Goal: Information Seeking & Learning: Compare options

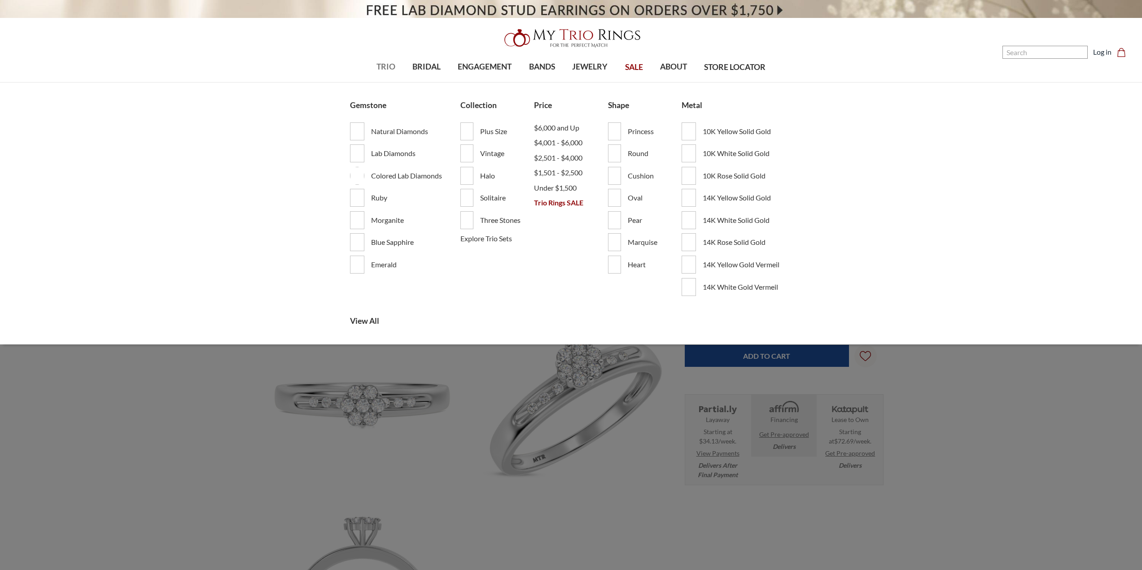
drag, startPoint x: 0, startPoint y: 0, endPoint x: 383, endPoint y: 69, distance: 389.0
click at [383, 69] on span "TRIO" at bounding box center [386, 67] width 19 height 12
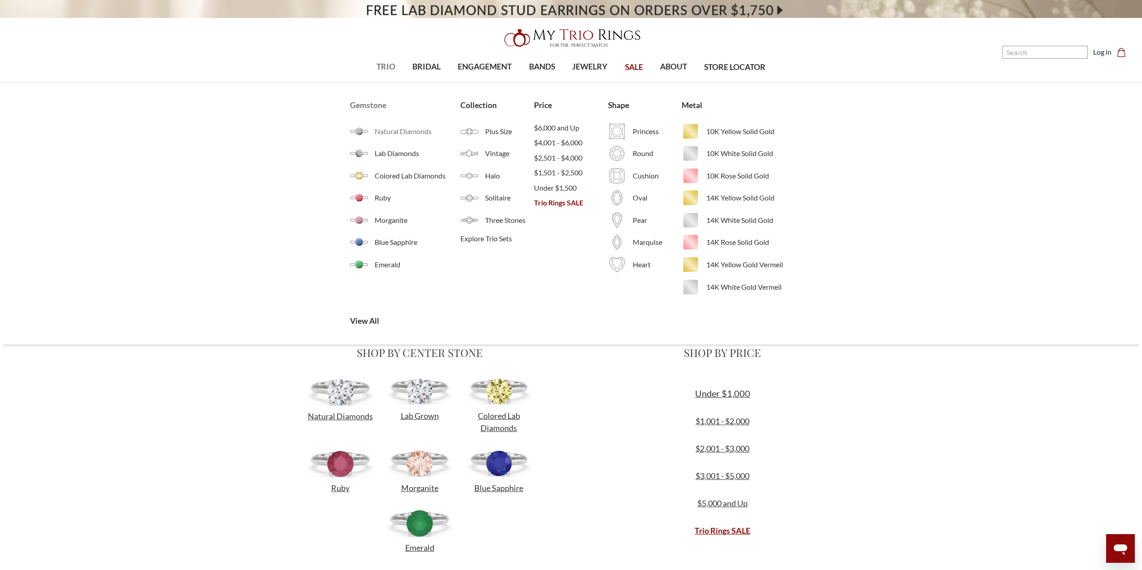
click at [373, 135] on link "Natural Diamonds" at bounding box center [405, 132] width 110 height 18
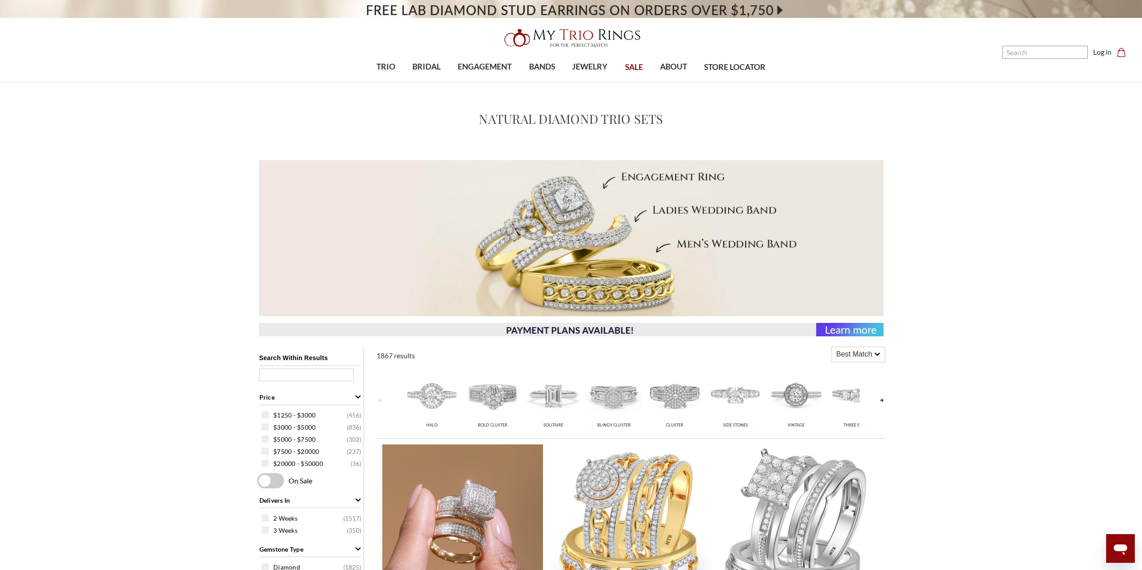
click at [470, 471] on img at bounding box center [462, 525] width 161 height 161
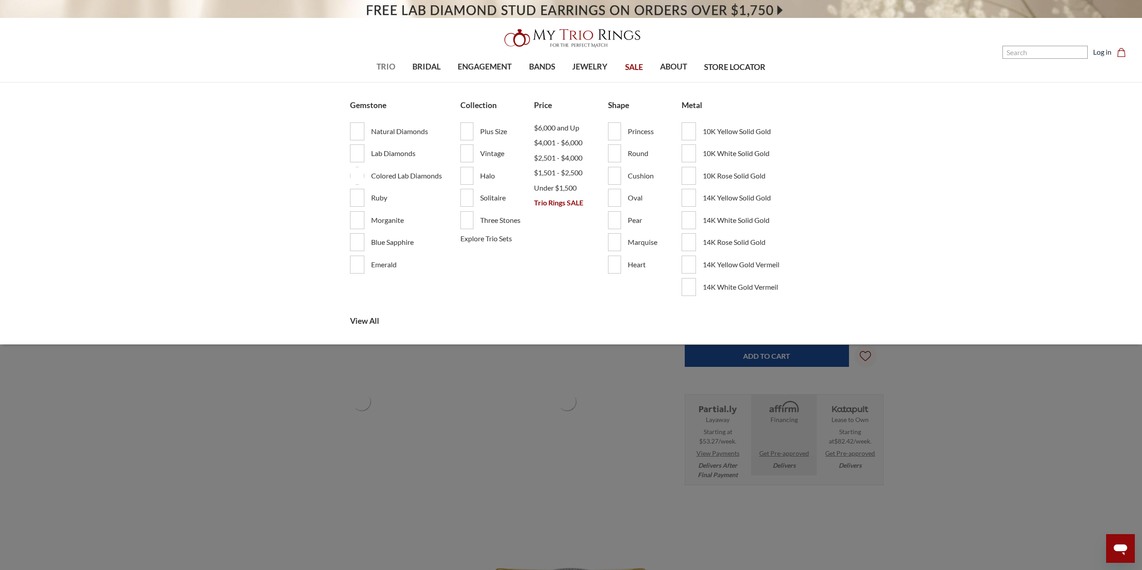
click at [388, 67] on span "TRIO" at bounding box center [386, 67] width 19 height 12
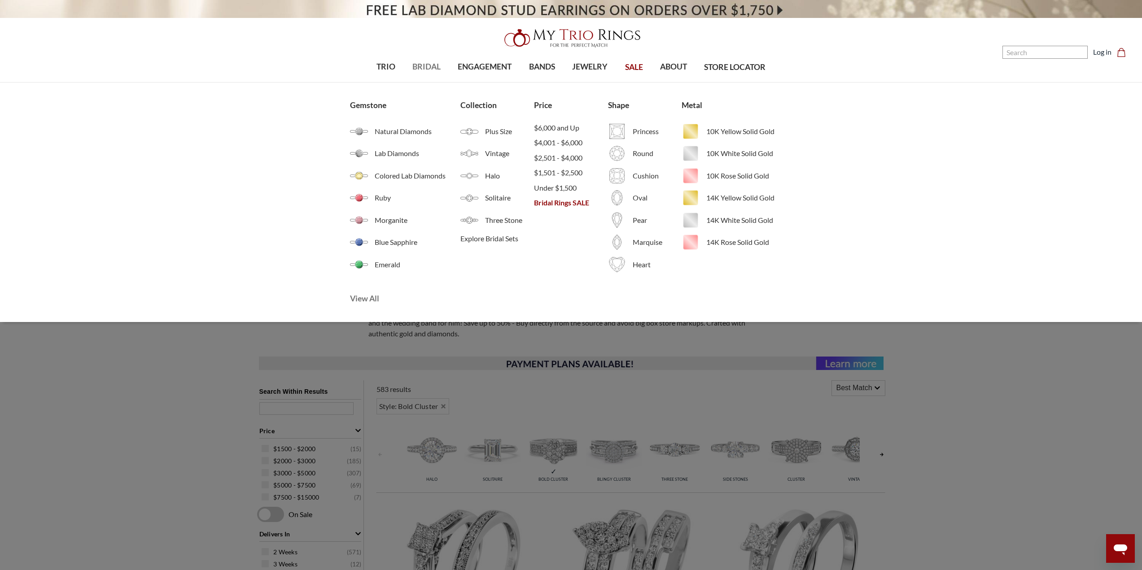
click at [370, 298] on span "View All" at bounding box center [424, 299] width 148 height 12
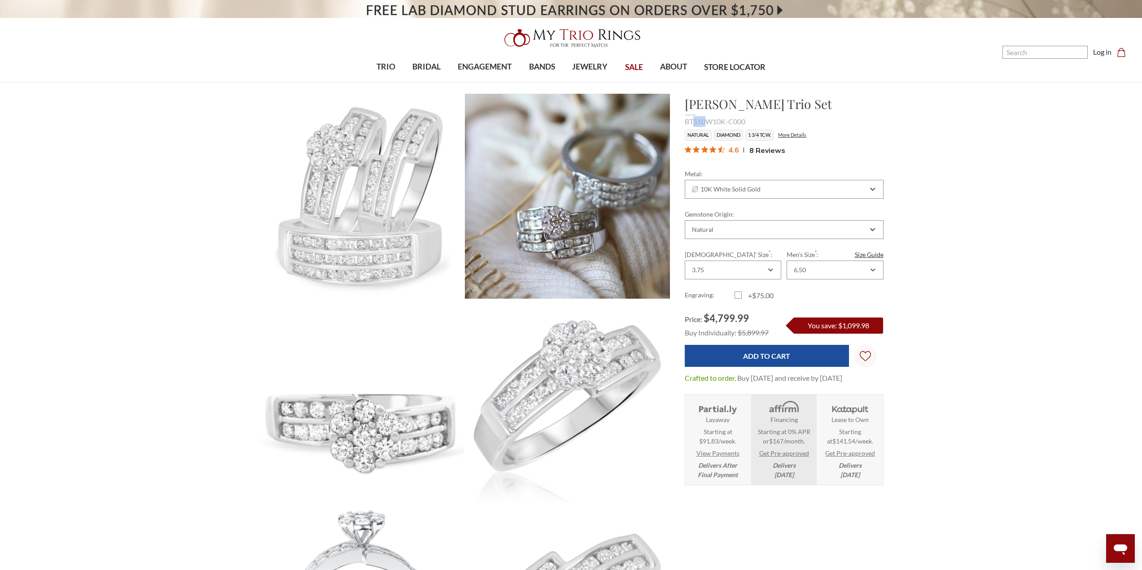
drag, startPoint x: 693, startPoint y: 122, endPoint x: 707, endPoint y: 122, distance: 13.9
click at [707, 122] on div "BT510W10K-C000" at bounding box center [784, 121] width 199 height 11
copy div "510"
click at [800, 135] on link "More Details" at bounding box center [792, 135] width 28 height 6
click at [790, 136] on link "More Details" at bounding box center [792, 135] width 28 height 6
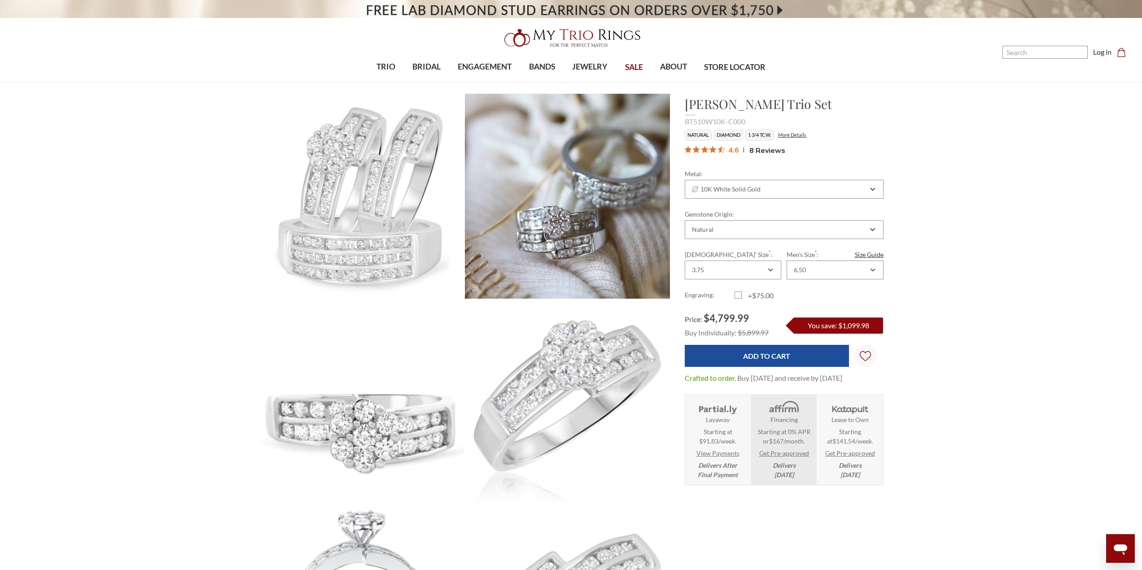
drag, startPoint x: 692, startPoint y: 123, endPoint x: 706, endPoint y: 125, distance: 14.0
click at [706, 123] on div "BT510W10K-C000" at bounding box center [784, 121] width 199 height 11
copy div "510"
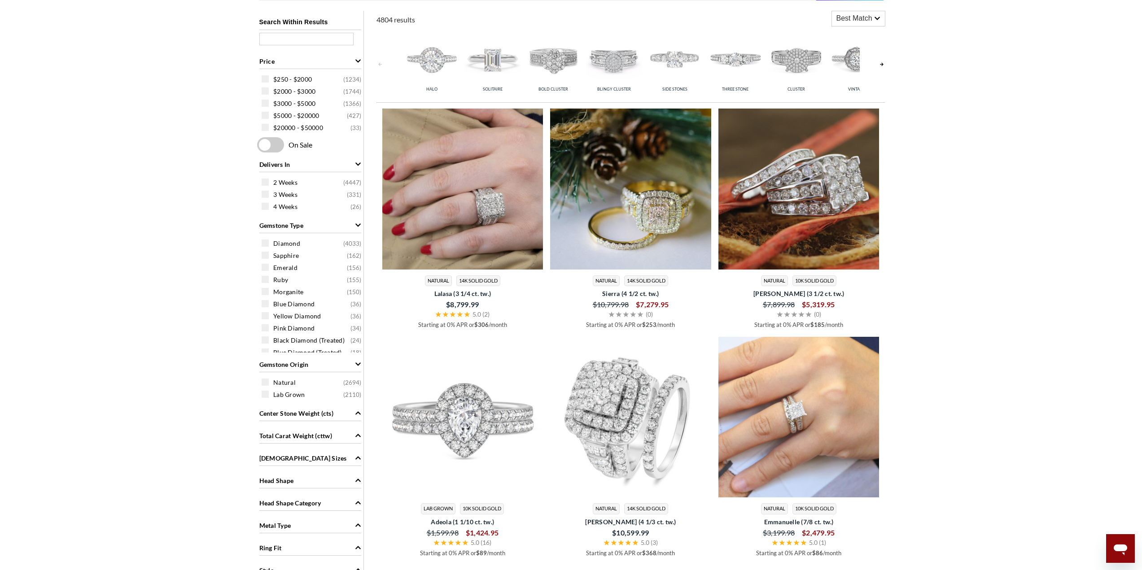
scroll to position [718, 0]
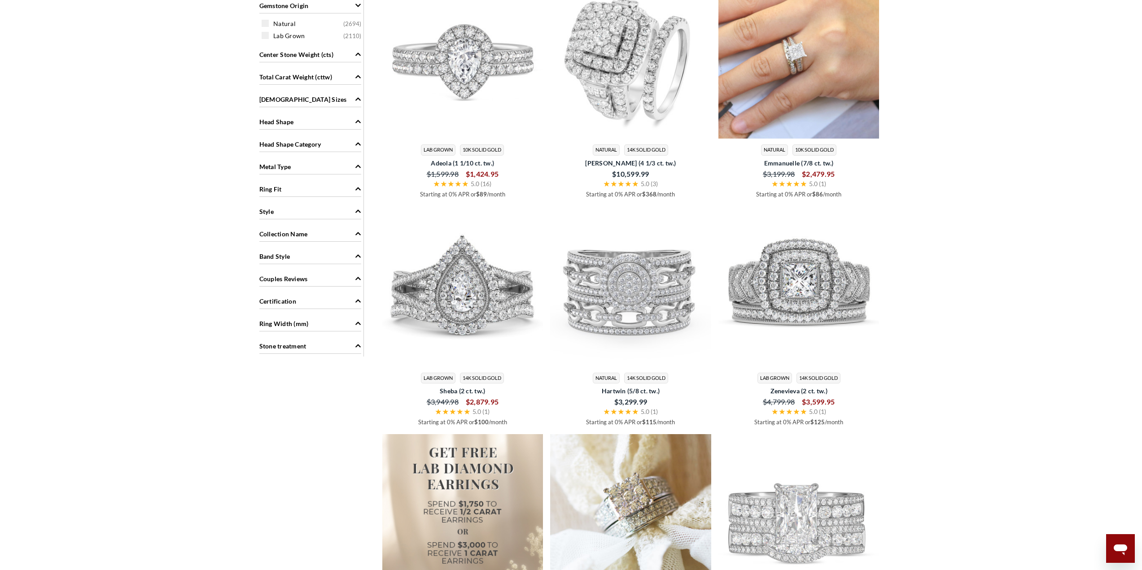
click at [341, 209] on div "Style" at bounding box center [310, 210] width 102 height 17
click at [267, 263] on span at bounding box center [265, 264] width 7 height 7
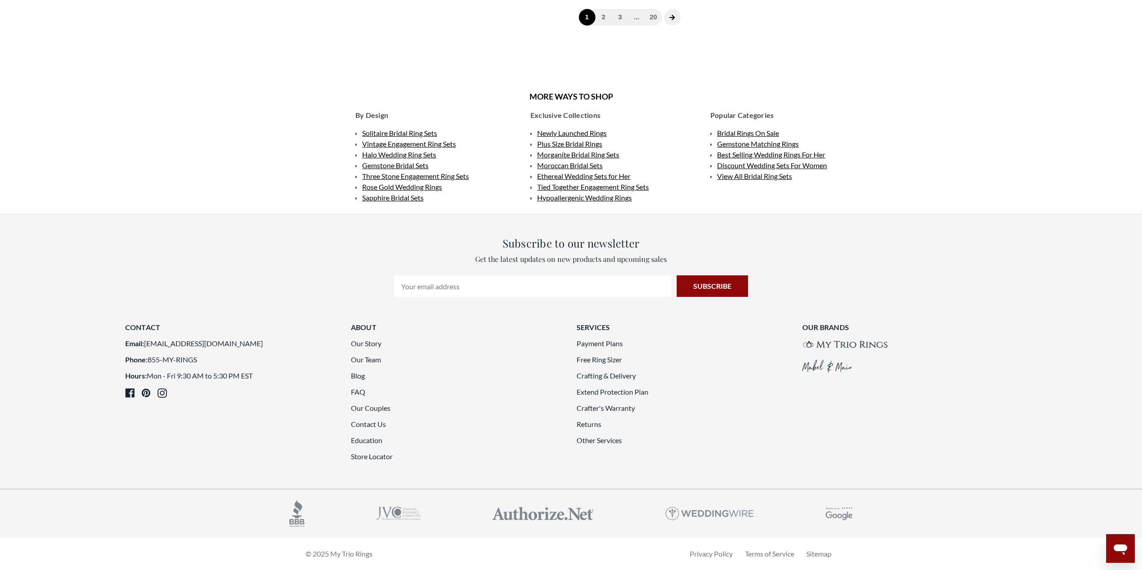
scroll to position [2154, 0]
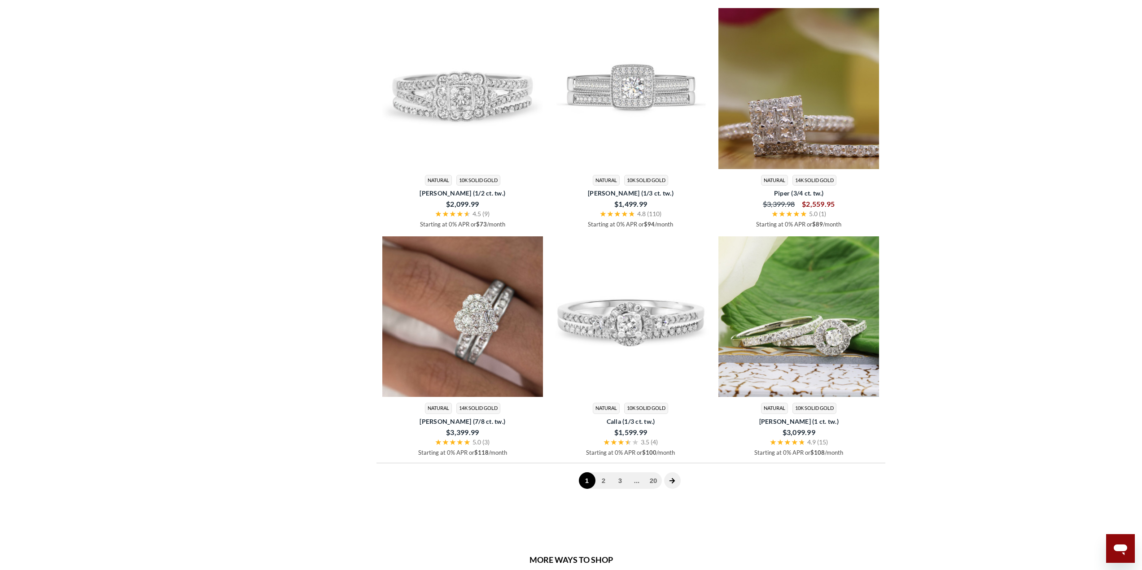
click at [486, 398] on img at bounding box center [462, 316] width 161 height 161
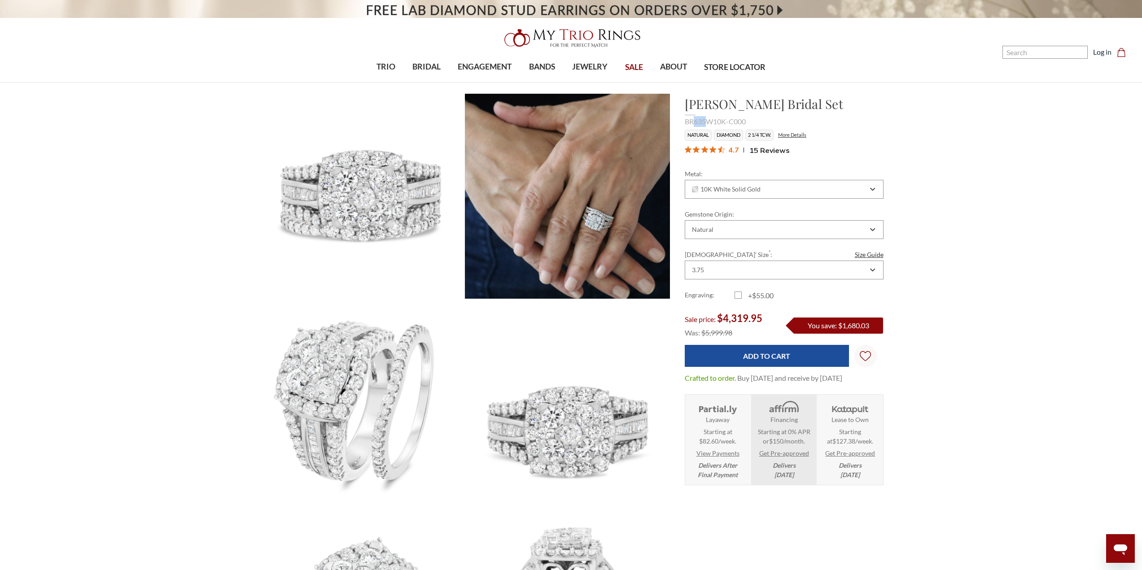
click at [707, 123] on div "BR635W10K-C000" at bounding box center [784, 121] width 199 height 11
drag, startPoint x: 686, startPoint y: 106, endPoint x: 722, endPoint y: 108, distance: 36.4
click at [722, 108] on h1 "[PERSON_NAME] Bridal Set" at bounding box center [784, 104] width 199 height 19
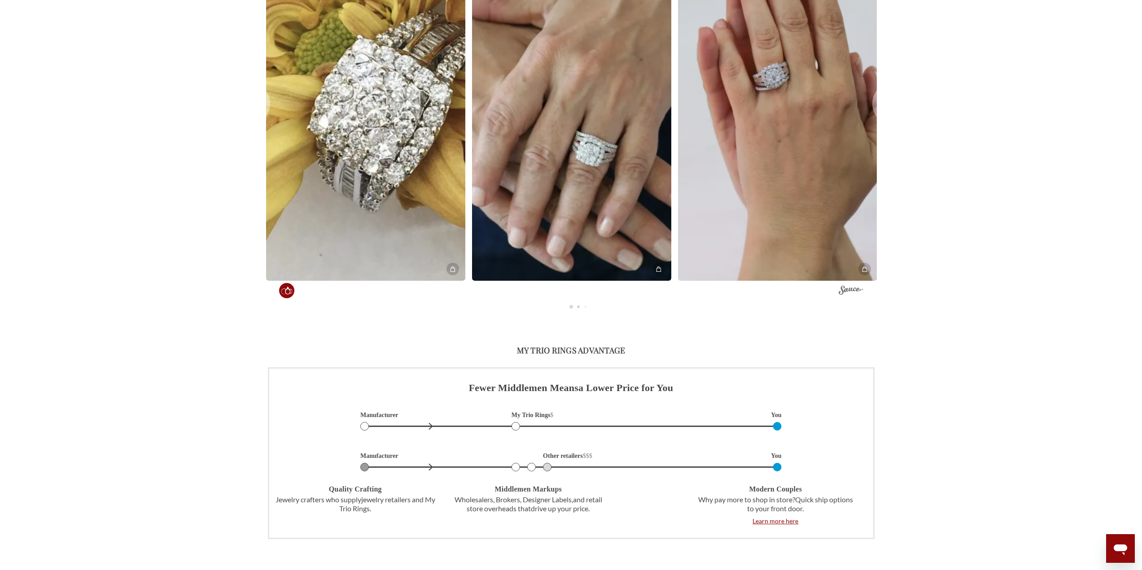
scroll to position [1795, 0]
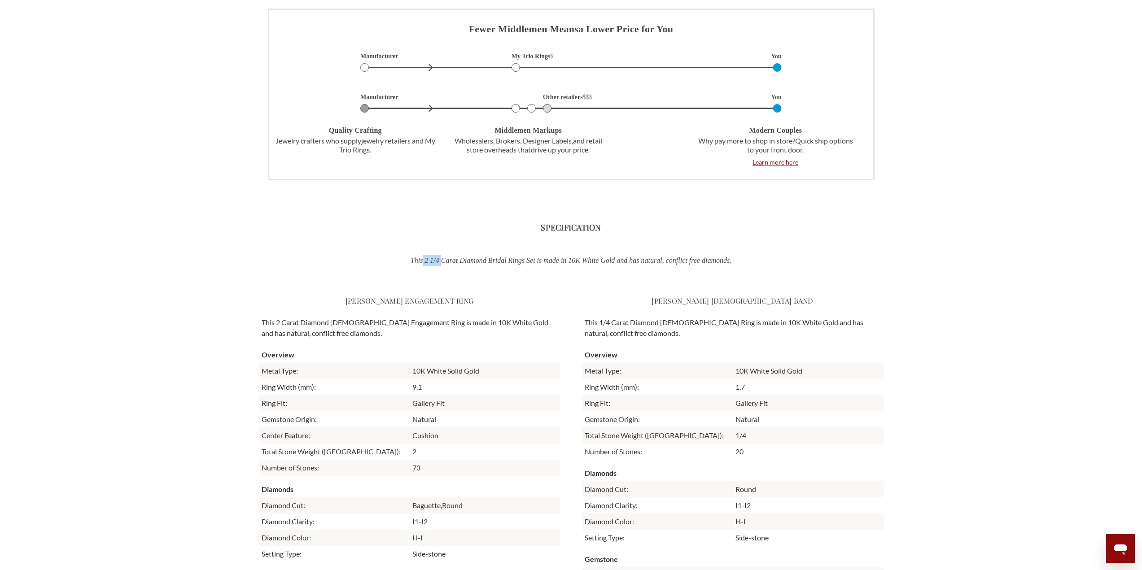
drag, startPoint x: 409, startPoint y: 262, endPoint x: 432, endPoint y: 266, distance: 23.2
click at [427, 263] on p "This 2 1/4 Carat Diamond Bridal Rings Set is made in 10K White Gold and has nat…" at bounding box center [571, 260] width 469 height 11
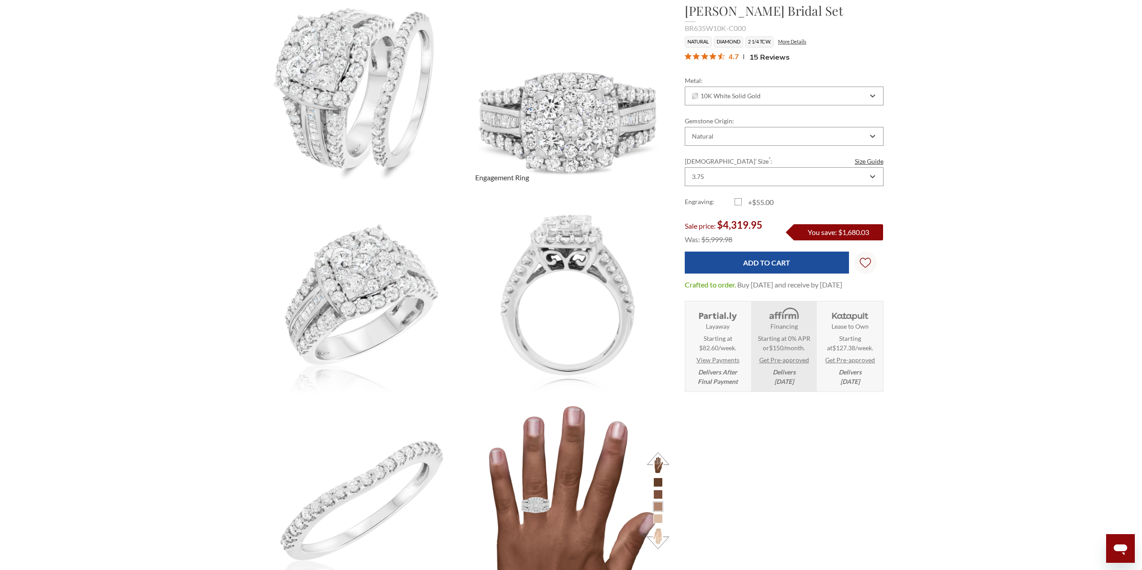
scroll to position [0, 0]
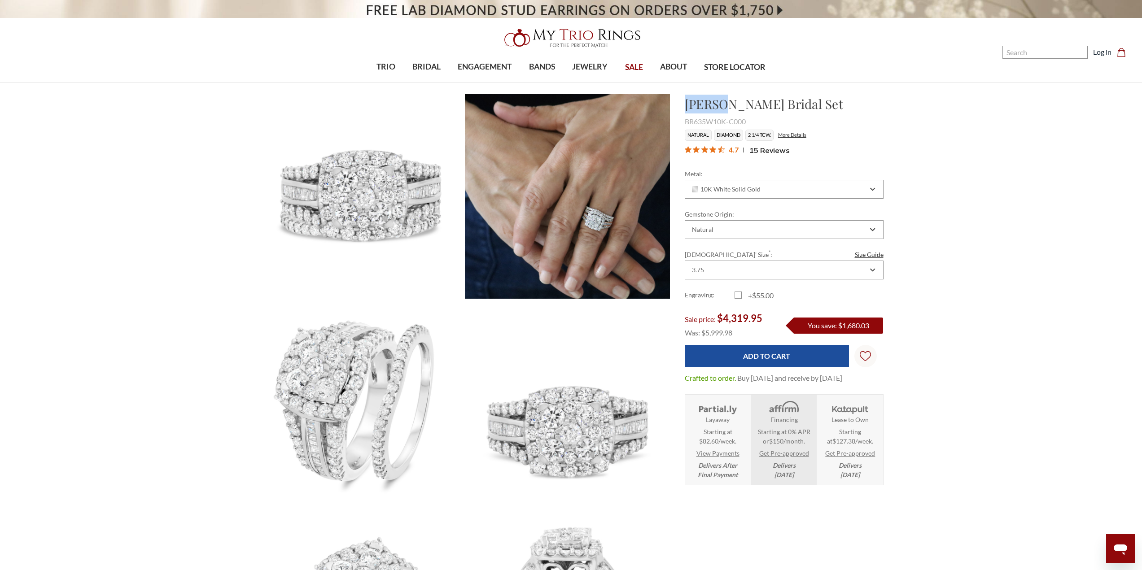
drag, startPoint x: 688, startPoint y: 103, endPoint x: 723, endPoint y: 106, distance: 34.7
click at [723, 106] on h1 "[PERSON_NAME] Bridal Set" at bounding box center [784, 104] width 199 height 19
copy h1 "[PERSON_NAME]"
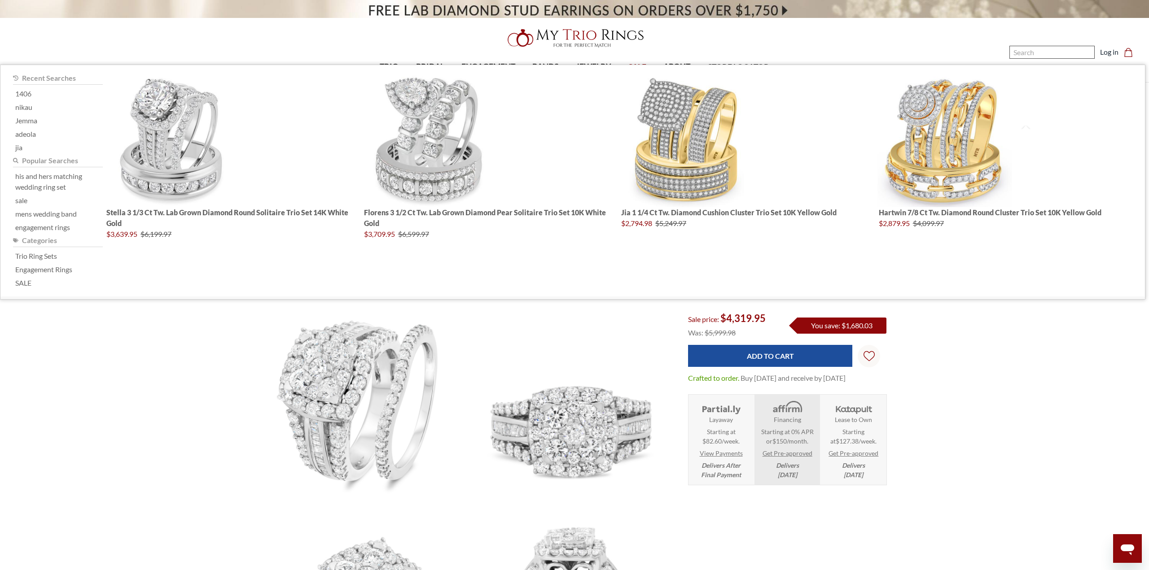
click at [1042, 52] on input "Search" at bounding box center [1051, 52] width 85 height 13
paste input "Louise"
type input "Louise"
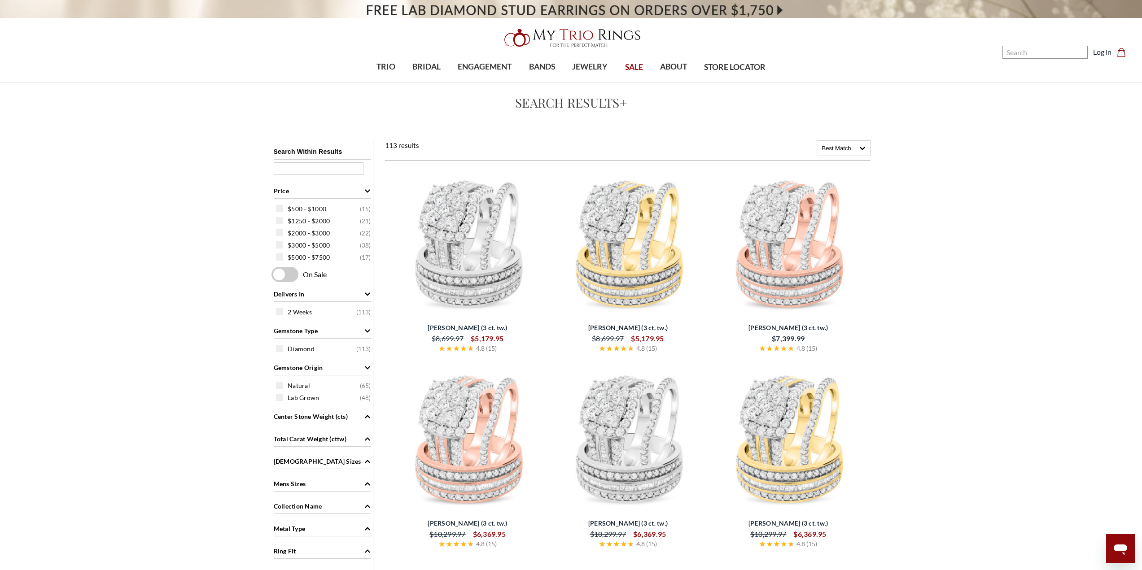
click at [464, 240] on img at bounding box center [467, 243] width 153 height 153
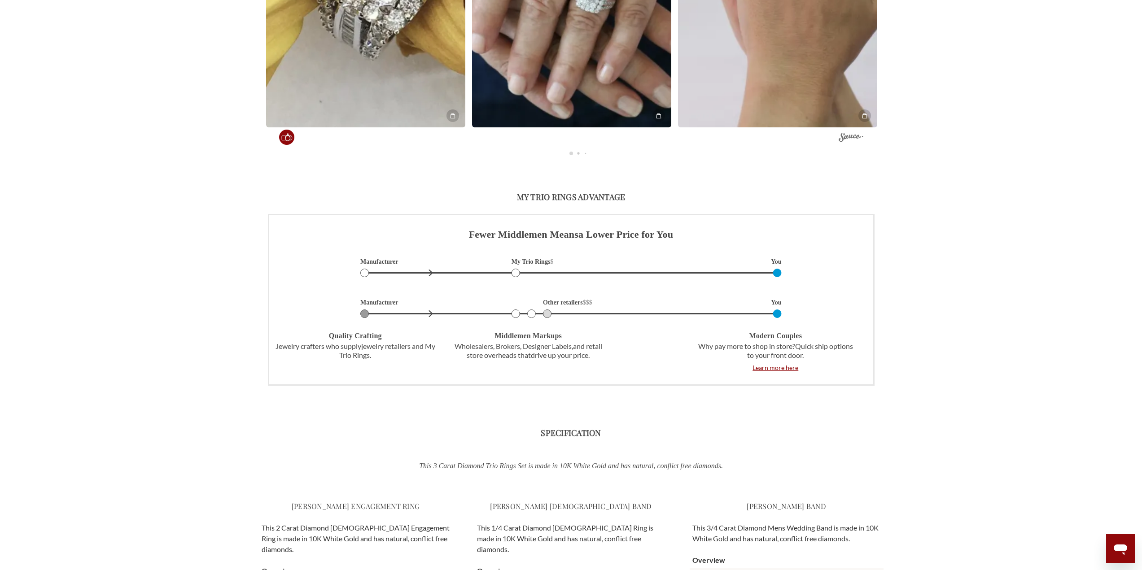
scroll to position [2154, 0]
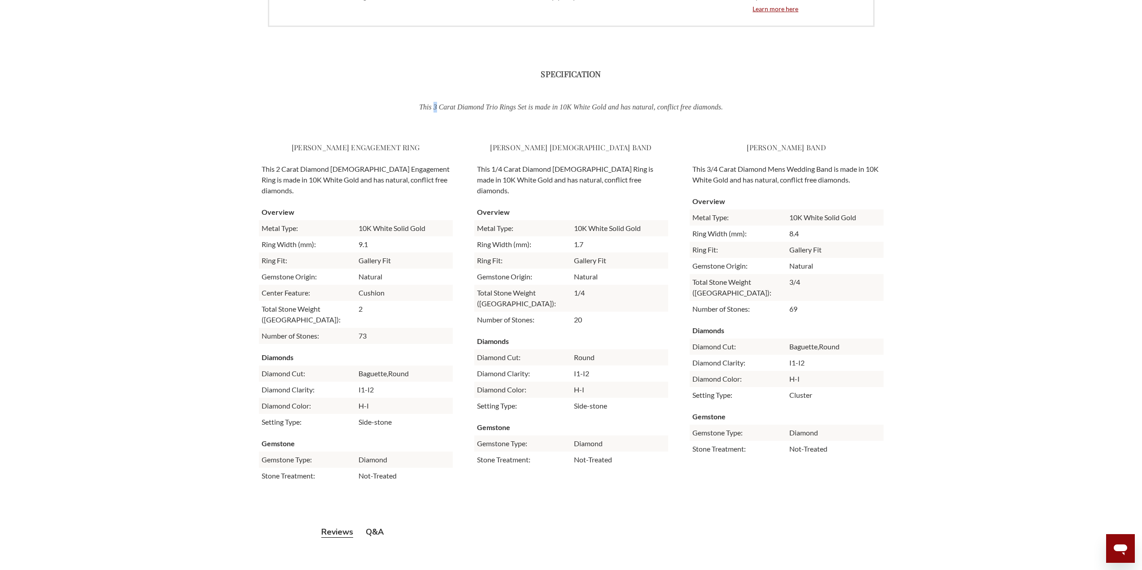
click at [423, 109] on p "This 3 Carat Diamond Trio Rings Set is made in 10K White Gold and has natural, …" at bounding box center [571, 107] width 469 height 11
copy p "3"
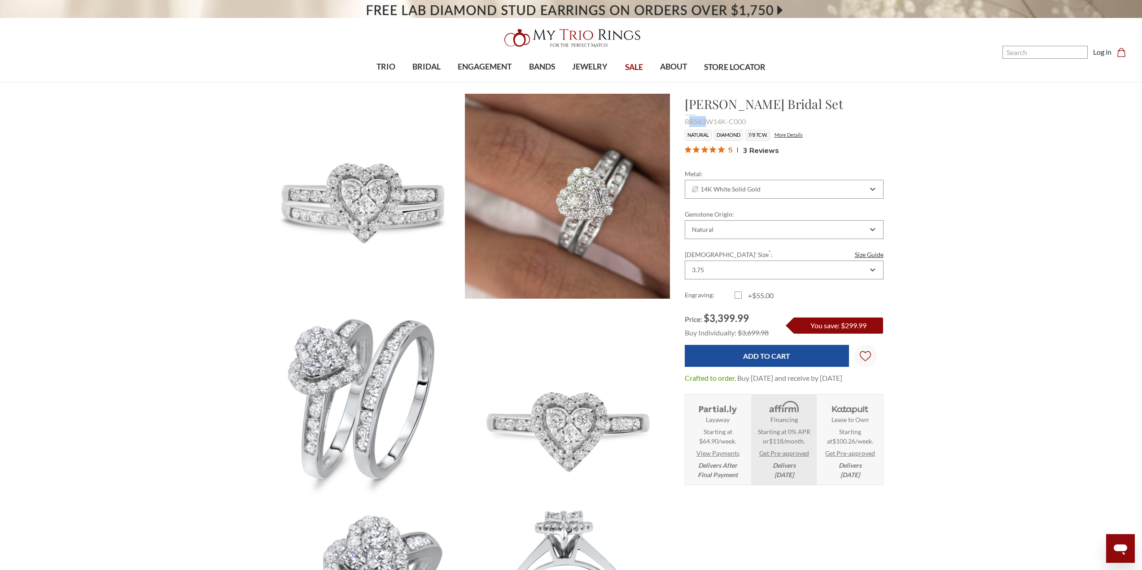
drag, startPoint x: 692, startPoint y: 123, endPoint x: 705, endPoint y: 124, distance: 13.9
click at [706, 124] on div "BR563W14K-C000" at bounding box center [784, 121] width 199 height 11
click at [700, 123] on div "BR563W14K-C000" at bounding box center [784, 121] width 199 height 11
drag, startPoint x: 693, startPoint y: 122, endPoint x: 707, endPoint y: 123, distance: 13.5
click at [707, 123] on div "BR563W14K-C000" at bounding box center [784, 121] width 199 height 11
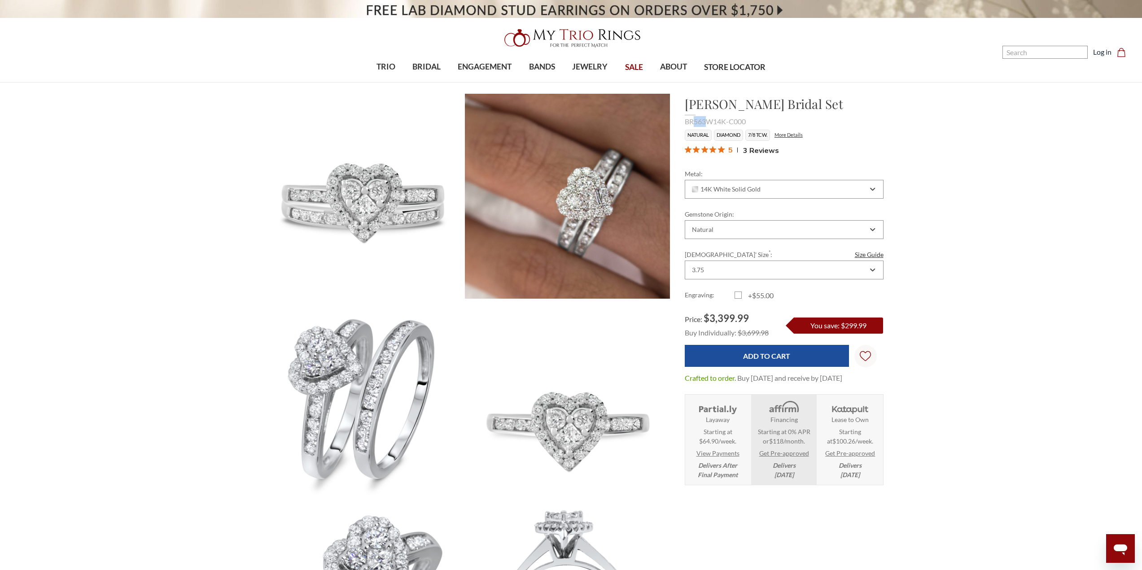
copy div "563"
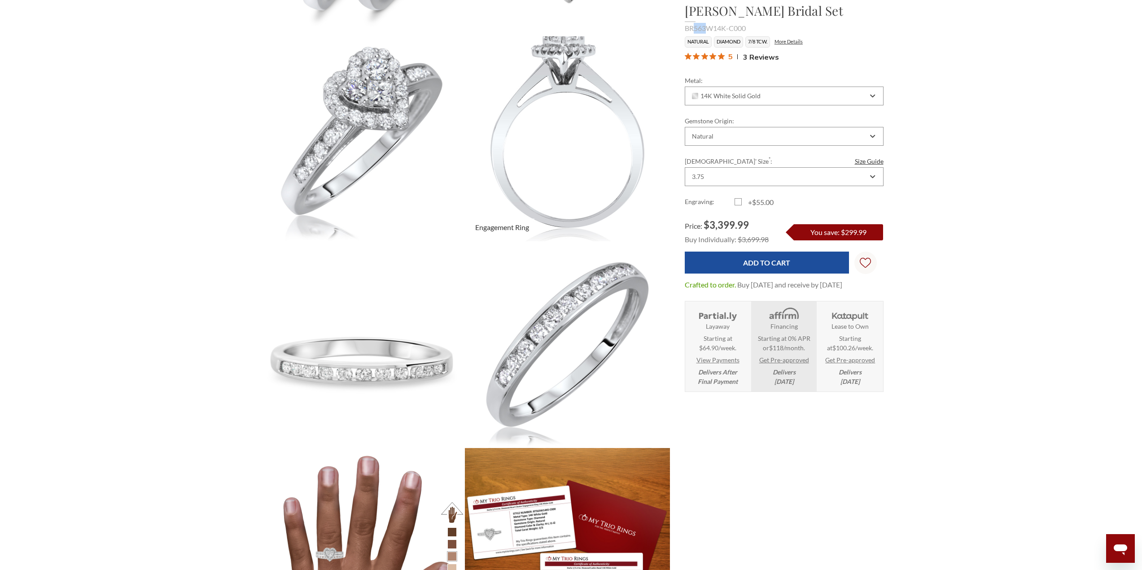
scroll to position [359, 0]
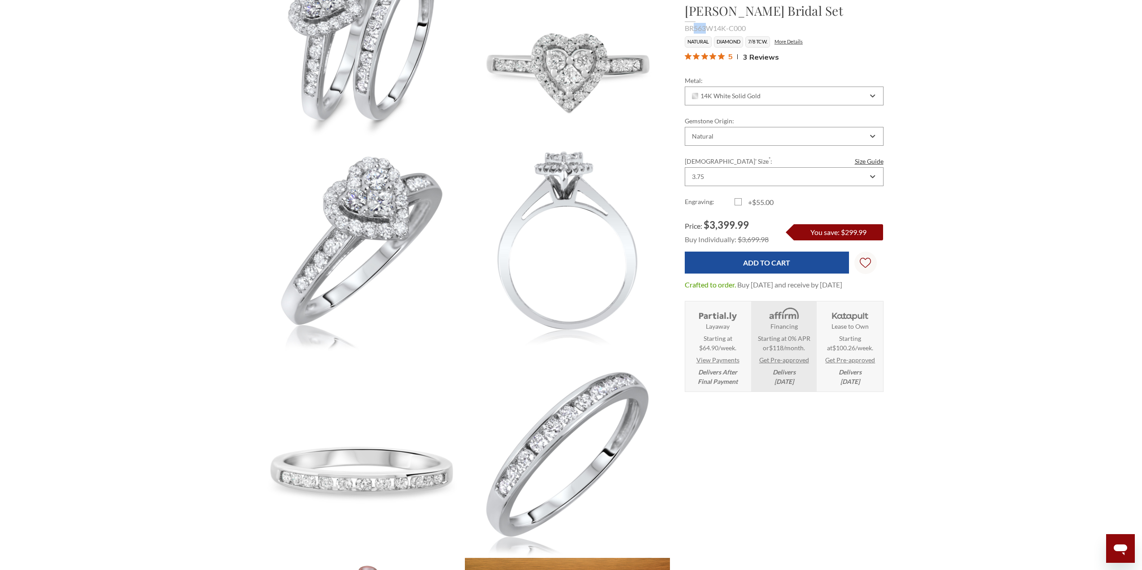
copy div "563"
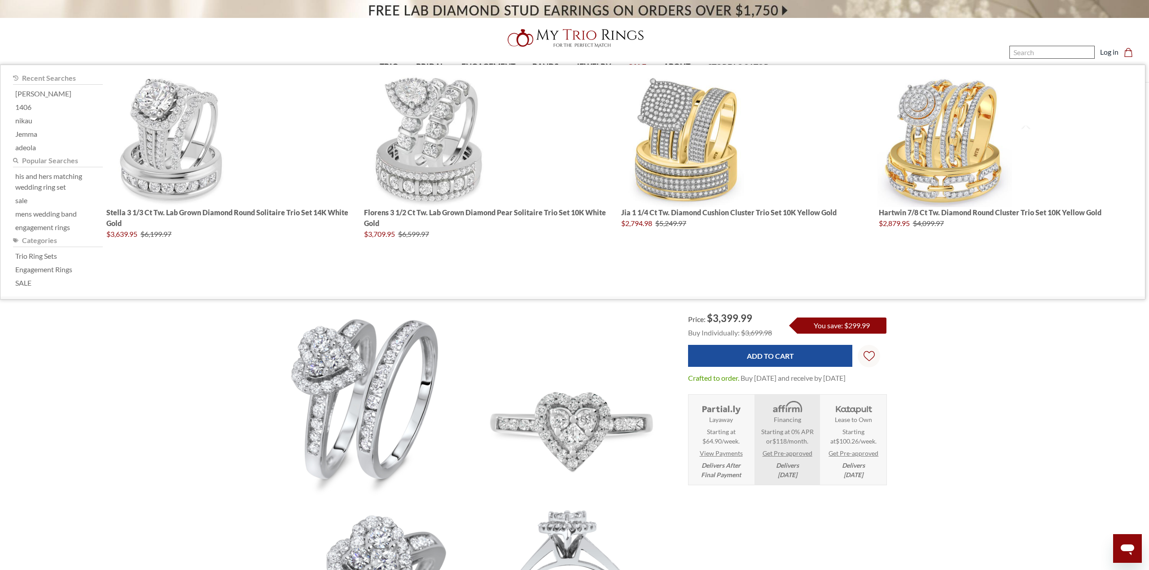
click at [1073, 53] on input "Search" at bounding box center [1051, 52] width 85 height 13
paste input "563"
type input "563"
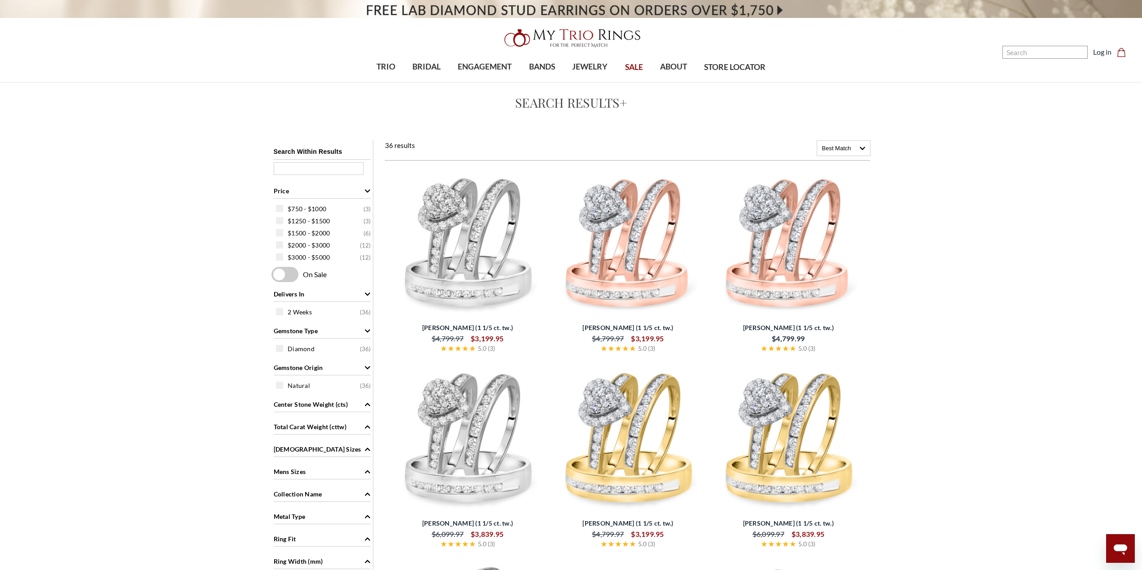
click at [613, 425] on img at bounding box center [628, 438] width 153 height 153
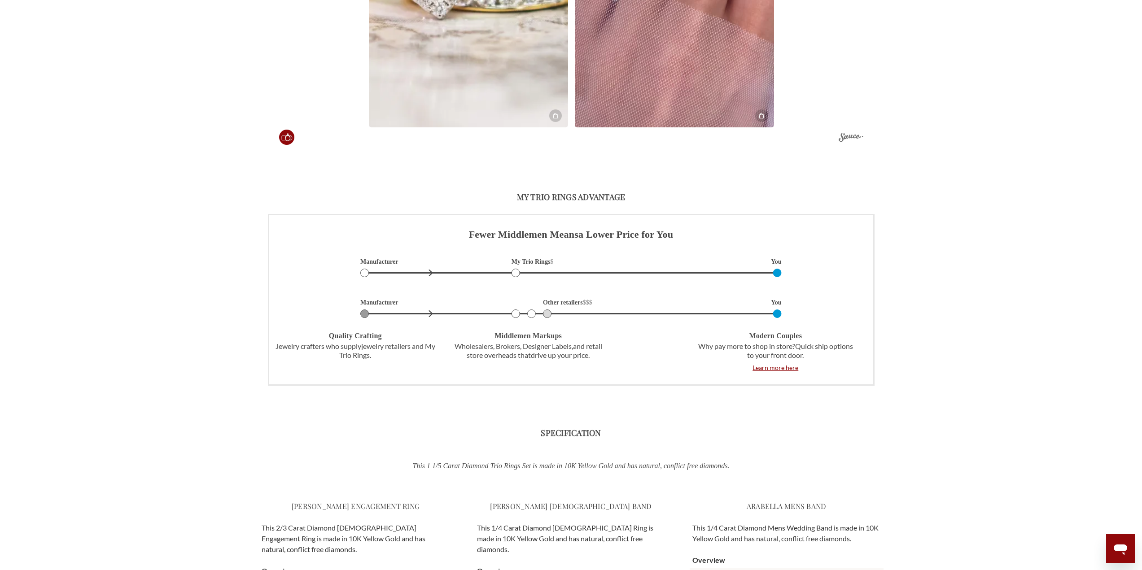
scroll to position [2154, 0]
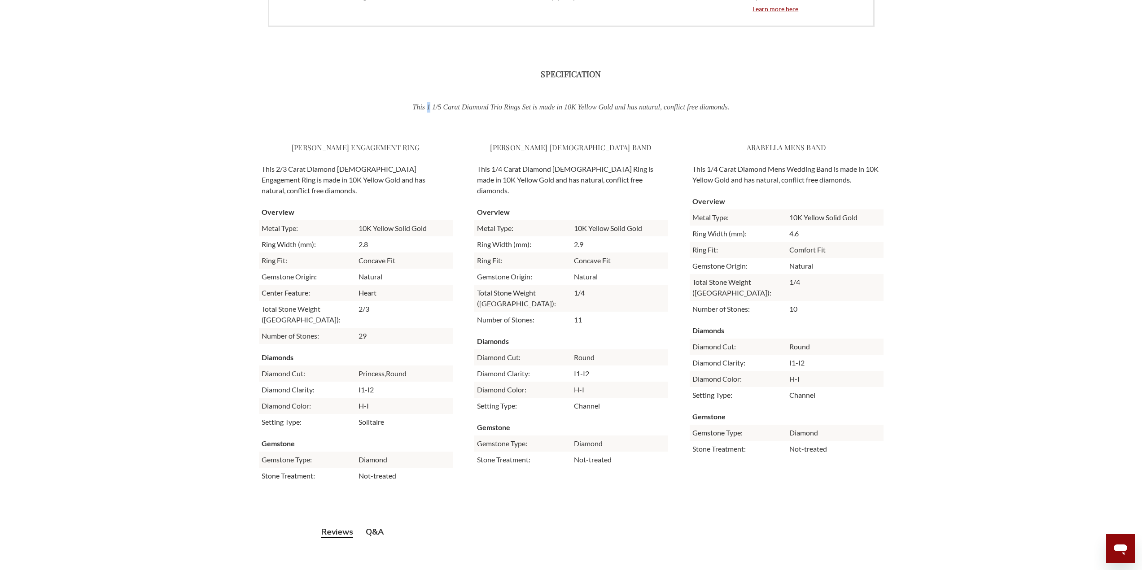
click at [413, 108] on p "This 1 1/5 Carat Diamond Trio Rings Set is made in 10K Yellow Gold and has natu…" at bounding box center [571, 107] width 469 height 11
click at [412, 108] on p "This 1 1/5 Carat Diamond Trio Rings Set is made in 10K Yellow Gold and has natu…" at bounding box center [571, 107] width 469 height 11
drag, startPoint x: 412, startPoint y: 107, endPoint x: 425, endPoint y: 107, distance: 13.5
click at [425, 107] on p "This 1 1/5 Carat Diamond Trio Rings Set is made in 10K Yellow Gold and has natu…" at bounding box center [571, 107] width 469 height 11
copy p "1 1/5"
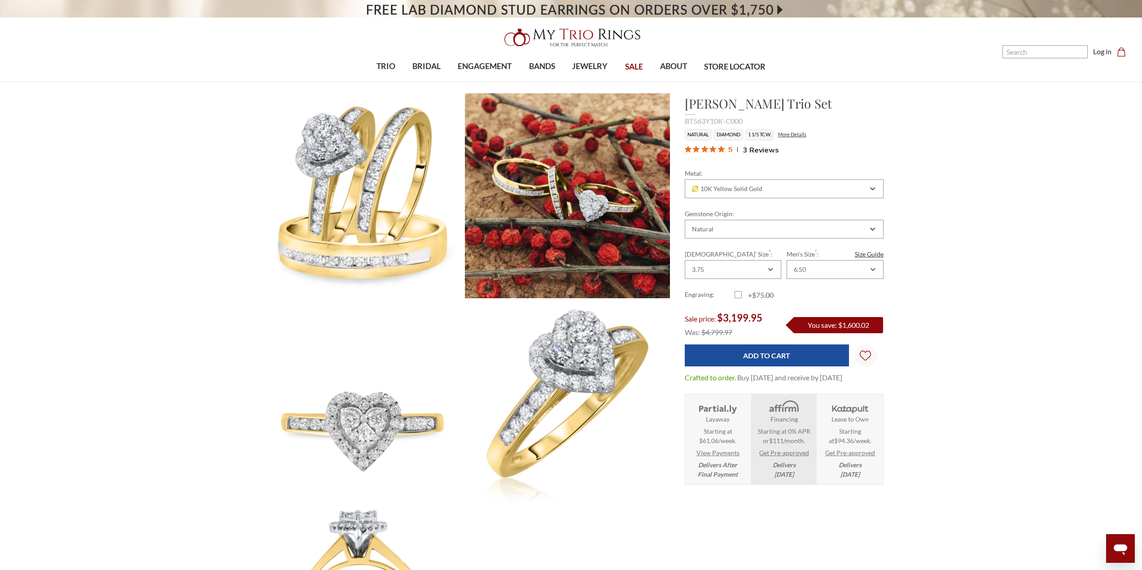
scroll to position [0, 0]
click at [750, 235] on div "Natural" at bounding box center [784, 229] width 199 height 19
click at [723, 276] on div "Lab Grown" at bounding box center [784, 274] width 187 height 12
drag, startPoint x: 689, startPoint y: 104, endPoint x: 717, endPoint y: 106, distance: 27.9
click at [717, 106] on h1 "Darla Trio Set" at bounding box center [784, 104] width 199 height 19
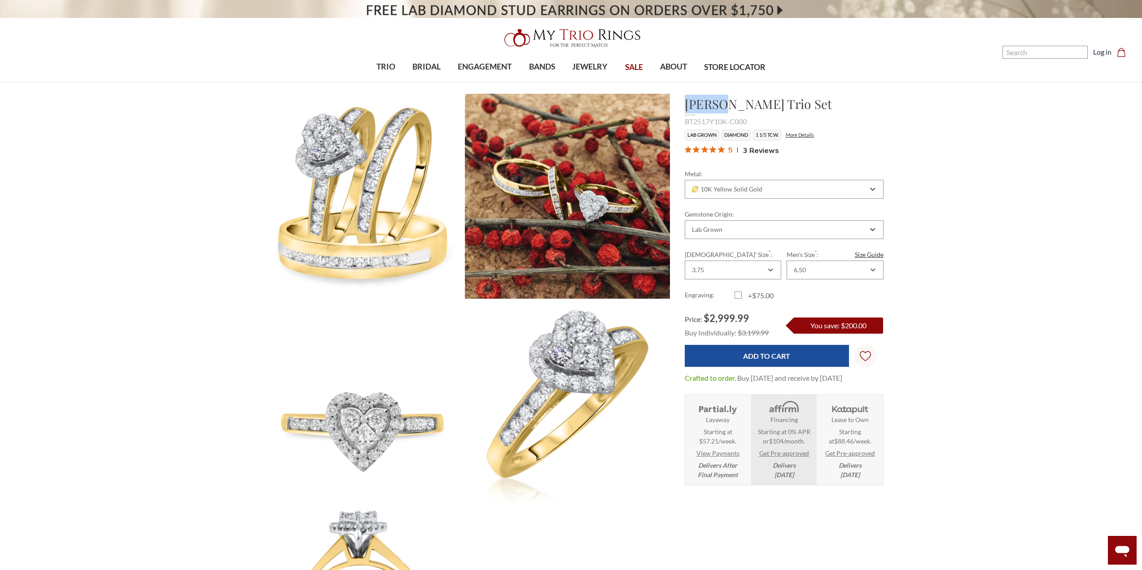
copy h1 "Darla"
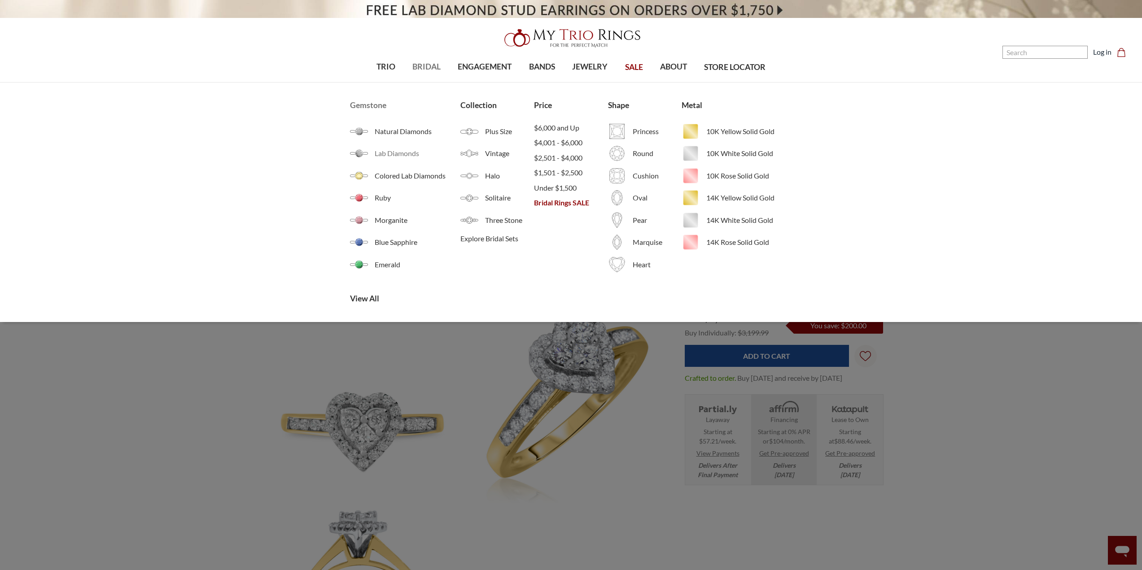
click at [406, 154] on span "Lab Diamonds" at bounding box center [418, 153] width 86 height 11
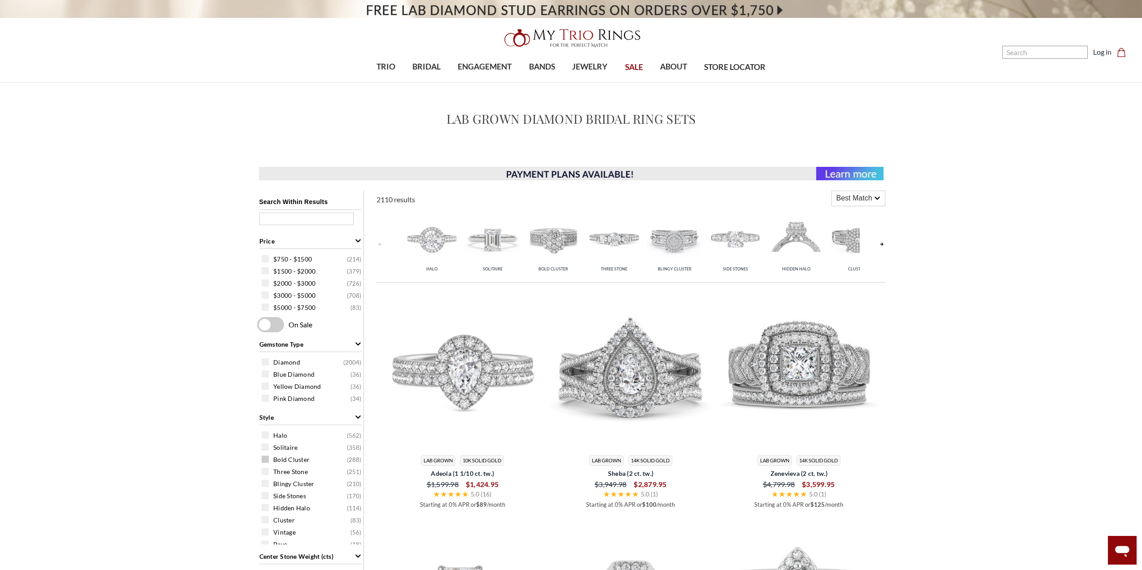
click at [269, 460] on div "Bold Cluster ( 288 )" at bounding box center [313, 460] width 102 height 10
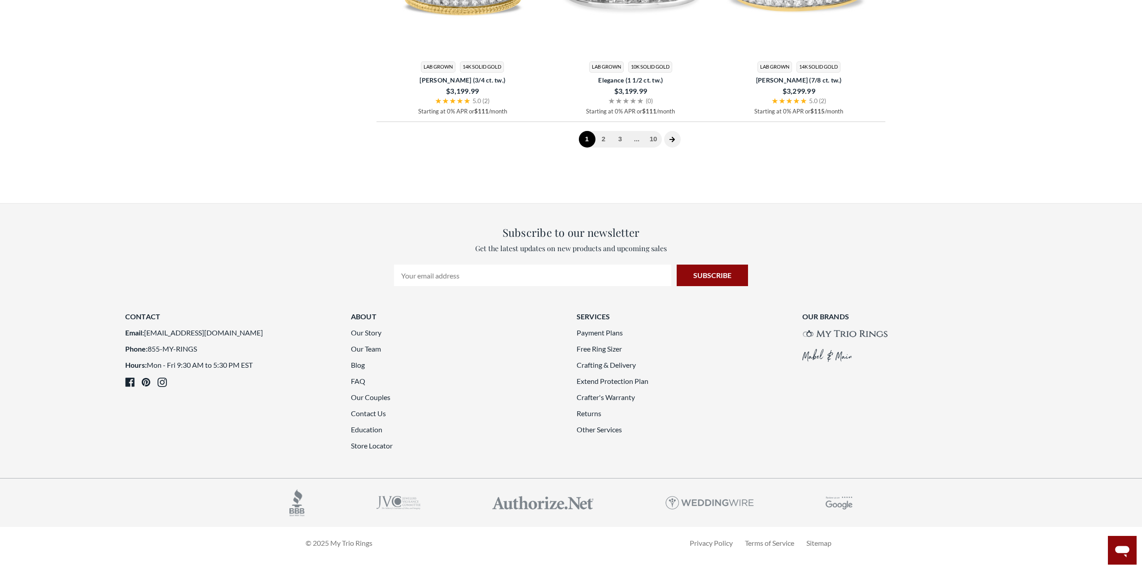
scroll to position [1795, 0]
drag, startPoint x: 810, startPoint y: 178, endPoint x: 807, endPoint y: 184, distance: 5.8
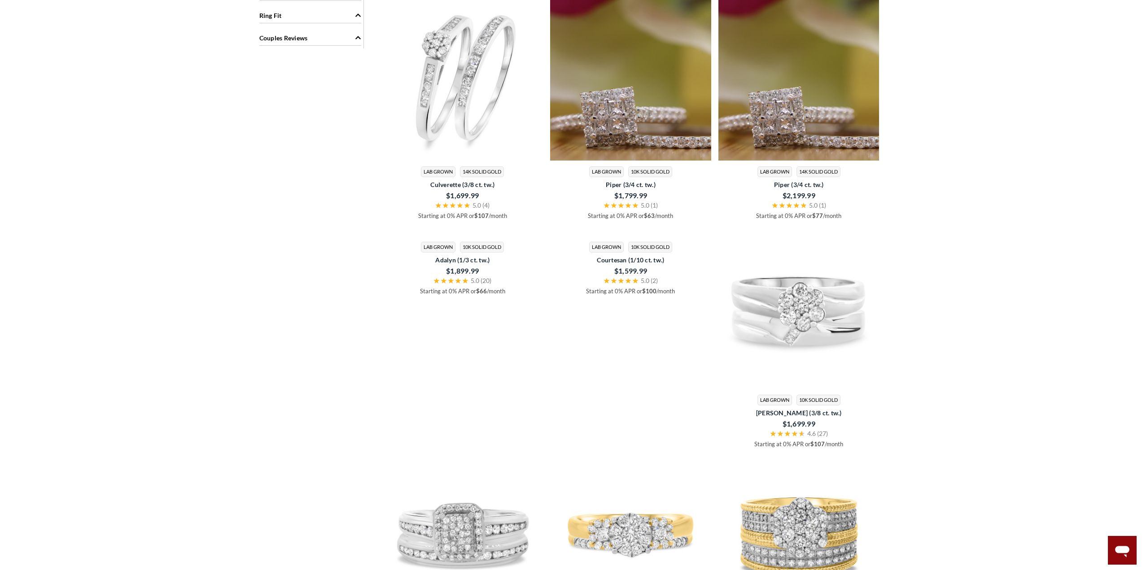
scroll to position [0, 0]
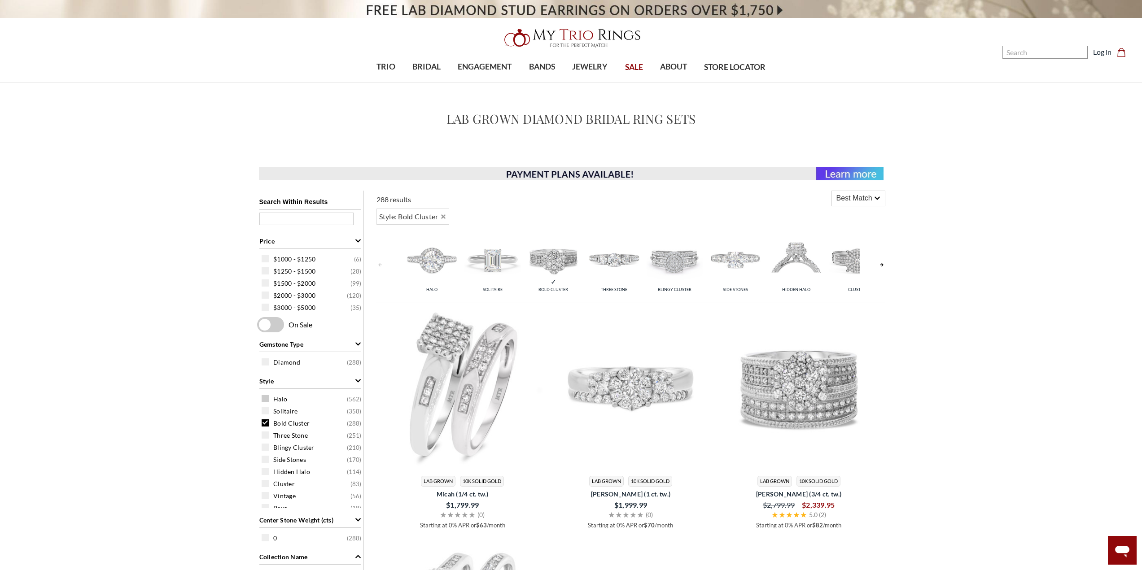
drag, startPoint x: 264, startPoint y: 425, endPoint x: 263, endPoint y: 436, distance: 11.3
click at [264, 425] on span at bounding box center [265, 423] width 7 height 7
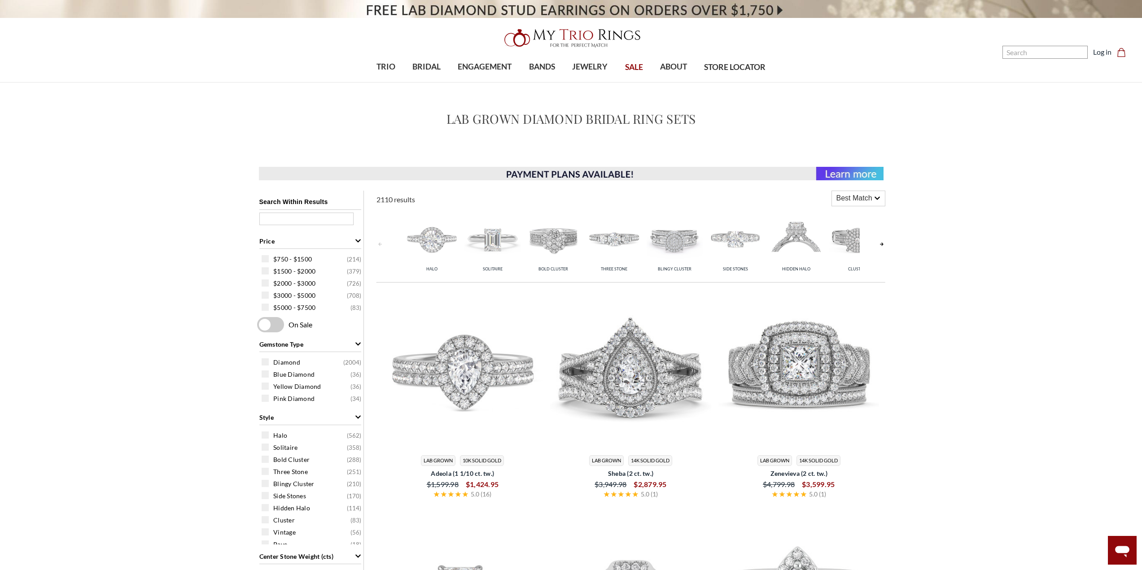
click at [268, 472] on span at bounding box center [265, 471] width 7 height 7
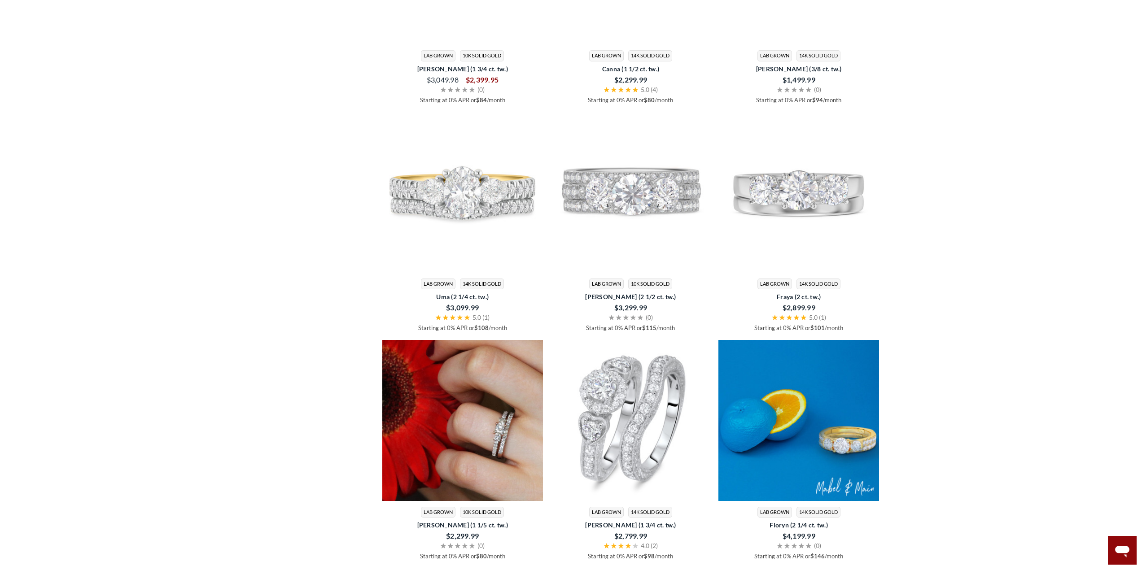
scroll to position [2154, 0]
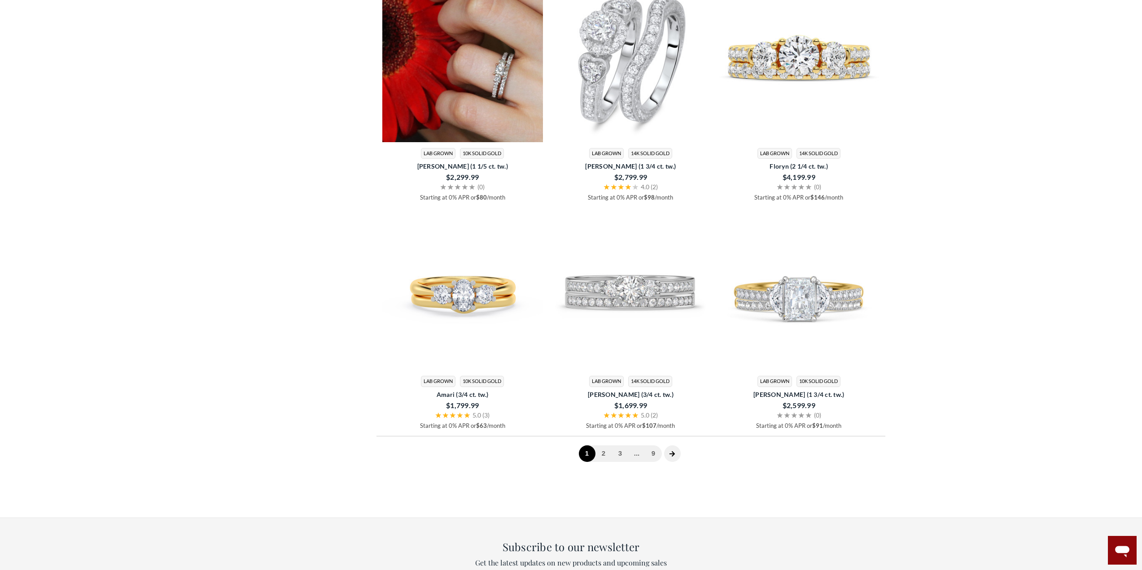
drag, startPoint x: 604, startPoint y: 454, endPoint x: 625, endPoint y: 443, distance: 23.9
click at [603, 454] on link "2" at bounding box center [604, 454] width 17 height 17
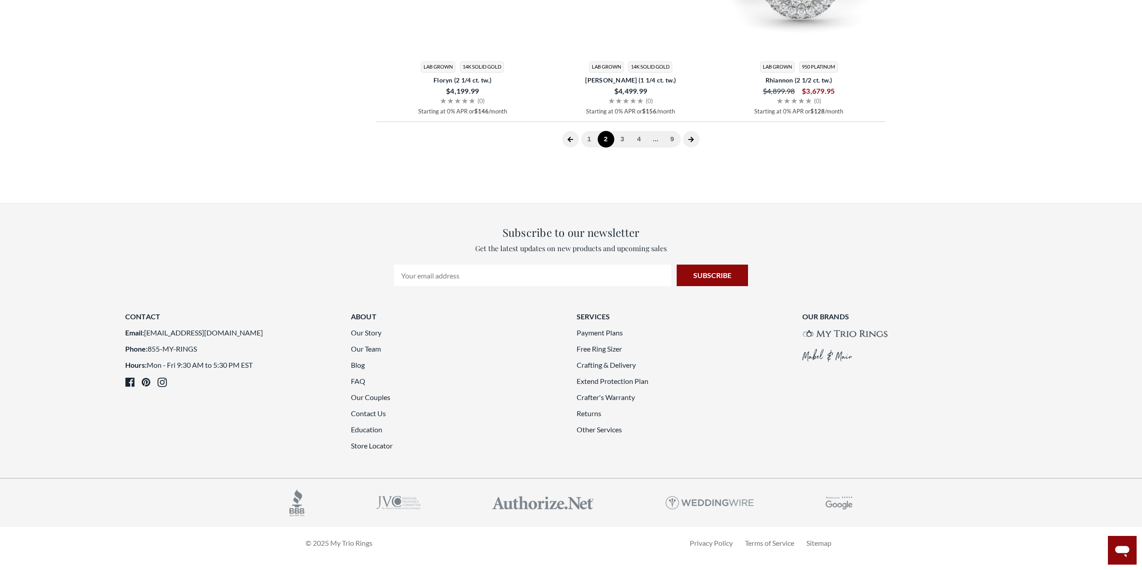
scroll to position [2469, 0]
click at [624, 141] on link "3" at bounding box center [622, 139] width 17 height 17
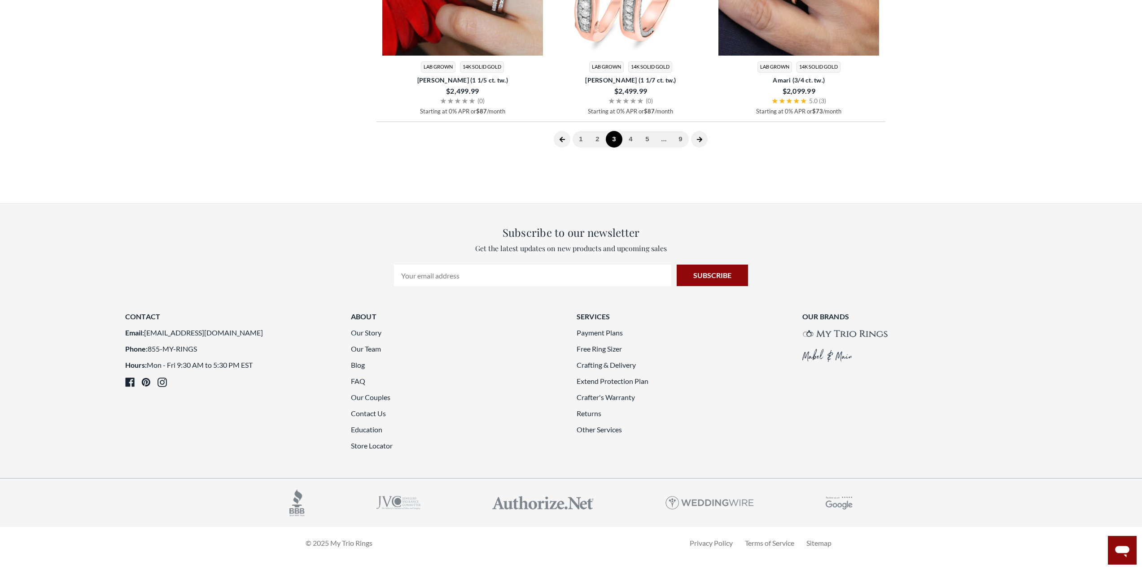
scroll to position [2334, 0]
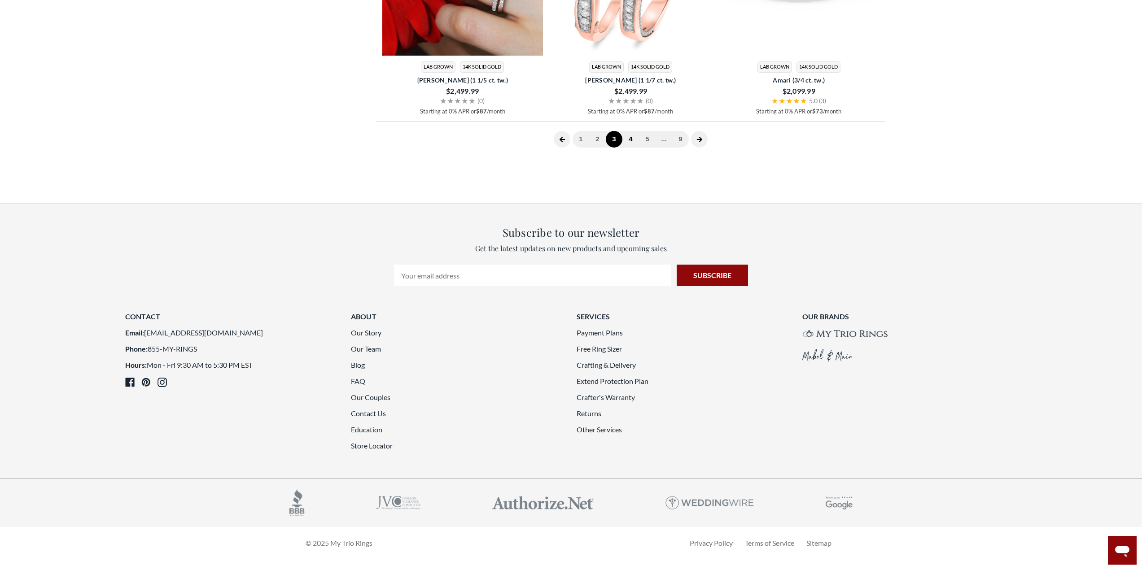
click at [631, 148] on link "4" at bounding box center [630, 139] width 17 height 17
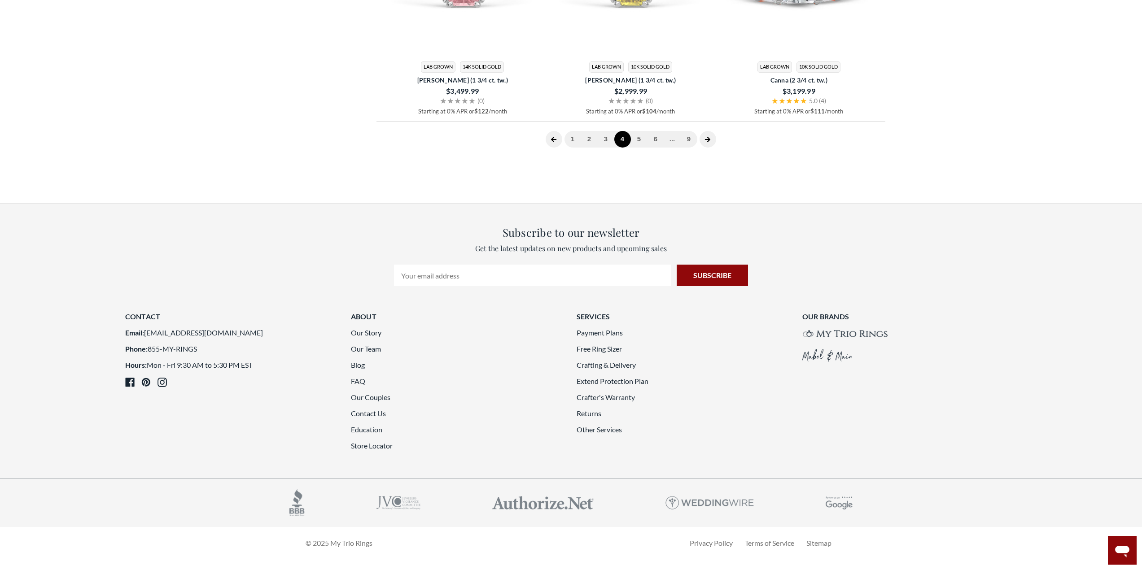
scroll to position [2334, 0]
click at [642, 148] on link "5" at bounding box center [639, 139] width 17 height 17
click at [648, 148] on link "6" at bounding box center [647, 139] width 17 height 17
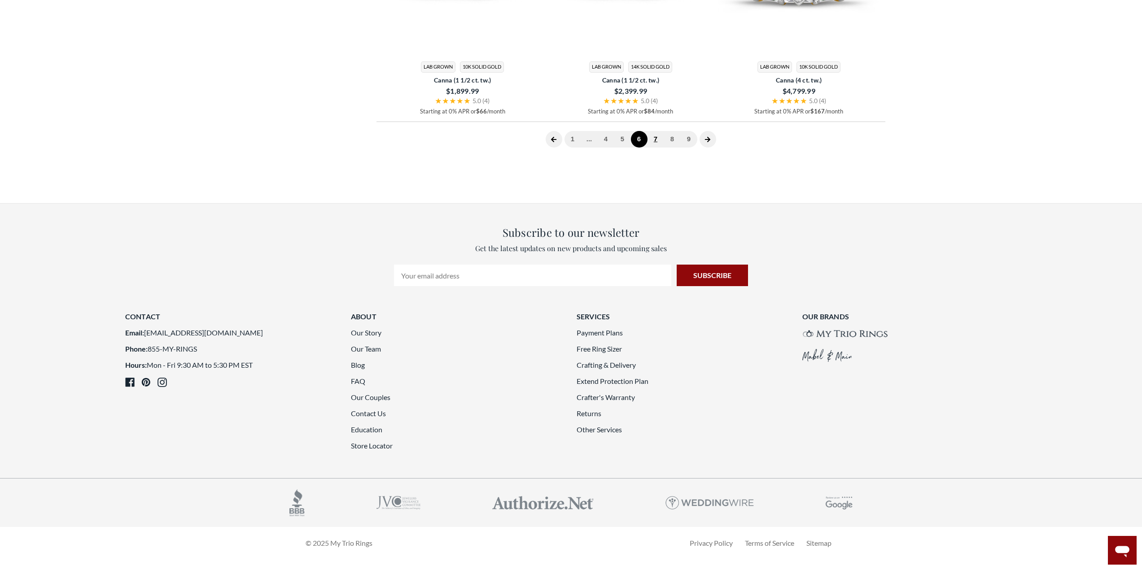
click at [661, 148] on link "7" at bounding box center [656, 139] width 17 height 17
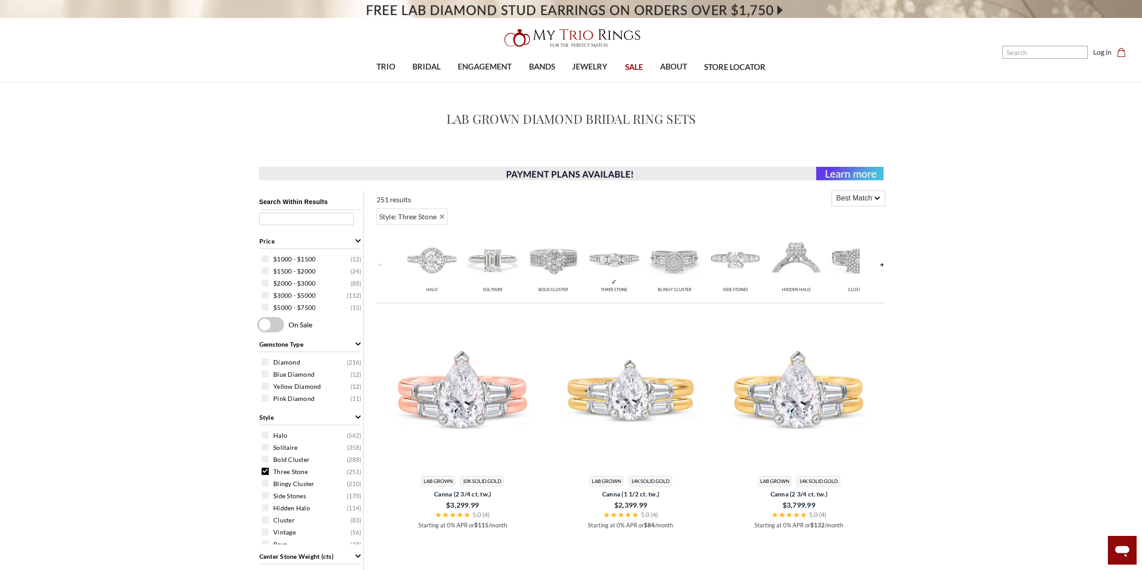
click at [268, 473] on span at bounding box center [265, 471] width 7 height 7
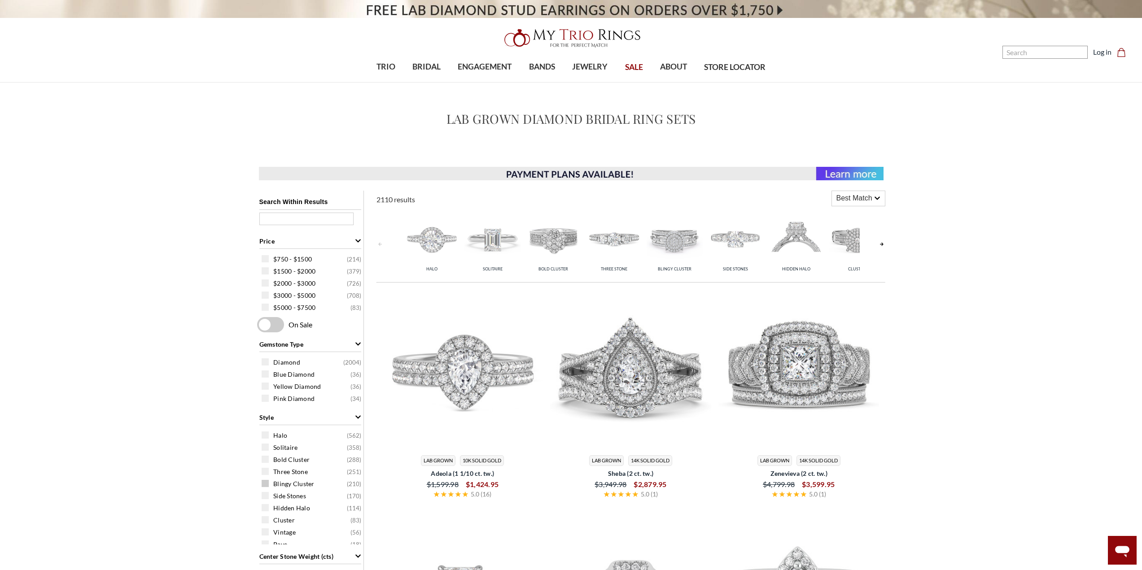
click at [263, 483] on span at bounding box center [265, 483] width 7 height 7
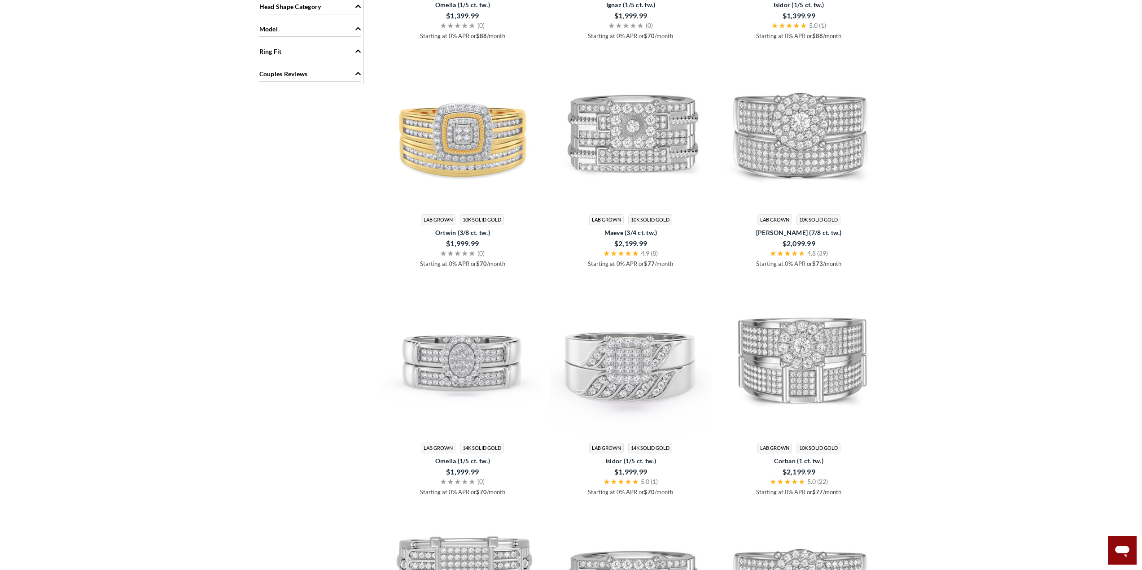
scroll to position [1077, 0]
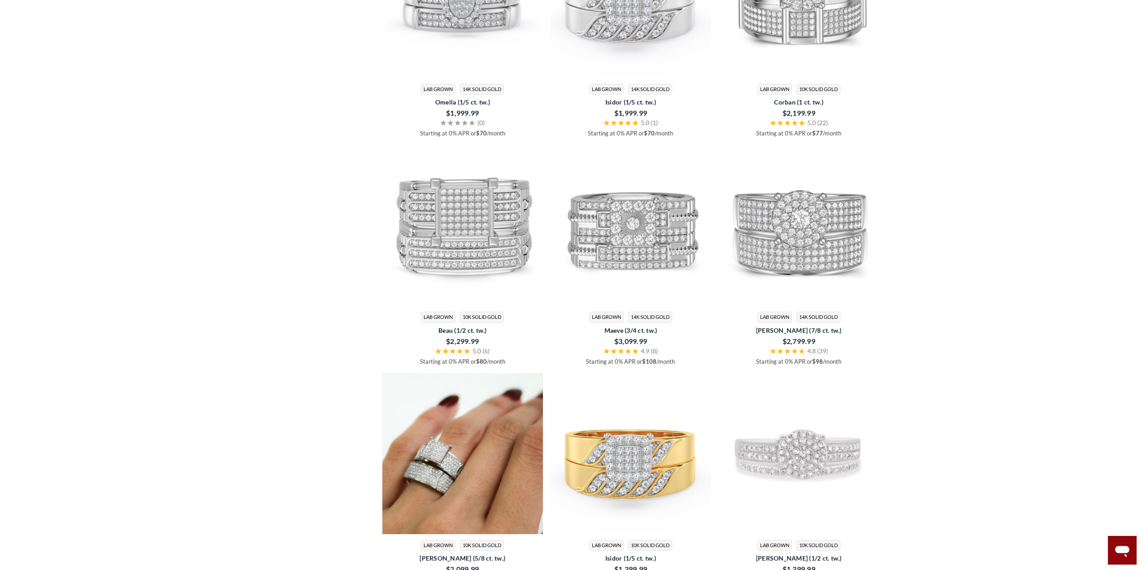
click at [454, 456] on img at bounding box center [462, 453] width 161 height 161
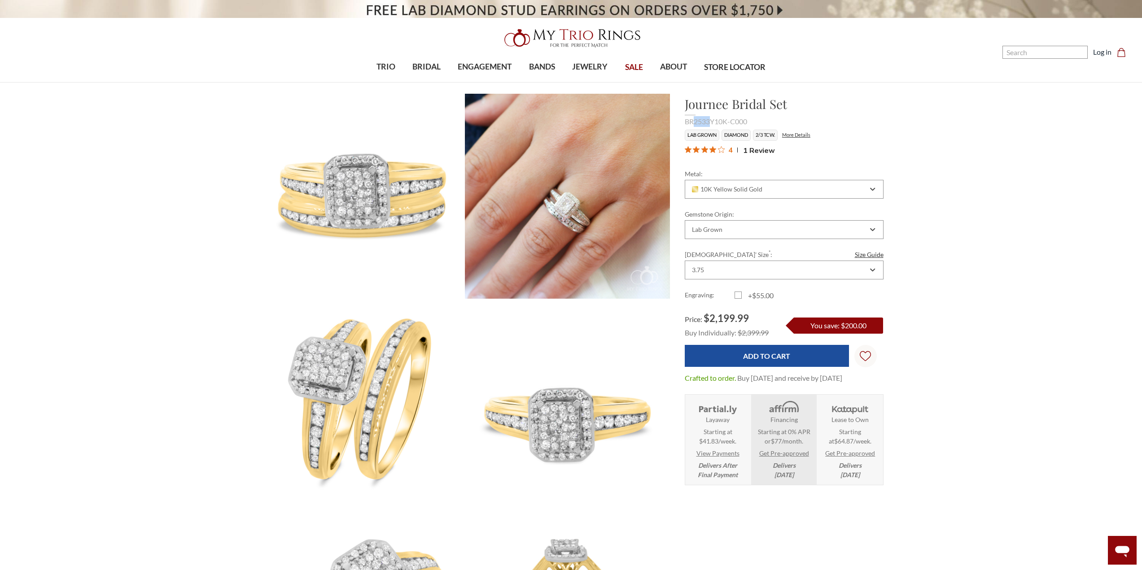
drag, startPoint x: 698, startPoint y: 123, endPoint x: 711, endPoint y: 124, distance: 12.7
click at [711, 124] on div "BR2533Y10K-C000" at bounding box center [784, 121] width 199 height 11
copy div "2533"
click at [696, 97] on h1 "Journee Bridal Set" at bounding box center [784, 104] width 199 height 19
click at [687, 105] on h1 "Journee Bridal Set" at bounding box center [784, 104] width 199 height 19
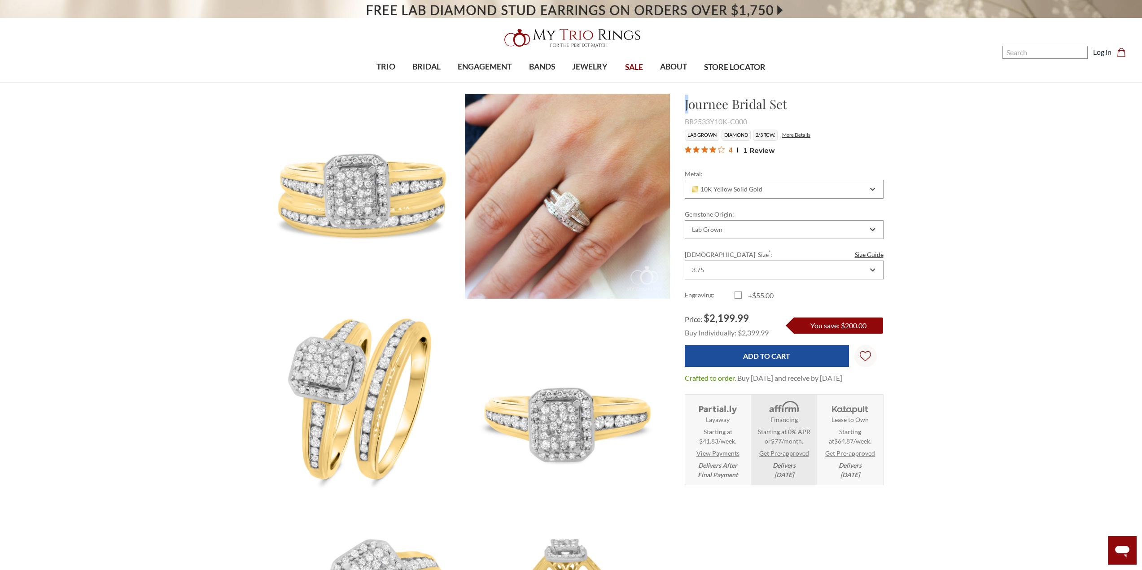
click at [684, 104] on div "Journee Bridal Set $2,199.99 BR2533Y10K-C000 Lab Grown Diamond 2/3 TCW. More De…" at bounding box center [784, 127] width 213 height 64
drag, startPoint x: 683, startPoint y: 105, endPoint x: 731, endPoint y: 107, distance: 48.1
click at [731, 107] on div "Journee Bridal Set $2,199.99 BR2533Y10K-C000 Lab Grown Diamond 2/3 TCW. More De…" at bounding box center [784, 127] width 213 height 64
copy h1 "Journee"
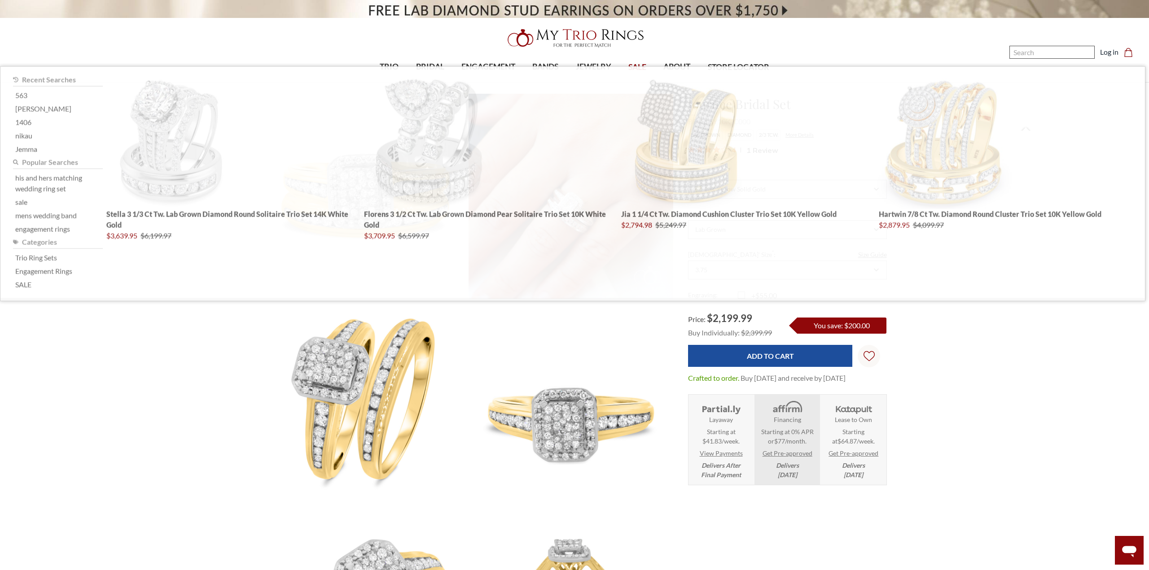
click at [1025, 50] on input "Search" at bounding box center [1051, 52] width 85 height 13
paste input "Journee"
type input "Journee"
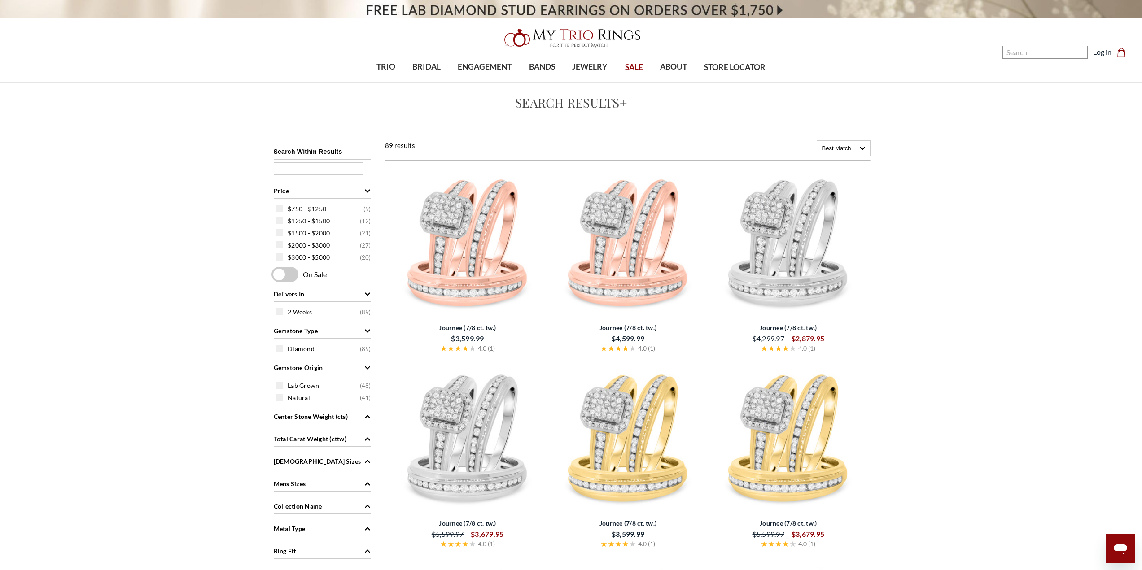
click at [485, 456] on img at bounding box center [467, 438] width 153 height 153
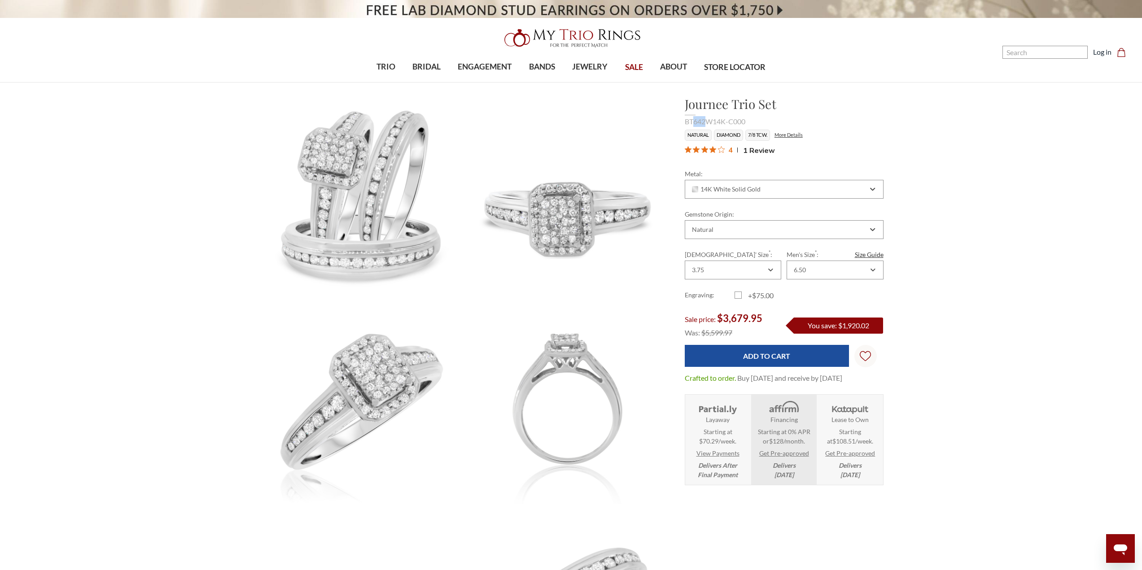
drag, startPoint x: 696, startPoint y: 123, endPoint x: 706, endPoint y: 124, distance: 10.4
click at [706, 124] on div "BT642W14K-C000" at bounding box center [784, 121] width 199 height 11
copy div "642"
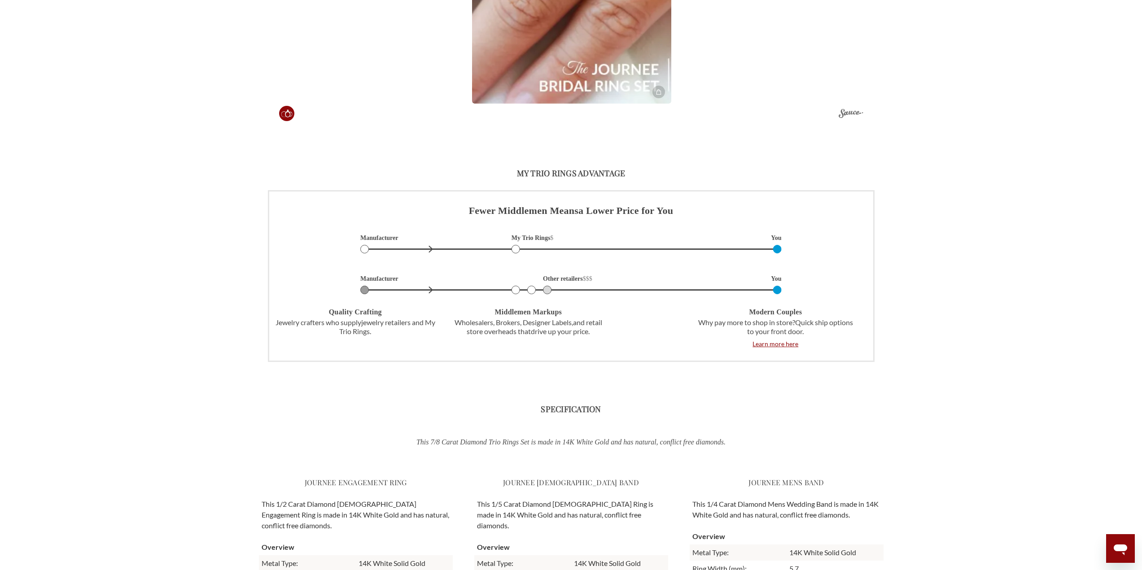
scroll to position [2154, 0]
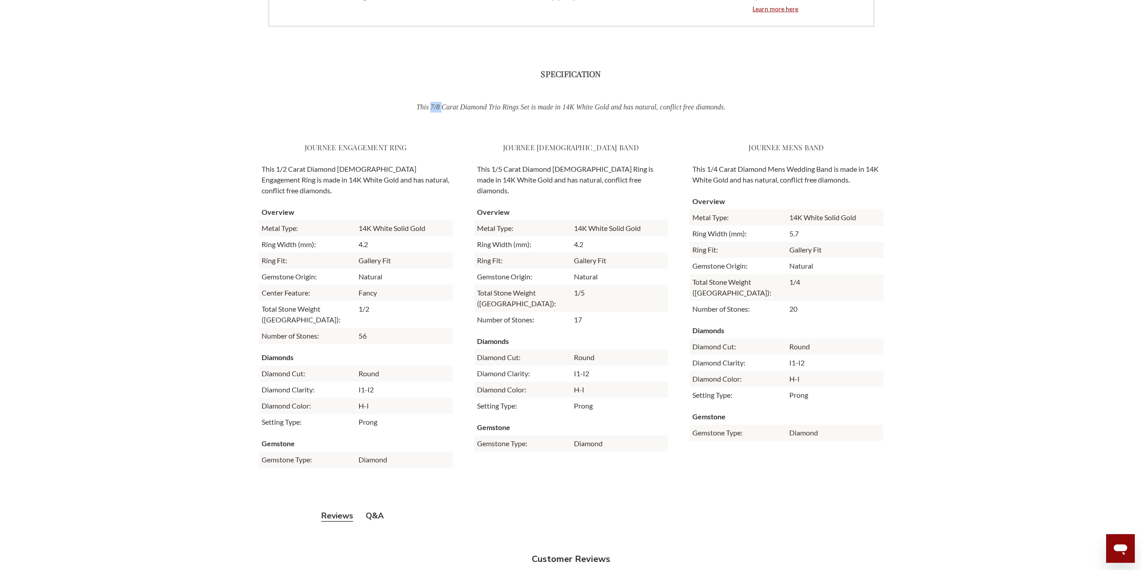
drag, startPoint x: 416, startPoint y: 106, endPoint x: 428, endPoint y: 107, distance: 12.1
click at [428, 107] on p "This 7/8 Carat Diamond Trio Rings Set is made in 14K White Gold and has natural…" at bounding box center [571, 107] width 469 height 11
copy p "7/8"
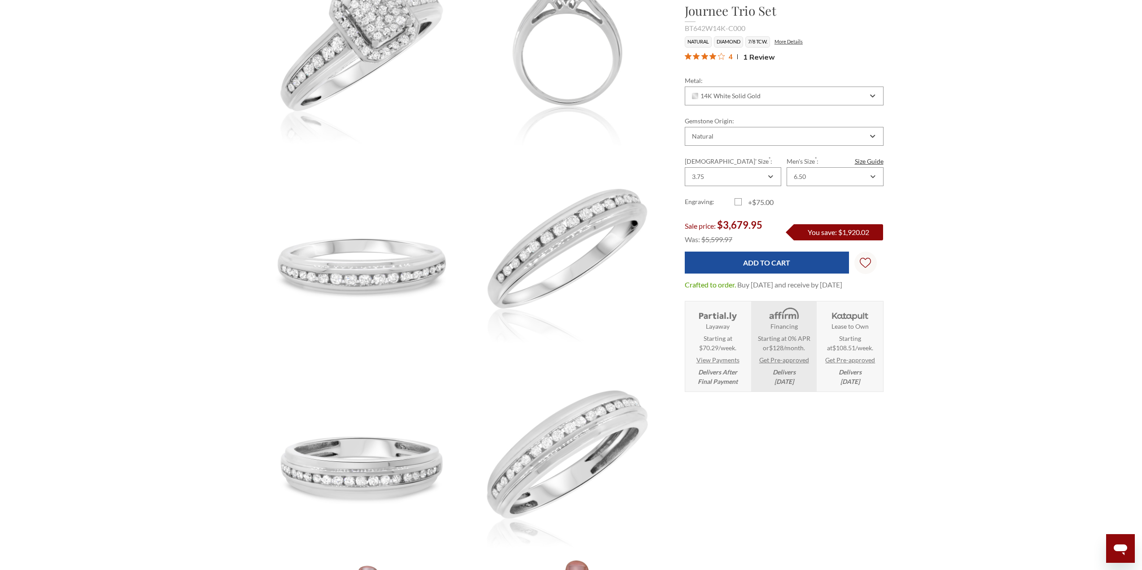
scroll to position [0, 0]
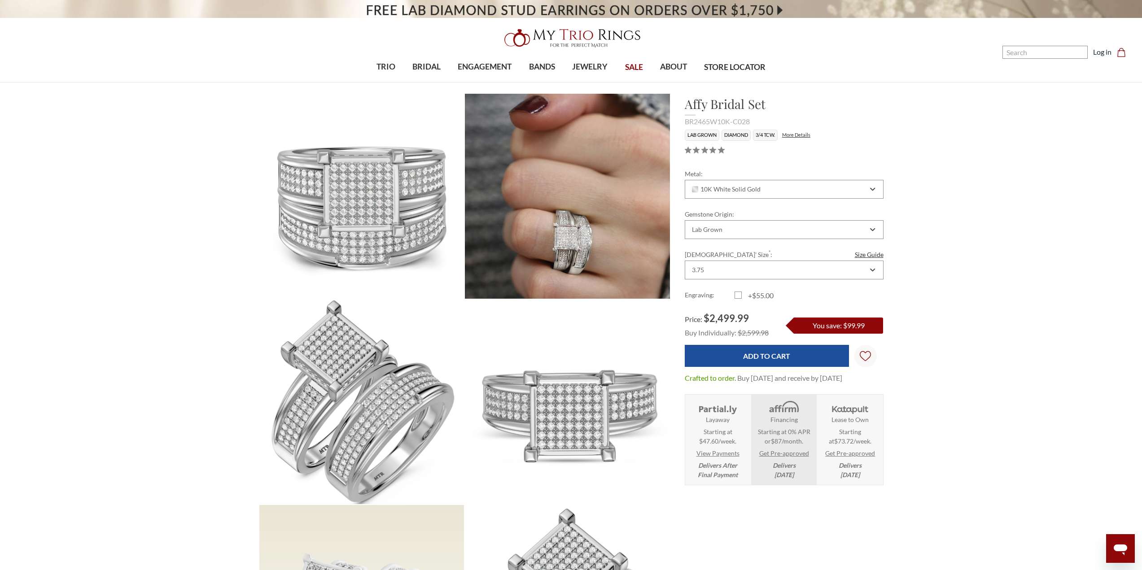
click at [592, 242] on img at bounding box center [567, 195] width 225 height 225
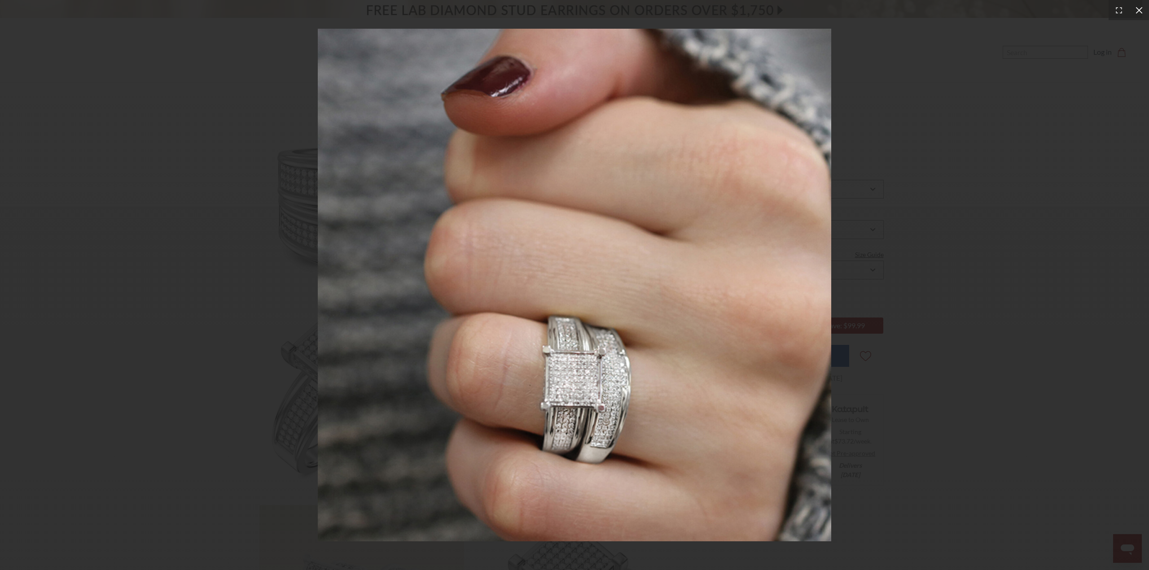
click at [1139, 10] on icon at bounding box center [1138, 10] width 7 height 7
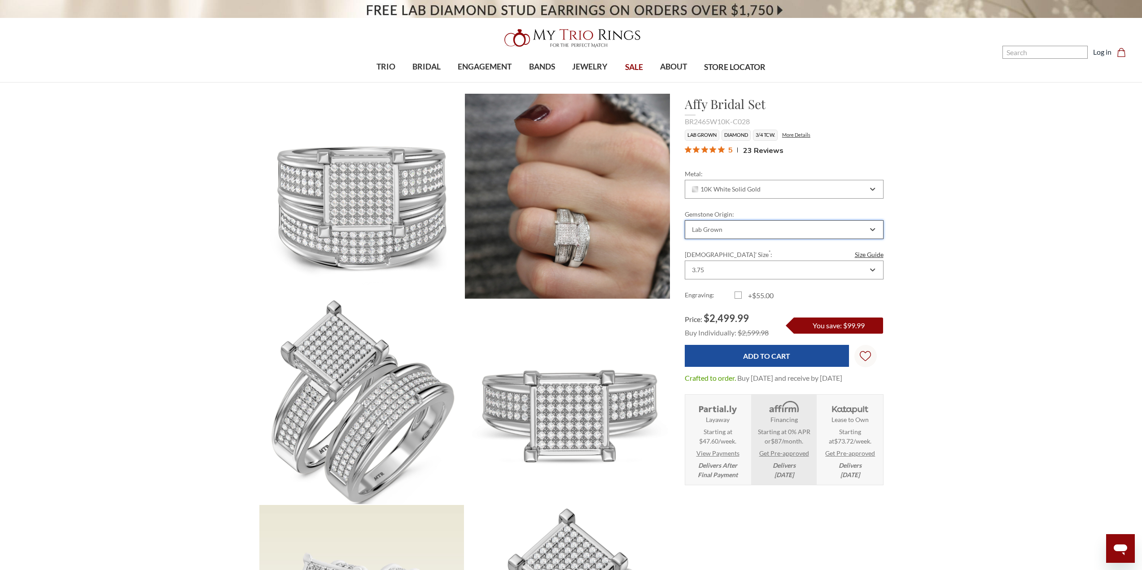
click at [829, 227] on div "Lab Grown" at bounding box center [779, 229] width 177 height 7
click at [705, 256] on div "Natural" at bounding box center [784, 262] width 187 height 12
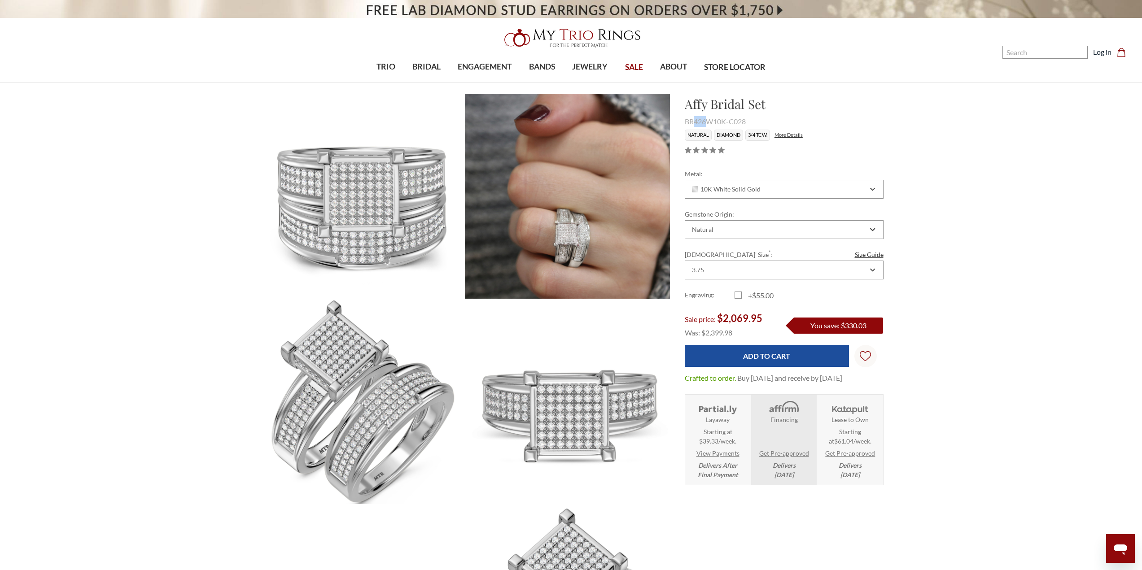
drag, startPoint x: 698, startPoint y: 123, endPoint x: 707, endPoint y: 123, distance: 9.0
click at [707, 123] on div "BR426W10K-C028" at bounding box center [784, 121] width 199 height 11
copy div "426"
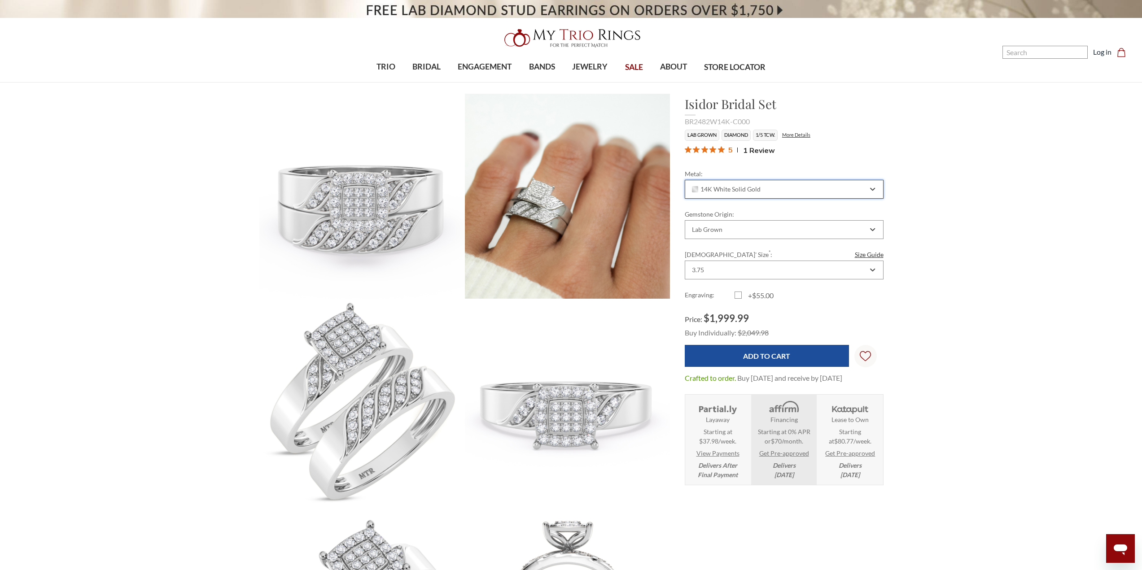
click at [756, 192] on span "14K White Solid Gold" at bounding box center [726, 189] width 69 height 7
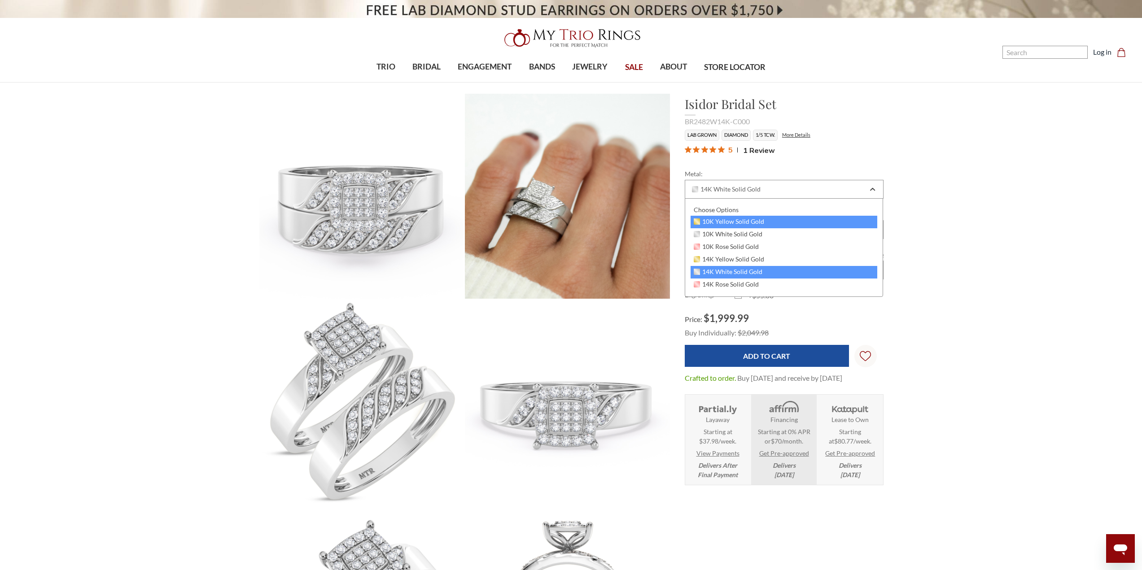
click at [723, 221] on span "10K Yellow Solid Gold" at bounding box center [729, 221] width 71 height 7
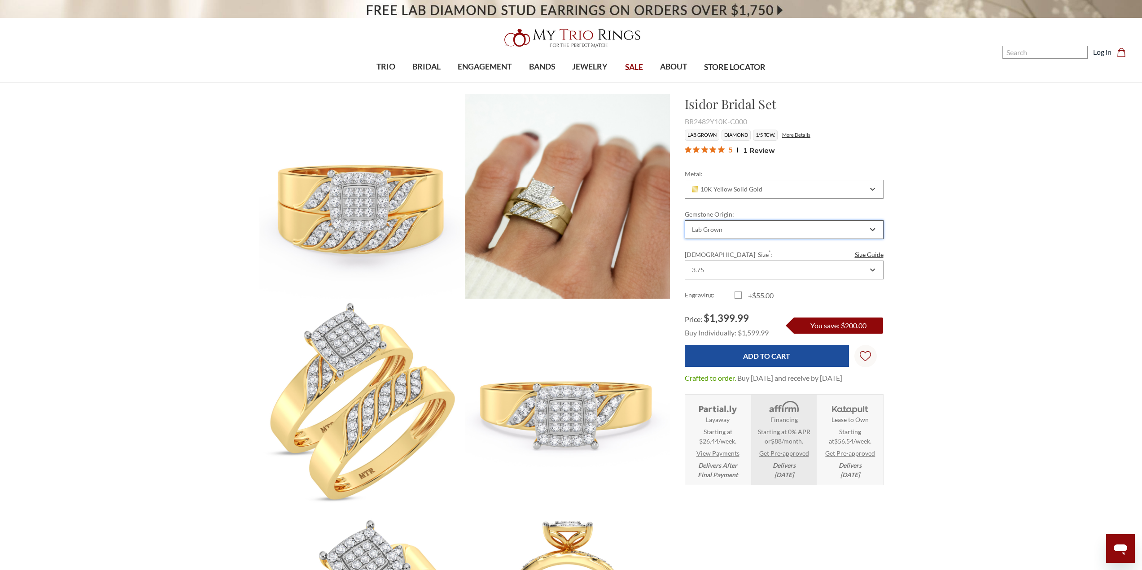
click at [814, 230] on div "Lab Grown" at bounding box center [779, 229] width 177 height 7
click at [743, 263] on div "Natural" at bounding box center [784, 262] width 187 height 12
drag, startPoint x: 689, startPoint y: 104, endPoint x: 717, endPoint y: 109, distance: 28.6
click at [717, 109] on div "Isidor Bridal Set $1,799.99 BR2263Y10K-C000 Natural Diamond 1/5 TCW. More Detai…" at bounding box center [784, 127] width 213 height 64
copy h1 "Isidor"
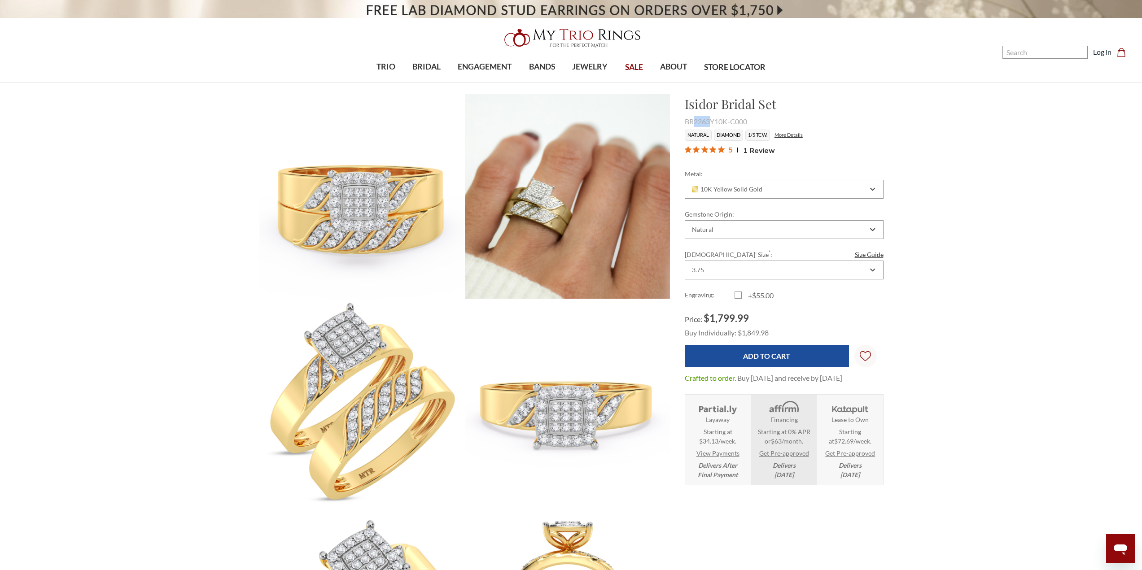
drag, startPoint x: 692, startPoint y: 123, endPoint x: 693, endPoint y: 249, distance: 125.7
click at [712, 125] on div "BR2263Y10K-C000" at bounding box center [784, 121] width 199 height 11
copy div "2263"
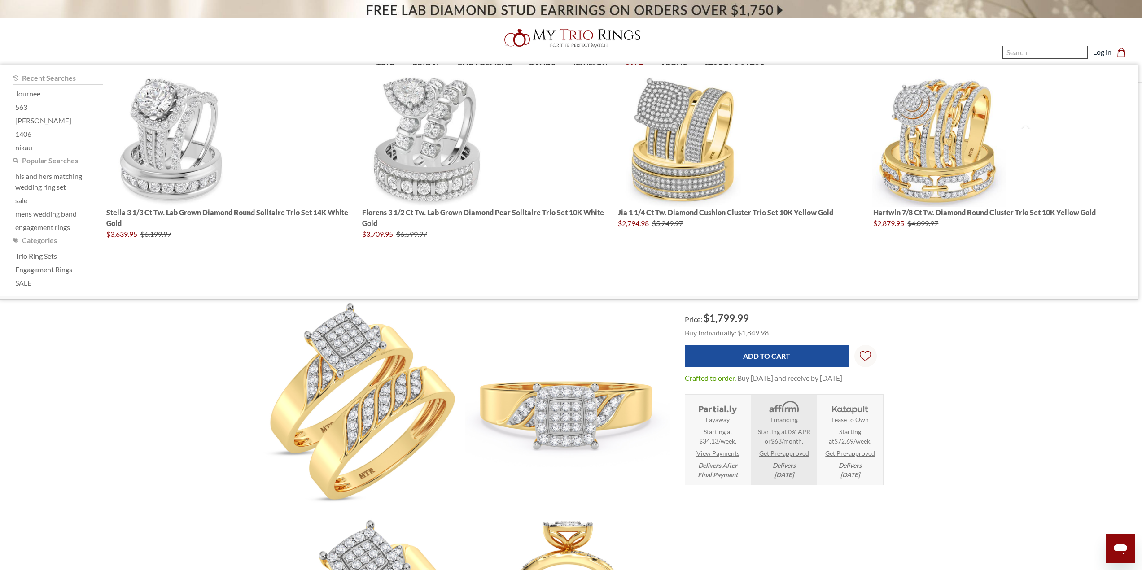
click at [1035, 54] on input "Search" at bounding box center [1045, 52] width 85 height 13
paste input "2263"
type input "2263"
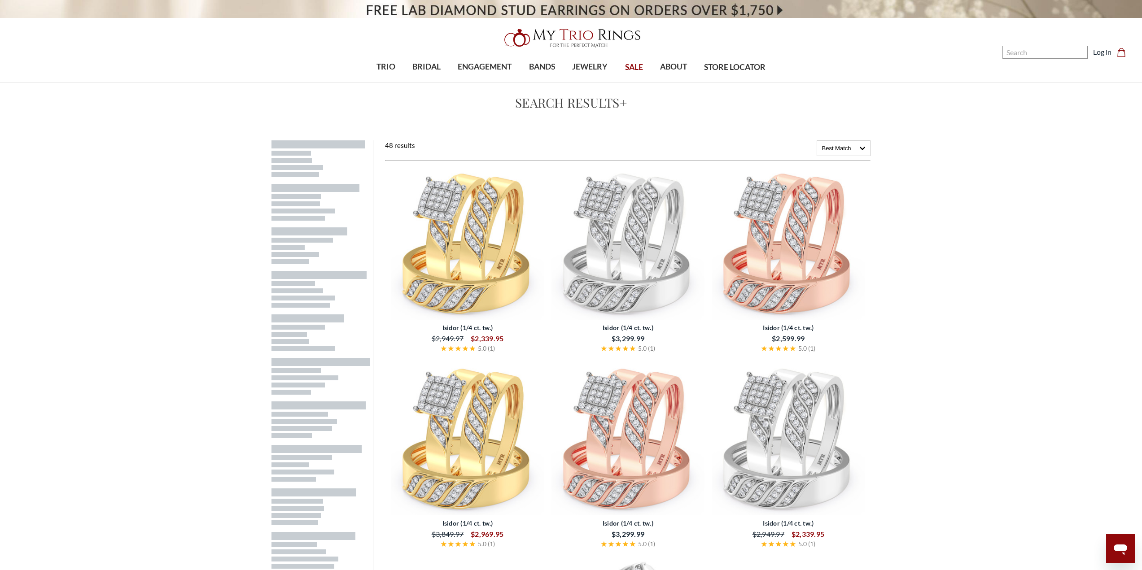
click at [471, 235] on img at bounding box center [467, 243] width 153 height 153
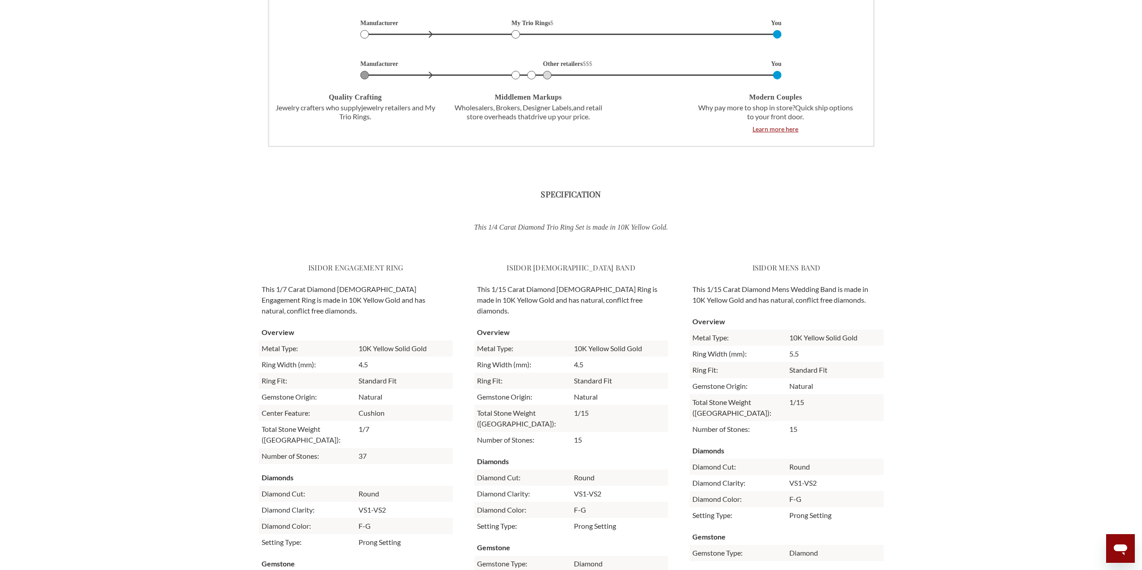
scroll to position [1795, 0]
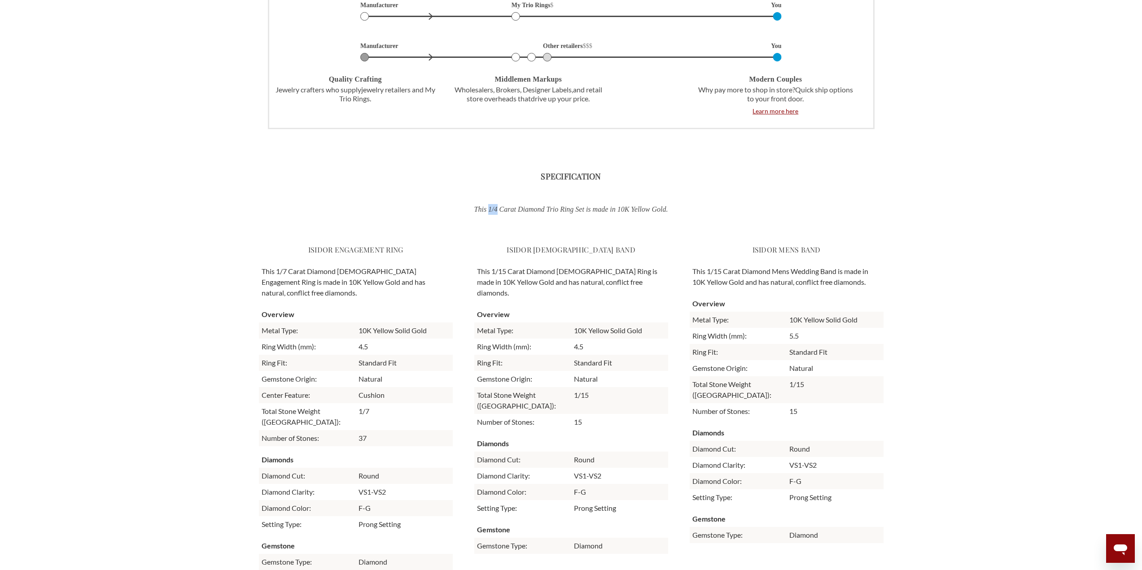
drag, startPoint x: 480, startPoint y: 209, endPoint x: 485, endPoint y: 210, distance: 5.6
click at [489, 209] on p "This 1/4 Carat Diamond Trio Ring Set is made in 10K Yellow Gold." at bounding box center [571, 209] width 469 height 11
copy p "1/4"
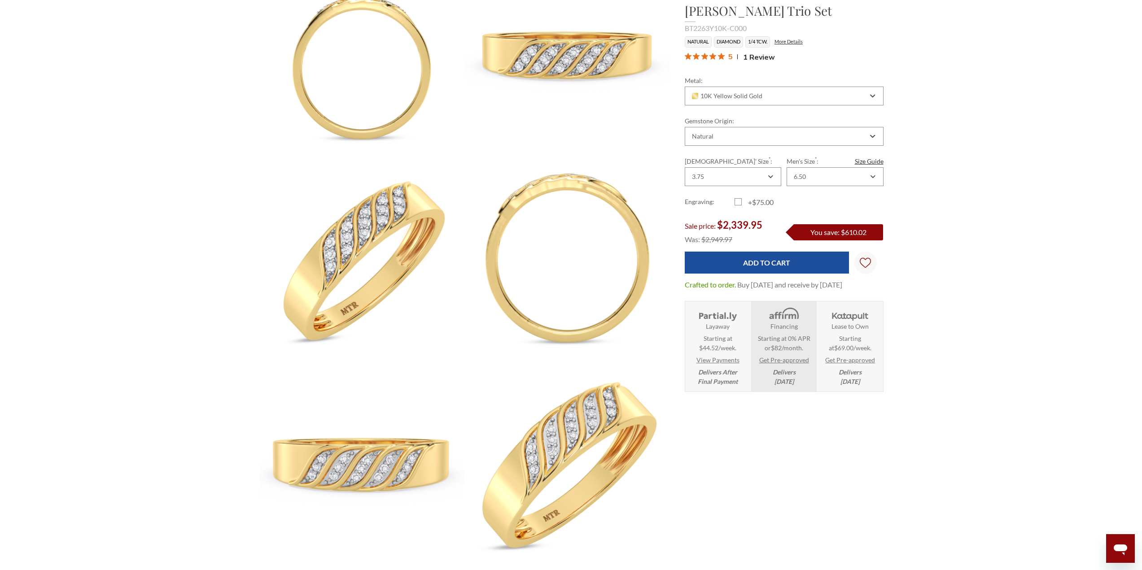
scroll to position [0, 0]
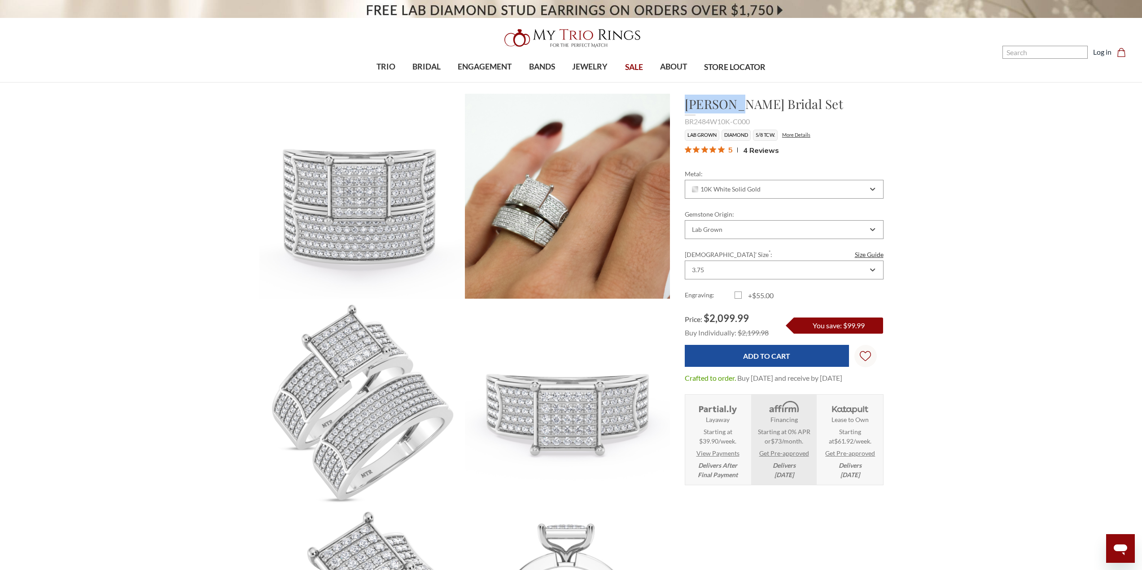
drag, startPoint x: 687, startPoint y: 107, endPoint x: 736, endPoint y: 104, distance: 48.6
click at [736, 104] on h1 "[PERSON_NAME] Bridal Set" at bounding box center [784, 104] width 199 height 19
copy h1 "Berthold"
drag, startPoint x: 693, startPoint y: 123, endPoint x: 710, endPoint y: 124, distance: 17.5
click at [710, 124] on div "BR2484W10K-C000" at bounding box center [784, 121] width 199 height 11
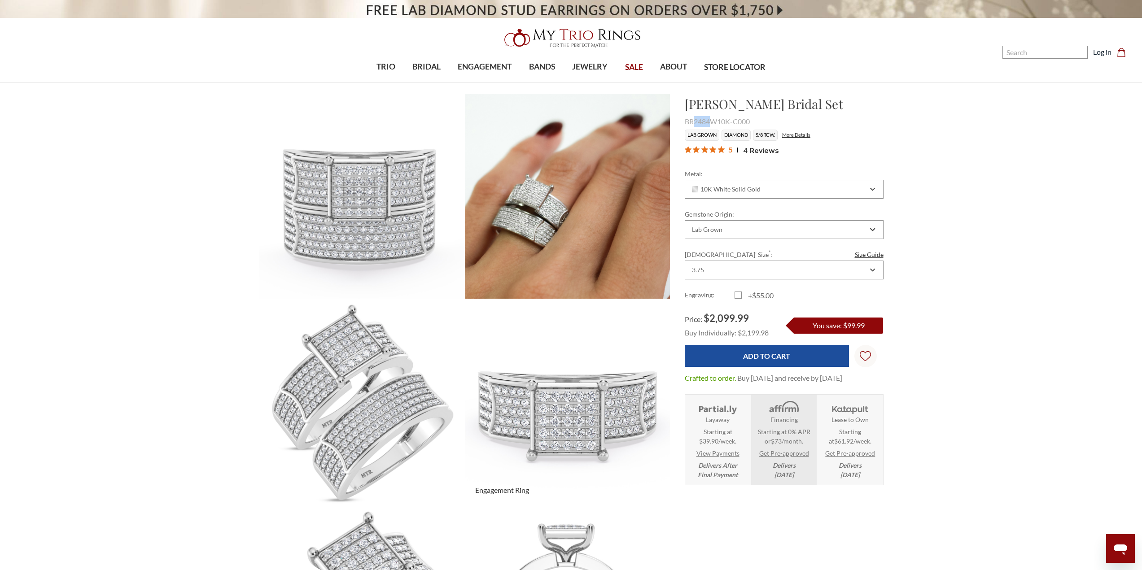
copy div "2484"
click at [784, 225] on div "Lab Grown" at bounding box center [784, 229] width 199 height 19
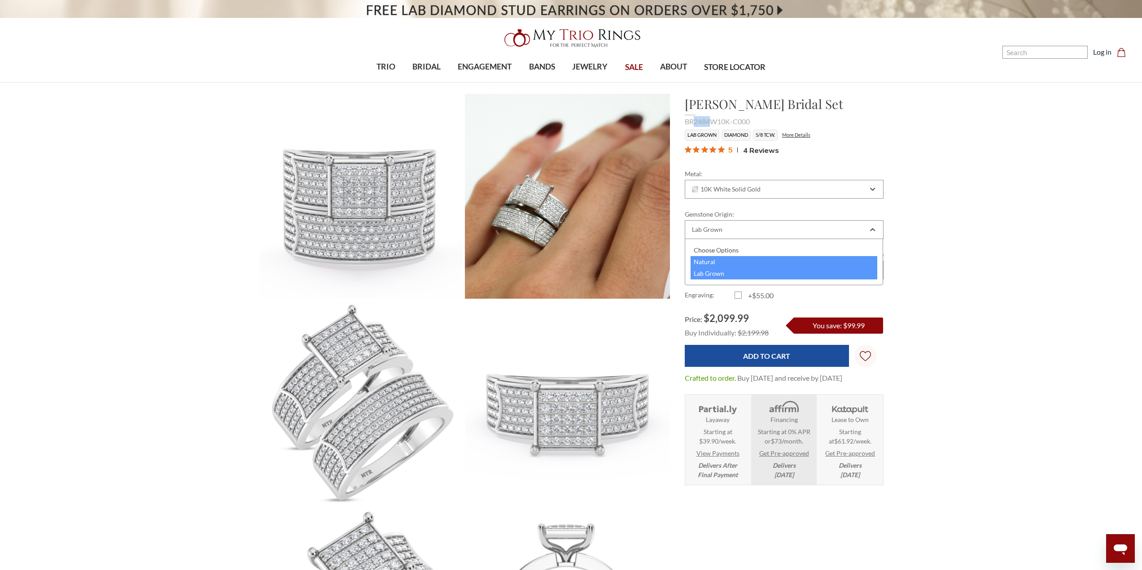
click at [724, 264] on div "Natural" at bounding box center [784, 262] width 187 height 12
drag, startPoint x: 694, startPoint y: 123, endPoint x: 711, endPoint y: 124, distance: 17.1
click at [711, 124] on div "BR2261W10K-C000" at bounding box center [784, 121] width 199 height 11
copy div "2261"
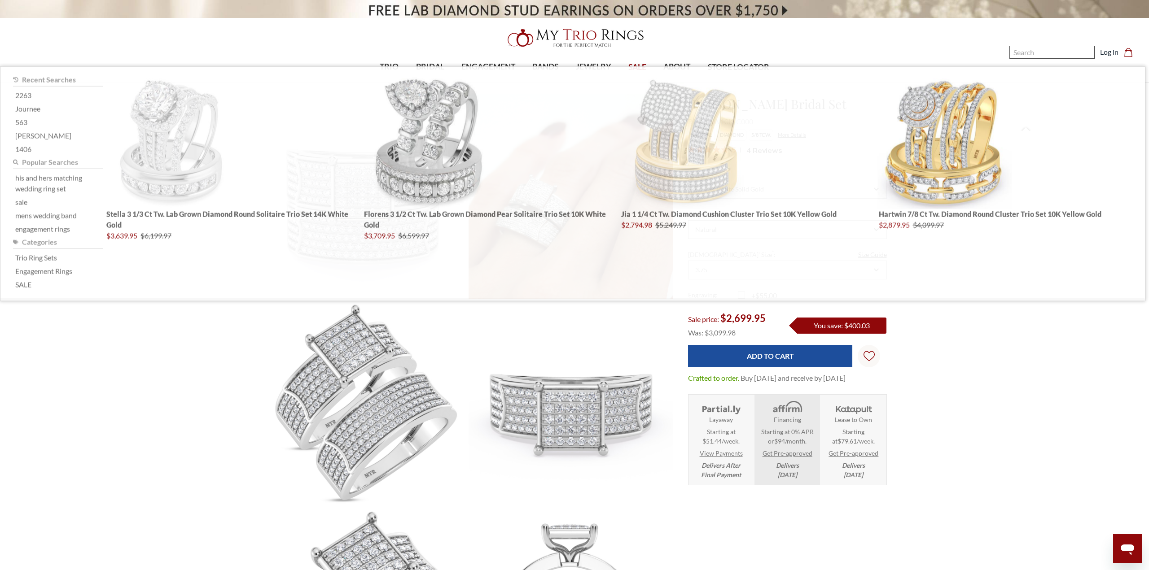
click at [1056, 57] on input "Search" at bounding box center [1051, 52] width 85 height 13
paste input "2261"
type input "2261"
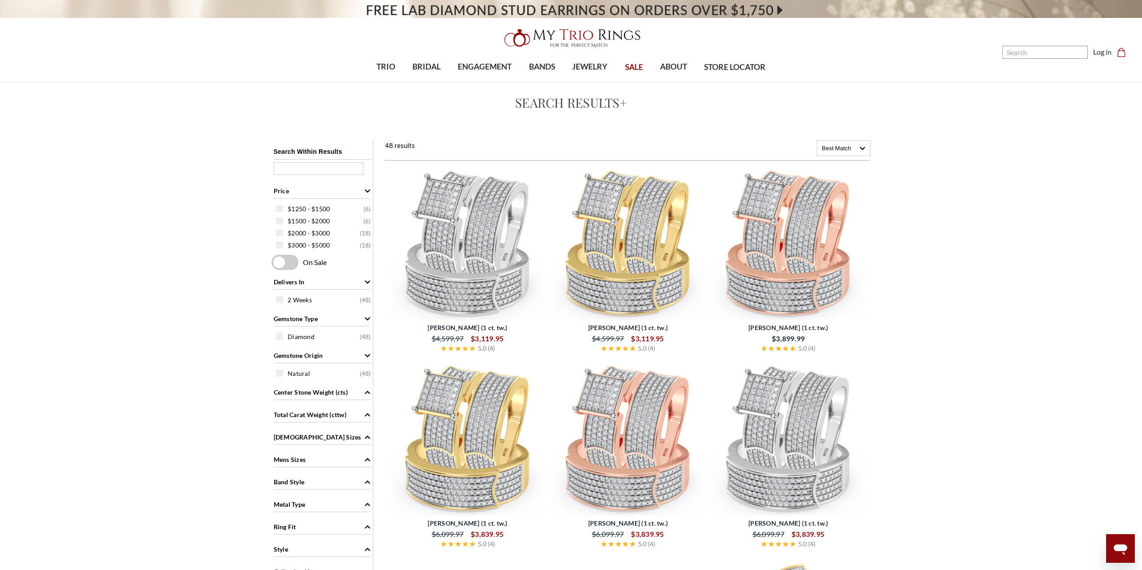
click at [486, 245] on img at bounding box center [467, 243] width 153 height 153
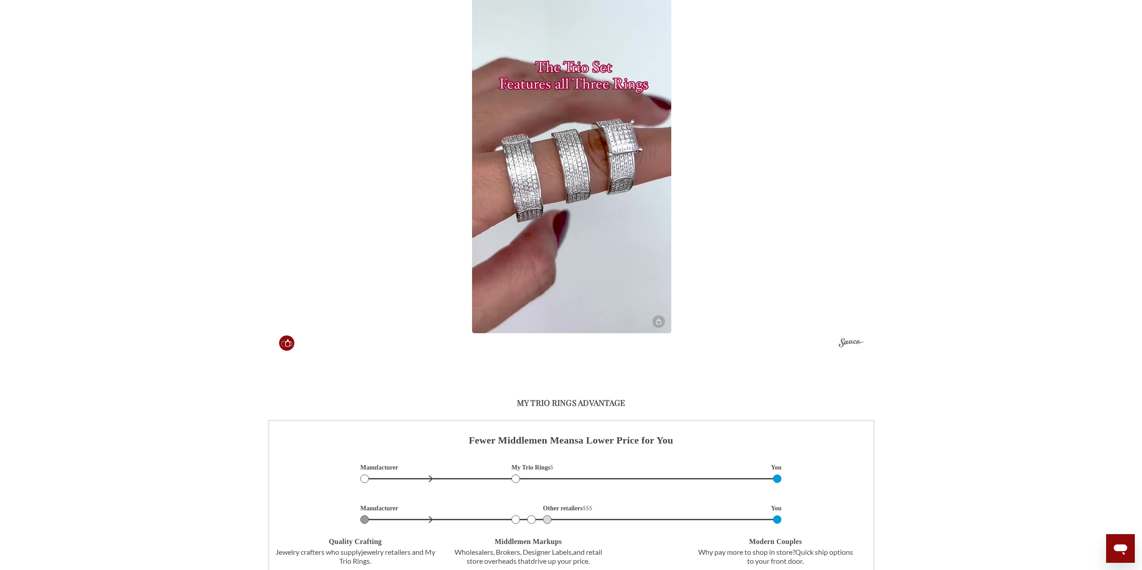
scroll to position [2154, 0]
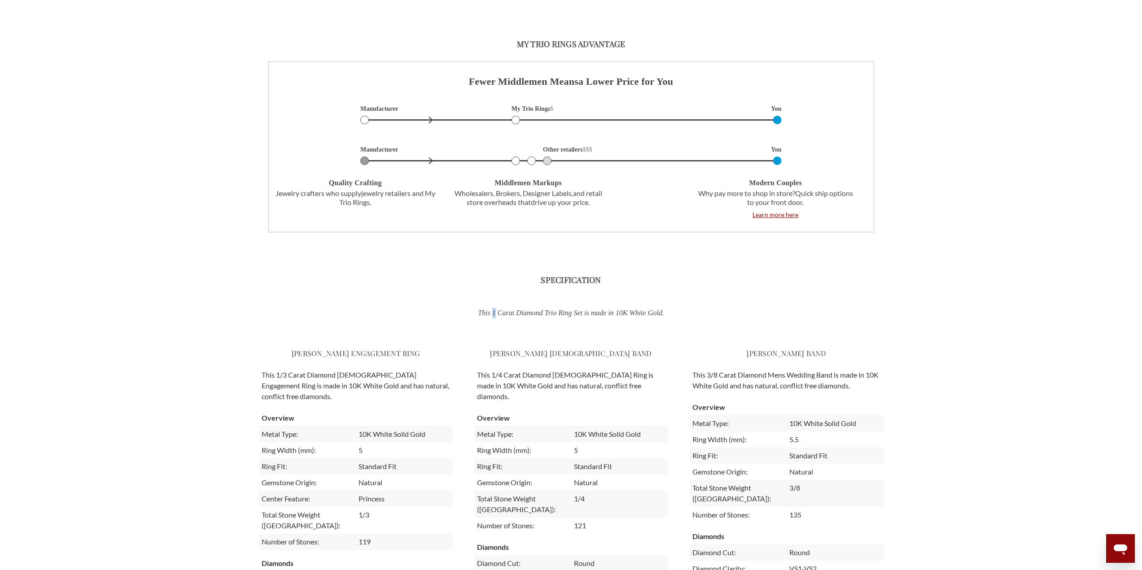
click at [486, 312] on p "This 1 Carat Diamond Trio Ring Set is made in 10K White Gold." at bounding box center [571, 313] width 469 height 11
copy p "1"
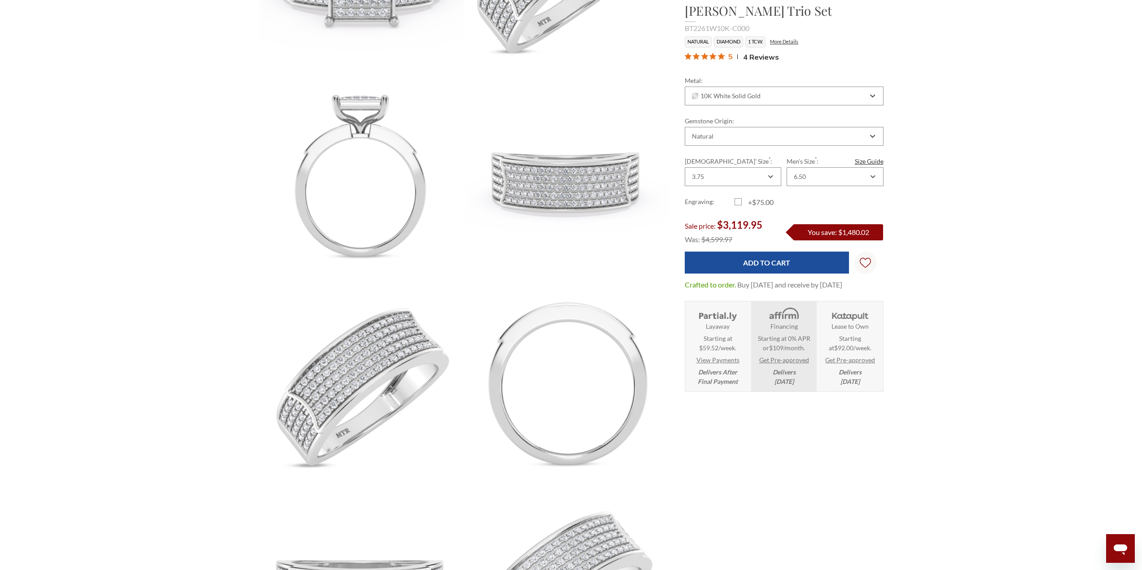
scroll to position [0, 0]
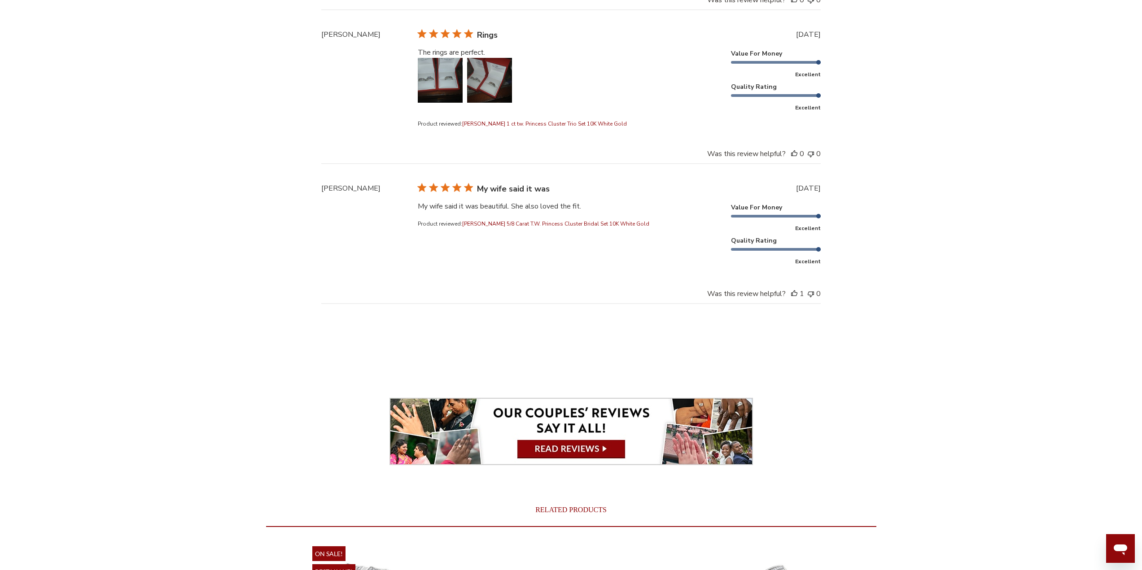
scroll to position [2427, 0]
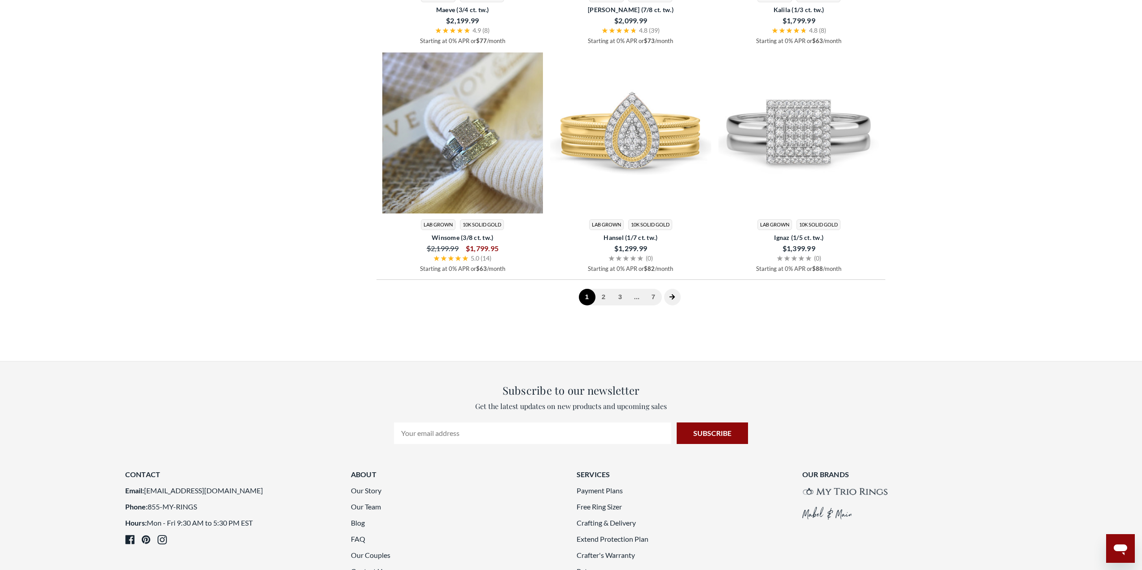
scroll to position [2154, 0]
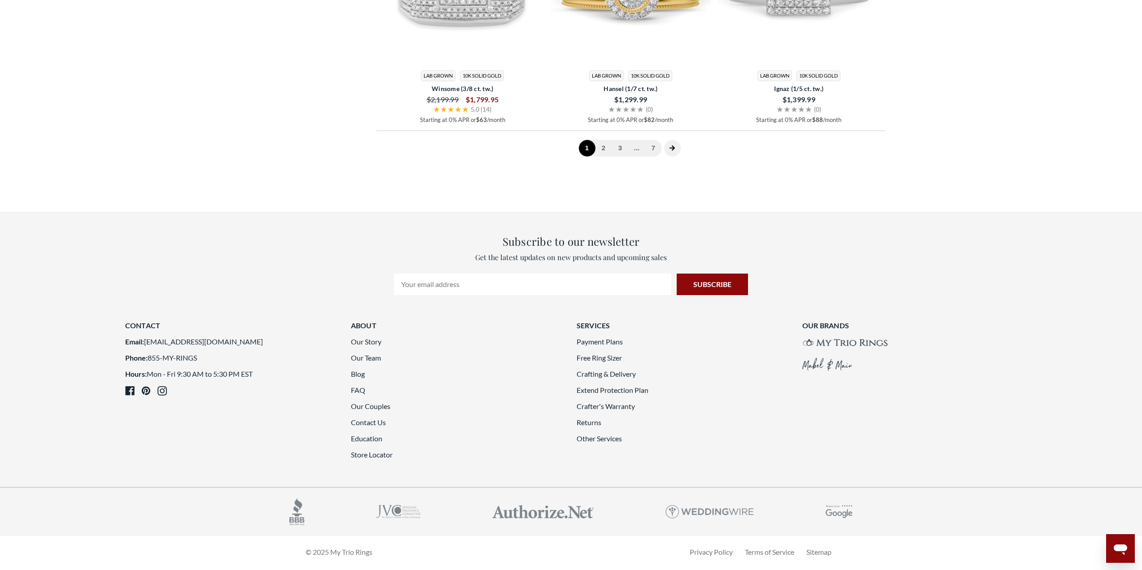
drag, startPoint x: 605, startPoint y: 455, endPoint x: 642, endPoint y: 443, distance: 38.6
click at [605, 157] on link "2" at bounding box center [604, 148] width 17 height 17
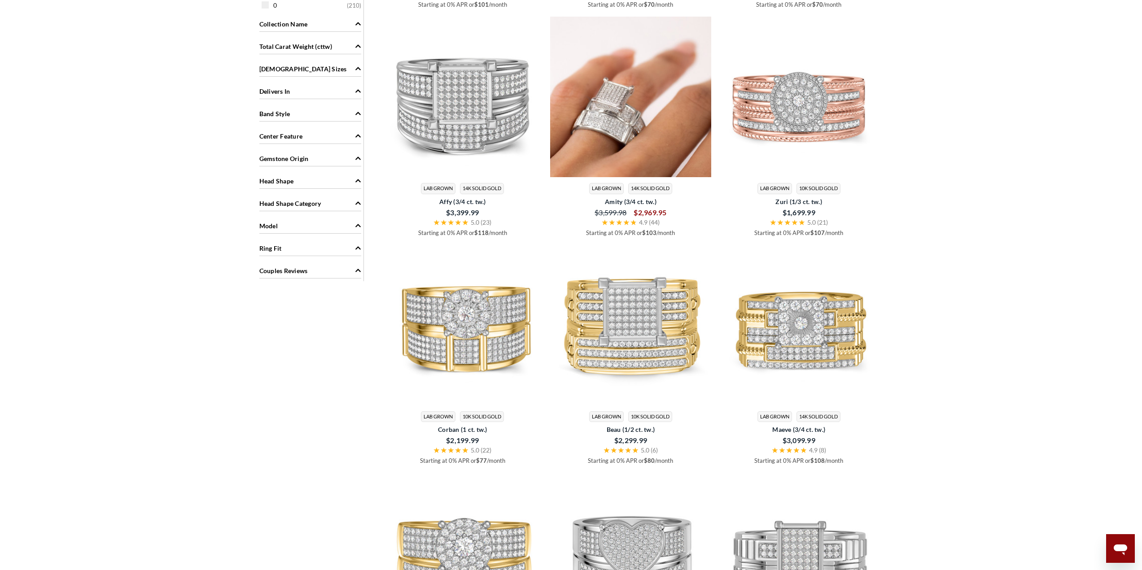
scroll to position [539, 0]
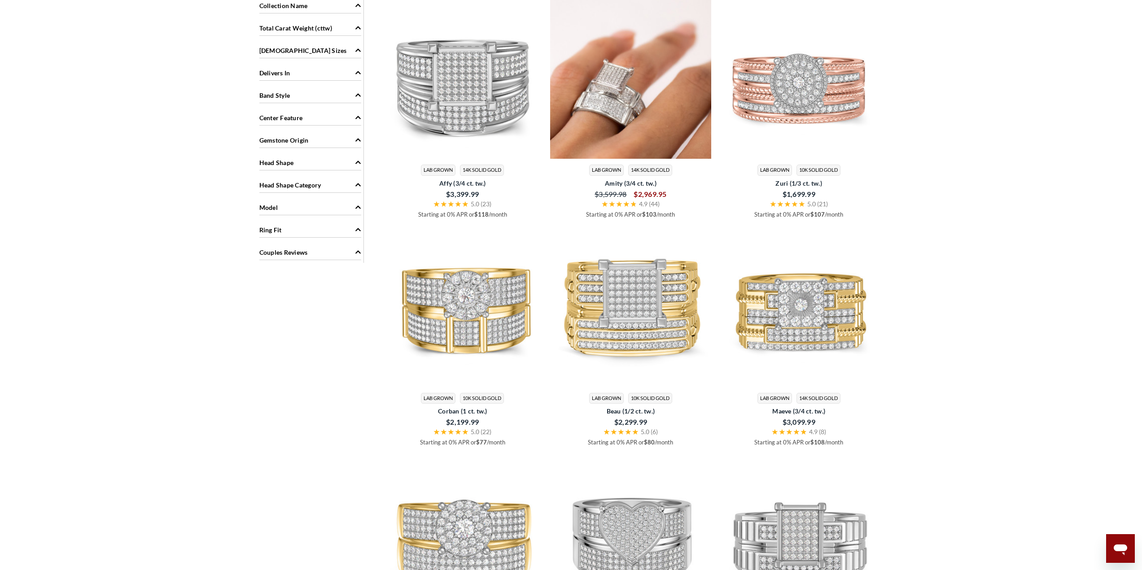
click at [672, 111] on img at bounding box center [630, 78] width 161 height 161
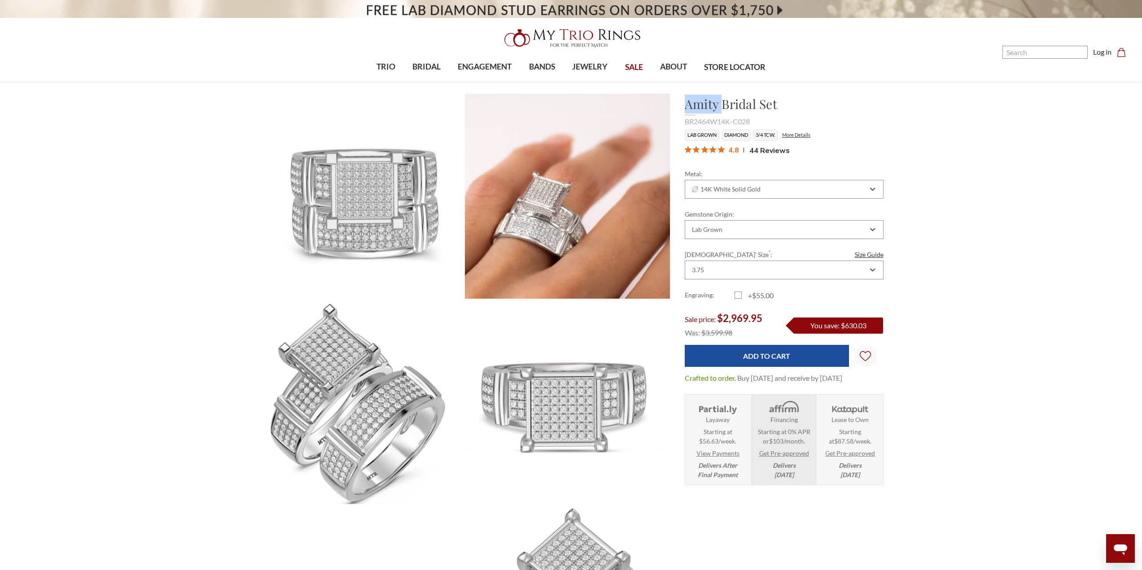
drag, startPoint x: 686, startPoint y: 103, endPoint x: 720, endPoint y: 108, distance: 34.4
click at [720, 108] on h1 "Amity Bridal Set" at bounding box center [784, 104] width 199 height 19
copy h1 "Amity"
click at [783, 229] on div "Lab Grown" at bounding box center [779, 229] width 177 height 7
click at [727, 263] on div "Natural" at bounding box center [784, 262] width 187 height 12
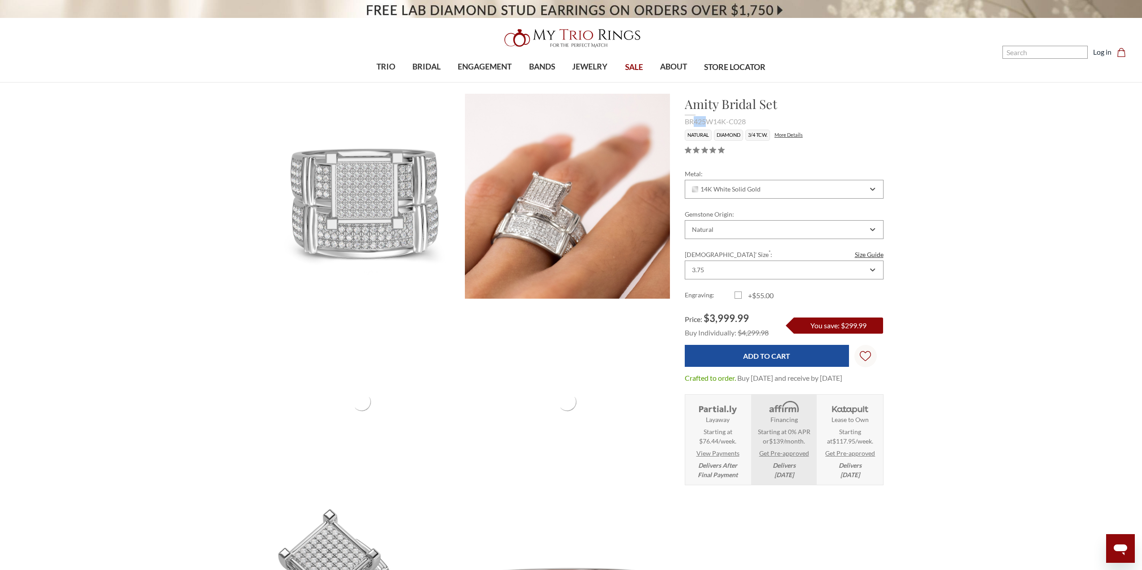
drag, startPoint x: 694, startPoint y: 119, endPoint x: 707, endPoint y: 122, distance: 13.3
click at [707, 122] on div "BR425W14K-C028" at bounding box center [784, 121] width 199 height 11
copy div "425"
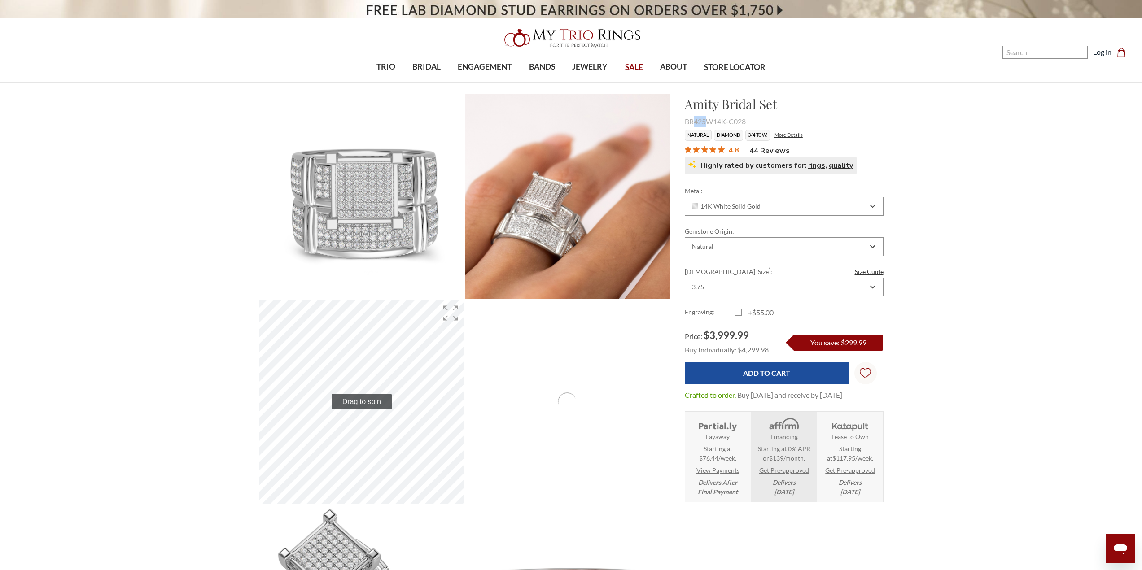
copy div "425"
click at [1020, 55] on input "Search" at bounding box center [1051, 52] width 85 height 13
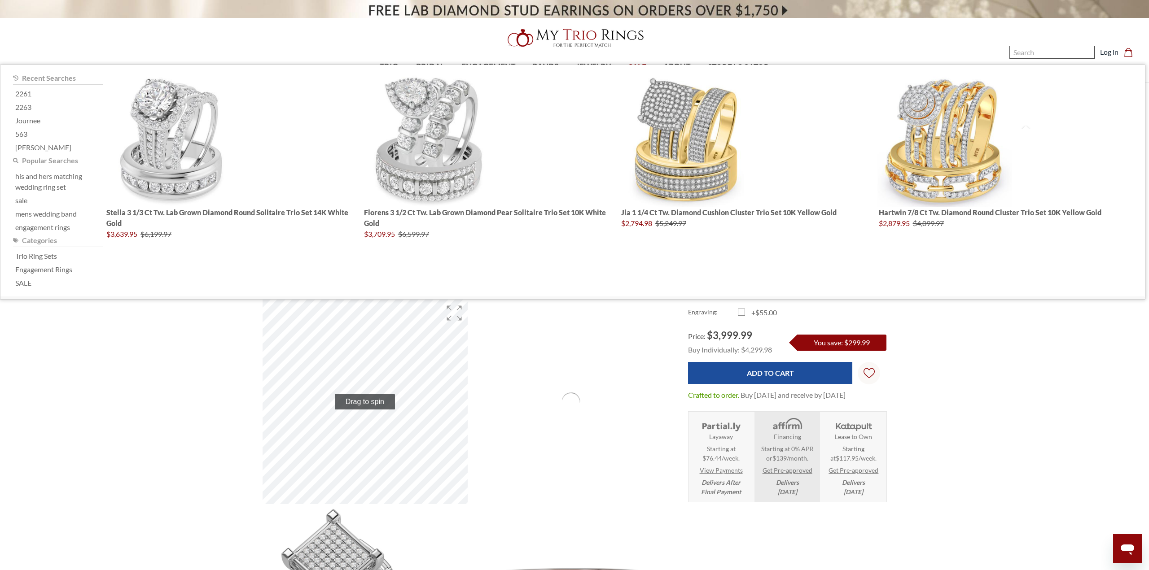
paste input "425"
type input "425"
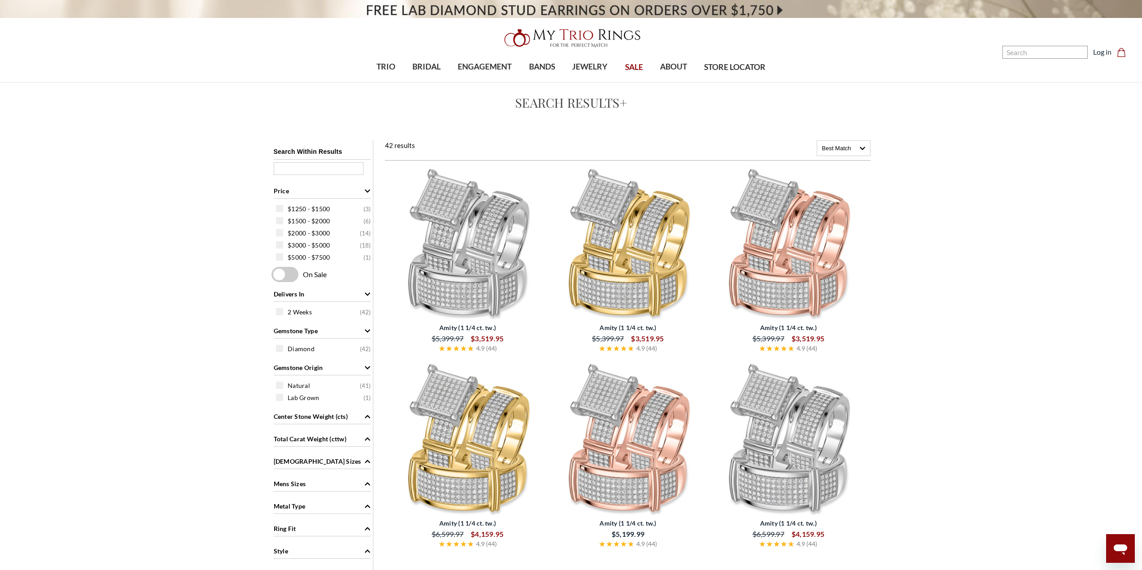
click at [483, 266] on img at bounding box center [467, 243] width 153 height 153
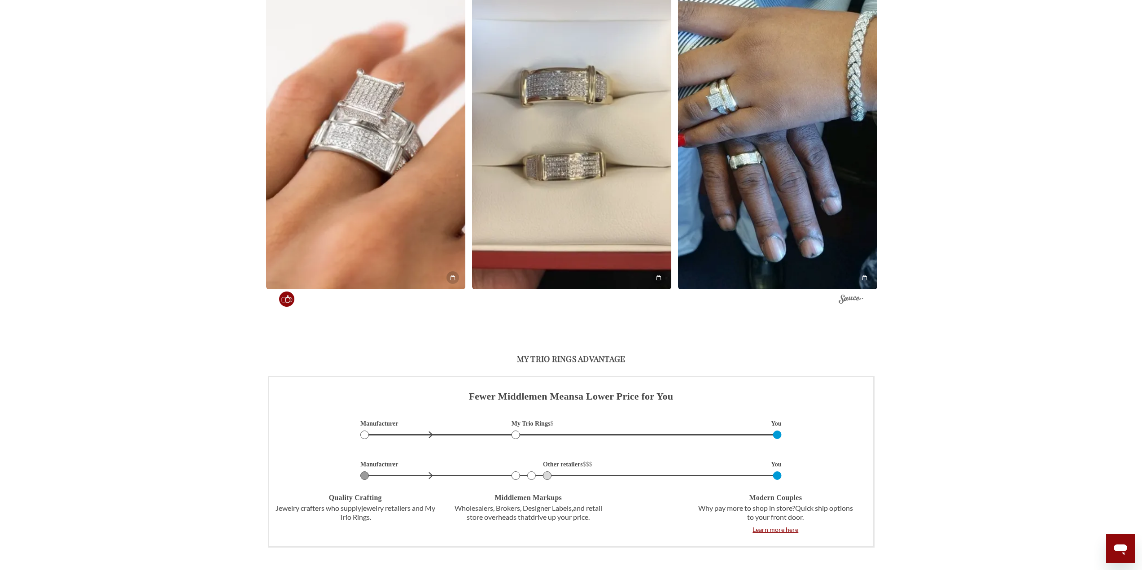
scroll to position [2513, 0]
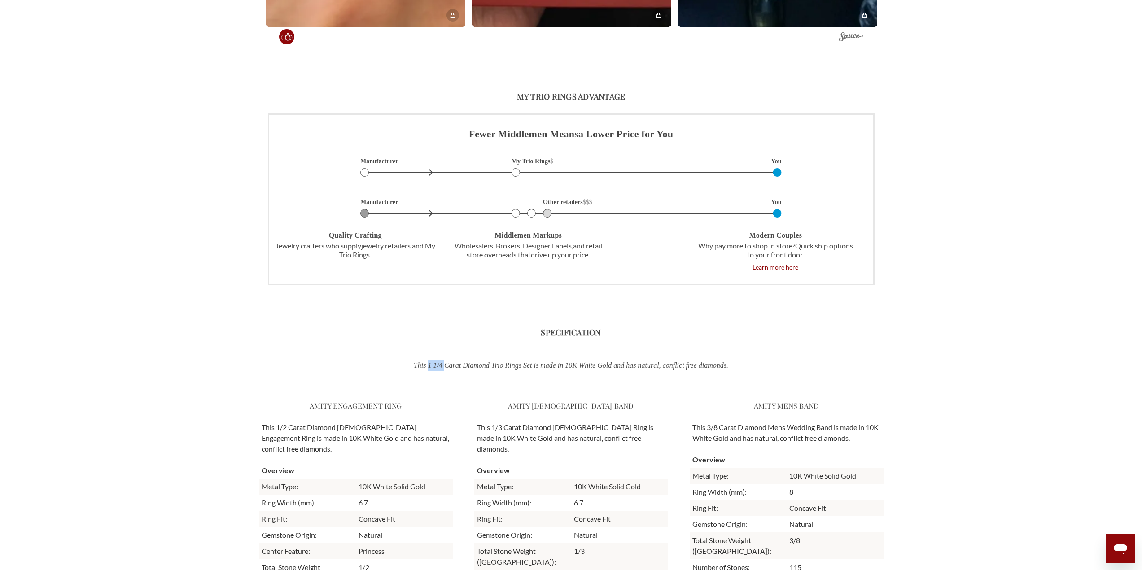
drag, startPoint x: 412, startPoint y: 365, endPoint x: 429, endPoint y: 366, distance: 17.5
click at [429, 366] on p "This 1 1/4 Carat Diamond Trio Rings Set is made in 10K White Gold and has natur…" at bounding box center [571, 365] width 469 height 11
copy p "1 1/4"
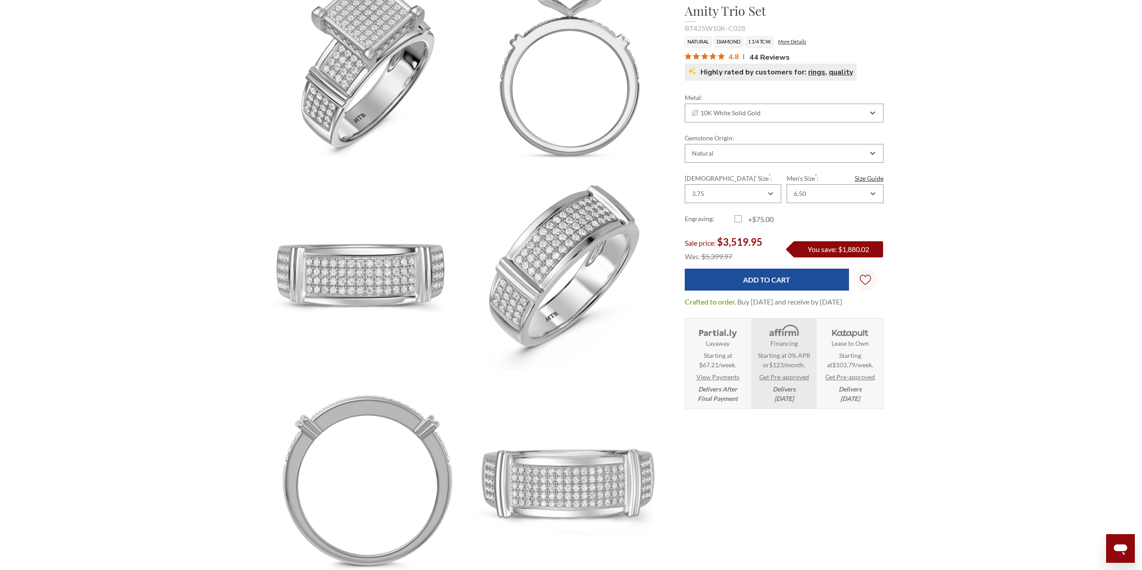
scroll to position [0, 0]
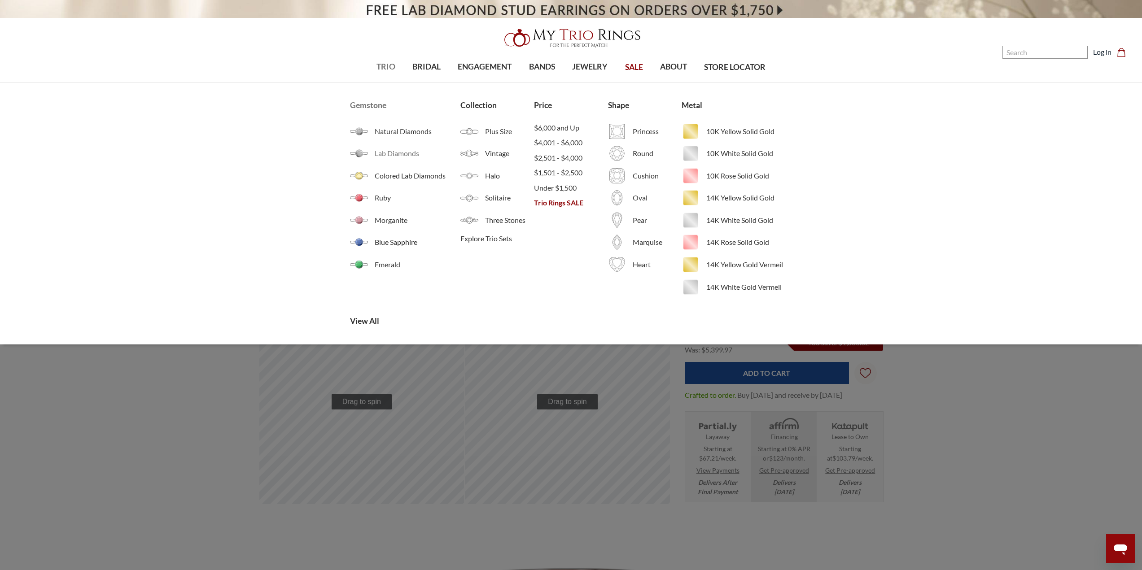
click at [388, 154] on span "Lab Diamonds" at bounding box center [418, 153] width 86 height 11
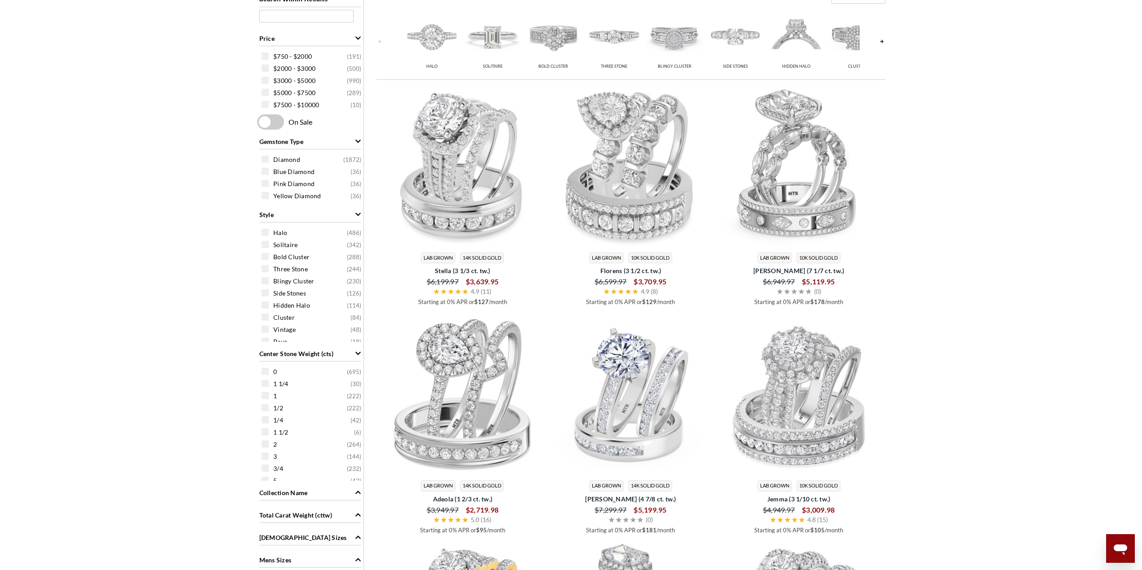
drag, startPoint x: 364, startPoint y: 300, endPoint x: 363, endPoint y: 317, distance: 17.1
drag, startPoint x: 268, startPoint y: 297, endPoint x: 274, endPoint y: 299, distance: 6.4
click at [269, 297] on div "Hidden Halo ( 114 )" at bounding box center [313, 298] width 102 height 10
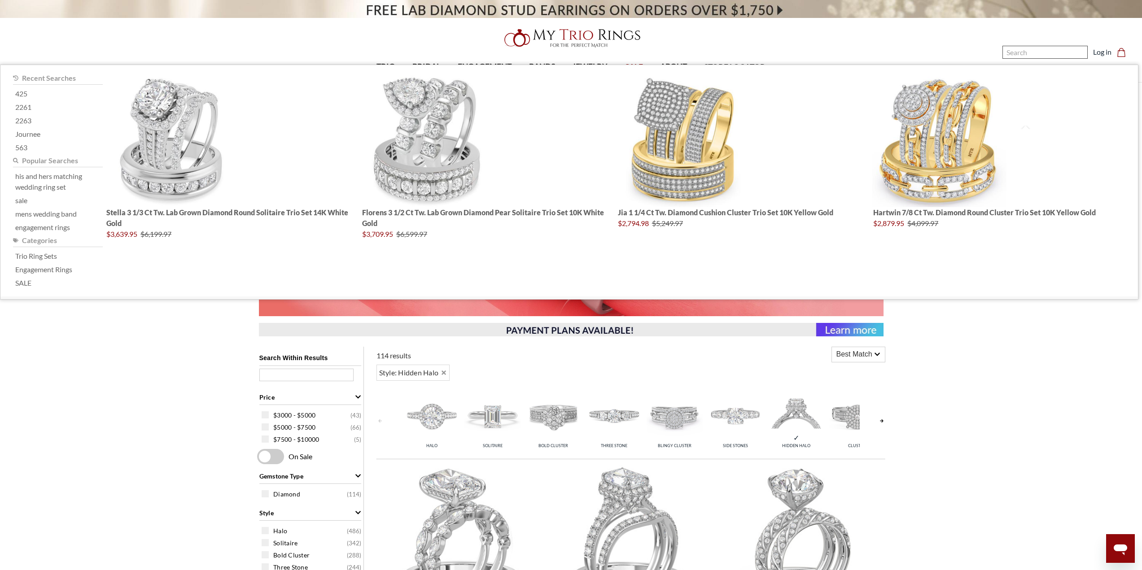
click at [1037, 48] on input "Search" at bounding box center [1045, 52] width 85 height 13
paste input "2443"
type input "2443"
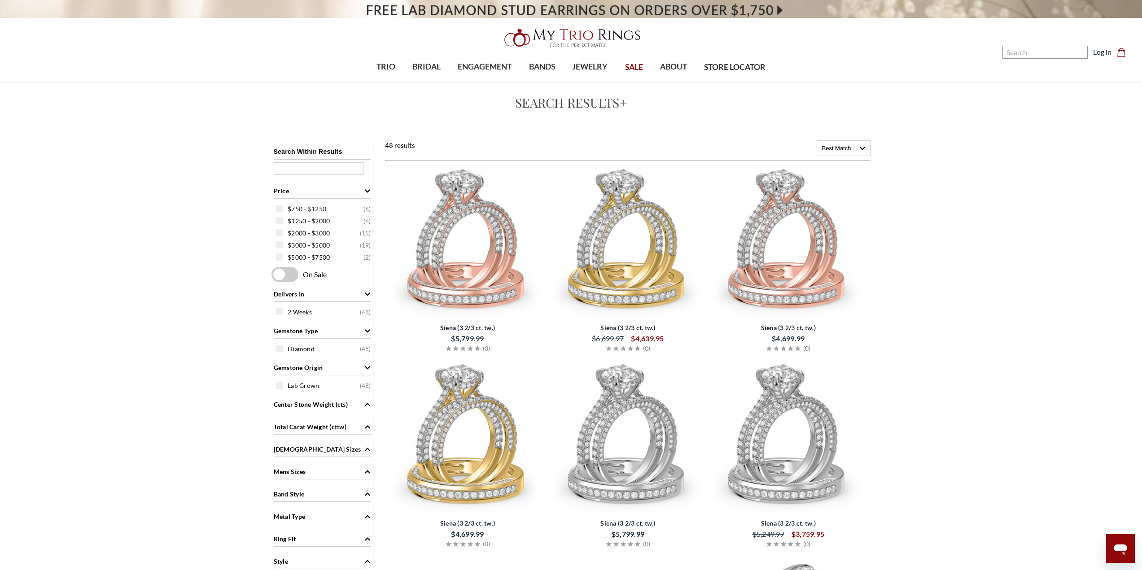
click at [616, 404] on img at bounding box center [628, 438] width 153 height 153
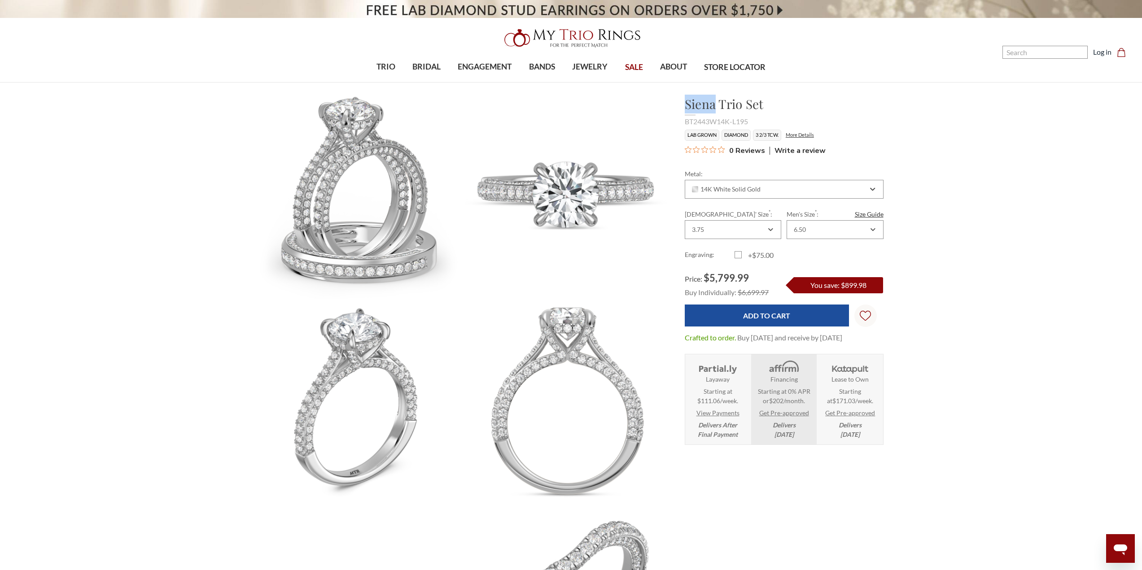
drag, startPoint x: 685, startPoint y: 106, endPoint x: 701, endPoint y: 204, distance: 99.2
click at [713, 108] on div "Siena Trio Set $5,799.99 BT2443W14K-L195 Lab Grown Diamond 3 2/3 TCW. More Deta…" at bounding box center [784, 127] width 213 height 64
copy h1 "Siena"
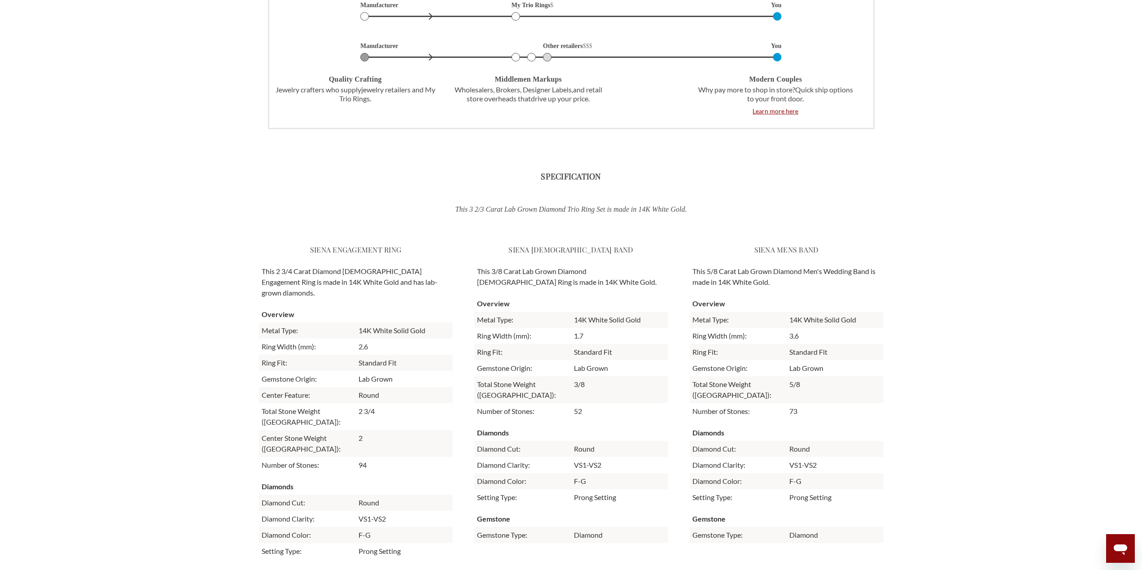
scroll to position [1690, 0]
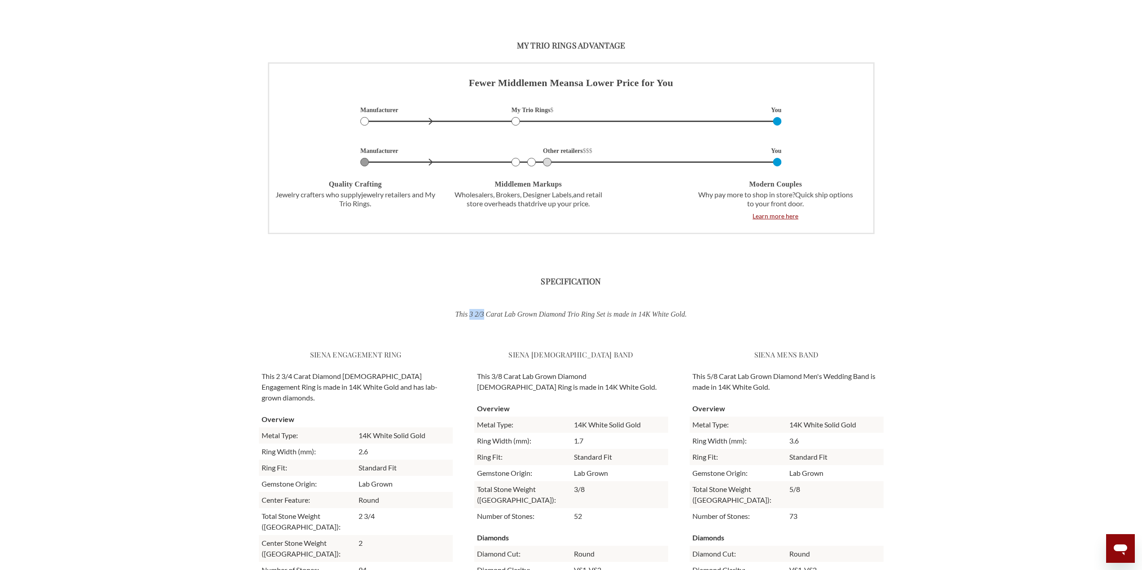
drag, startPoint x: 463, startPoint y: 316, endPoint x: 476, endPoint y: 318, distance: 13.1
click at [476, 318] on p "This 3 2/3 Carat Lab Grown Diamond Trio Ring Set is made in 14K White Gold." at bounding box center [571, 314] width 469 height 11
copy p "3 2/3"
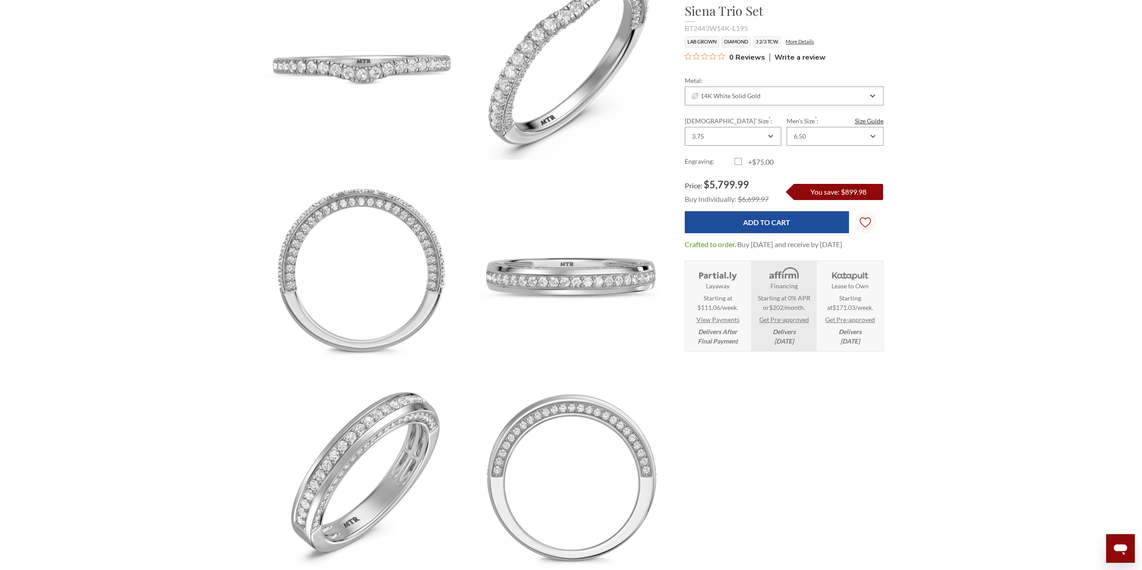
scroll to position [0, 0]
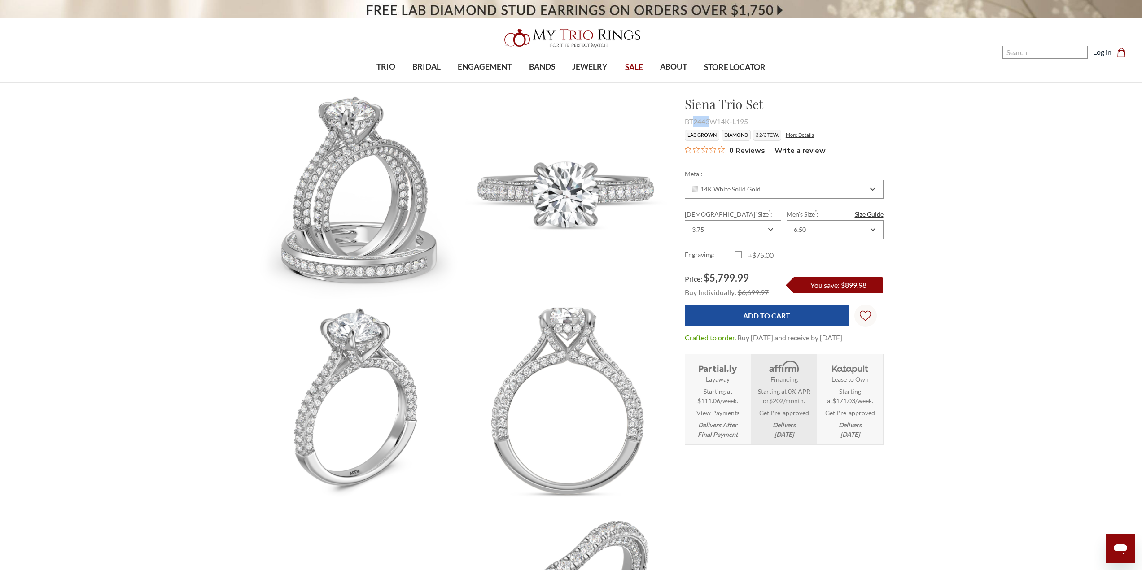
drag, startPoint x: 694, startPoint y: 123, endPoint x: 816, endPoint y: 54, distance: 140.2
click at [711, 124] on div "BT2443W14K-L195" at bounding box center [784, 121] width 199 height 11
copy div "2443"
click at [1050, 52] on input "Search" at bounding box center [1051, 52] width 85 height 13
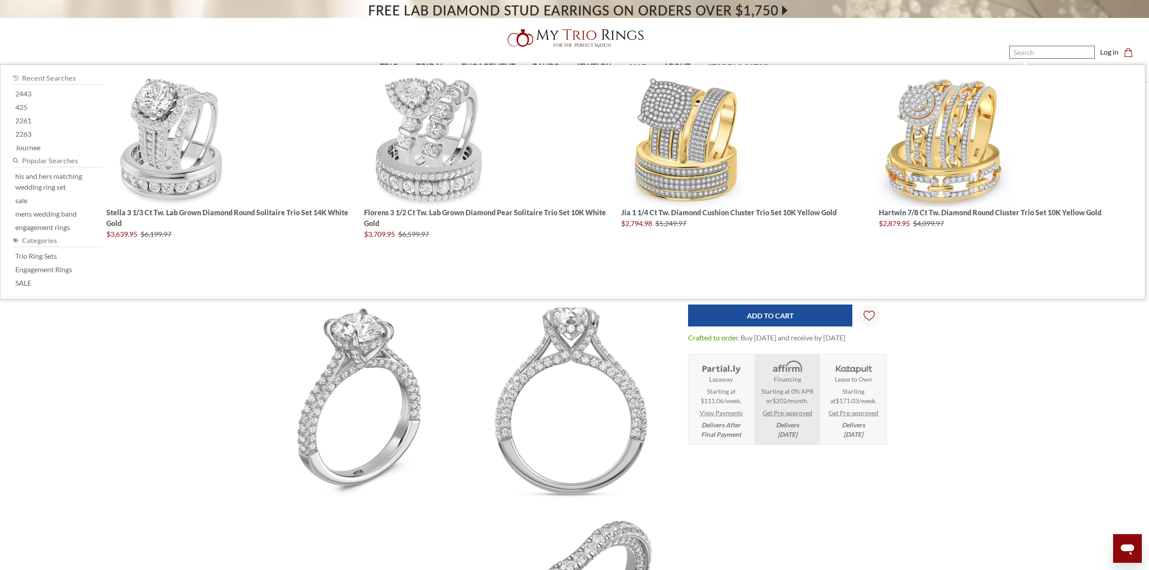
paste input "2435"
type input "2435"
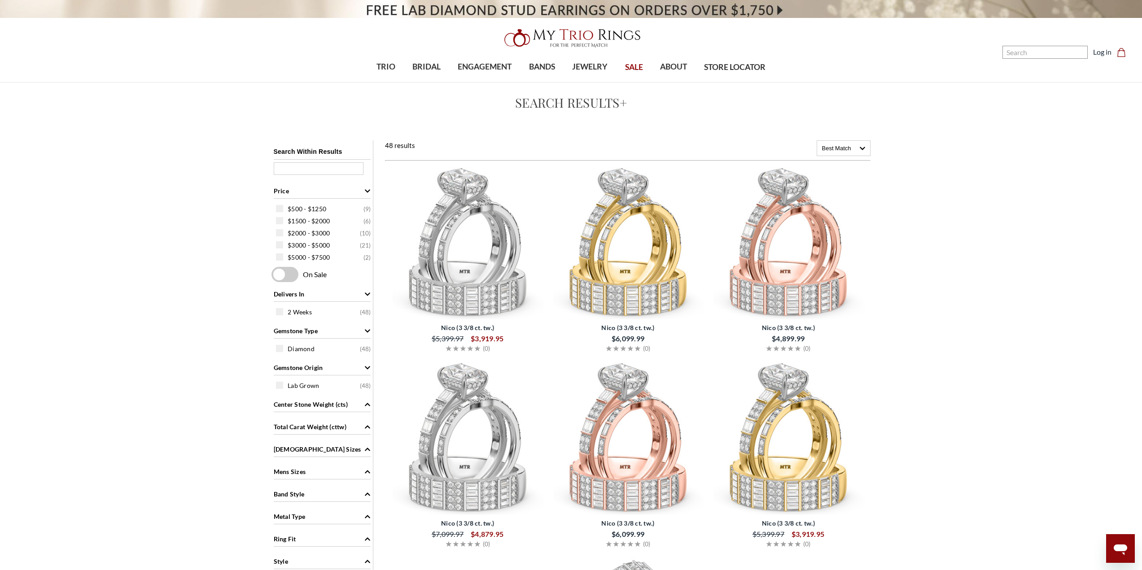
click at [464, 219] on img at bounding box center [467, 243] width 153 height 153
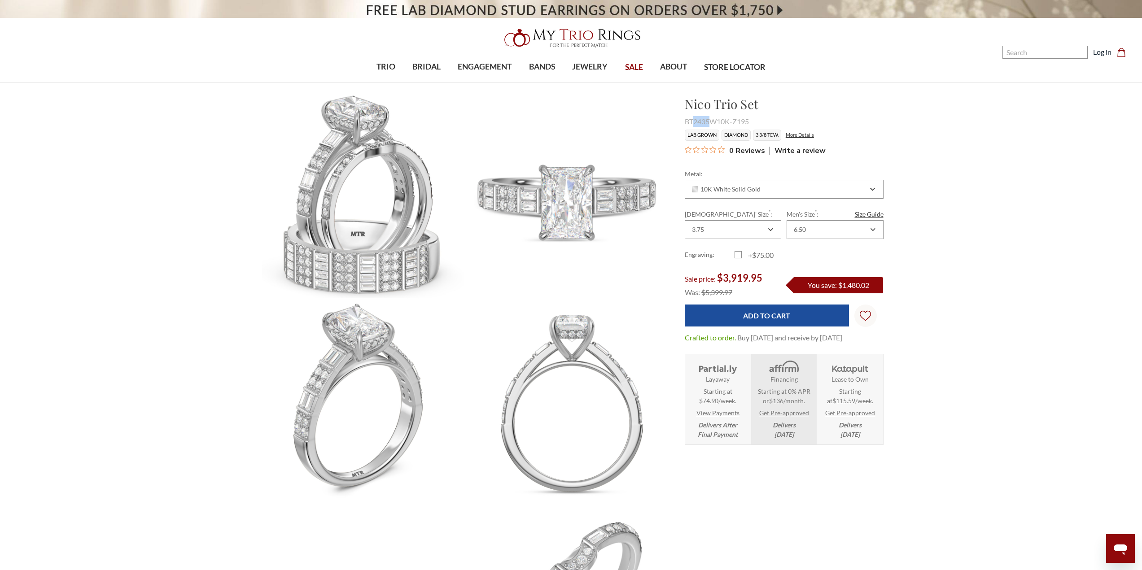
drag, startPoint x: 693, startPoint y: 123, endPoint x: 709, endPoint y: 123, distance: 16.6
click at [709, 123] on div "BT2435W10K-Z195" at bounding box center [784, 121] width 199 height 11
copy div "2435"
drag, startPoint x: 701, startPoint y: 105, endPoint x: 709, endPoint y: 105, distance: 7.6
click at [709, 105] on div "Nico Trio Set $3,919.95 BT2435W10K-Z195 Lab Grown Diamond 3 3/8 TCW. More Detai…" at bounding box center [784, 127] width 213 height 64
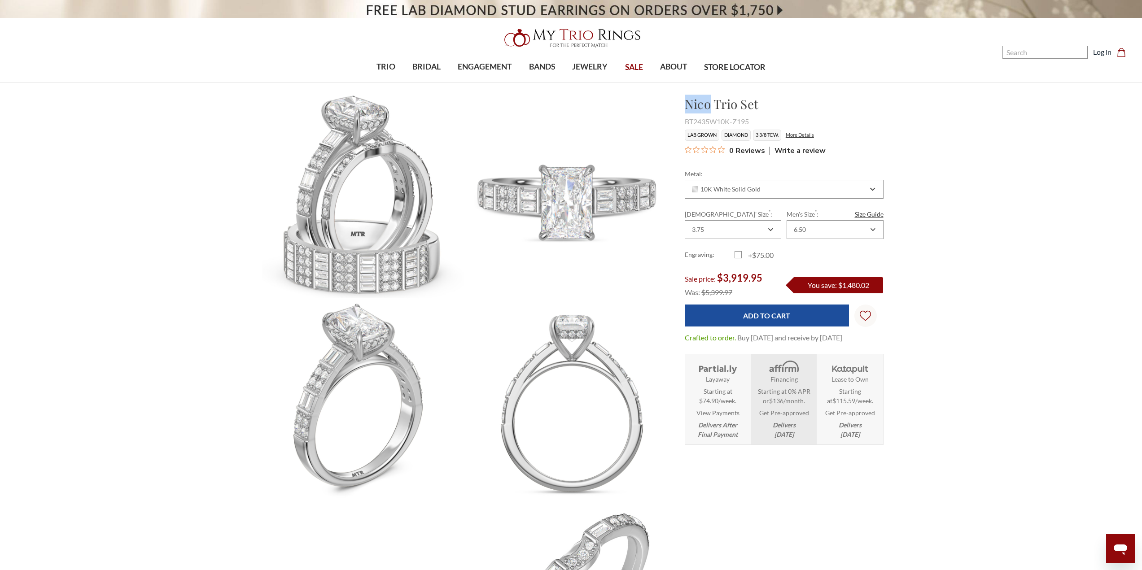
copy h1 "Nico"
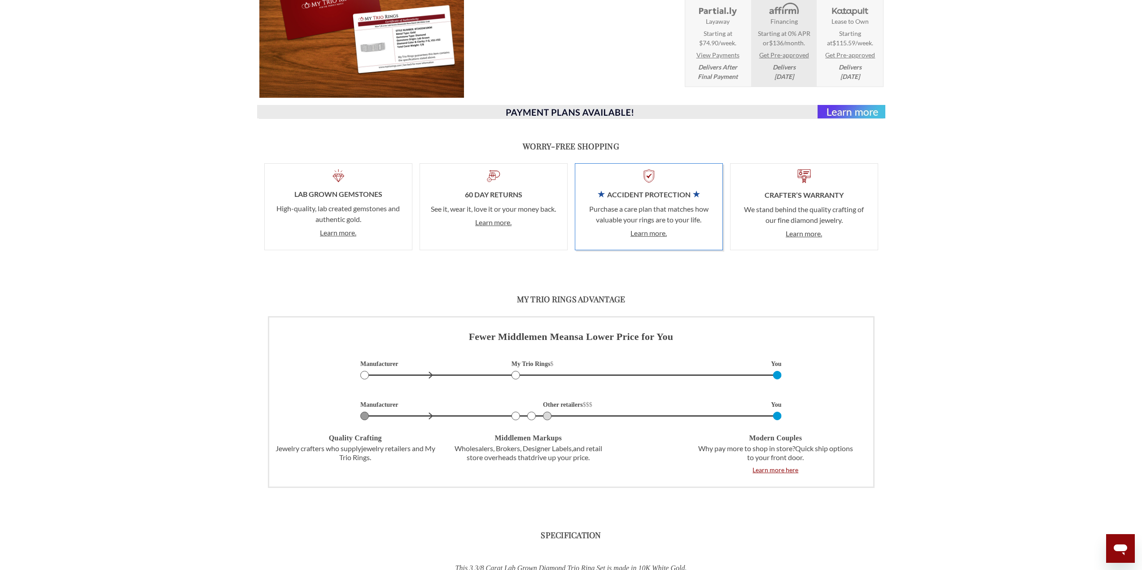
scroll to position [1795, 0]
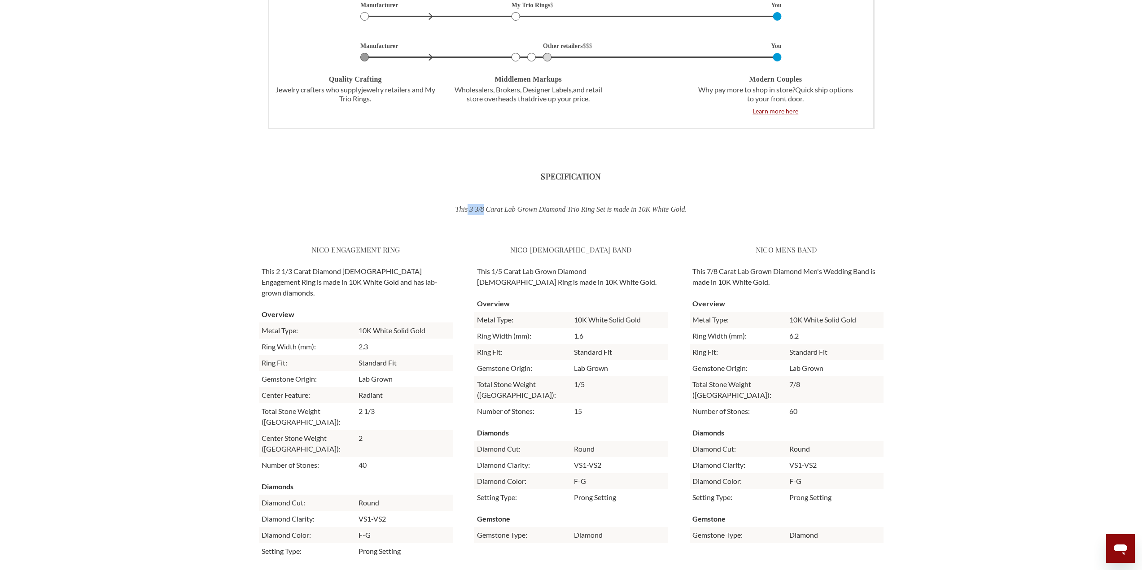
drag, startPoint x: 458, startPoint y: 210, endPoint x: 474, endPoint y: 210, distance: 16.2
click at [475, 210] on p "This 3 3/8 Carat Lab Grown Diamond Trio Ring Set is made in 10K White Gold." at bounding box center [571, 209] width 469 height 11
copy p "3 3/8"
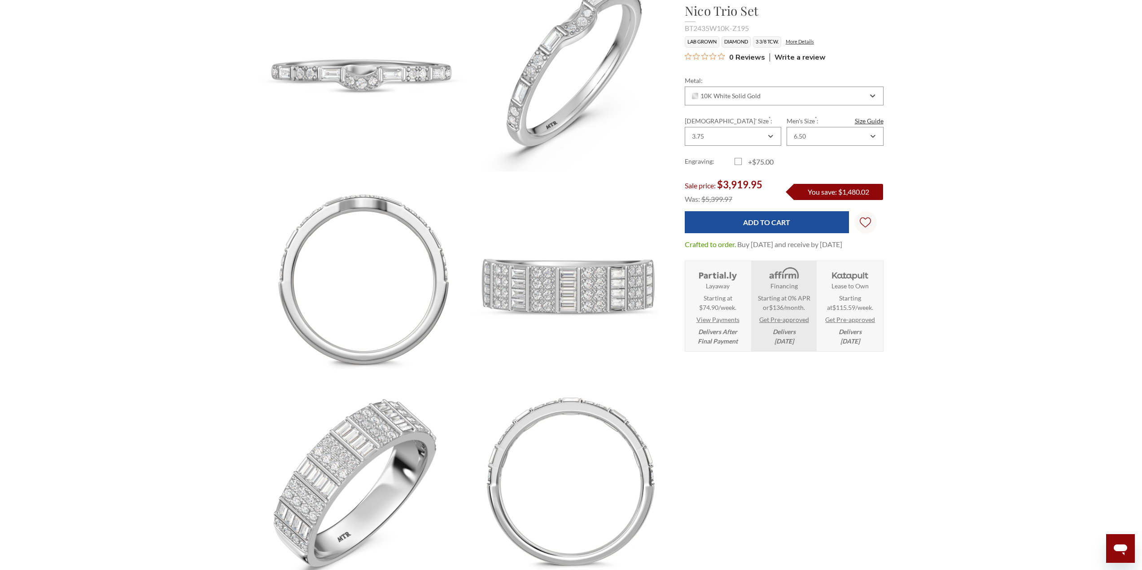
scroll to position [0, 0]
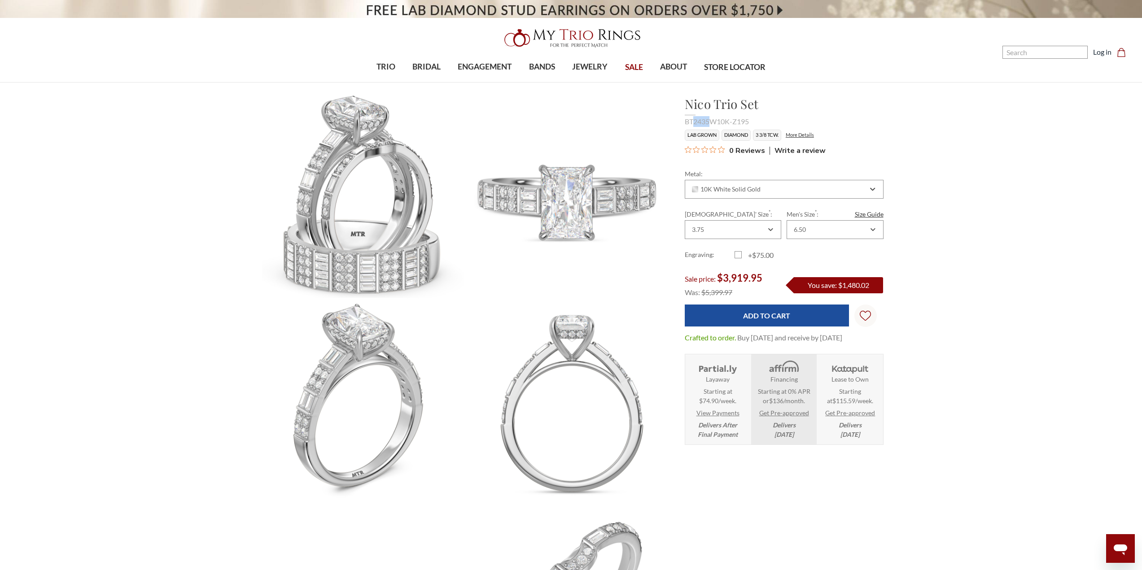
drag, startPoint x: 696, startPoint y: 121, endPoint x: 710, endPoint y: 121, distance: 13.9
click at [710, 121] on div "BT2435W10K-Z195" at bounding box center [784, 121] width 199 height 11
copy div "2435"
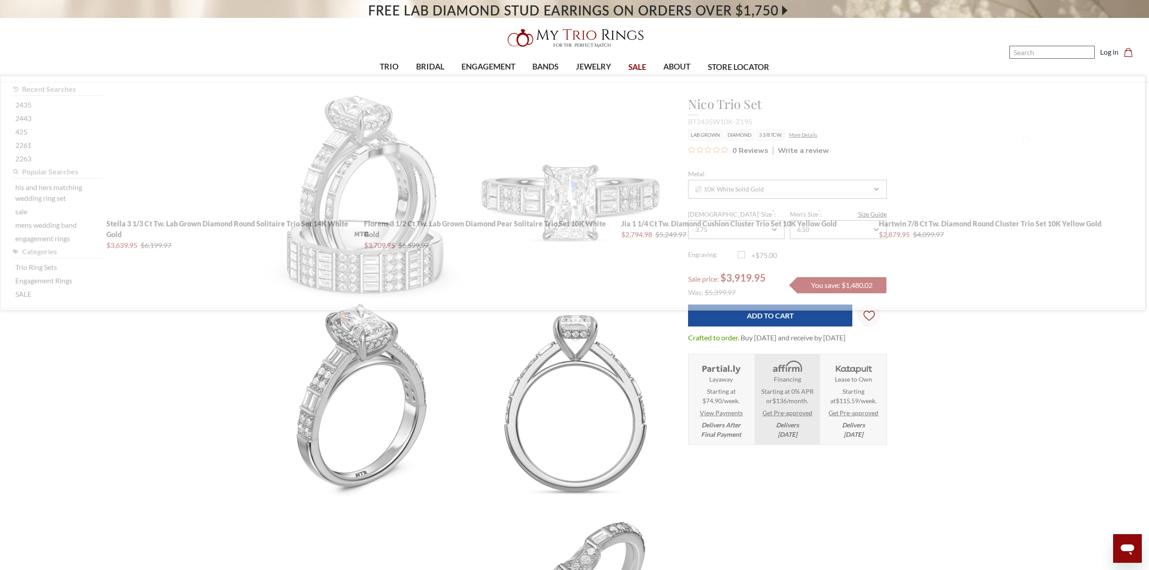
click at [1033, 53] on input "Search" at bounding box center [1051, 52] width 85 height 13
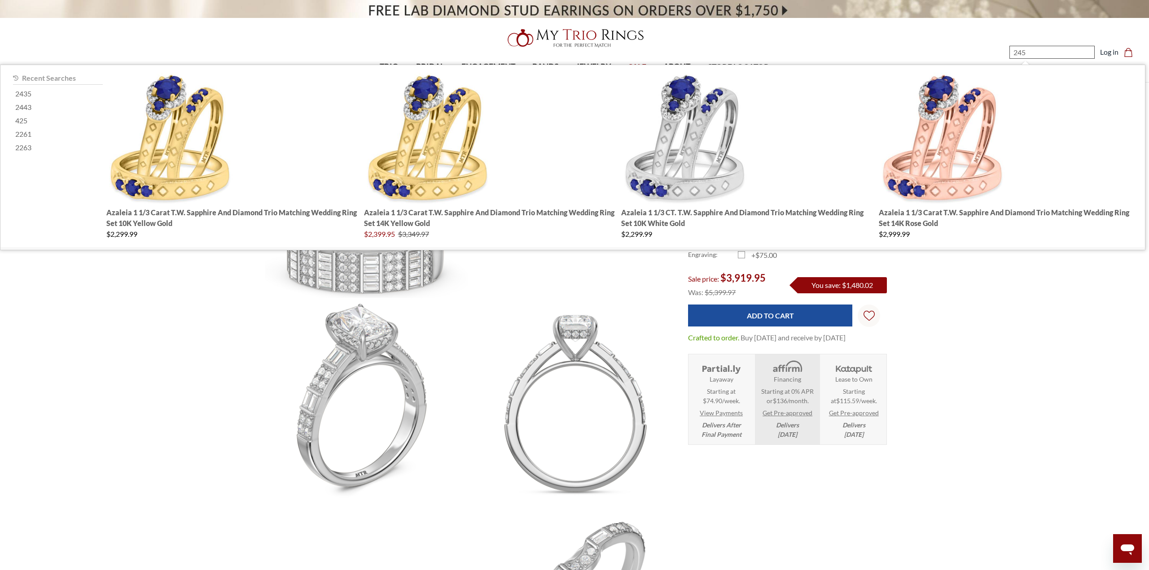
type input "2451"
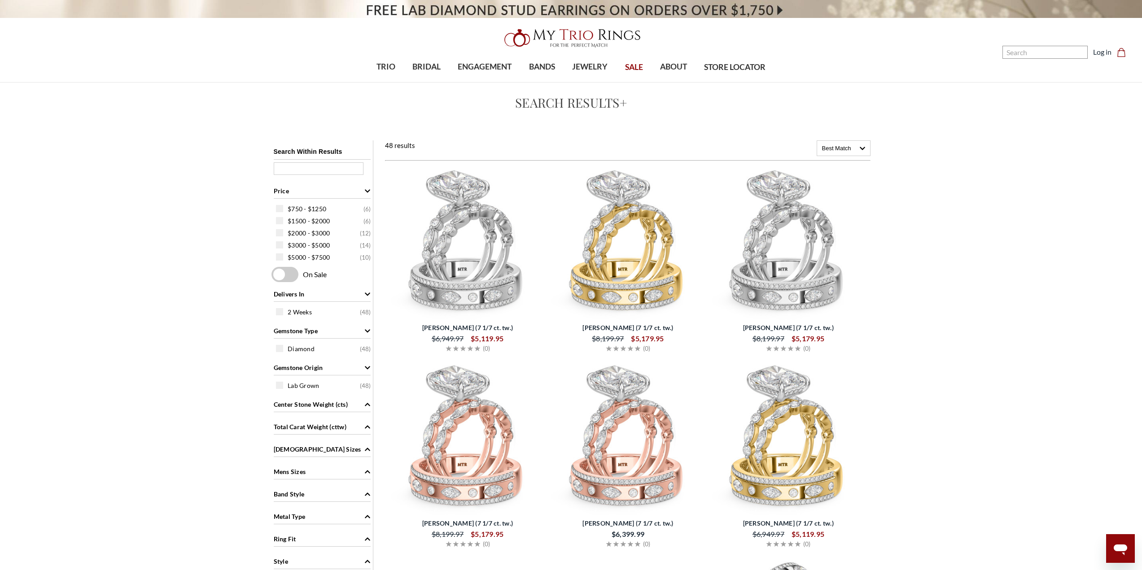
click at [451, 215] on img at bounding box center [467, 243] width 153 height 153
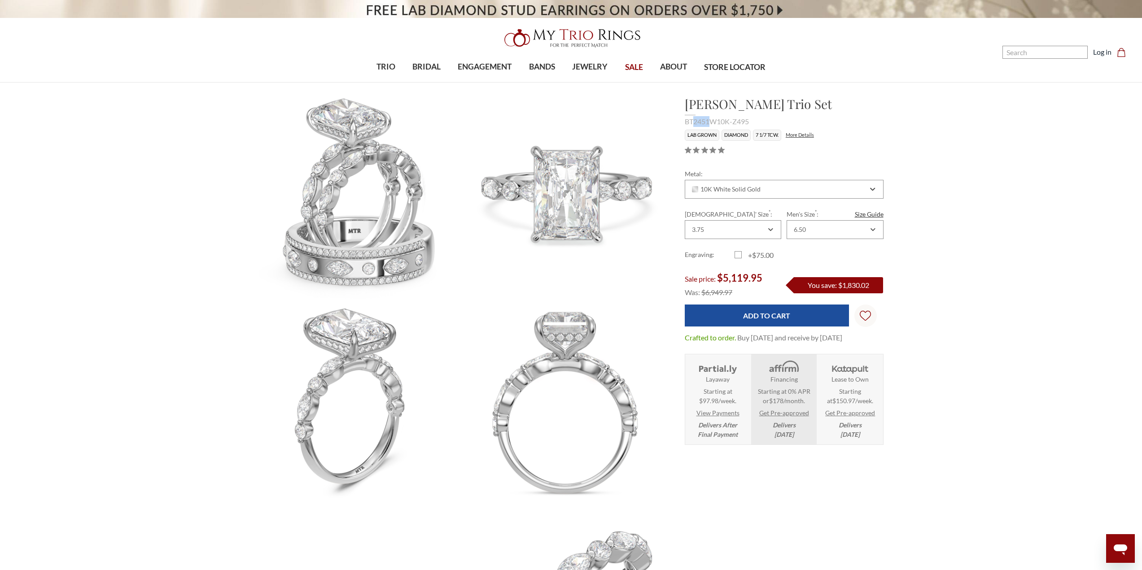
drag, startPoint x: 694, startPoint y: 124, endPoint x: 711, endPoint y: 124, distance: 17.1
click at [711, 124] on div "BT2451W10K-Z495" at bounding box center [784, 121] width 199 height 11
copy div "2451"
drag, startPoint x: 688, startPoint y: 105, endPoint x: 714, endPoint y: 104, distance: 26.5
click at [714, 104] on div "Stacy Trio Set $5,119.95 BT2451W10K-Z495 Lab Grown Diamond 7 1/7 TCW. More Deta…" at bounding box center [784, 127] width 213 height 64
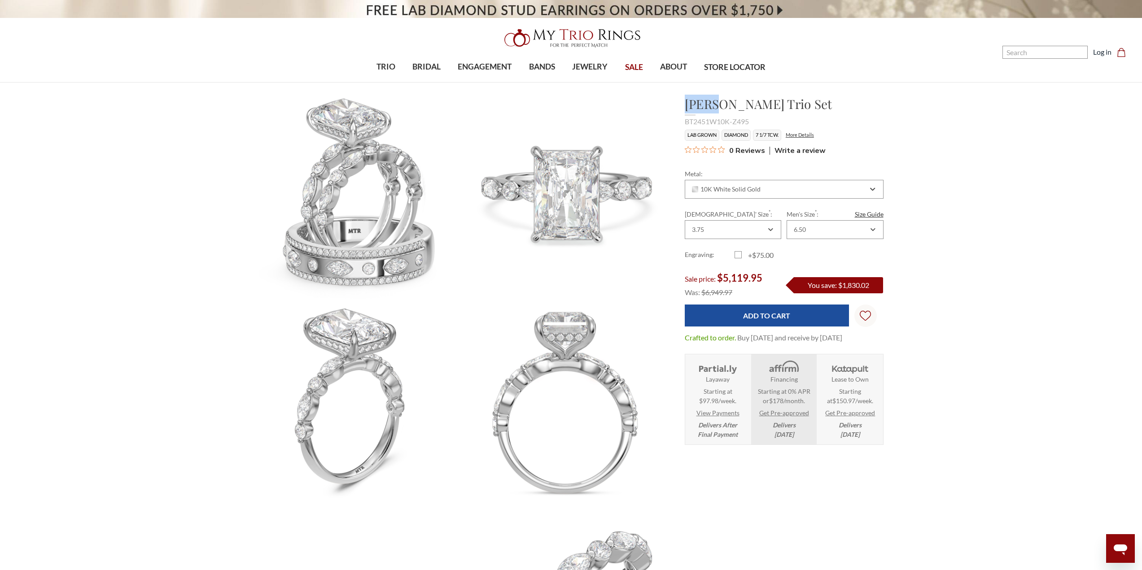
copy h1 "Stacy"
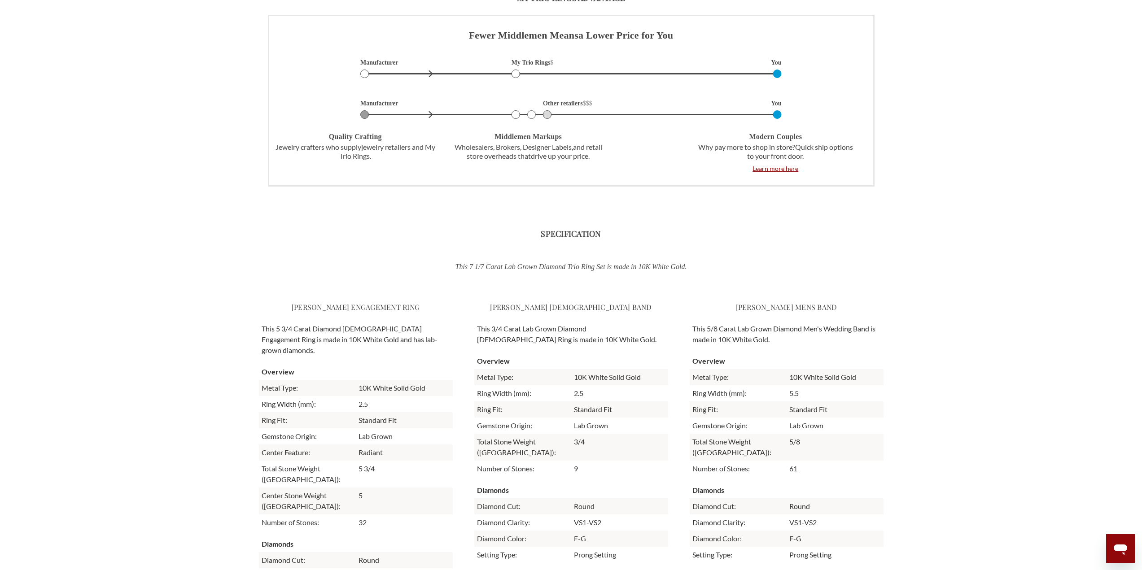
scroll to position [1690, 0]
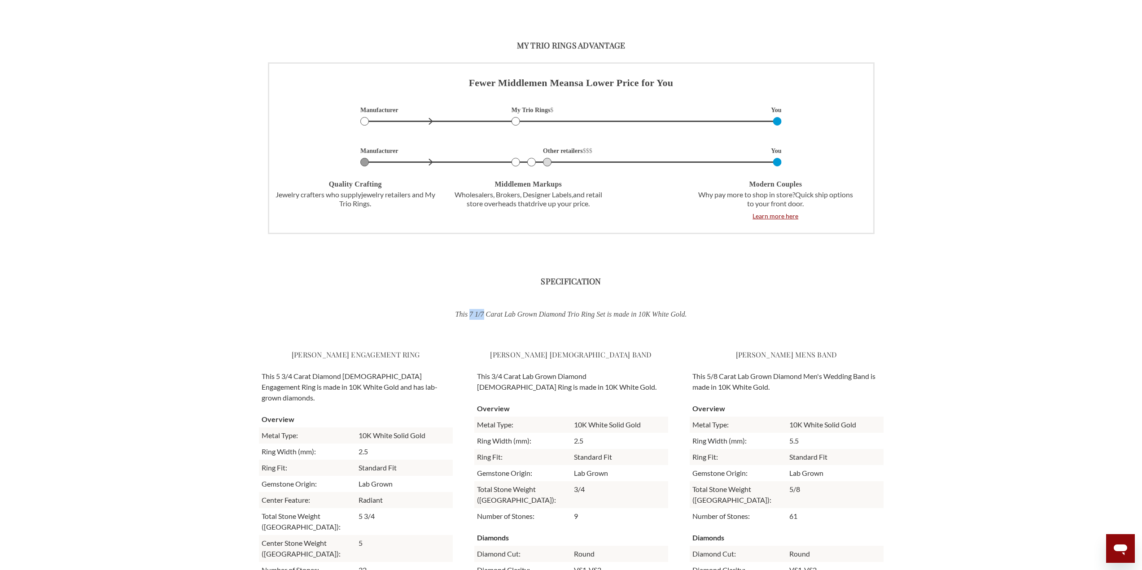
drag, startPoint x: 467, startPoint y: 315, endPoint x: 473, endPoint y: 316, distance: 6.7
click at [473, 316] on p "This 7 1/7 Carat Lab Grown Diamond Trio Ring Set is made in 10K White Gold." at bounding box center [571, 314] width 469 height 11
copy p "7 1/7"
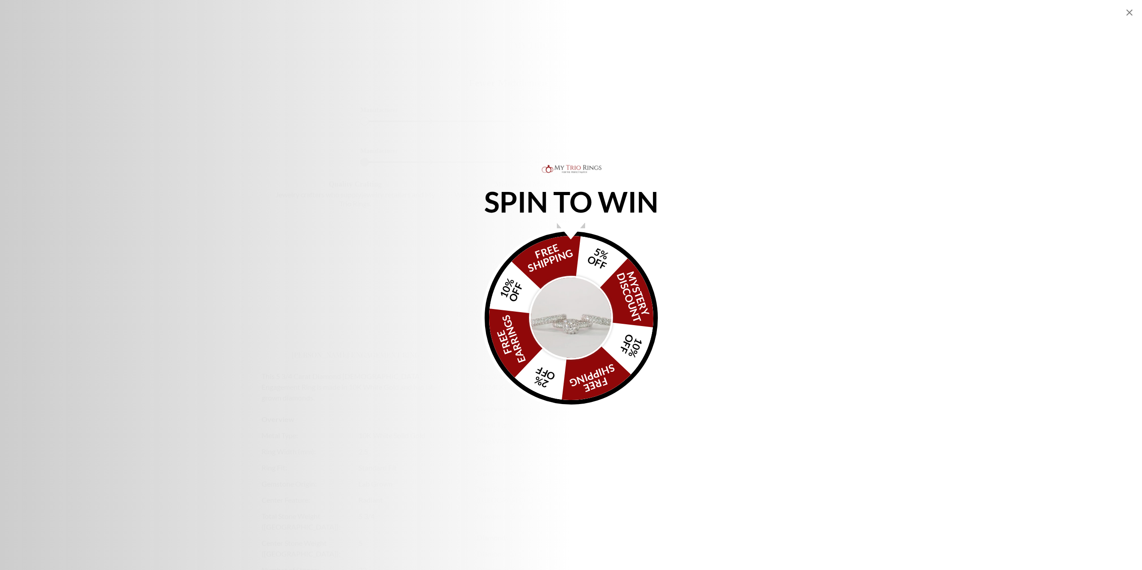
click at [1124, 12] on div "SPIN TO WIN FREE SHIPPING 5% OFF Mystery Discount 10% OFF FREE SHIPPING 2% OFF …" at bounding box center [571, 285] width 1142 height 570
click at [1129, 12] on icon "Close popup" at bounding box center [1129, 12] width 11 height 11
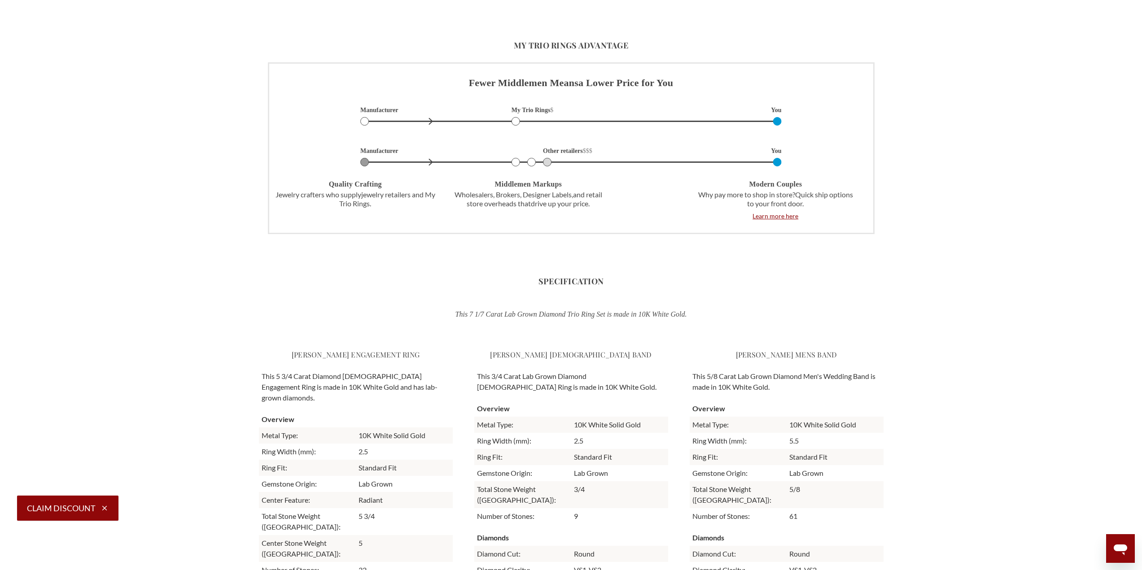
click at [117, 331] on main "Home Trio Ring Sets Lab Grown Diamond Trio Ring Sets Stacy 7 1/7 ct tw. Lab Gro…" at bounding box center [571, 9] width 1142 height 3212
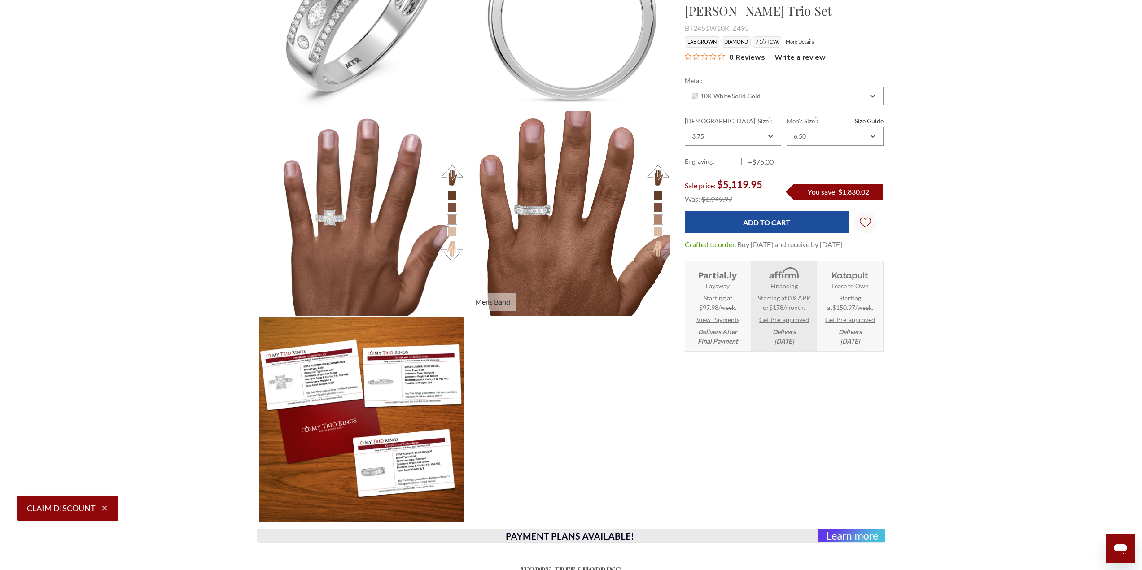
scroll to position [0, 0]
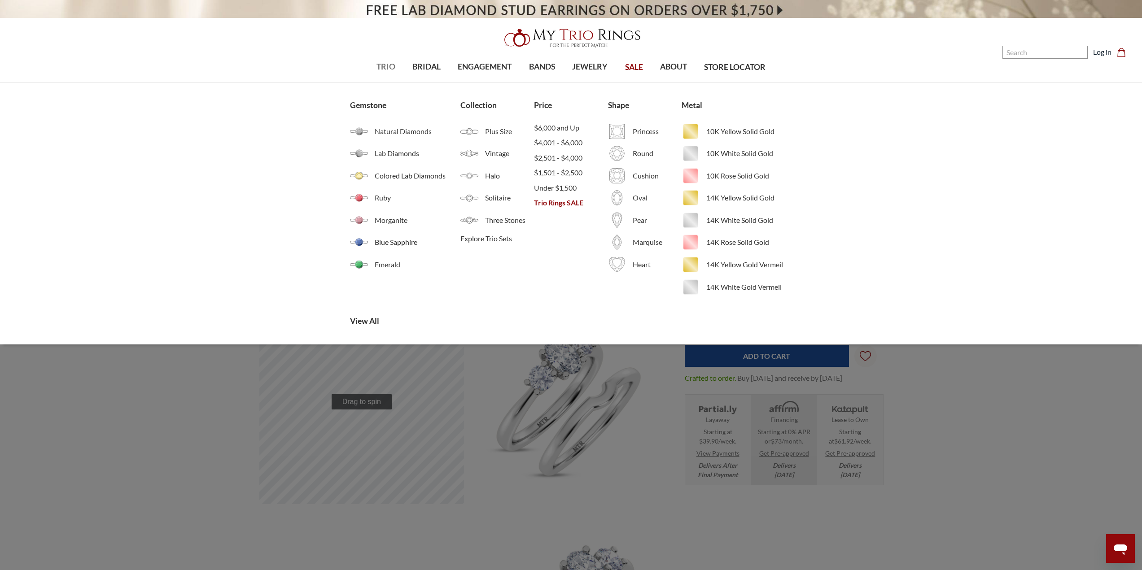
click at [381, 64] on span "TRIO" at bounding box center [386, 67] width 19 height 12
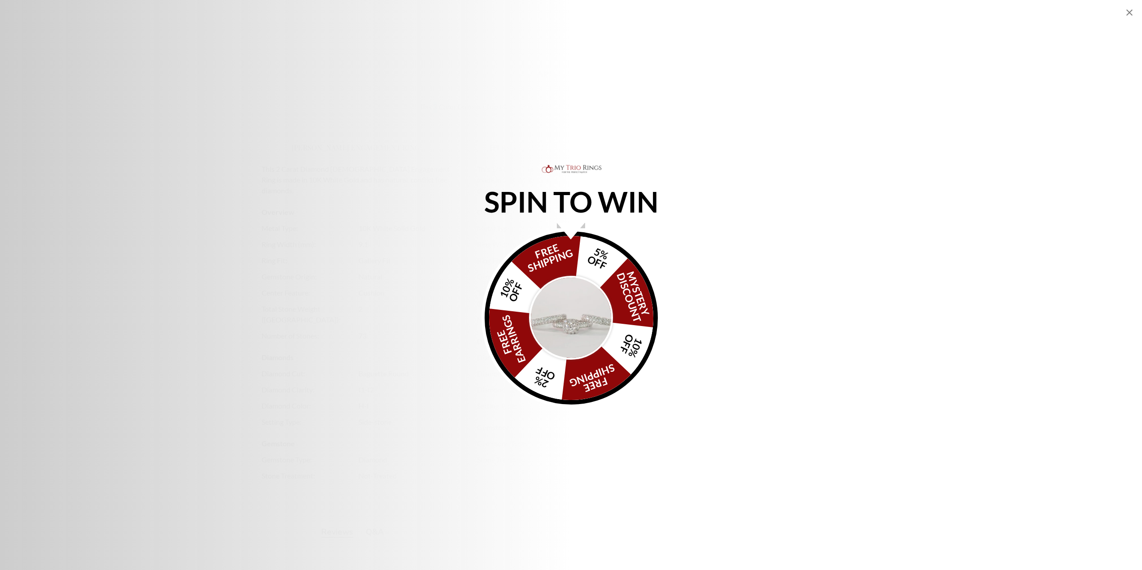
scroll to position [399, 618]
click at [1133, 13] on icon "Close popup" at bounding box center [1129, 12] width 11 height 11
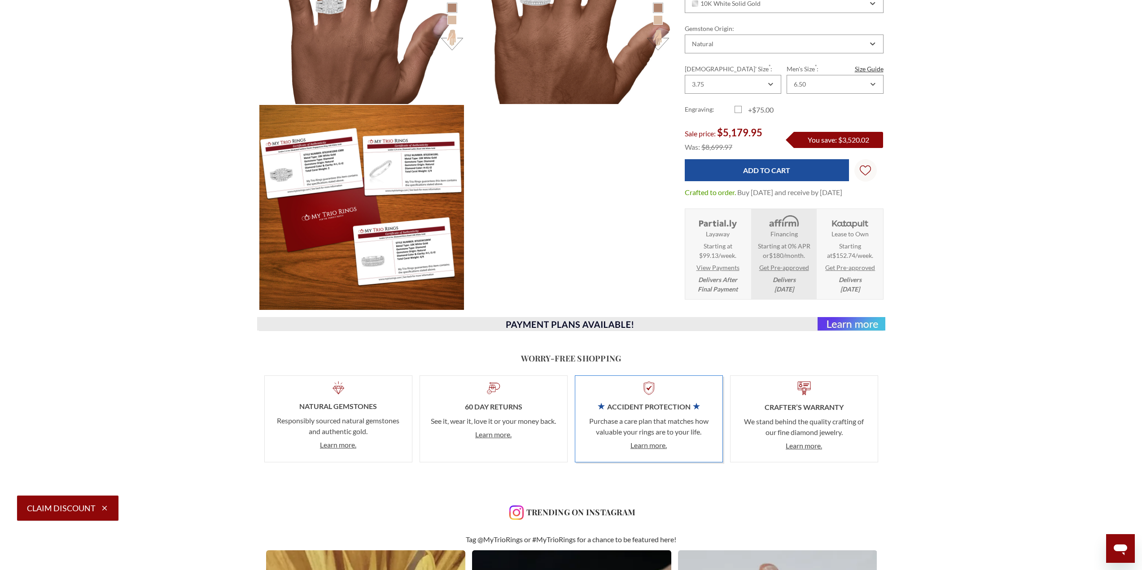
scroll to position [0, 0]
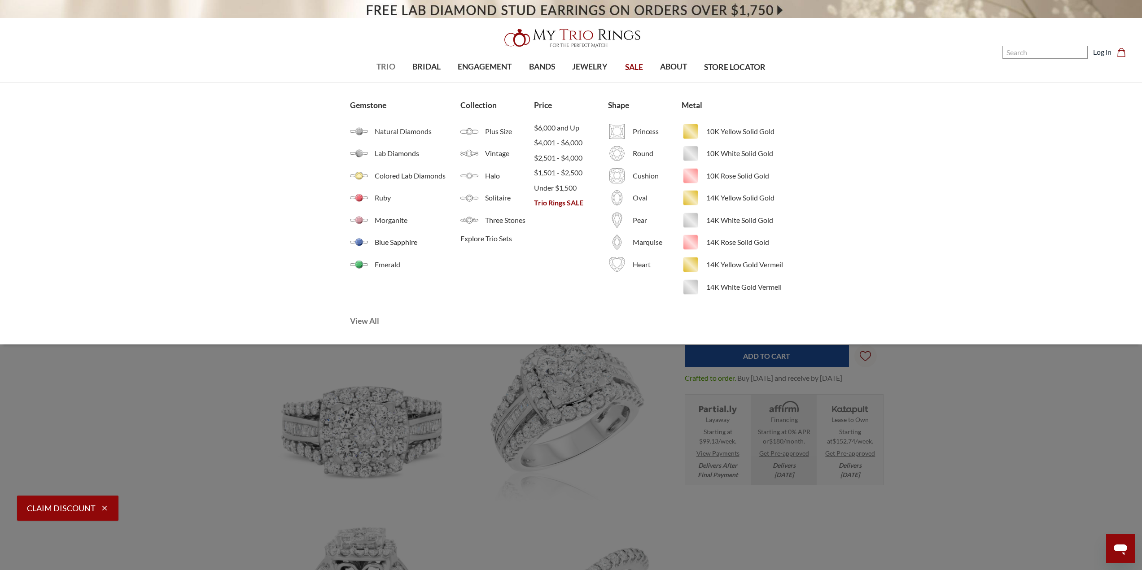
click at [363, 321] on span "View All" at bounding box center [424, 321] width 148 height 12
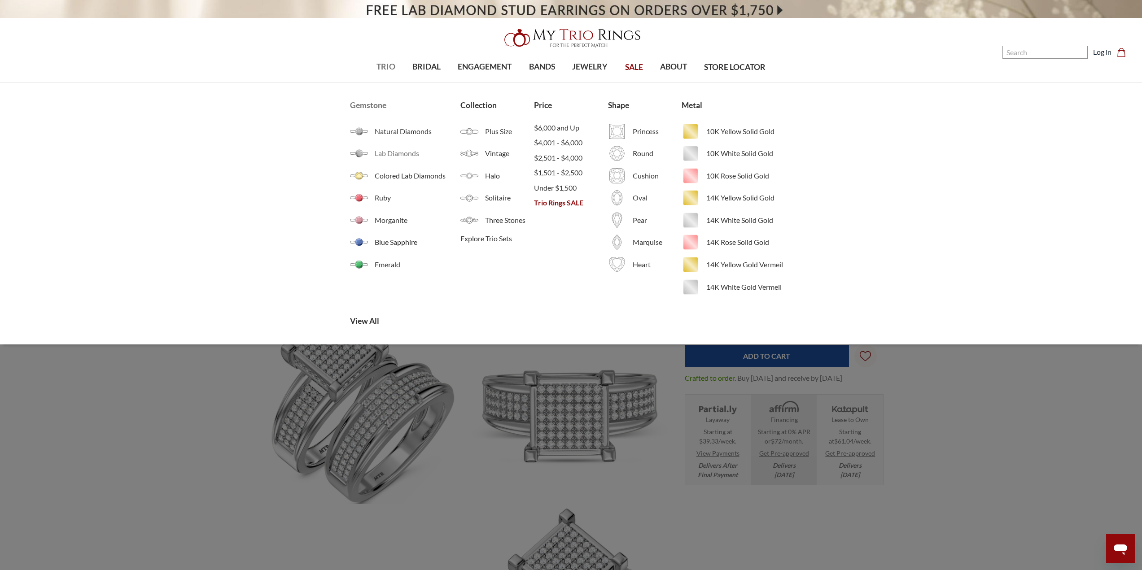
click at [387, 151] on span "Lab Diamonds" at bounding box center [418, 153] width 86 height 11
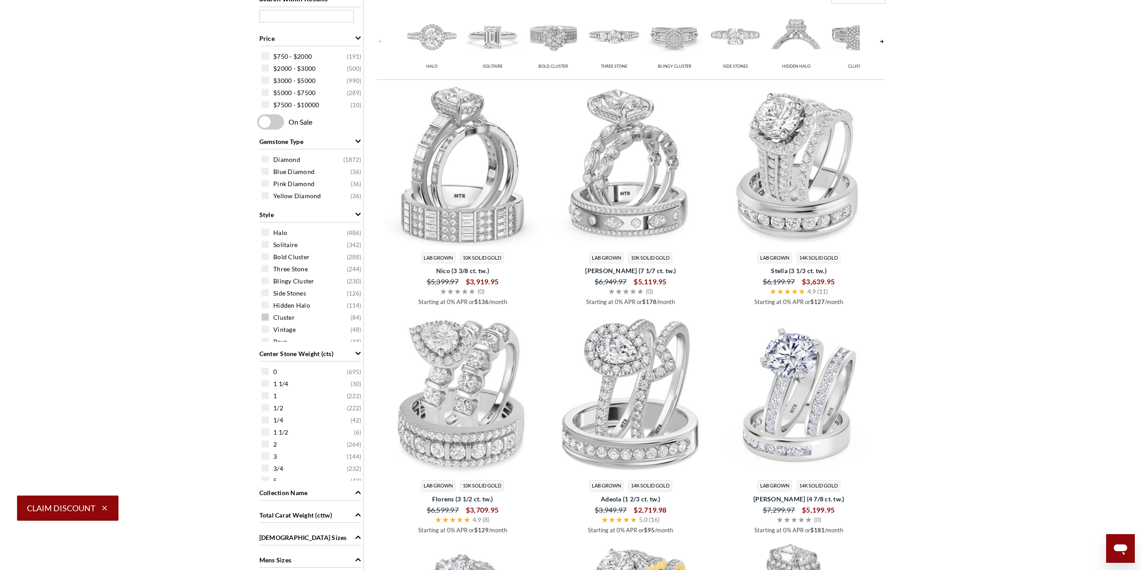
click at [266, 319] on span at bounding box center [265, 317] width 7 height 7
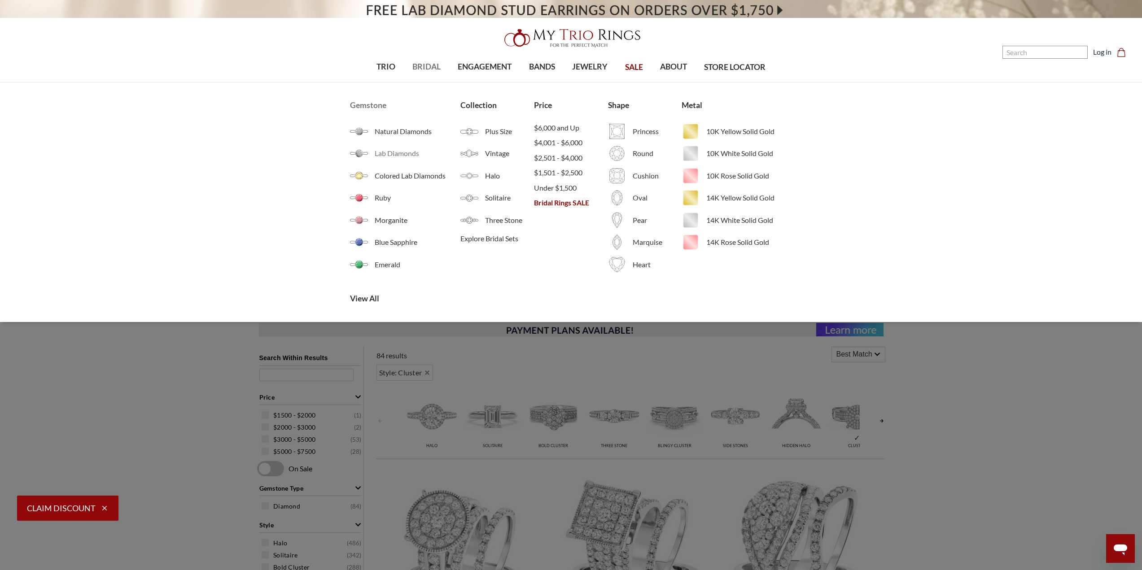
click at [397, 158] on span "Lab Diamonds" at bounding box center [418, 153] width 86 height 11
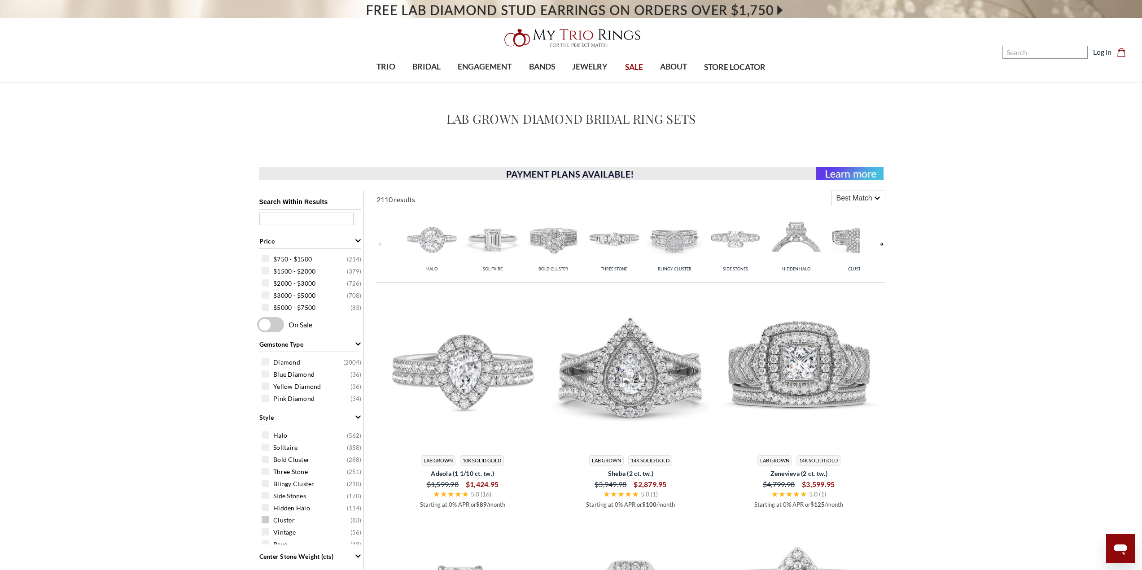
click at [266, 523] on span at bounding box center [265, 520] width 7 height 7
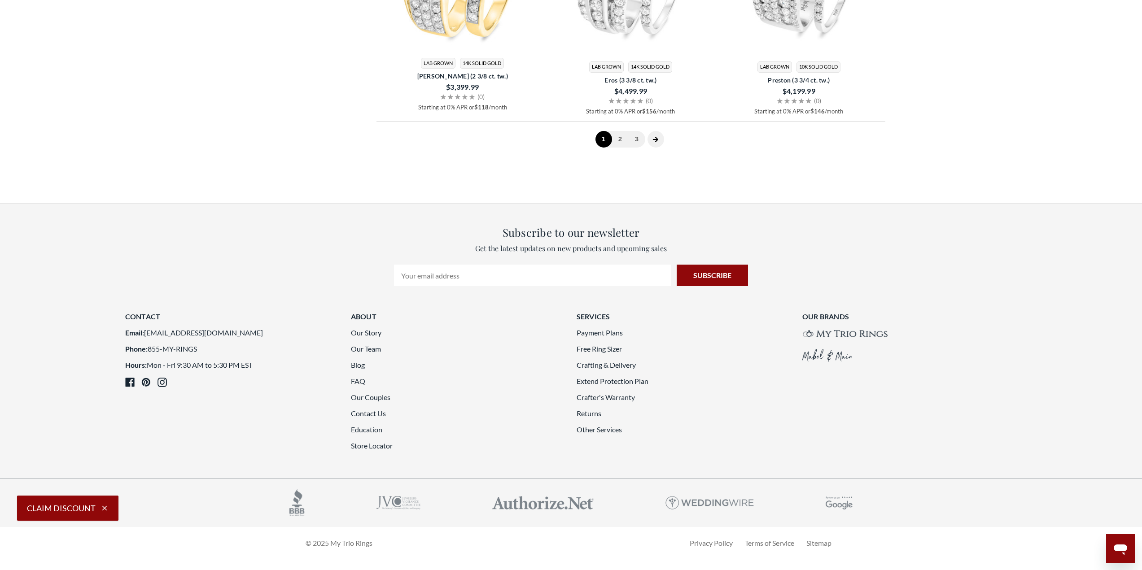
scroll to position [2469, 0]
click at [618, 139] on link "2" at bounding box center [620, 139] width 17 height 17
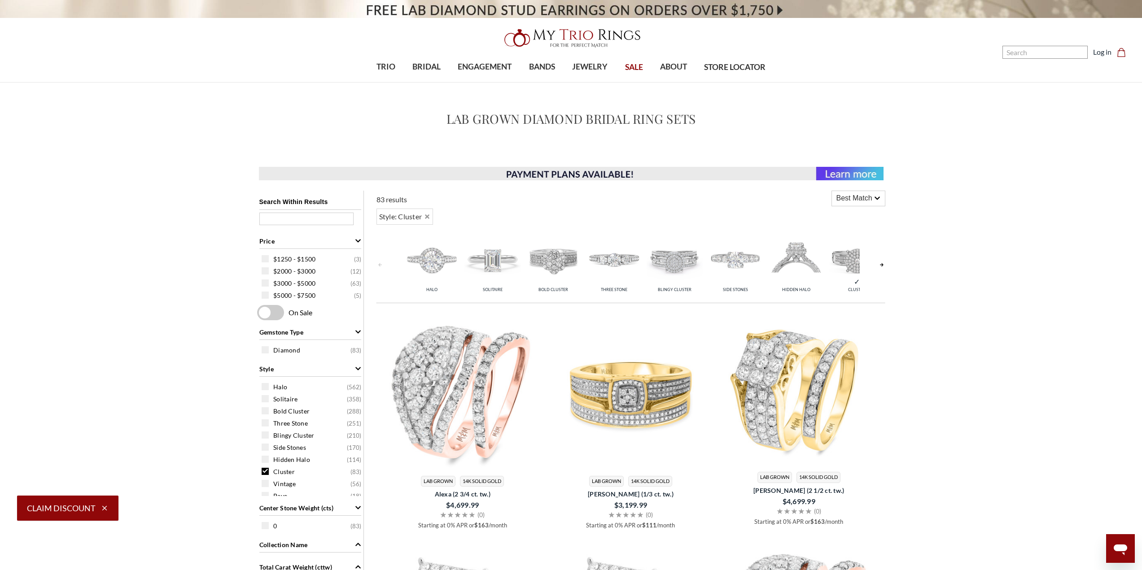
click at [266, 471] on span at bounding box center [265, 471] width 7 height 7
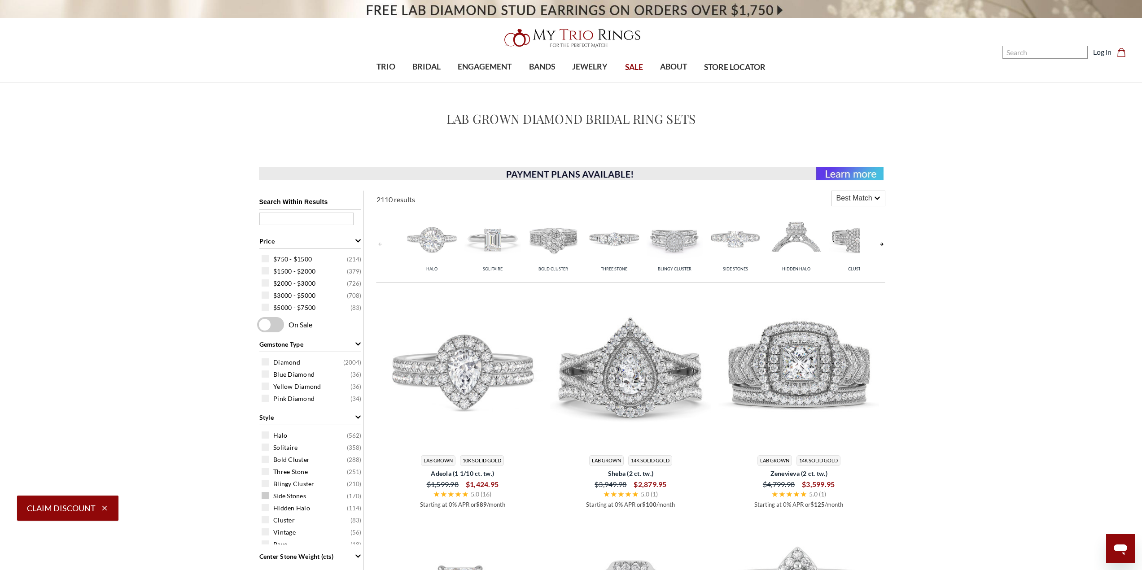
click at [267, 499] on span at bounding box center [265, 495] width 7 height 7
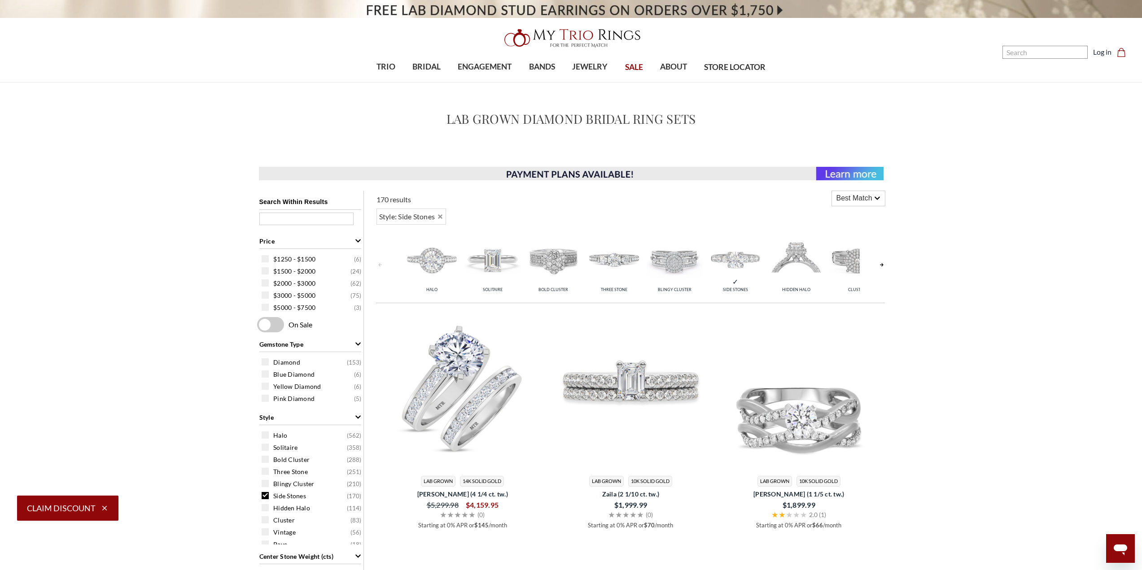
drag, startPoint x: 265, startPoint y: 496, endPoint x: 266, endPoint y: 477, distance: 18.4
click at [265, 496] on span at bounding box center [265, 495] width 7 height 7
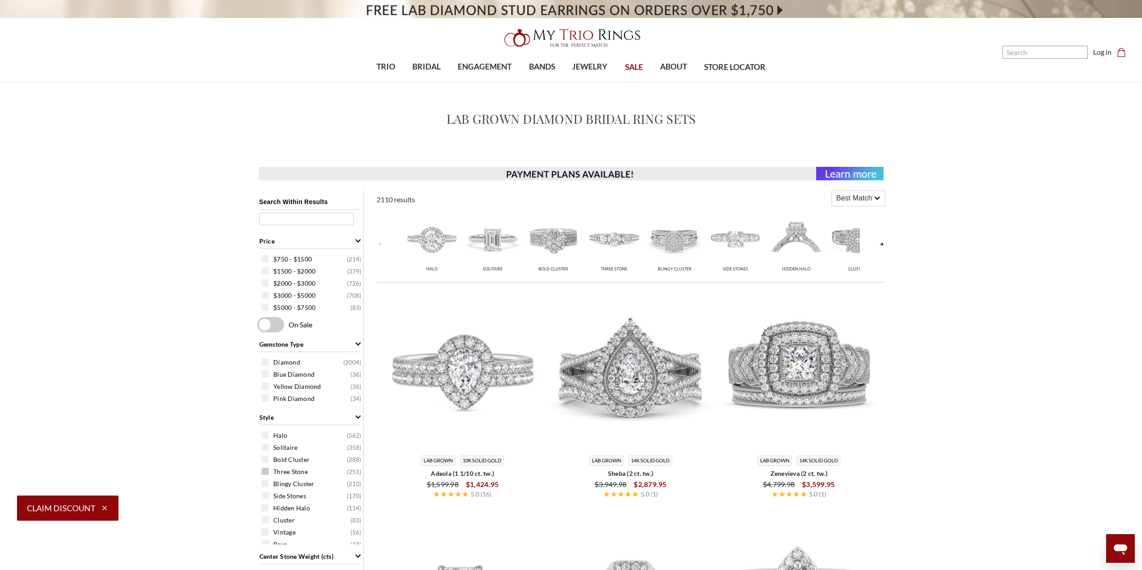
click at [266, 473] on span at bounding box center [265, 471] width 7 height 7
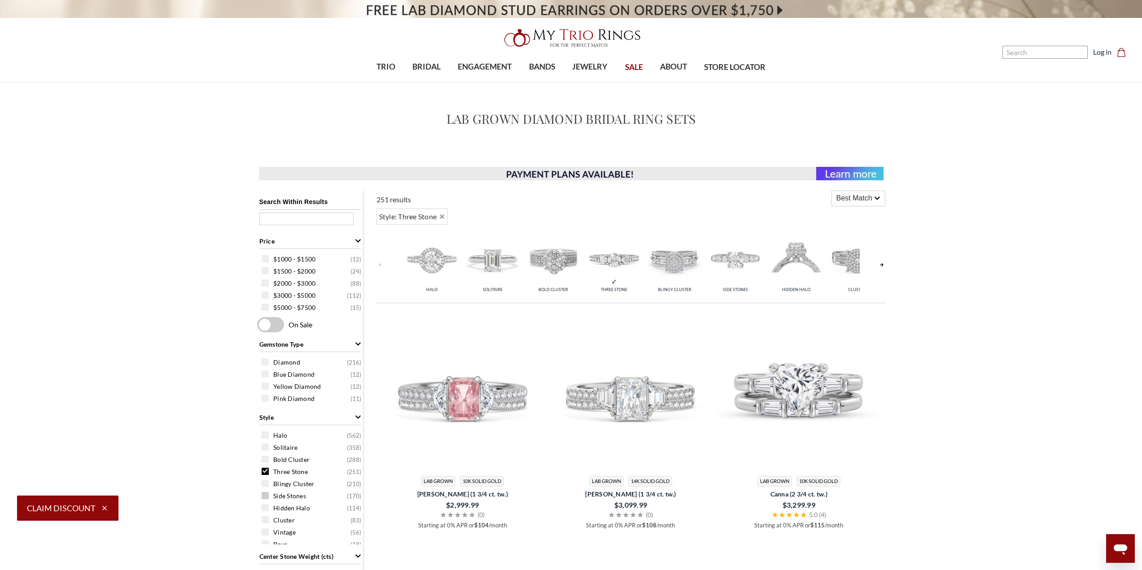
drag, startPoint x: 268, startPoint y: 474, endPoint x: 267, endPoint y: 493, distance: 18.9
click at [269, 475] on div "Three Stone ( 251 )" at bounding box center [313, 472] width 102 height 10
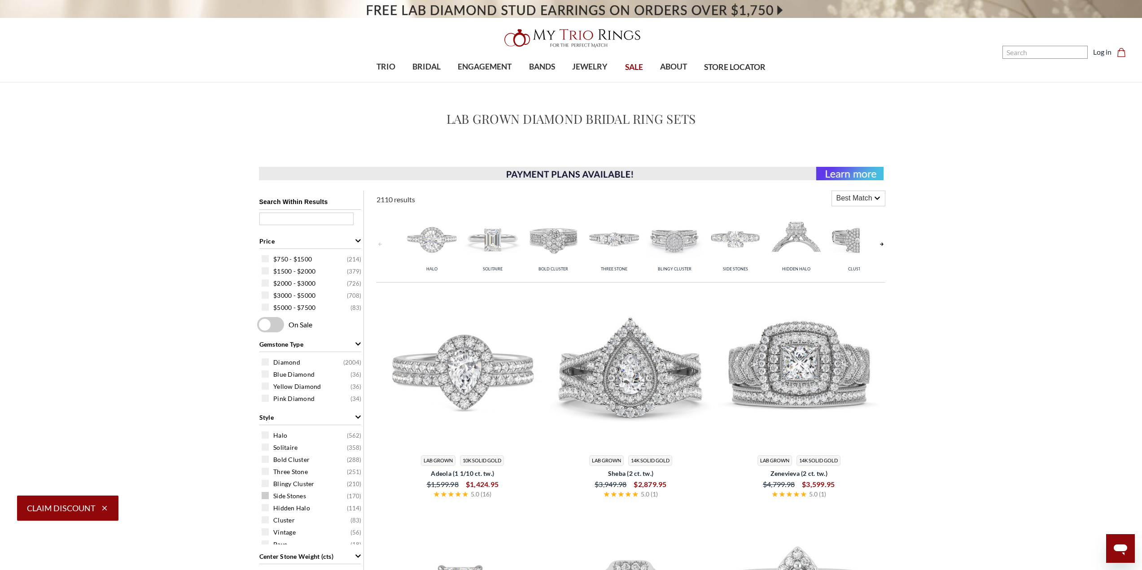
click at [265, 496] on span at bounding box center [265, 495] width 7 height 7
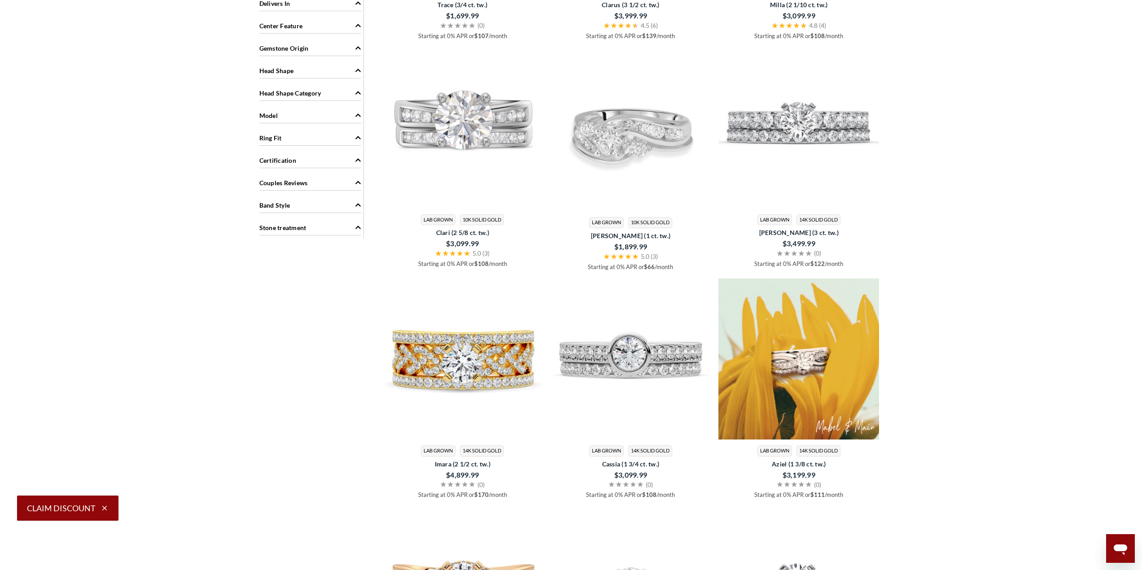
scroll to position [1077, 0]
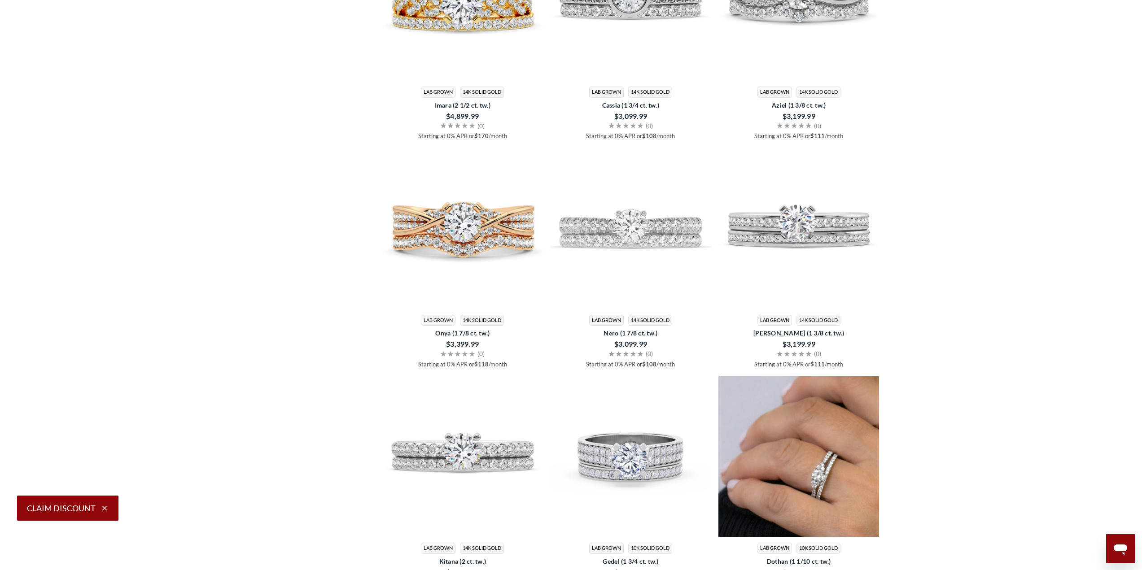
drag, startPoint x: 832, startPoint y: 464, endPoint x: 754, endPoint y: 456, distance: 77.7
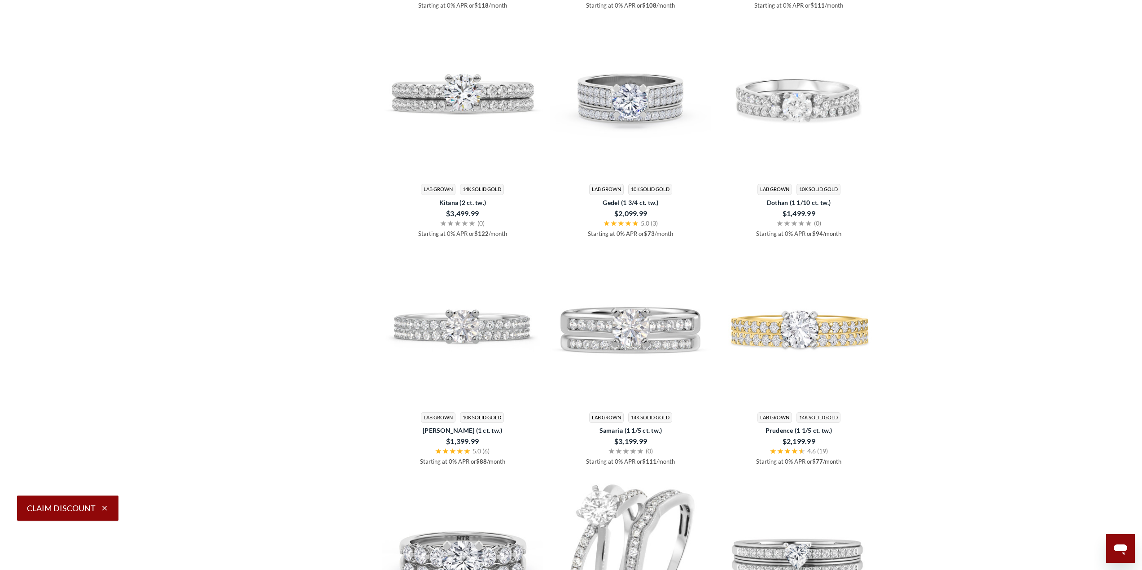
scroll to position [1795, 0]
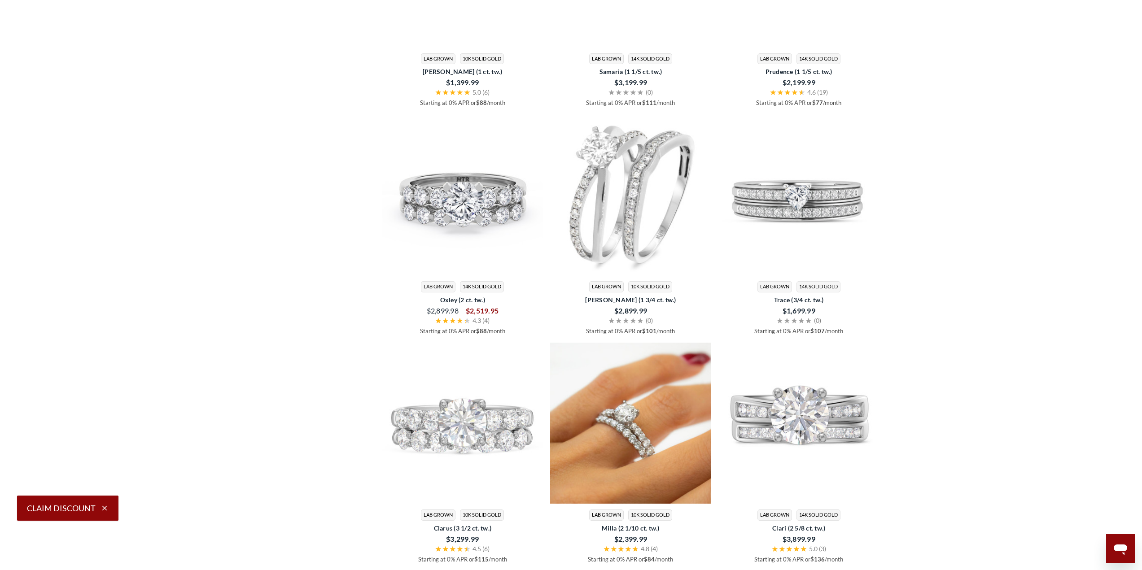
drag, startPoint x: 659, startPoint y: 429, endPoint x: 823, endPoint y: 415, distance: 164.4
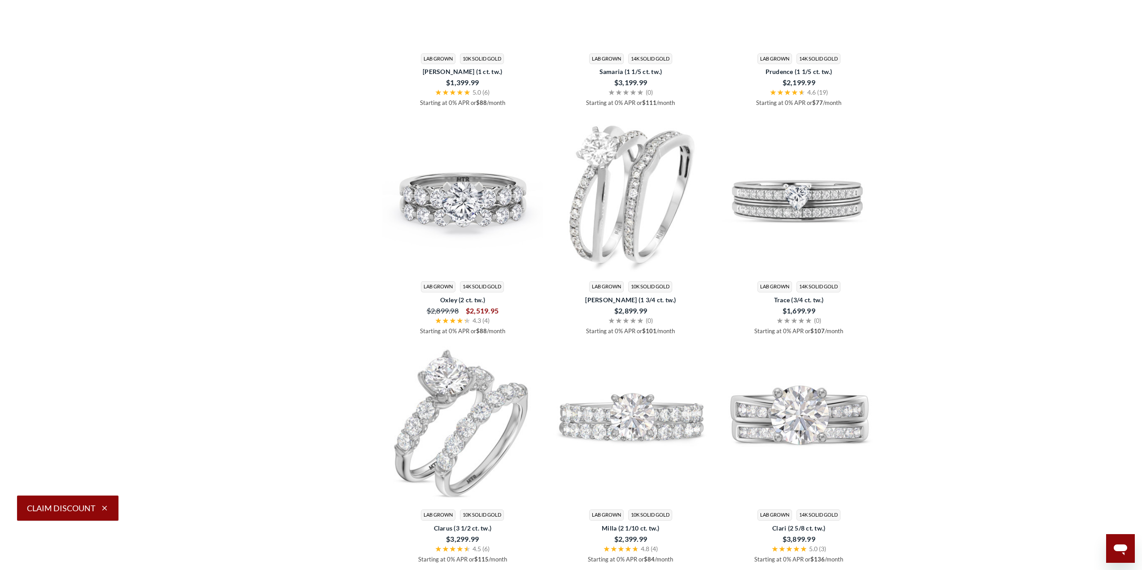
scroll to position [2154, 0]
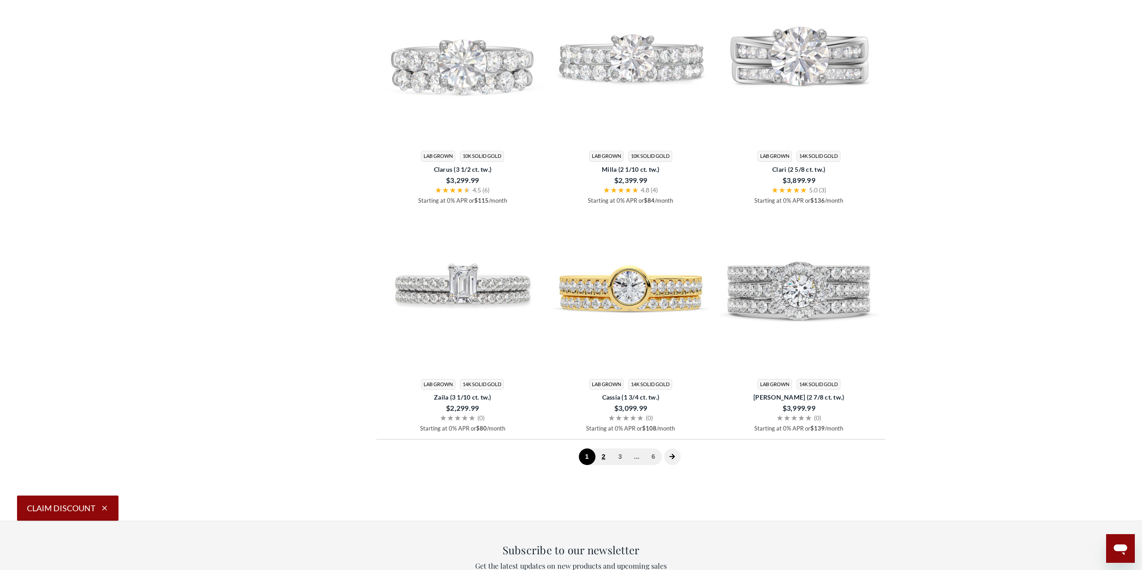
click at [607, 457] on link "2" at bounding box center [604, 457] width 17 height 17
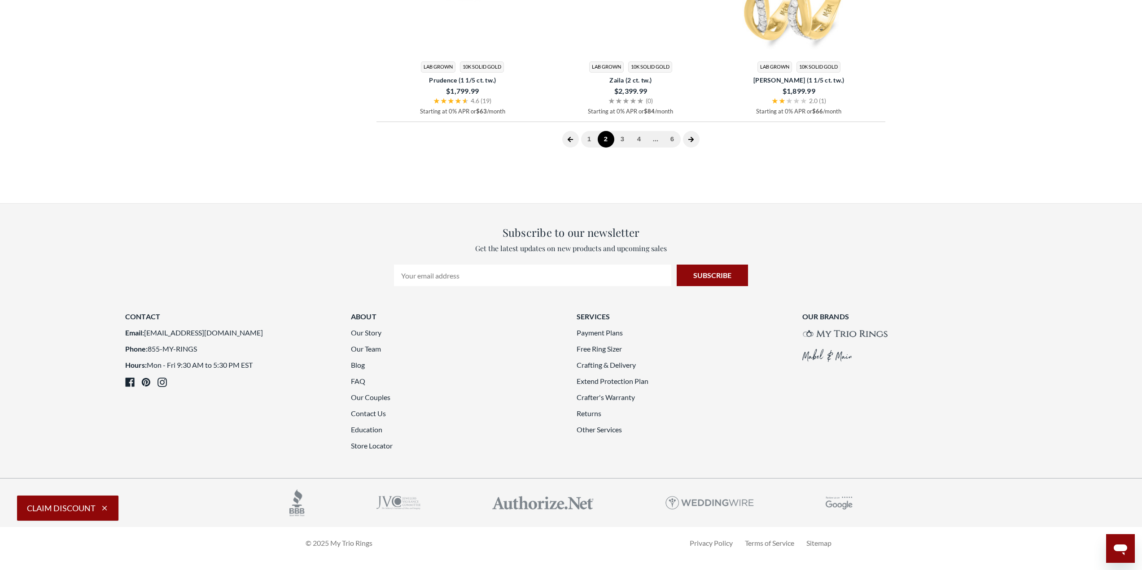
scroll to position [2154, 0]
drag, startPoint x: 623, startPoint y: 459, endPoint x: 711, endPoint y: 321, distance: 163.7
click at [623, 148] on link "3" at bounding box center [622, 139] width 17 height 17
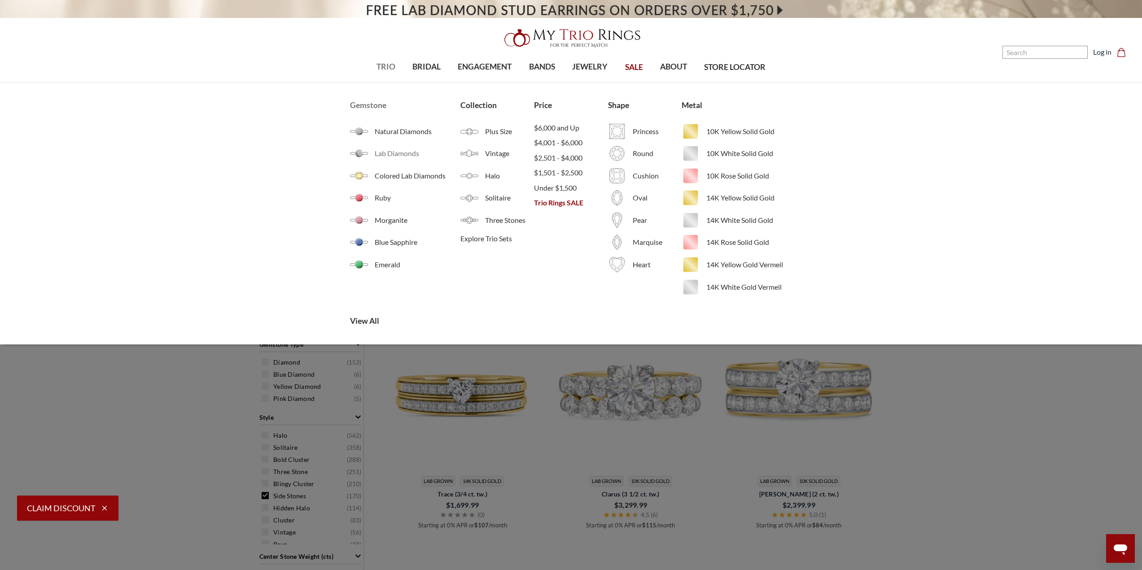
click at [393, 151] on span "Lab Diamonds" at bounding box center [418, 153] width 86 height 11
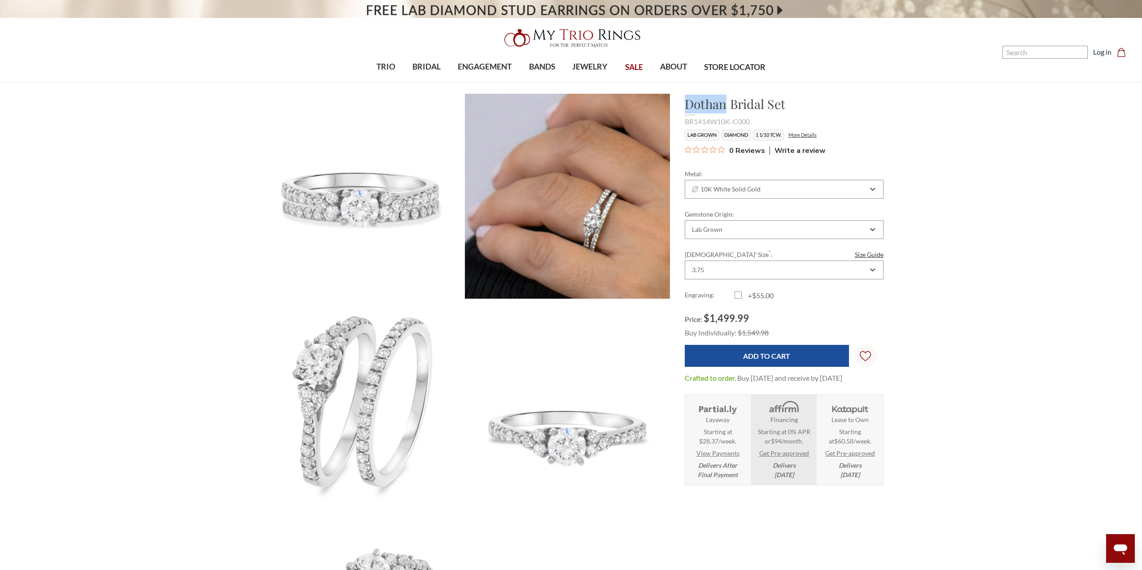
drag, startPoint x: 683, startPoint y: 107, endPoint x: 728, endPoint y: 108, distance: 44.4
click at [728, 108] on div "Dothan Bridal Set $1,499.99 BR1414W10K-C000 Lab Grown Diamond 1 1/10 TCW. More …" at bounding box center [784, 127] width 213 height 64
copy h1 "Dothan"
click at [781, 232] on div "Lab Grown" at bounding box center [779, 229] width 177 height 7
drag, startPoint x: 742, startPoint y: 266, endPoint x: 730, endPoint y: 254, distance: 17.5
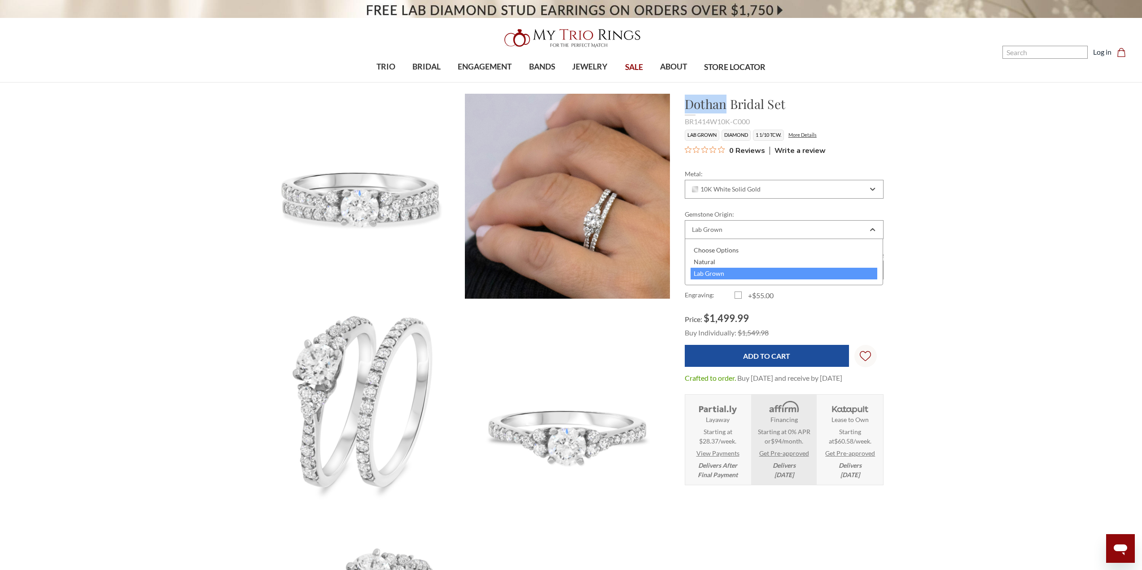
click at [742, 266] on div "Natural" at bounding box center [784, 262] width 187 height 12
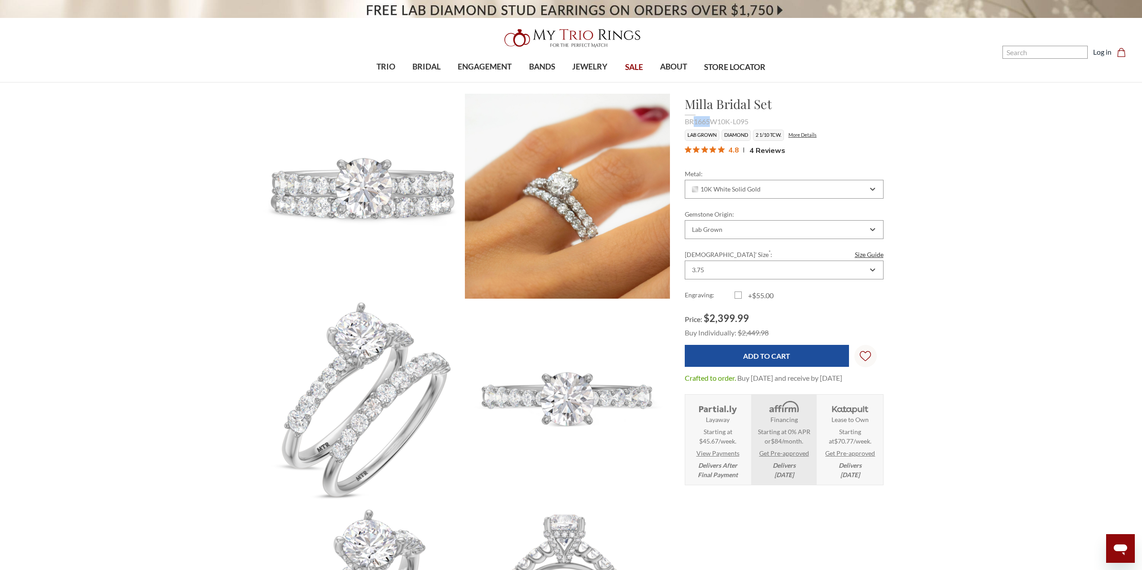
drag, startPoint x: 697, startPoint y: 122, endPoint x: 711, endPoint y: 123, distance: 14.5
click at [711, 123] on div "BR1665W10K-L095" at bounding box center [784, 121] width 199 height 11
copy div "1665"
click at [753, 229] on div "Lab Grown" at bounding box center [779, 229] width 177 height 7
click at [735, 262] on div "Natural" at bounding box center [784, 262] width 187 height 12
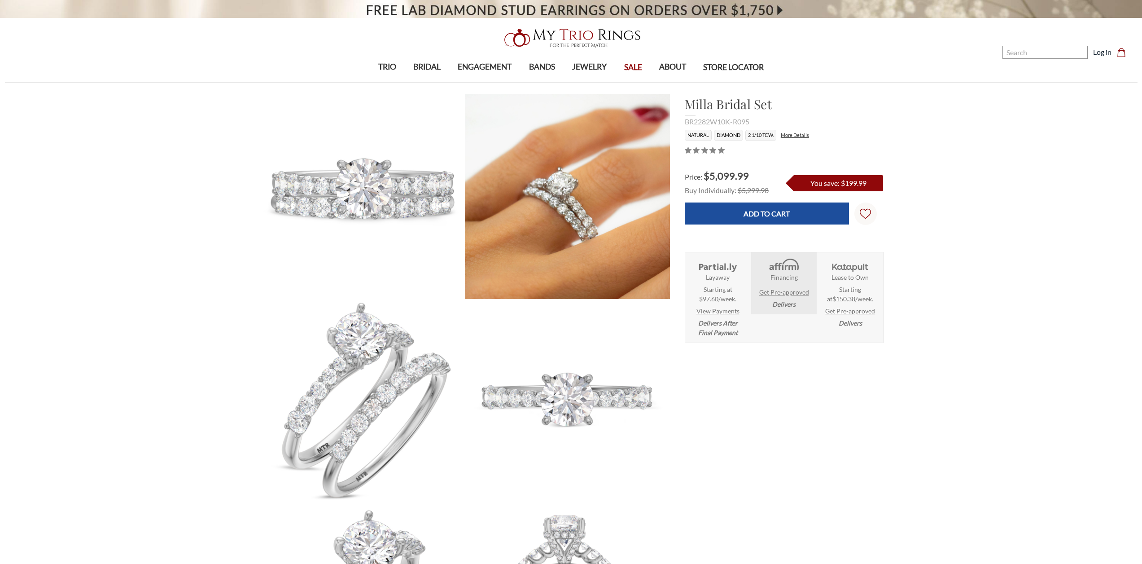
click at [700, 121] on div "BR2282W10K-R095" at bounding box center [784, 121] width 199 height 11
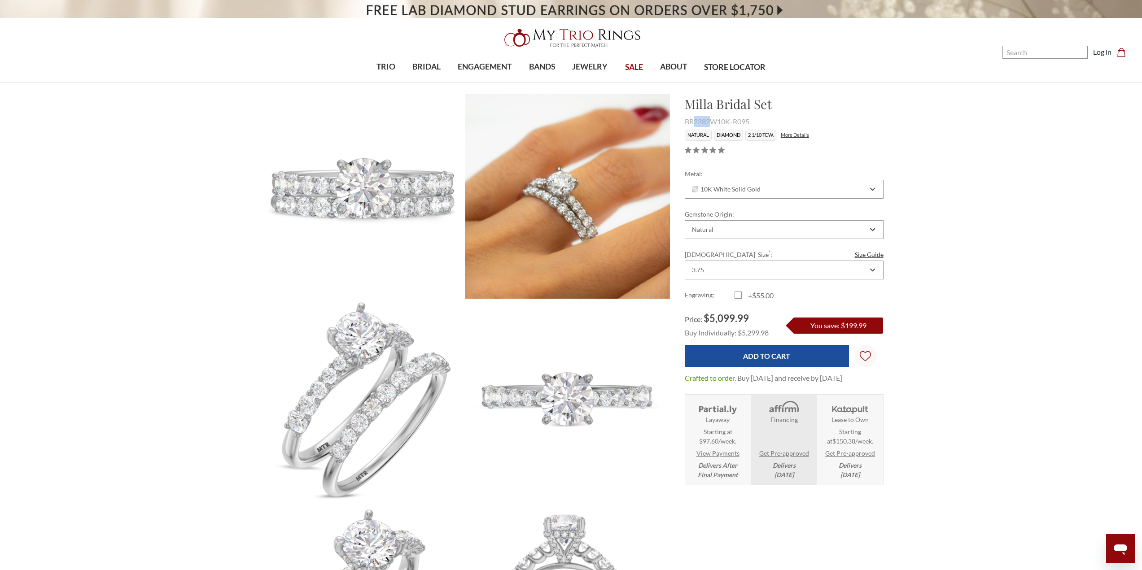
drag, startPoint x: 693, startPoint y: 120, endPoint x: 709, endPoint y: 121, distance: 16.2
click at [709, 121] on div "BR2282W10K-R095" at bounding box center [784, 121] width 199 height 11
copy div "2282"
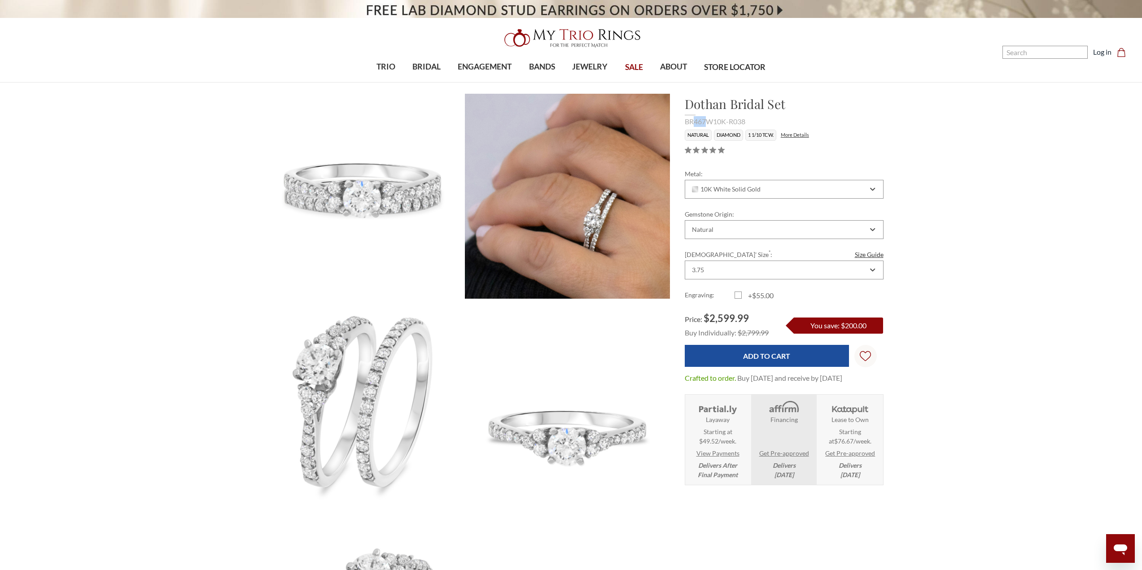
click at [707, 124] on div "BR467W10K-R038" at bounding box center [784, 121] width 199 height 11
click at [700, 121] on div "BR467W10K-R038" at bounding box center [784, 121] width 199 height 11
drag, startPoint x: 709, startPoint y: 105, endPoint x: 726, endPoint y: 104, distance: 17.1
click at [727, 104] on h1 "Dothan Bridal Set" at bounding box center [784, 104] width 199 height 19
copy h1 "Dothan"
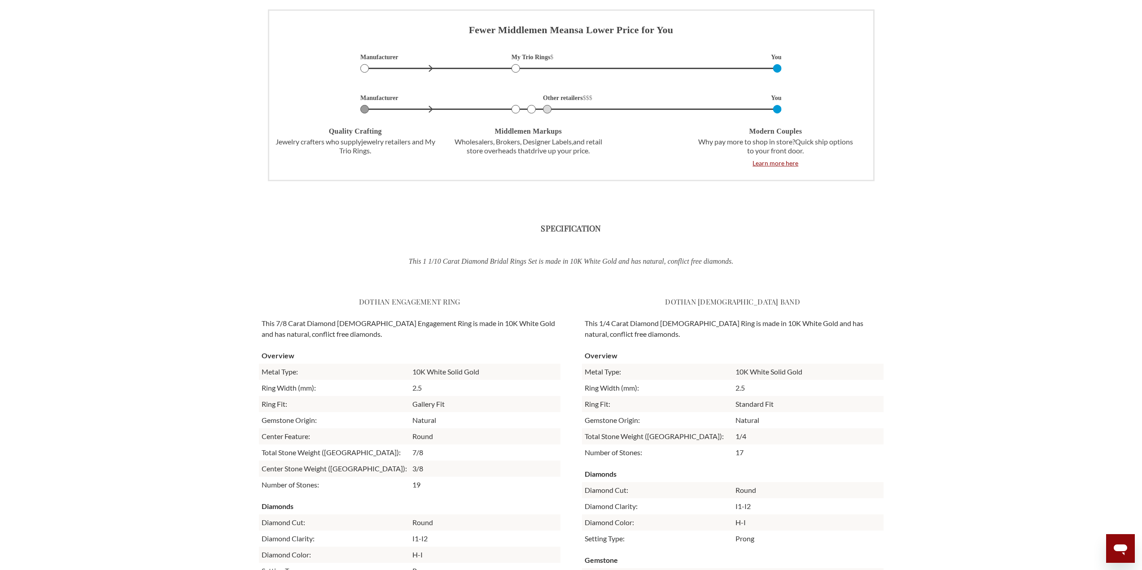
scroll to position [399, 618]
drag, startPoint x: 407, startPoint y: 262, endPoint x: 427, endPoint y: 263, distance: 19.4
click at [427, 263] on p "This 1 1/10 Carat Diamond Bridal Rings Set is made in 10K White Gold and has na…" at bounding box center [571, 261] width 469 height 11
copy p "1 1/10"
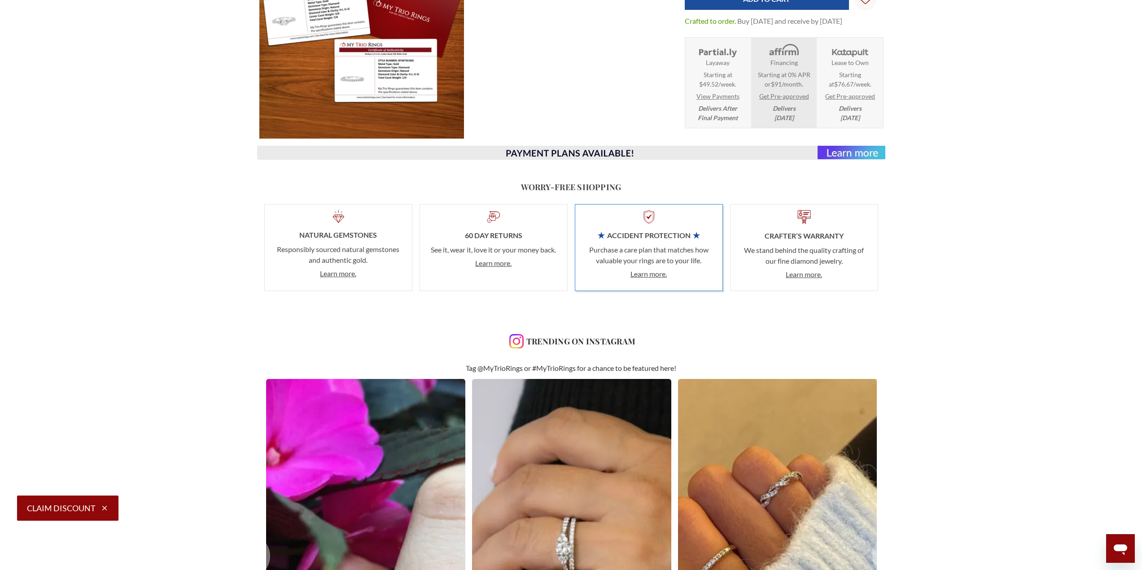
scroll to position [717, 0]
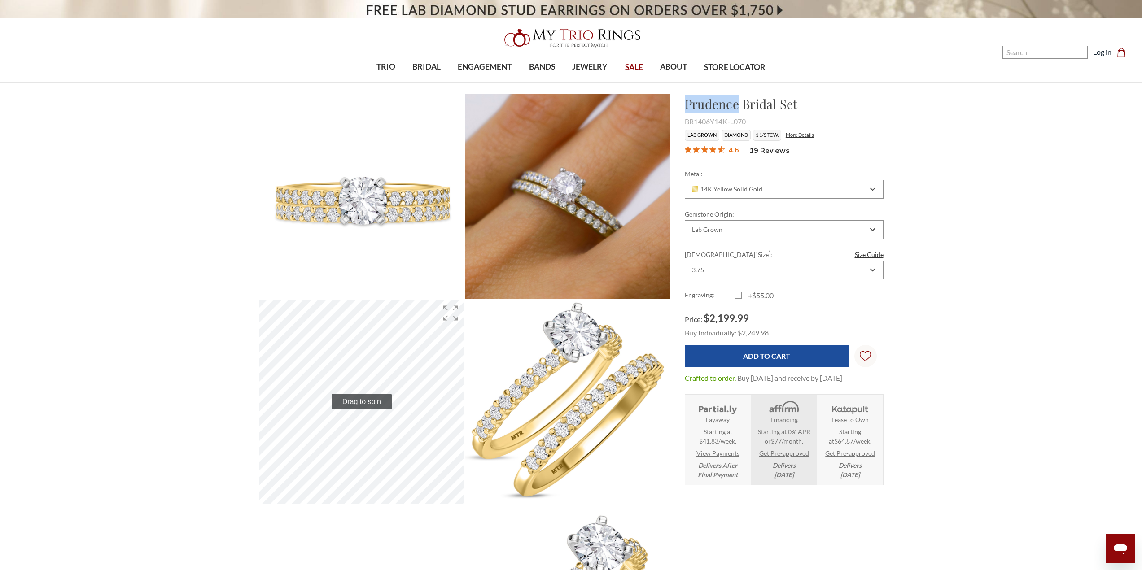
drag, startPoint x: 682, startPoint y: 104, endPoint x: 764, endPoint y: 94, distance: 83.2
click at [740, 107] on div "Prudence Bridal Set $2,199.99 BR1406Y14K-L070 Lab Grown Diamond 1 1/5 TCW. More…" at bounding box center [784, 127] width 213 height 64
copy h1 "Prudence"
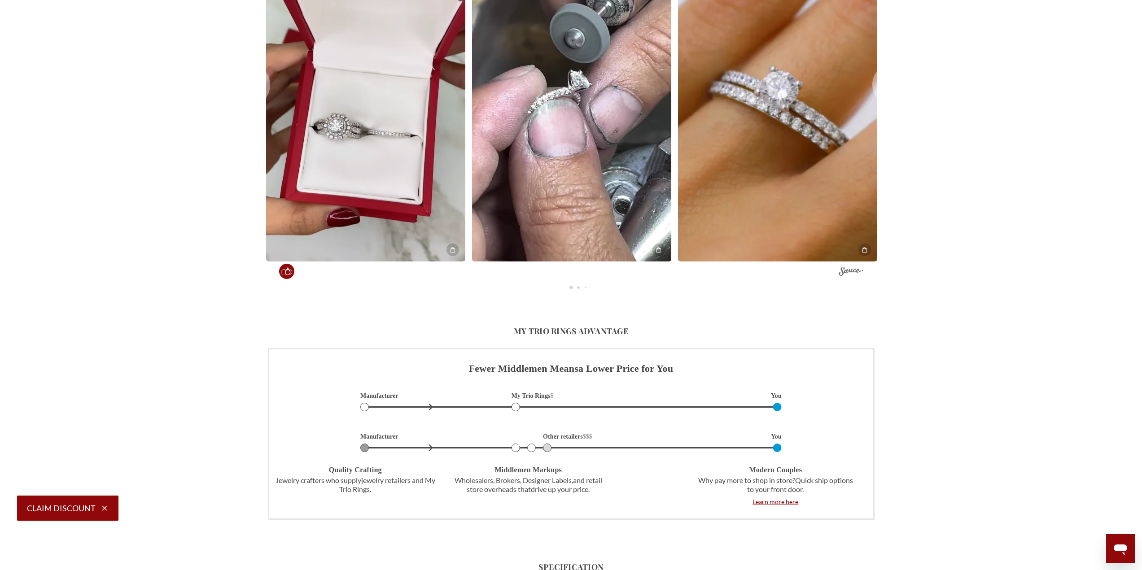
scroll to position [2153, 0]
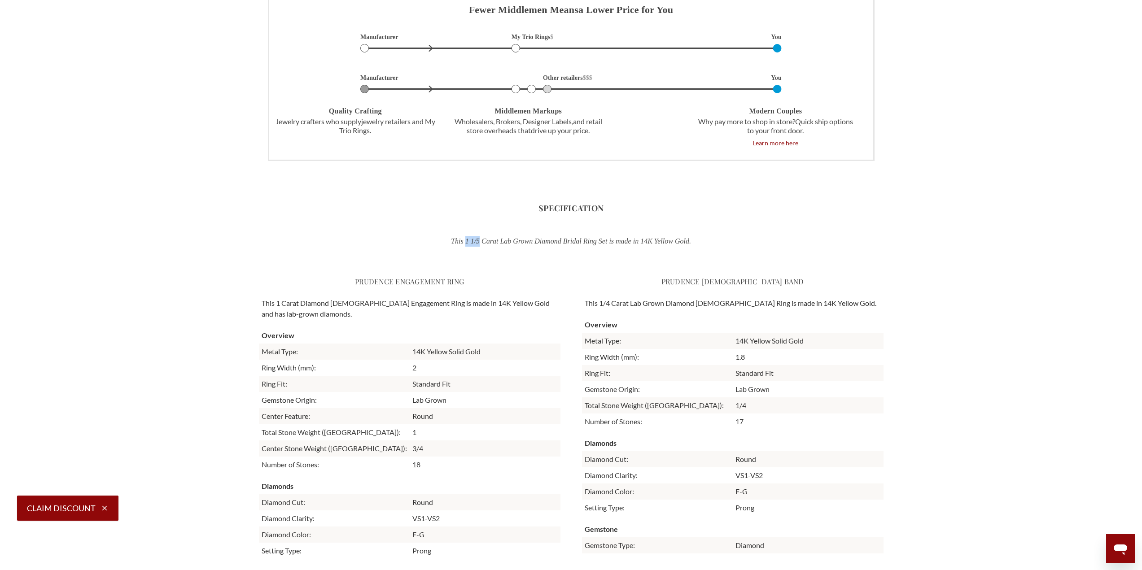
drag, startPoint x: 455, startPoint y: 241, endPoint x: 469, endPoint y: 244, distance: 14.3
click at [469, 244] on p "This 1 1/5 Carat Lab Grown Diamond Bridal Ring Set is made in 14K Yellow Gold." at bounding box center [571, 241] width 469 height 11
copy p "1 1/5"
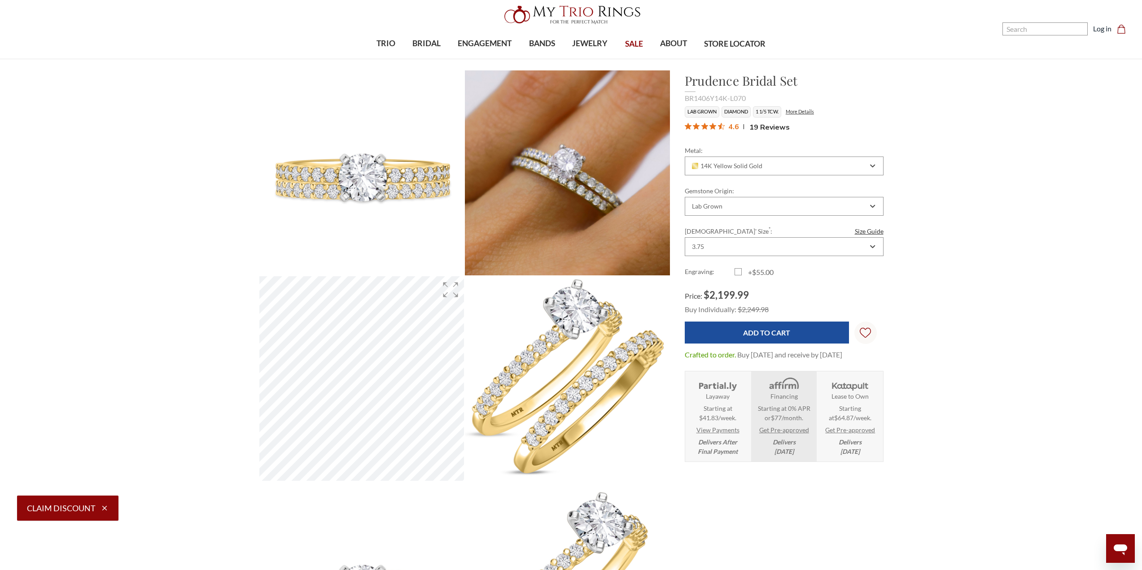
scroll to position [0, 0]
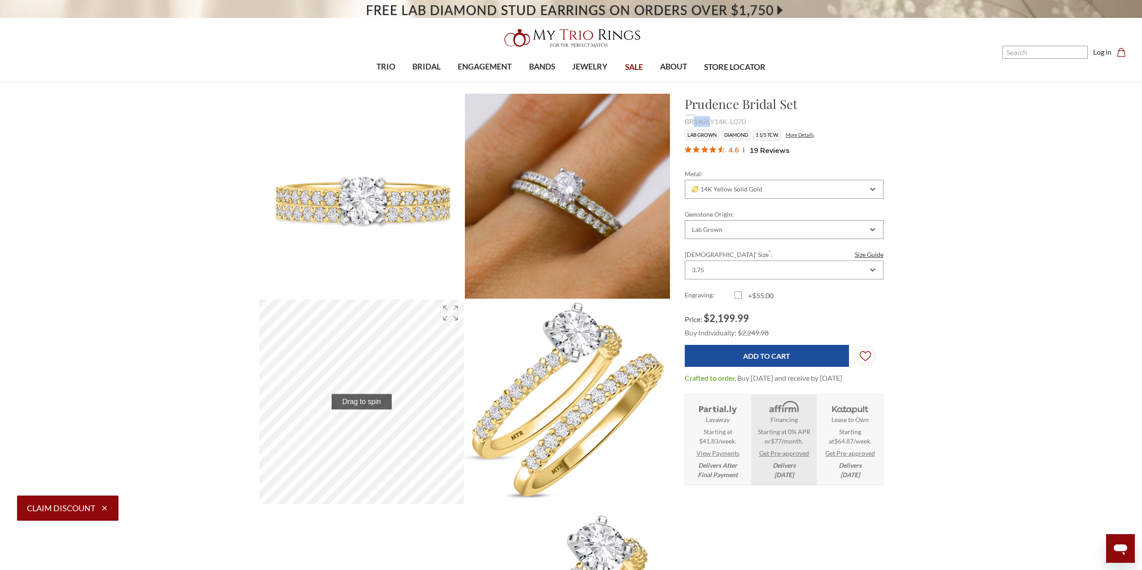
drag, startPoint x: 693, startPoint y: 123, endPoint x: 709, endPoint y: 125, distance: 15.8
click at [709, 125] on div "BR1406Y14K-L070" at bounding box center [784, 121] width 199 height 11
copy div "1406"
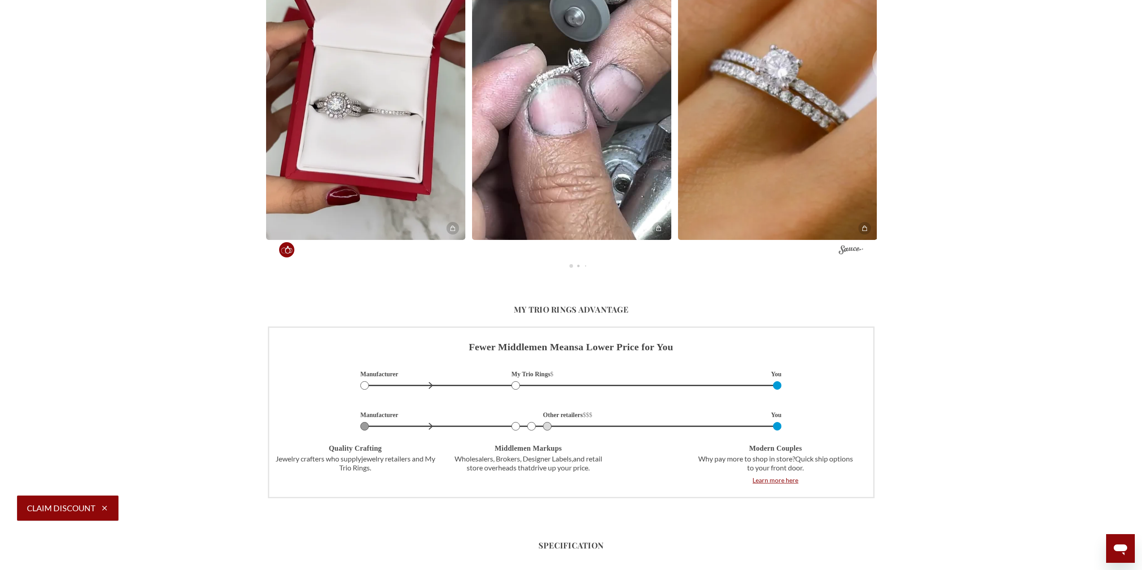
scroll to position [2154, 0]
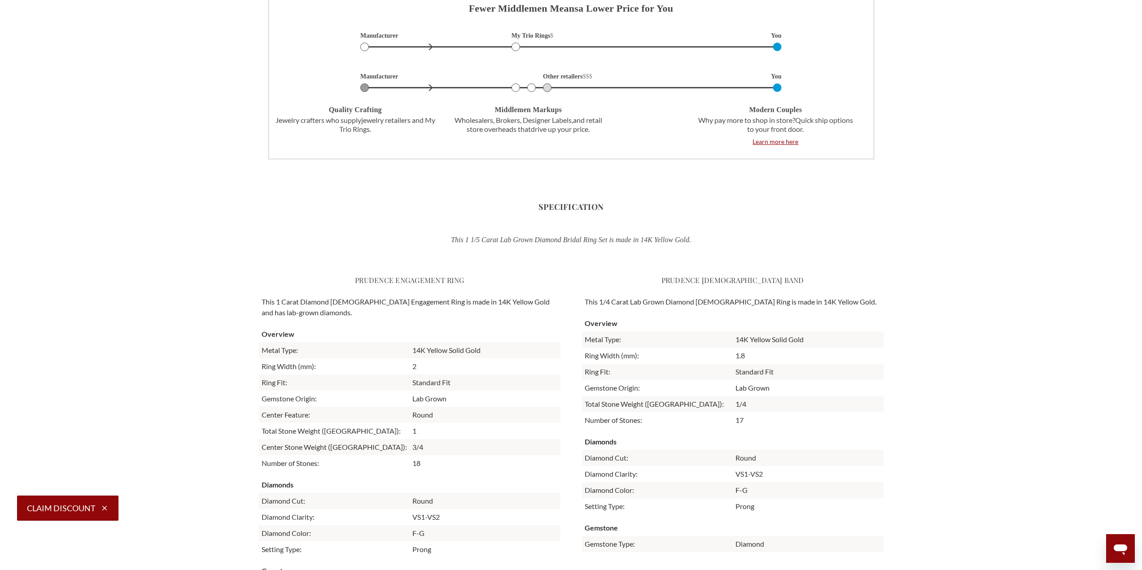
click at [458, 238] on p "This 1 1/5 Carat Lab Grown Diamond Bridal Ring Set is made in 14K Yellow Gold." at bounding box center [571, 240] width 469 height 11
drag, startPoint x: 455, startPoint y: 240, endPoint x: 475, endPoint y: 238, distance: 20.3
click at [469, 241] on p "This 1 1/5 Carat Lab Grown Diamond Bridal Ring Set is made in 14K Yellow Gold." at bounding box center [571, 240] width 469 height 11
copy p "1 1/5"
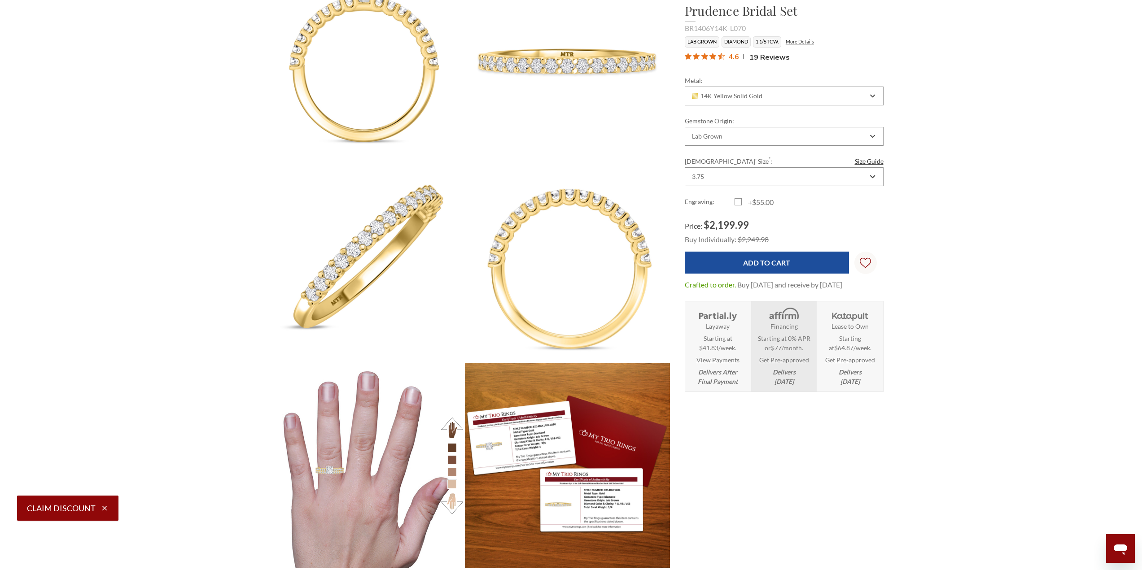
scroll to position [0, 0]
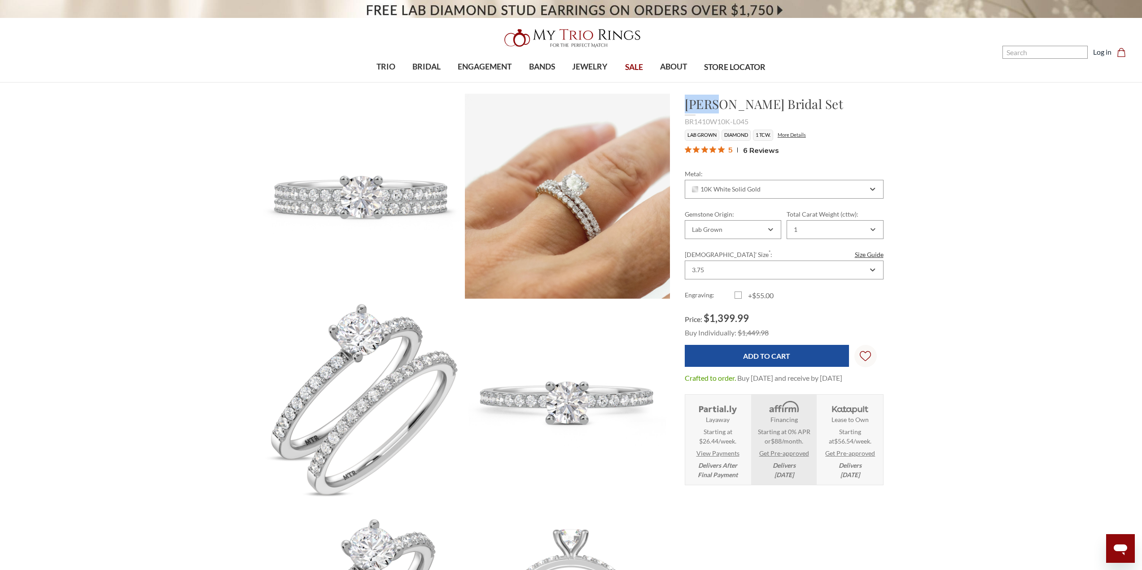
drag, startPoint x: 686, startPoint y: 105, endPoint x: 721, endPoint y: 105, distance: 35.0
click at [721, 105] on h1 "Keanu Bridal Set" at bounding box center [784, 104] width 199 height 19
copy h1 "Keanu"
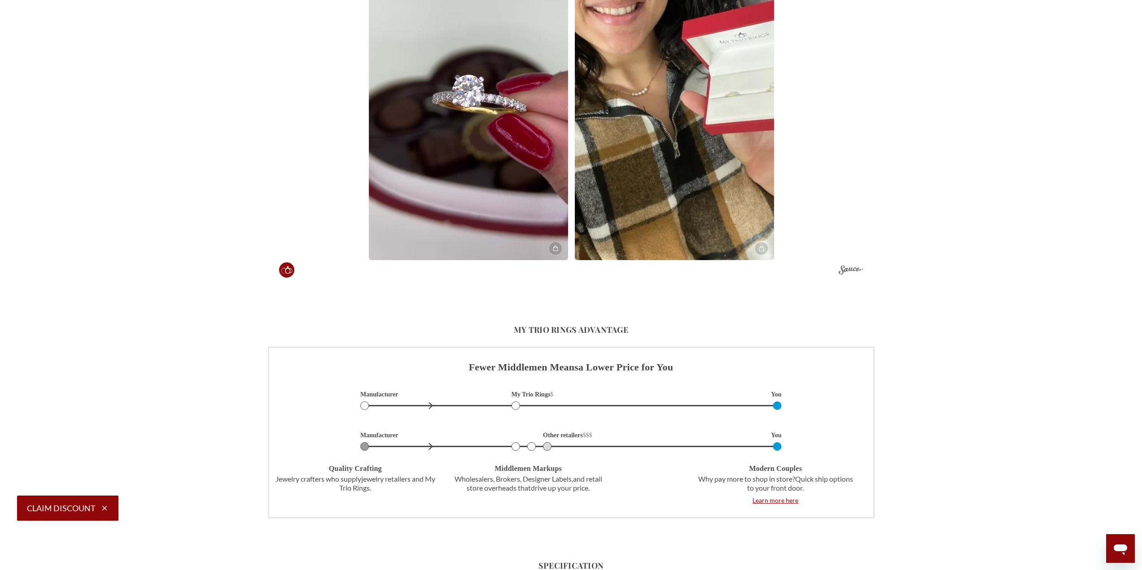
scroll to position [2154, 0]
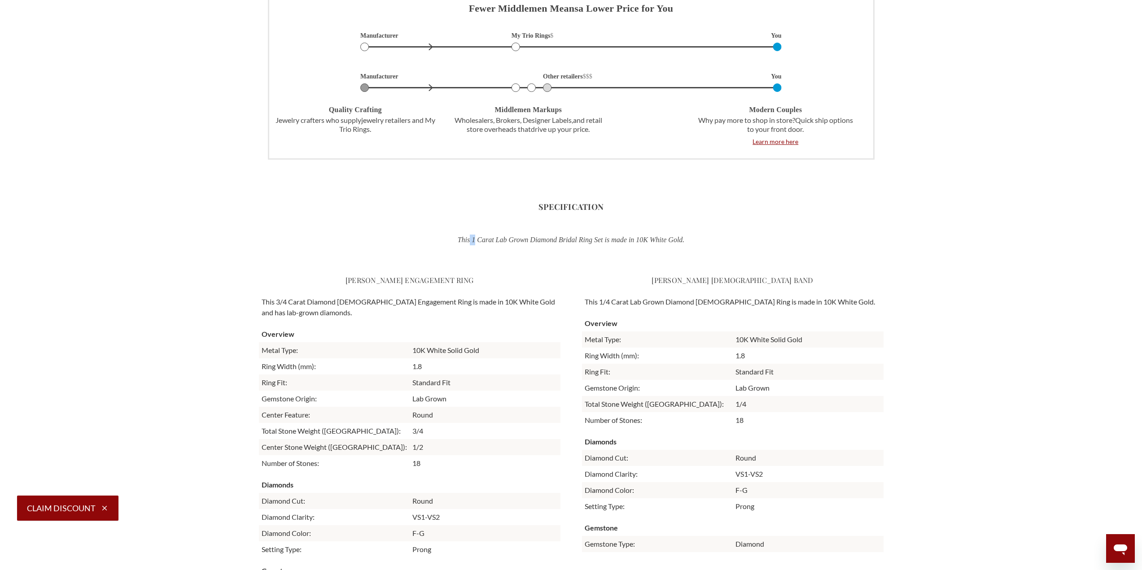
click at [465, 242] on p "This 1 Carat Lab Grown Diamond Bridal Ring Set is made in 10K White Gold." at bounding box center [571, 240] width 469 height 11
copy p "1"
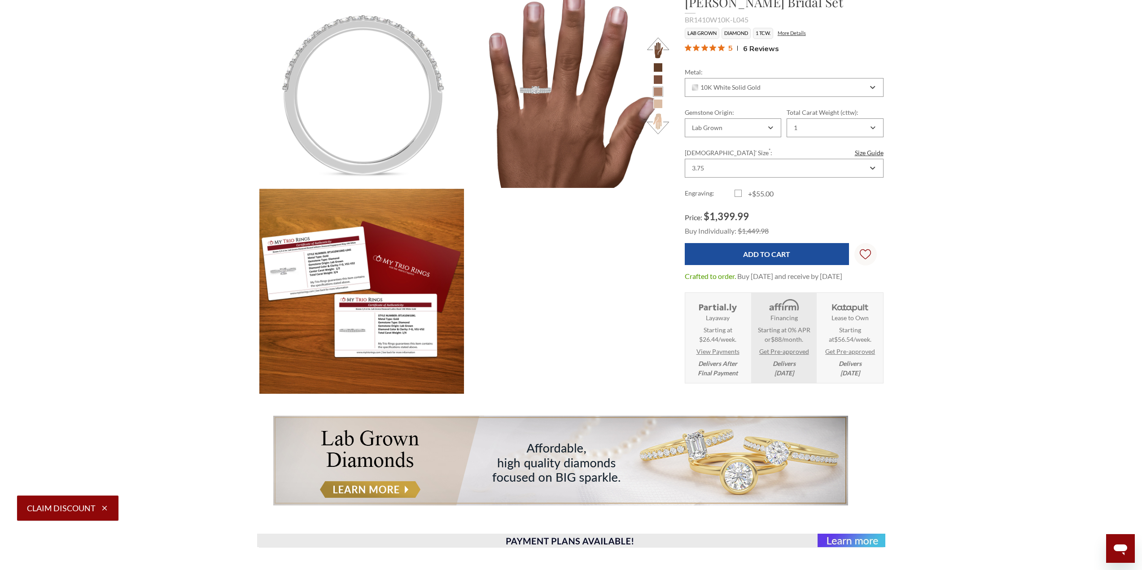
scroll to position [0, 0]
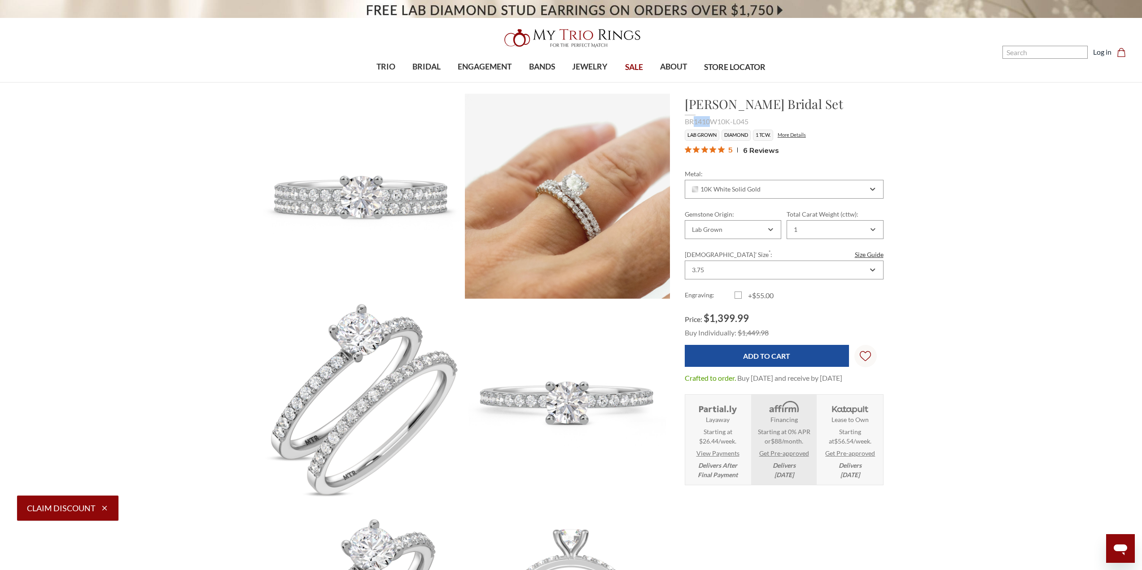
drag, startPoint x: 693, startPoint y: 123, endPoint x: 710, endPoint y: 125, distance: 17.6
click at [711, 125] on div "BR1410W10K-L045" at bounding box center [784, 121] width 199 height 11
copy div "1410"
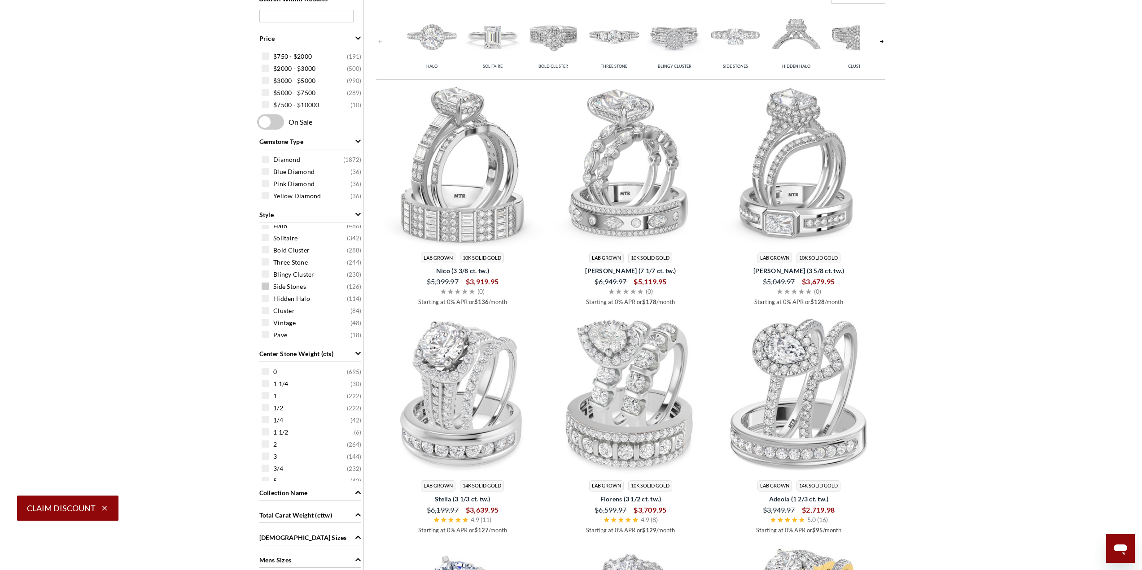
click at [266, 286] on span at bounding box center [265, 286] width 7 height 7
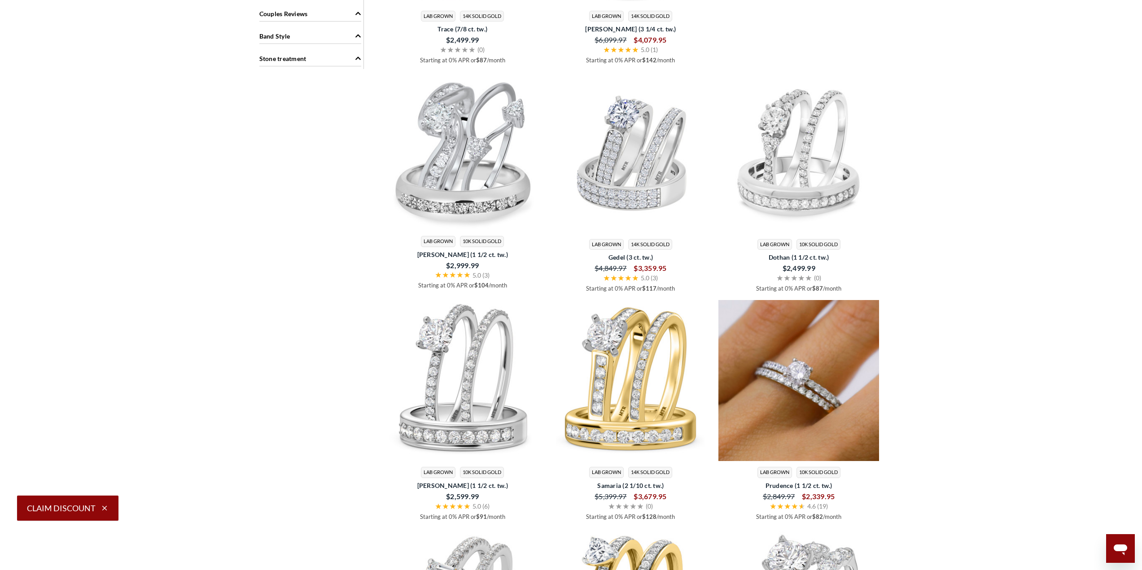
scroll to position [1414, 0]
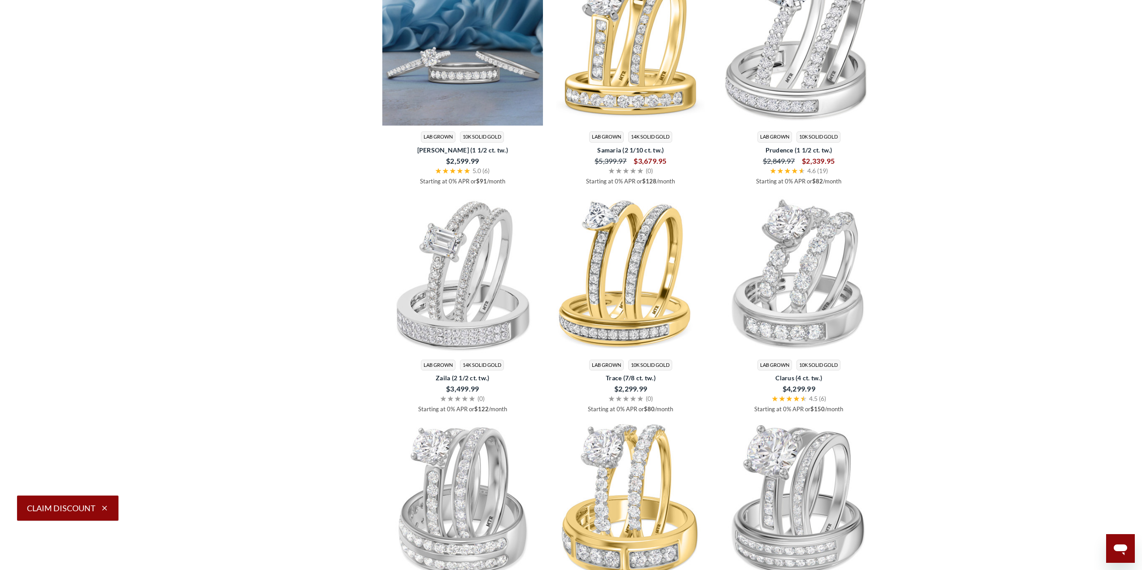
click at [449, 87] on img at bounding box center [462, 45] width 161 height 161
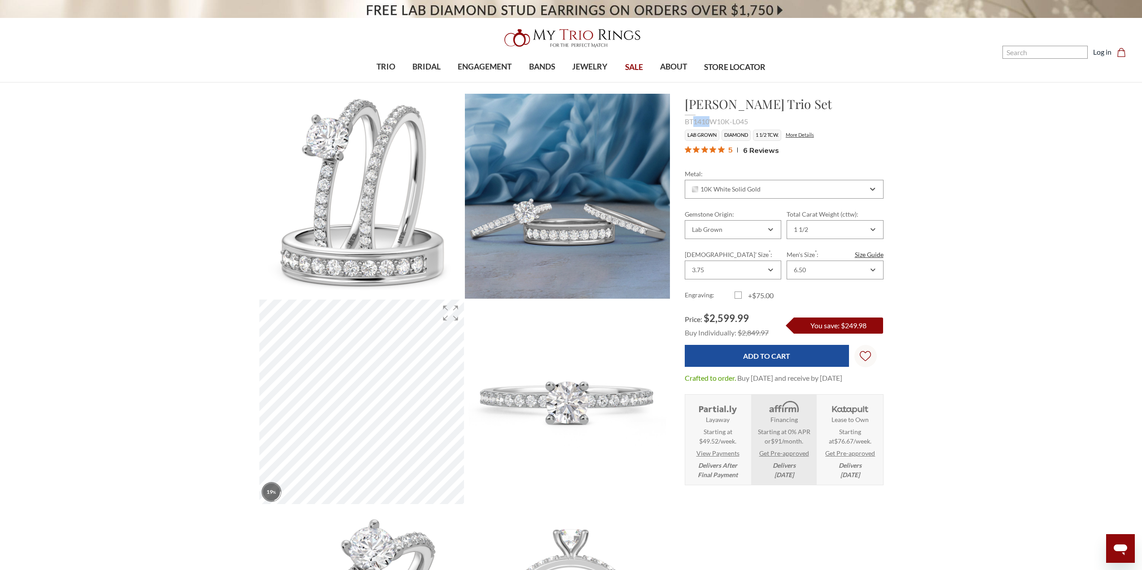
drag, startPoint x: 693, startPoint y: 124, endPoint x: 674, endPoint y: 308, distance: 185.0
click at [711, 123] on div "BT1410W10K-L045" at bounding box center [784, 121] width 199 height 11
copy div "1410"
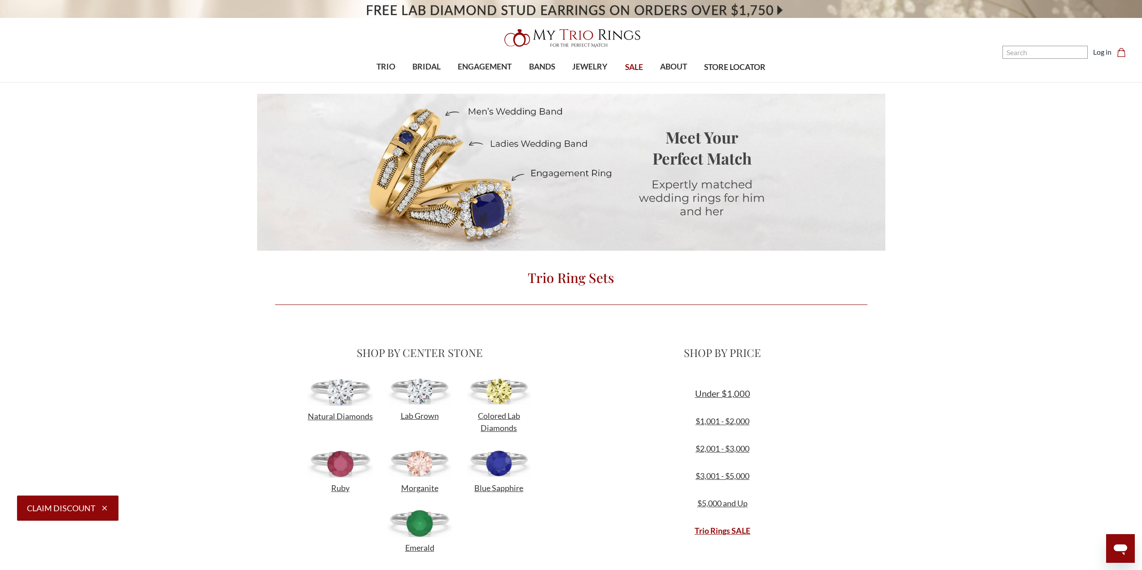
scroll to position [270, 586]
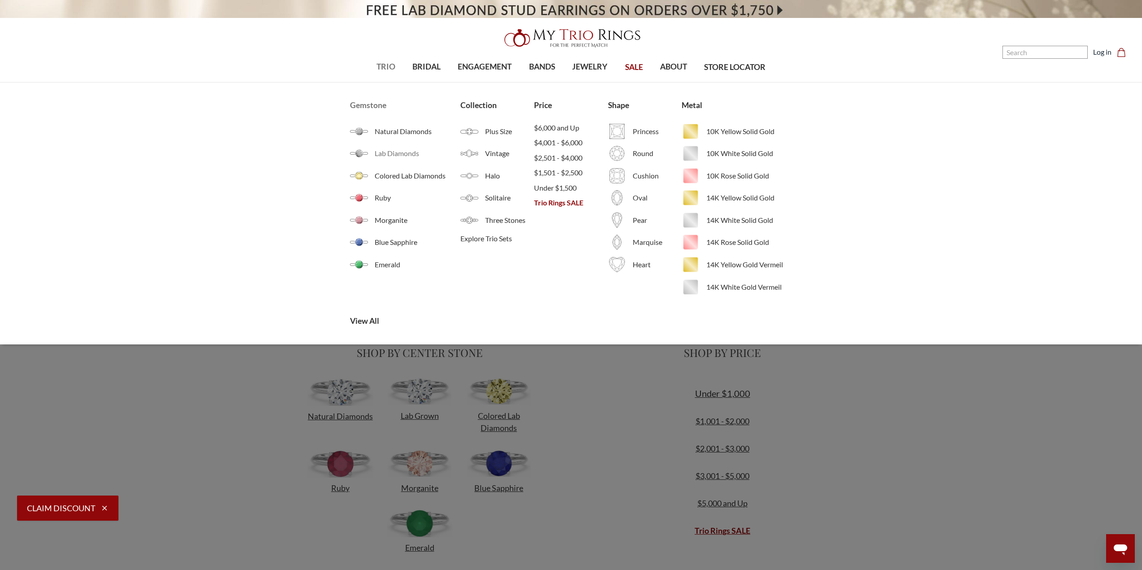
click at [393, 152] on span "Lab Diamonds" at bounding box center [418, 153] width 86 height 11
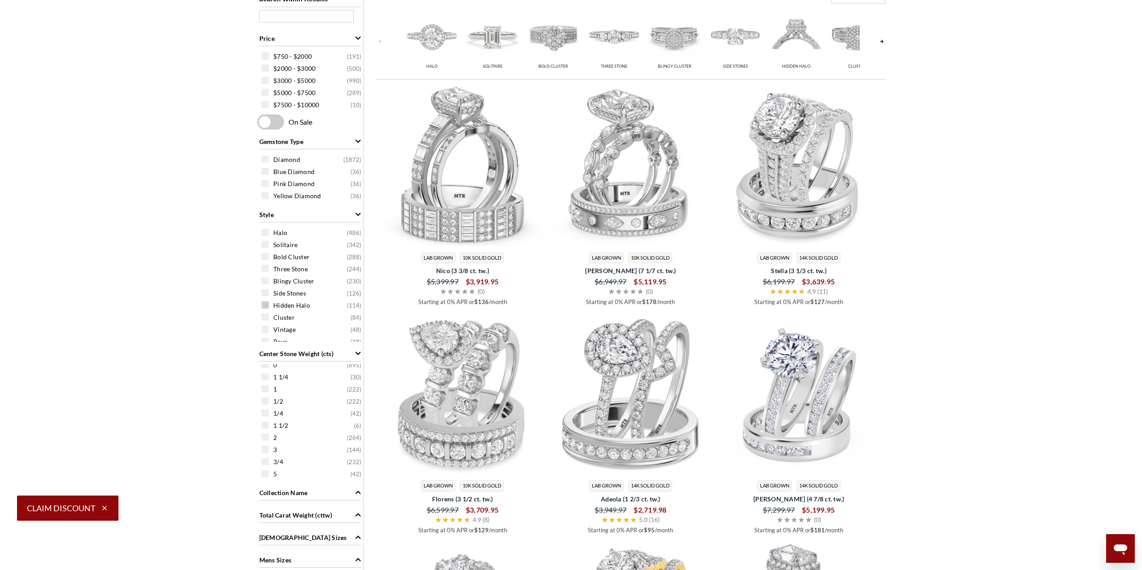
scroll to position [7, 0]
click at [265, 262] on span at bounding box center [265, 261] width 7 height 7
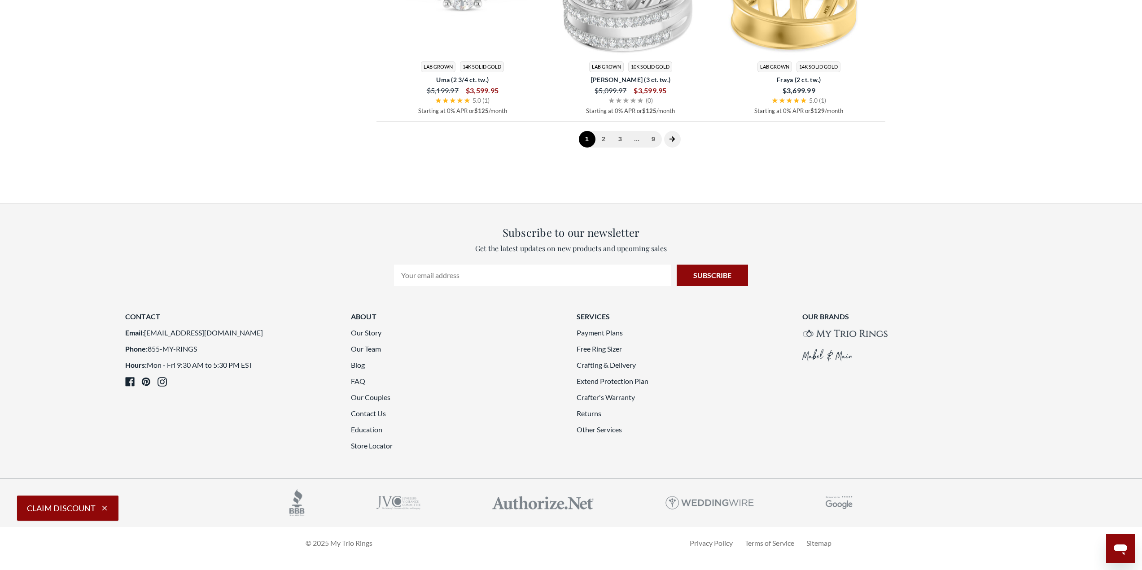
scroll to position [2513, 0]
click at [604, 148] on link "2" at bounding box center [604, 139] width 17 height 17
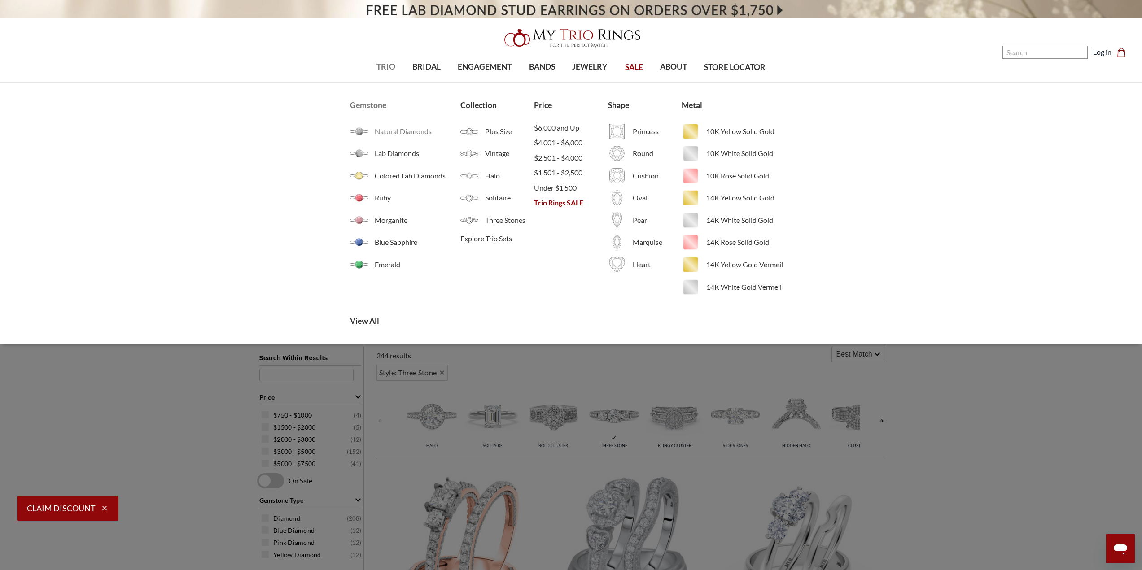
click at [406, 131] on span "Natural Diamonds" at bounding box center [418, 131] width 86 height 11
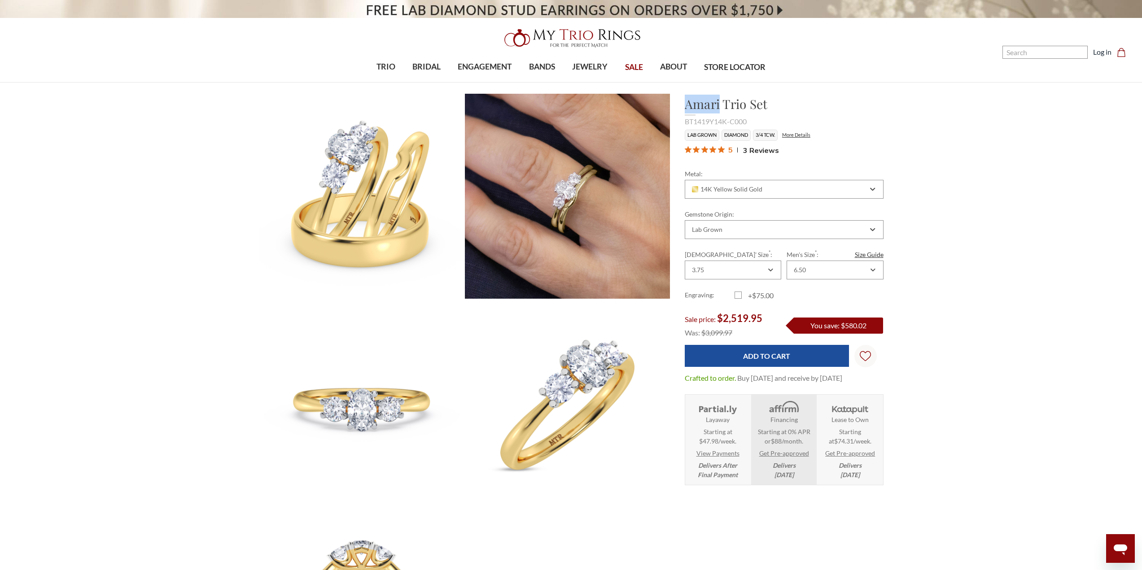
drag, startPoint x: 687, startPoint y: 105, endPoint x: 720, endPoint y: 108, distance: 33.8
click at [720, 108] on h1 "Amari Trio Set" at bounding box center [784, 104] width 199 height 19
copy h1 "Amari"
drag, startPoint x: 694, startPoint y: 121, endPoint x: 710, endPoint y: 121, distance: 16.2
click at [710, 121] on div "BT1419Y14K-C000" at bounding box center [784, 121] width 199 height 11
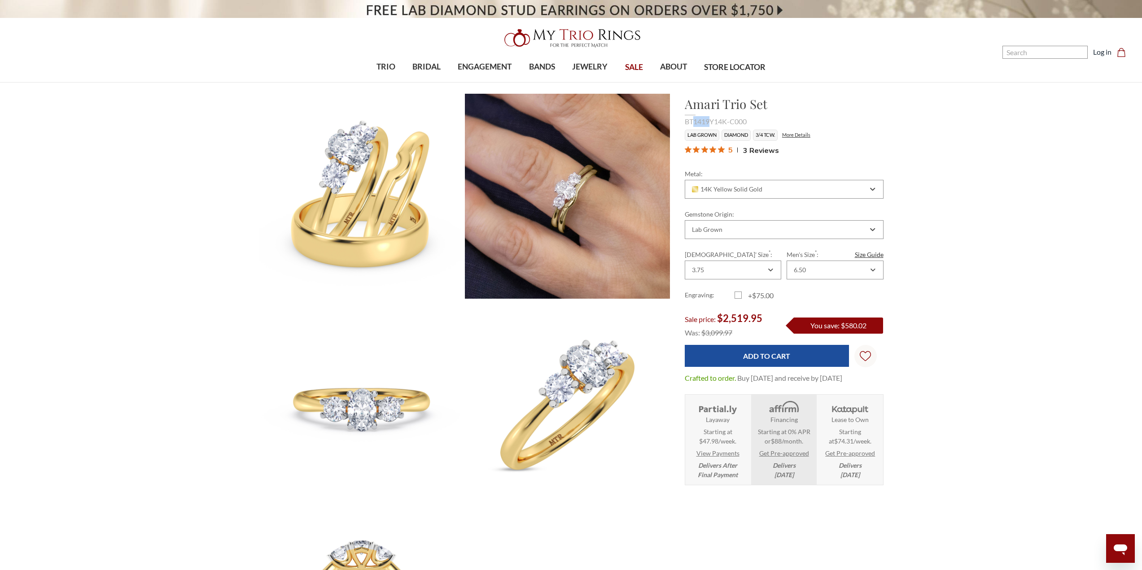
copy div "1419"
click at [753, 225] on div "Lab Grown" at bounding box center [784, 229] width 199 height 19
click at [721, 262] on div "Natural" at bounding box center [784, 262] width 187 height 12
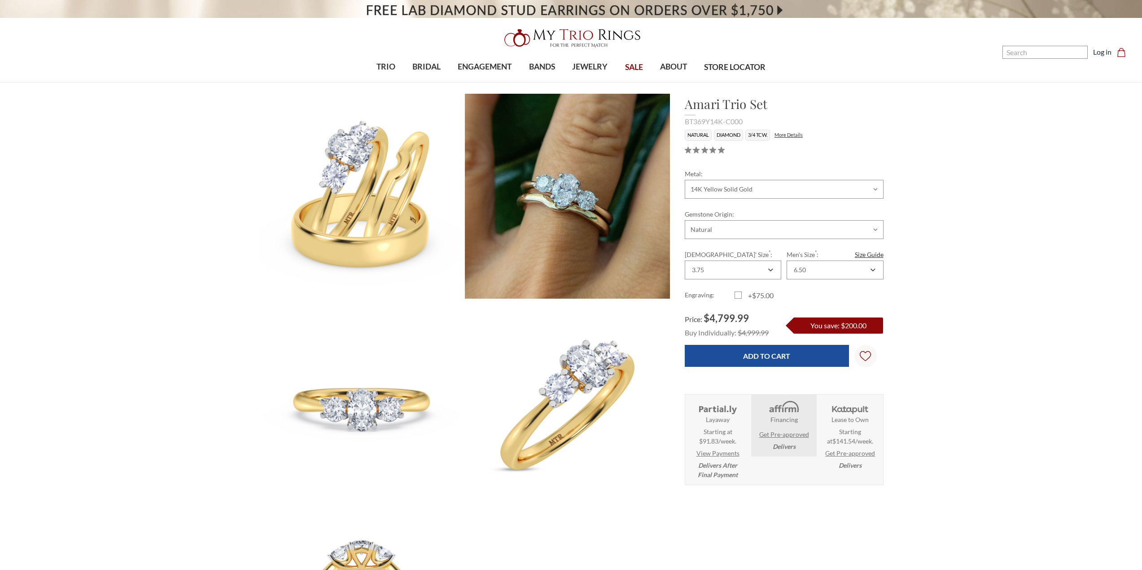
click at [696, 123] on div "BT369Y14K-C000" at bounding box center [784, 121] width 199 height 11
drag, startPoint x: 693, startPoint y: 123, endPoint x: 706, endPoint y: 123, distance: 12.6
click at [706, 123] on div "BT369Y14K-C000" at bounding box center [784, 121] width 199 height 11
copy div "369"
click at [740, 118] on div "BT369Y14K-C000" at bounding box center [784, 121] width 199 height 11
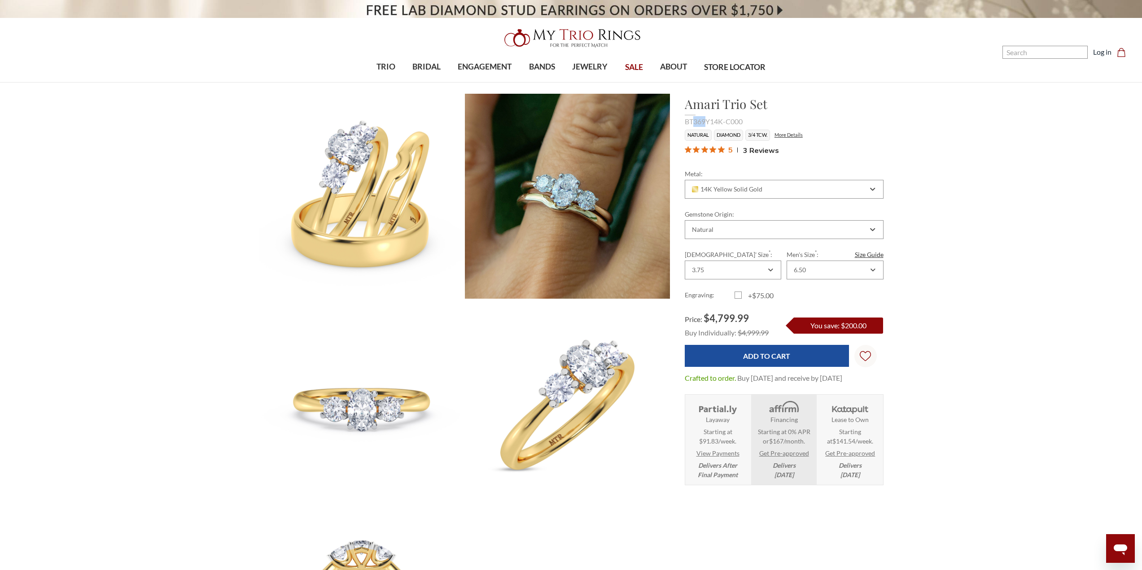
drag, startPoint x: 694, startPoint y: 119, endPoint x: 706, endPoint y: 123, distance: 12.8
click at [706, 123] on div "BT369Y14K-C000" at bounding box center [784, 121] width 199 height 11
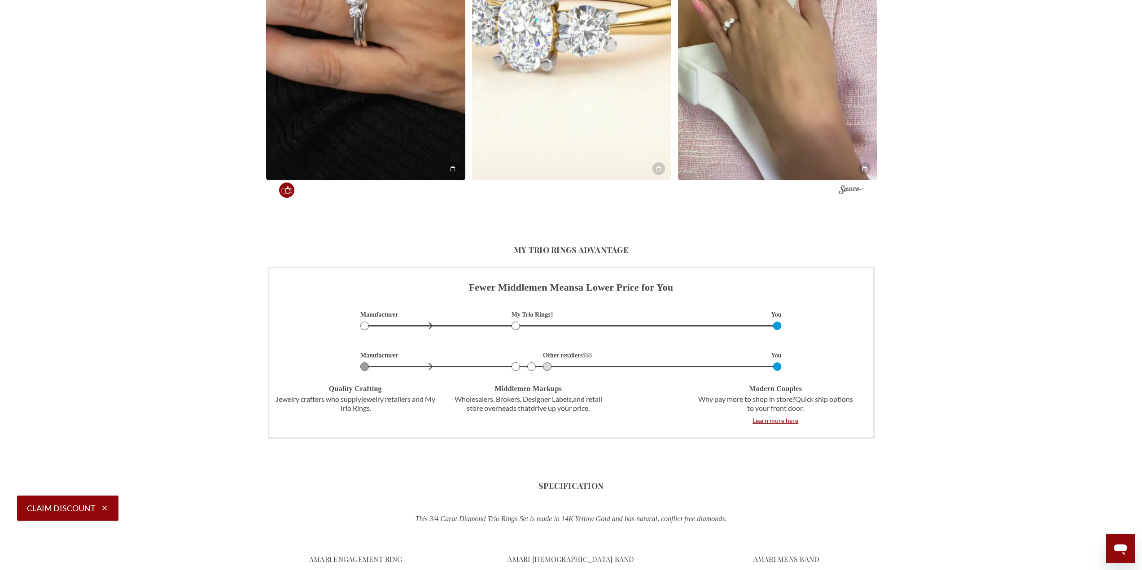
scroll to position [2513, 0]
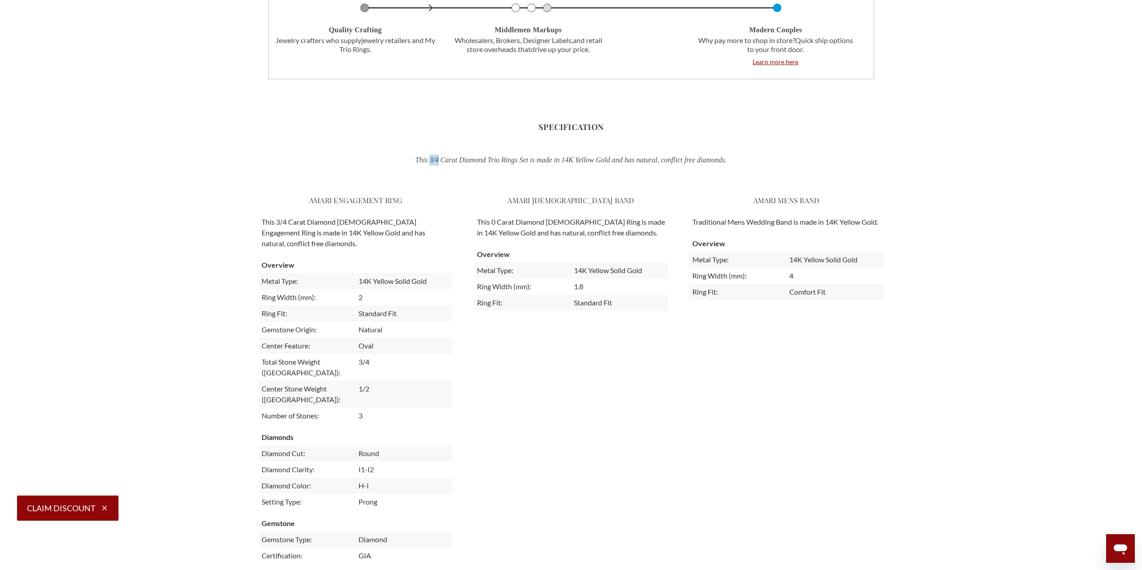
drag, startPoint x: 413, startPoint y: 159, endPoint x: 424, endPoint y: 161, distance: 11.4
click at [424, 161] on p "This 3/4 Carat Diamond Trio Rings Set is made in 14K Yellow Gold and has natura…" at bounding box center [571, 160] width 469 height 11
copy p "3/4"
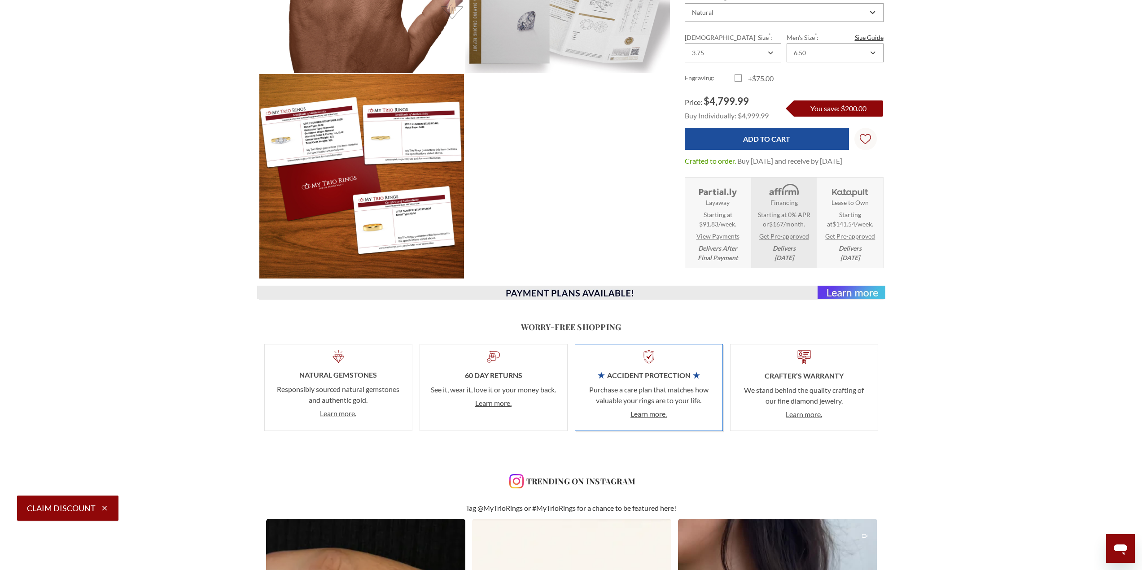
scroll to position [359, 0]
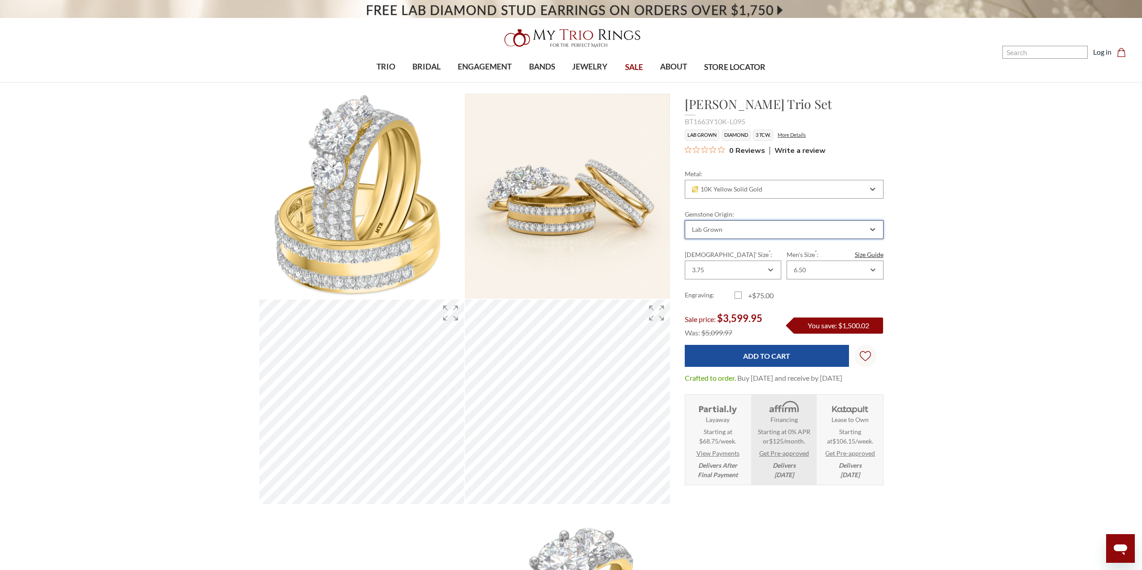
click at [763, 228] on div "Lab Grown" at bounding box center [779, 229] width 177 height 7
click at [724, 263] on div "Natural" at bounding box center [784, 262] width 187 height 12
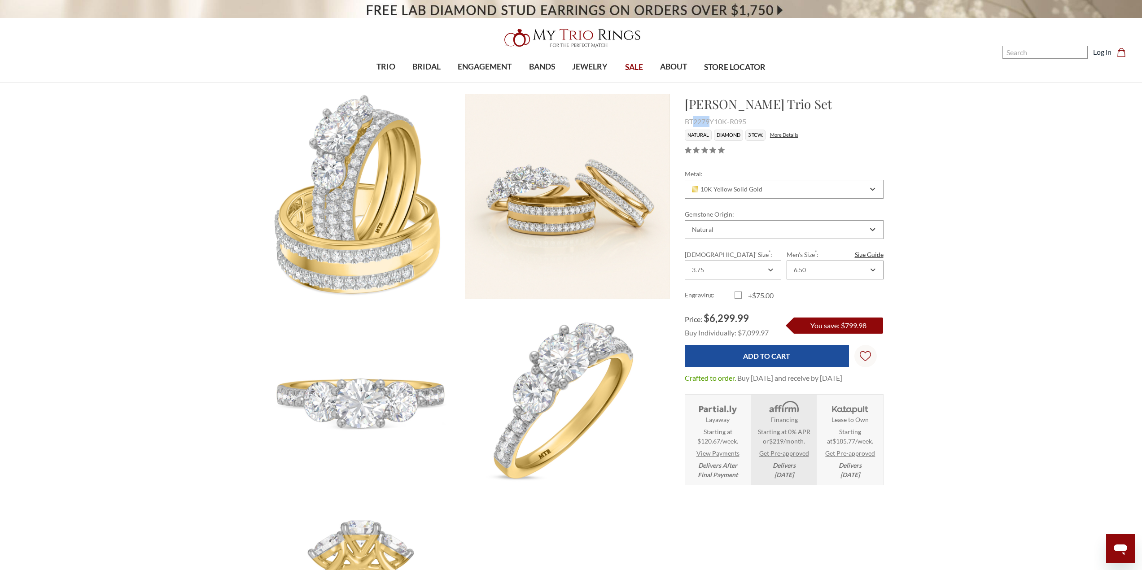
drag, startPoint x: 692, startPoint y: 122, endPoint x: 710, endPoint y: 123, distance: 17.6
click at [710, 123] on div "BT2279Y10K-R095" at bounding box center [784, 121] width 199 height 11
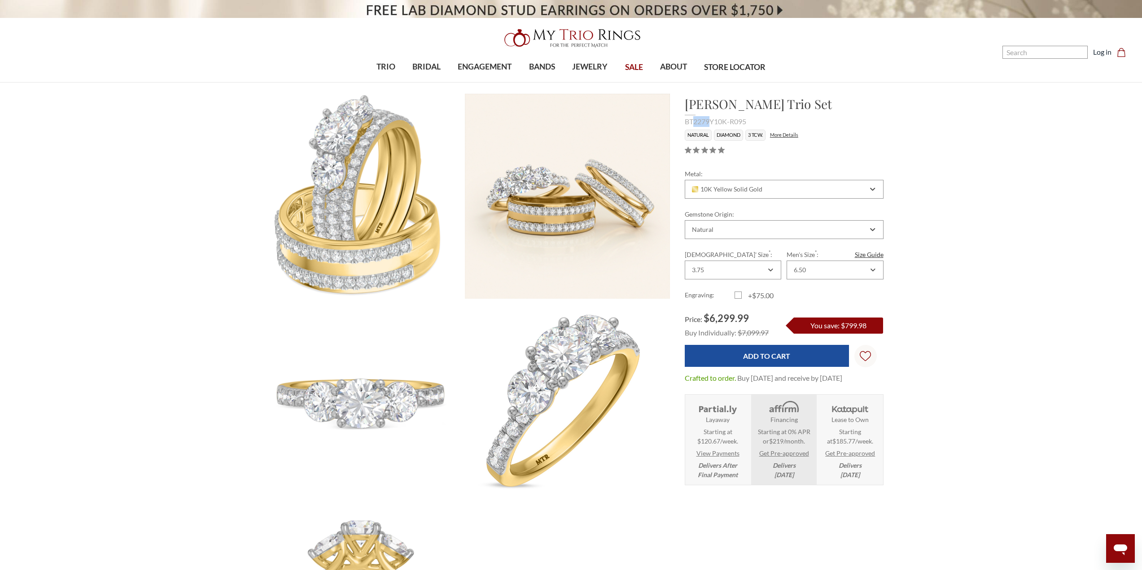
copy div "2279"
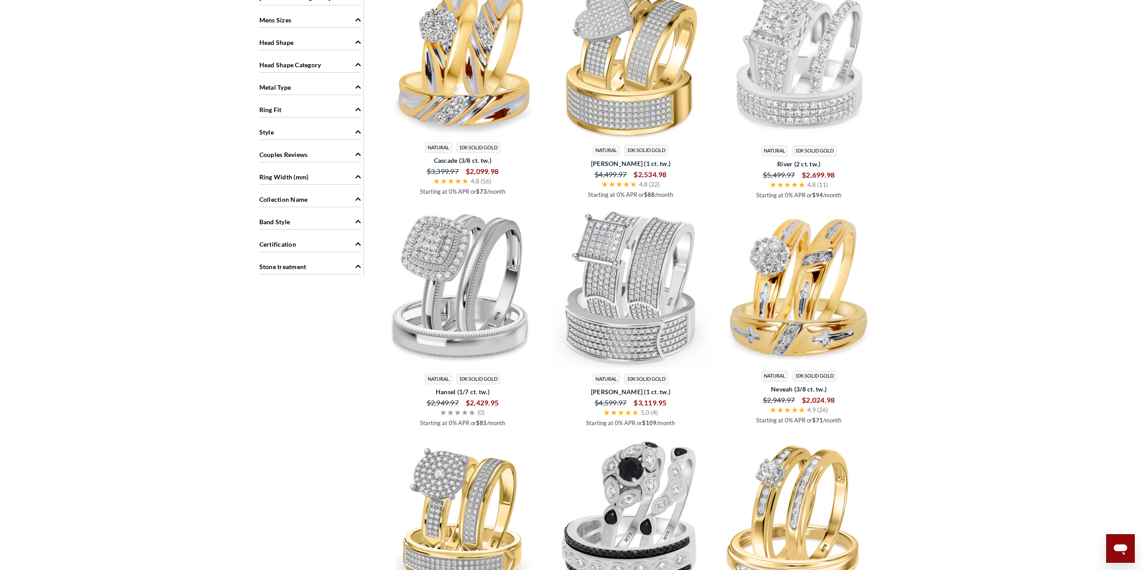
scroll to position [359, 0]
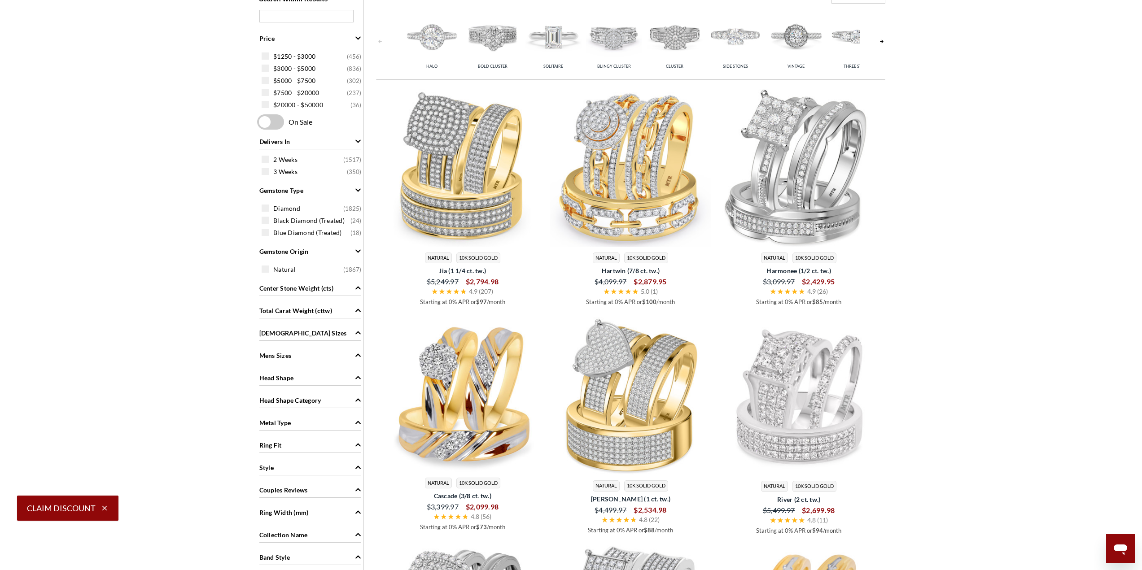
click at [328, 466] on div "Style" at bounding box center [310, 467] width 102 height 17
drag, startPoint x: 364, startPoint y: 528, endPoint x: 362, endPoint y: 538, distance: 10.6
click at [266, 556] on span at bounding box center [265, 557] width 7 height 7
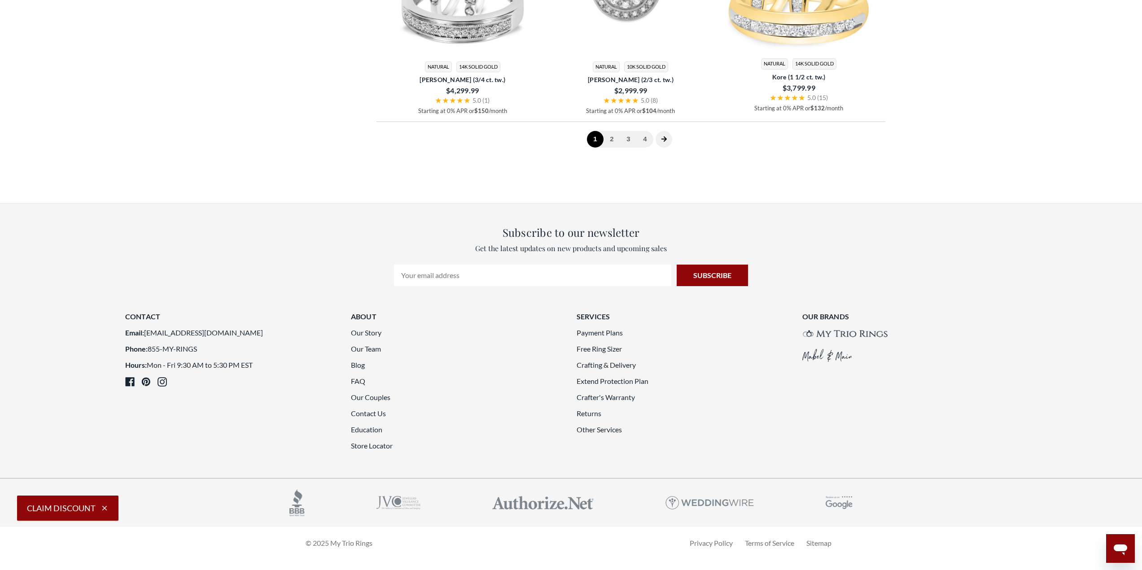
scroll to position [2491, 0]
click at [613, 148] on link "2" at bounding box center [612, 139] width 17 height 17
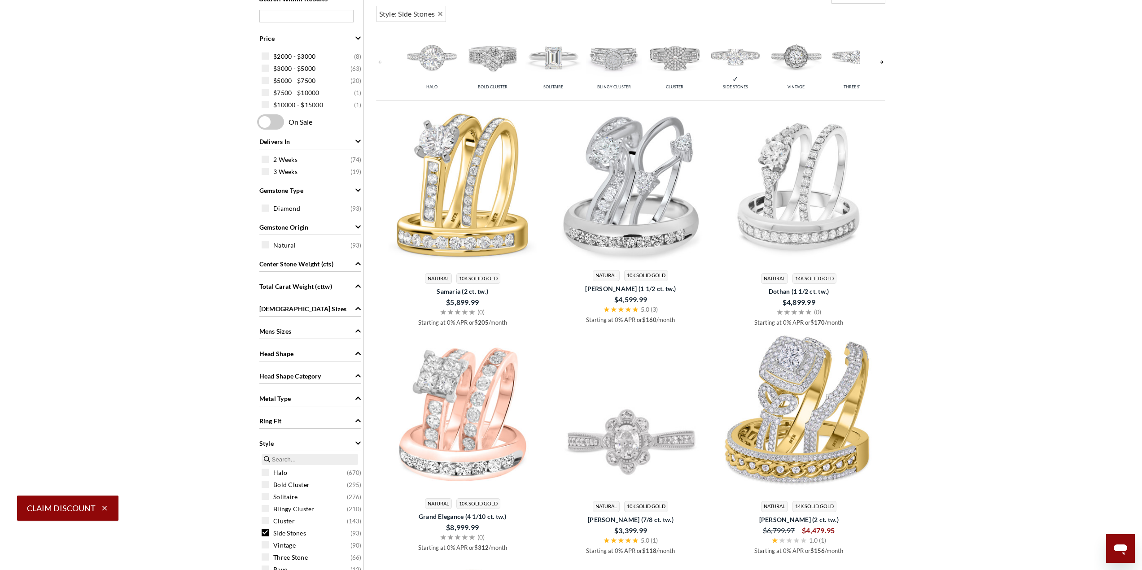
scroll to position [718, 0]
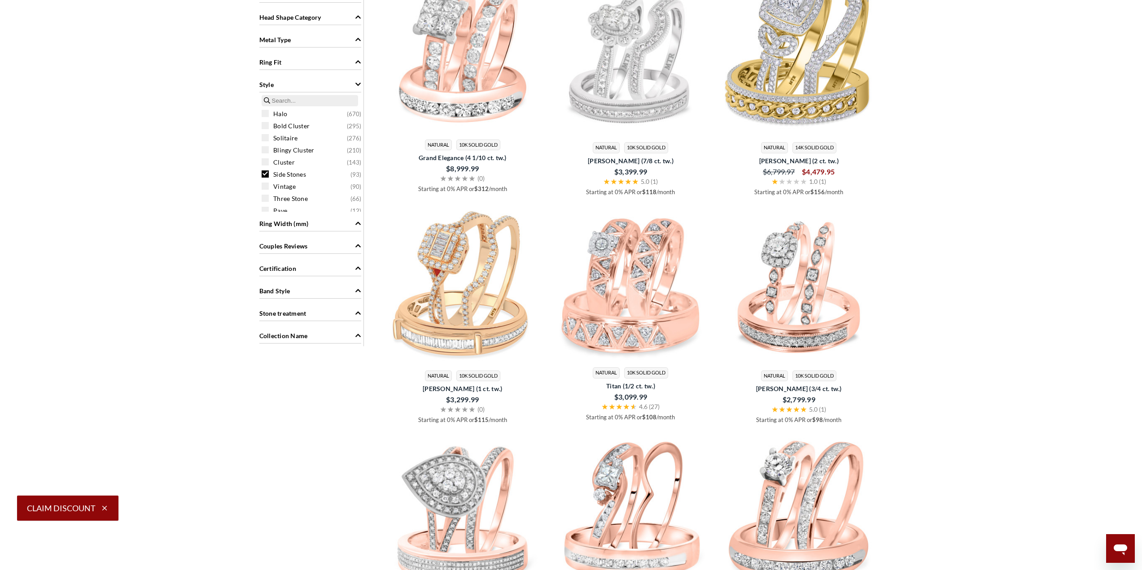
click at [267, 177] on span at bounding box center [265, 174] width 7 height 7
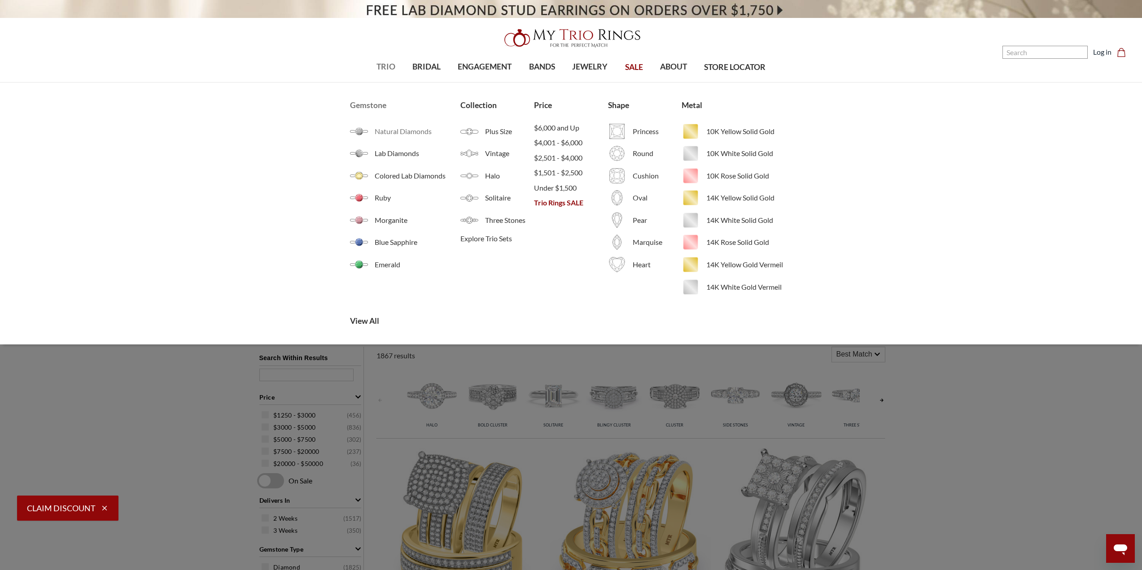
click at [381, 131] on span "Natural Diamonds" at bounding box center [418, 131] width 86 height 11
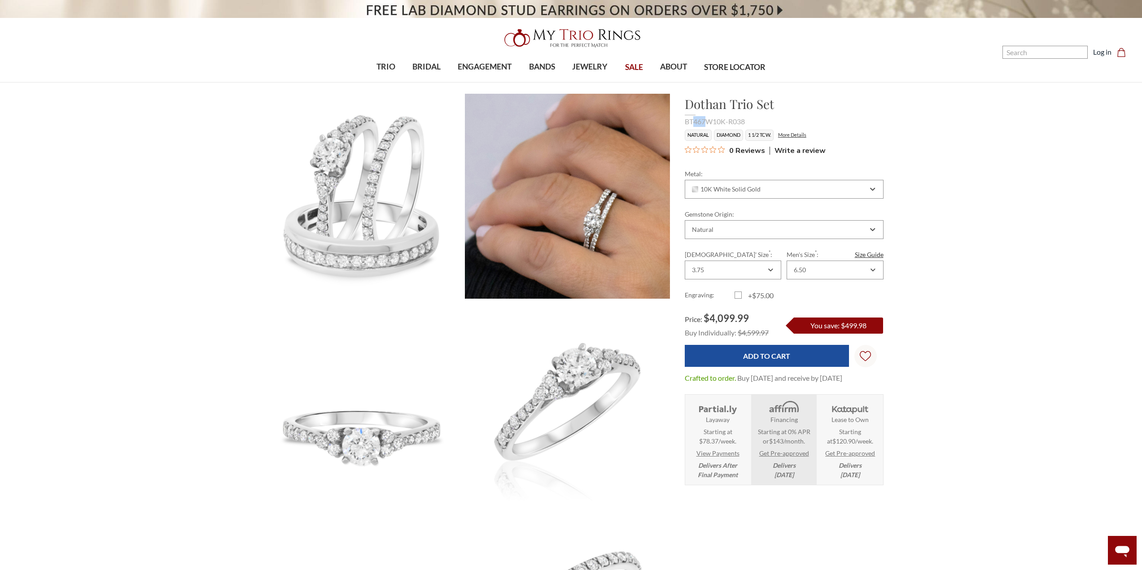
drag, startPoint x: 694, startPoint y: 120, endPoint x: 706, endPoint y: 122, distance: 12.2
click at [706, 122] on div "BT467W10K-R038" at bounding box center [784, 121] width 199 height 11
copy div "467"
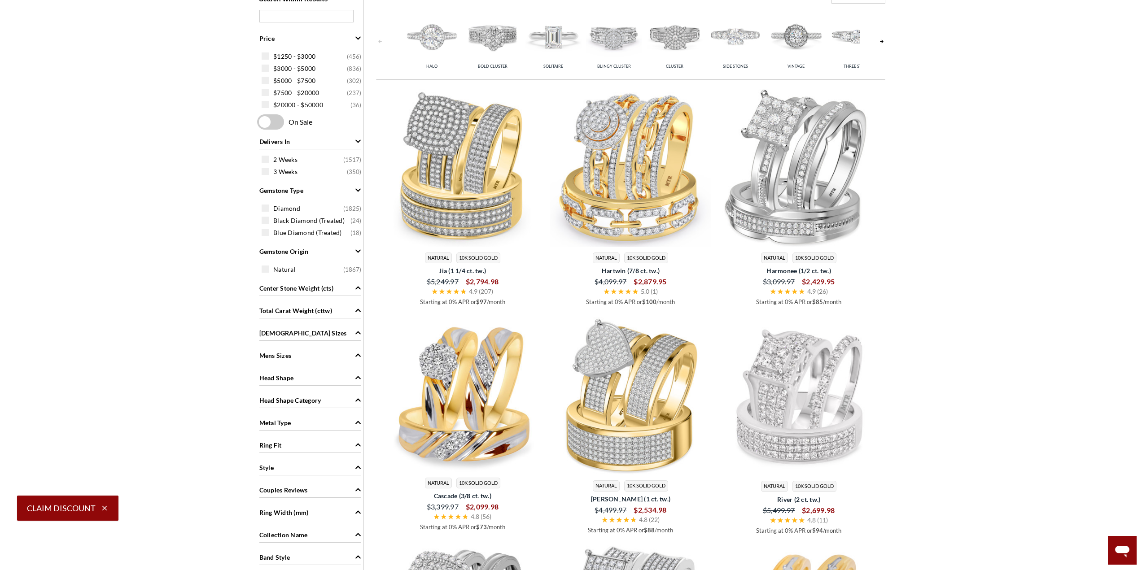
click at [345, 375] on div "Head Shape" at bounding box center [310, 377] width 102 height 17
click at [346, 376] on div "Head Shape" at bounding box center [310, 377] width 102 height 17
click at [315, 470] on div "Style" at bounding box center [310, 467] width 102 height 17
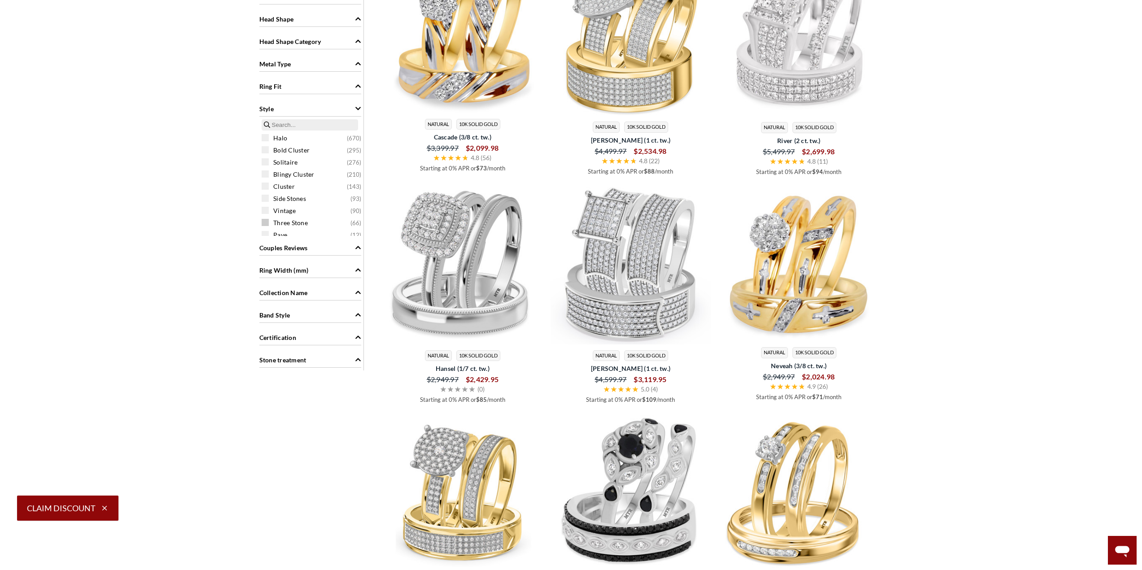
click at [294, 222] on span "Three Stone" at bounding box center [290, 223] width 35 height 9
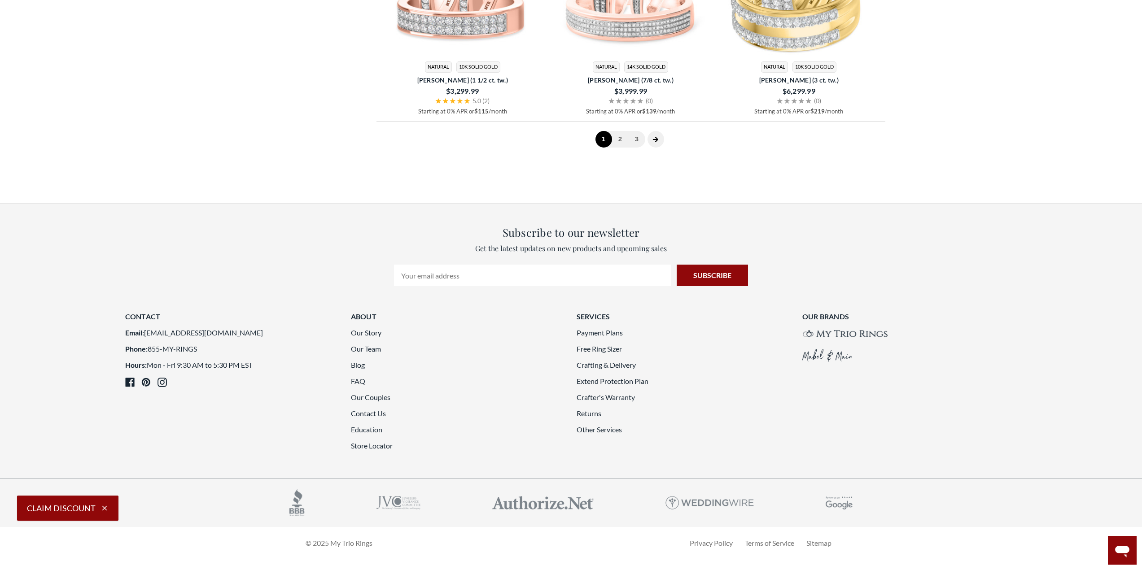
scroll to position [2625, 0]
click at [623, 136] on link "2" at bounding box center [620, 139] width 17 height 17
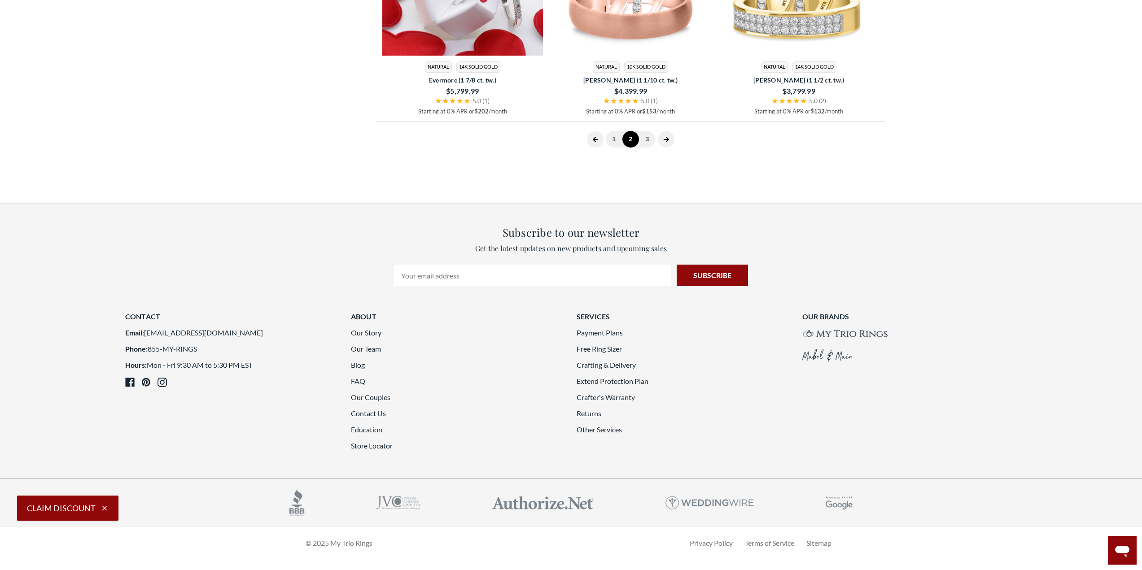
scroll to position [2491, 0]
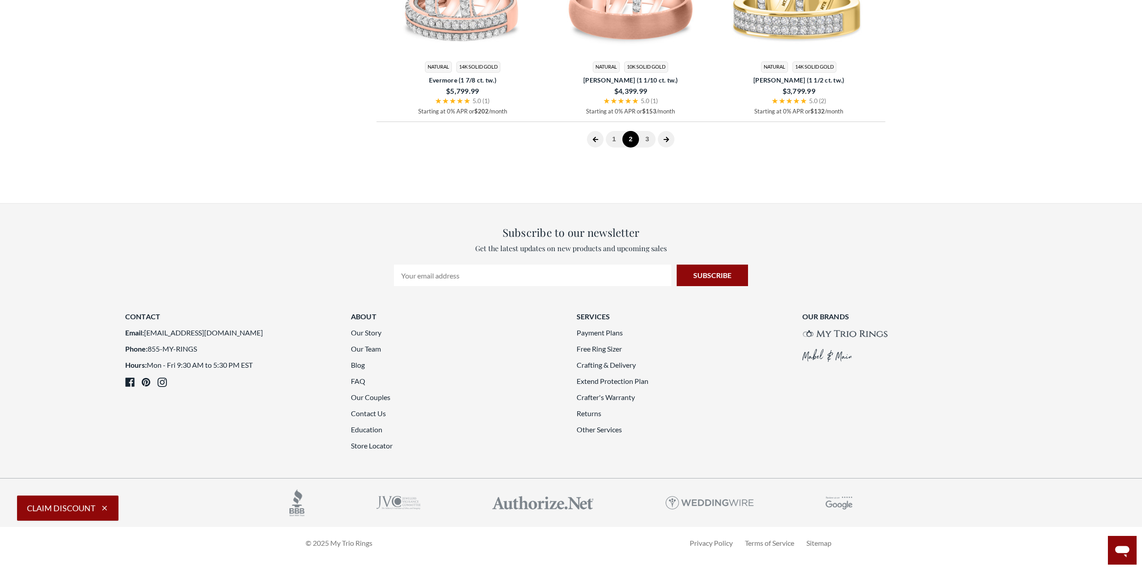
drag, startPoint x: 649, startPoint y: 272, endPoint x: 654, endPoint y: 276, distance: 6.4
click at [649, 148] on link "3" at bounding box center [647, 139] width 17 height 17
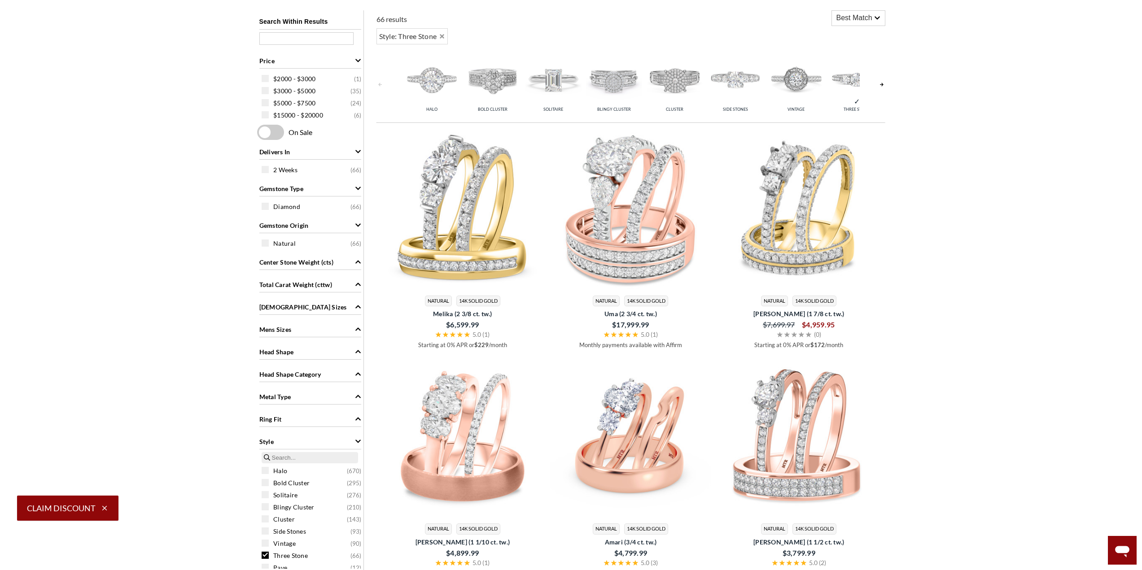
scroll to position [696, 0]
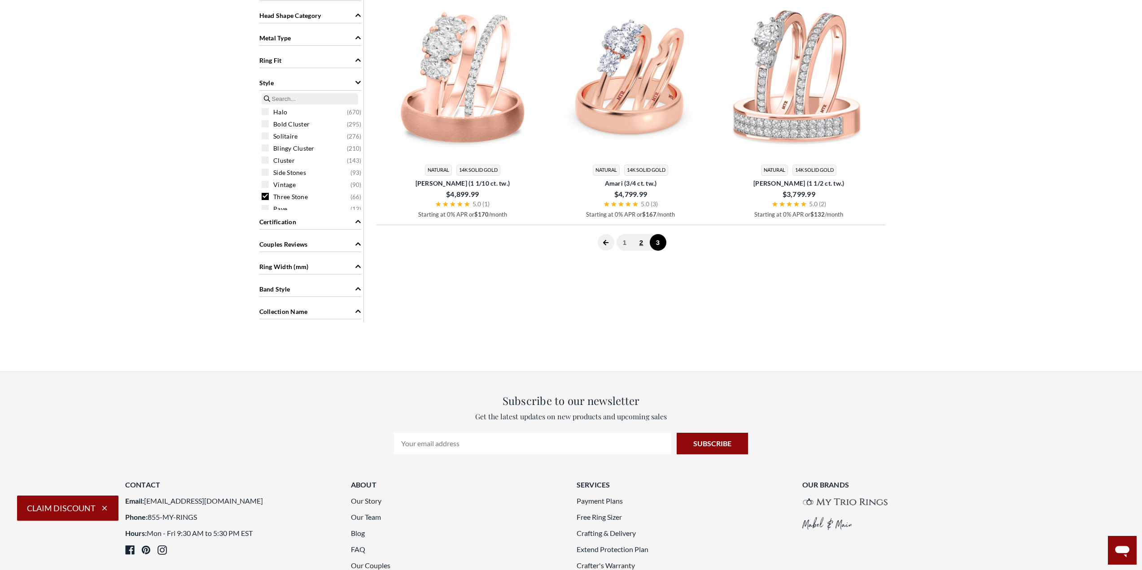
click at [639, 245] on link "2" at bounding box center [641, 242] width 17 height 17
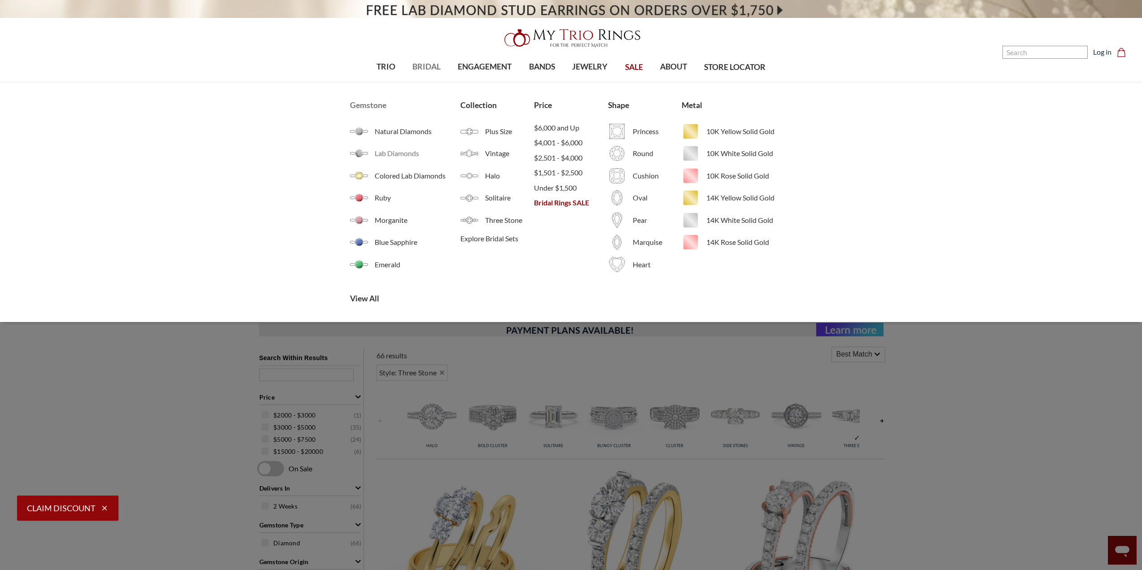
click at [405, 153] on span "Lab Diamonds" at bounding box center [418, 153] width 86 height 11
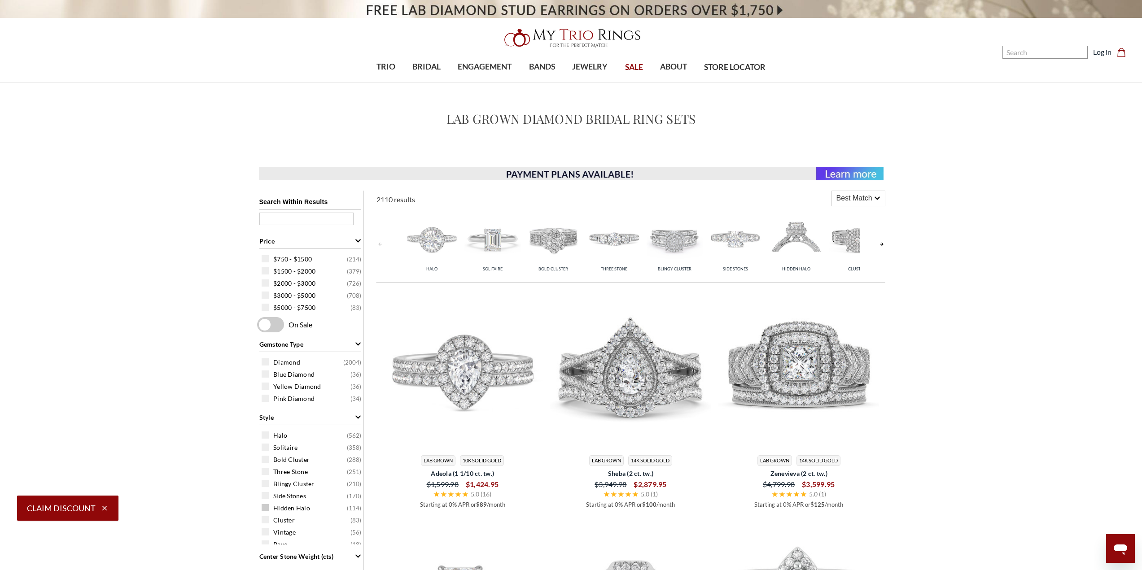
scroll to position [359, 0]
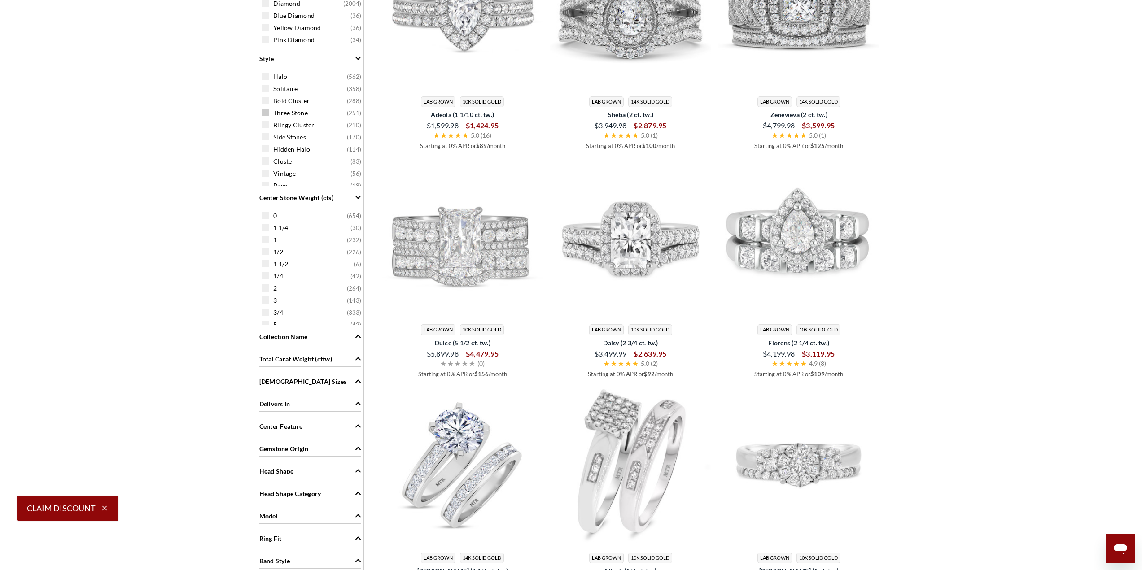
click at [264, 113] on span at bounding box center [265, 112] width 7 height 7
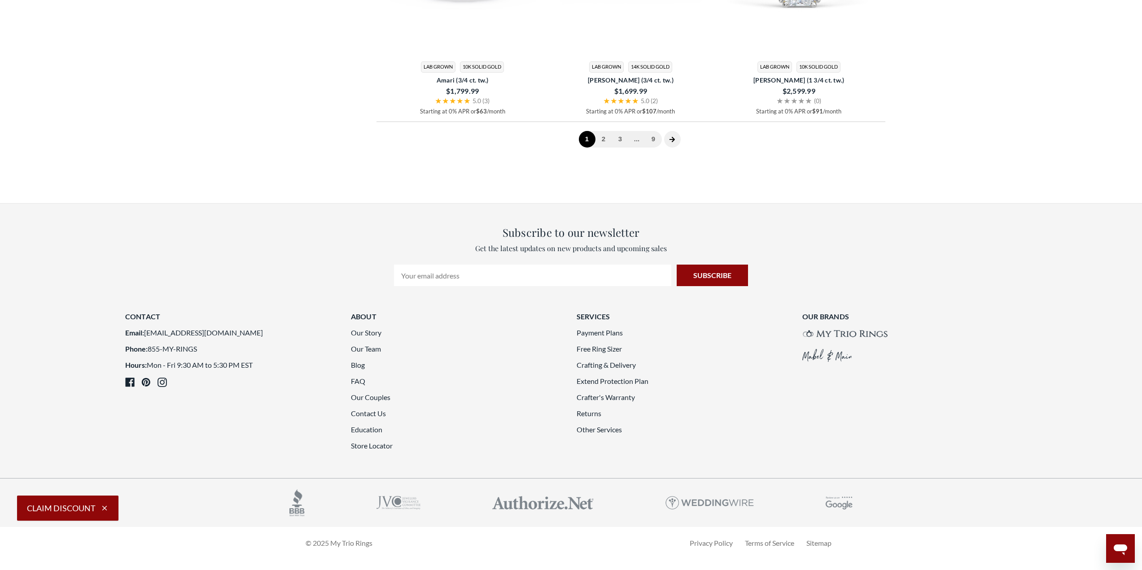
scroll to position [1975, 0]
click at [604, 148] on link "2" at bounding box center [604, 139] width 17 height 17
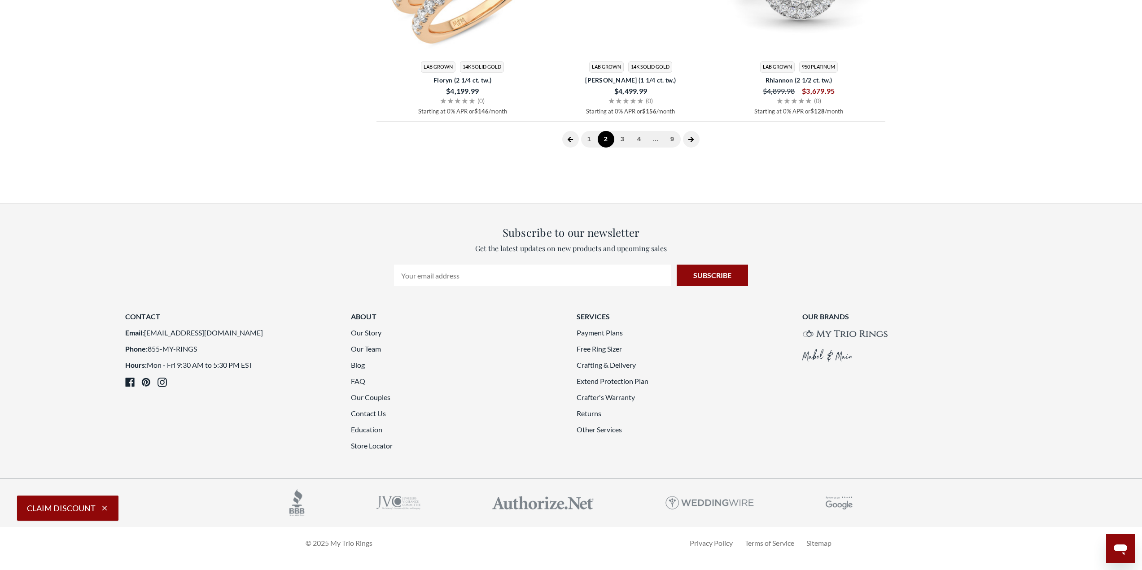
scroll to position [2334, 0]
click at [619, 148] on link "3" at bounding box center [622, 139] width 17 height 17
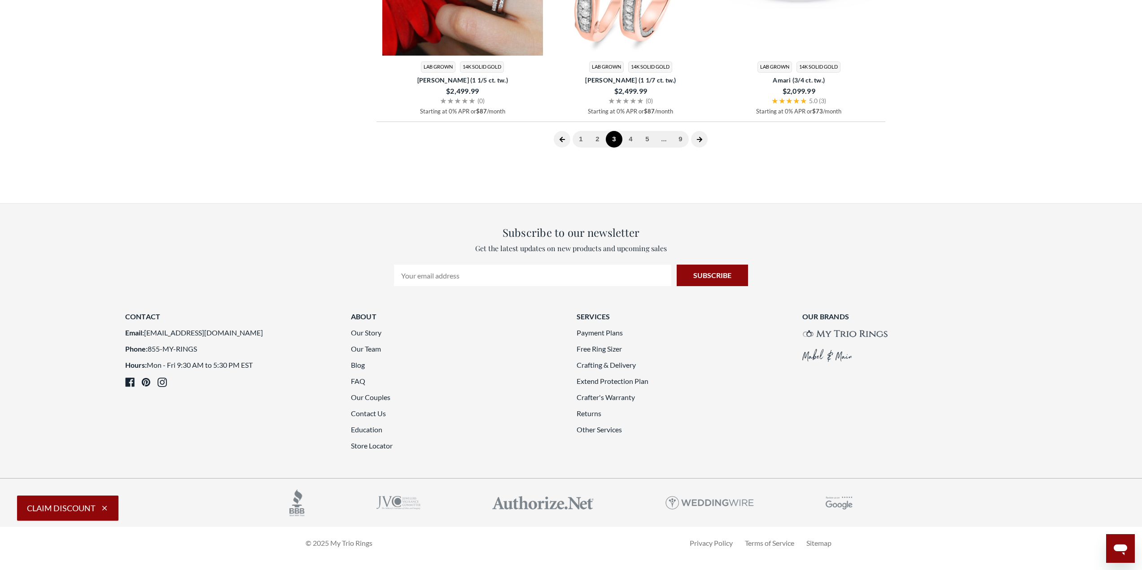
scroll to position [2334, 0]
click at [631, 148] on link "4" at bounding box center [630, 139] width 17 height 17
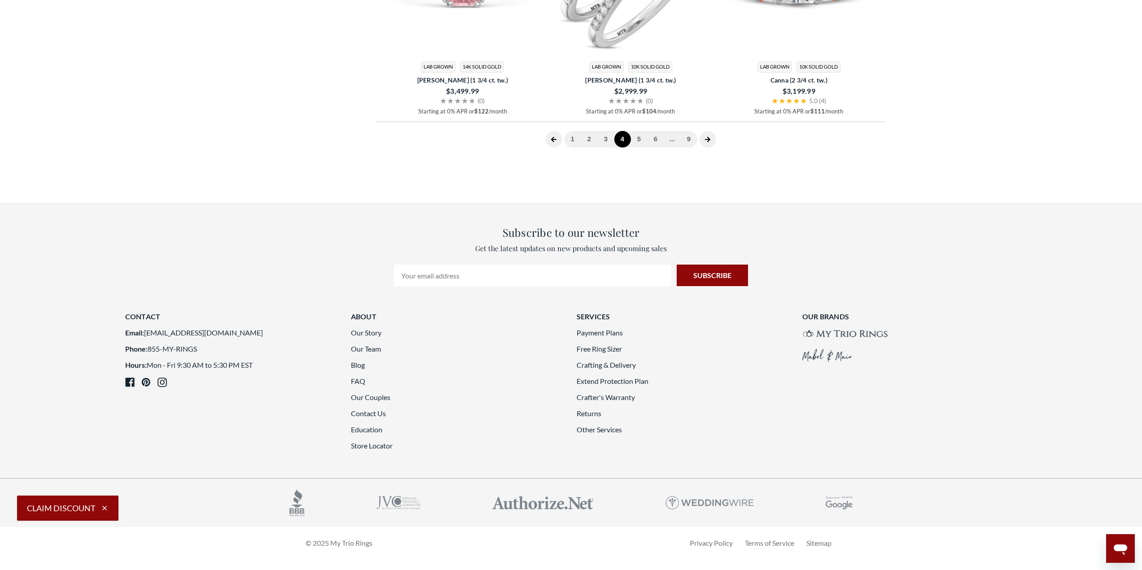
scroll to position [2334, 0]
click at [638, 148] on link "5" at bounding box center [639, 139] width 17 height 17
click at [599, 138] on link "3" at bounding box center [597, 139] width 17 height 17
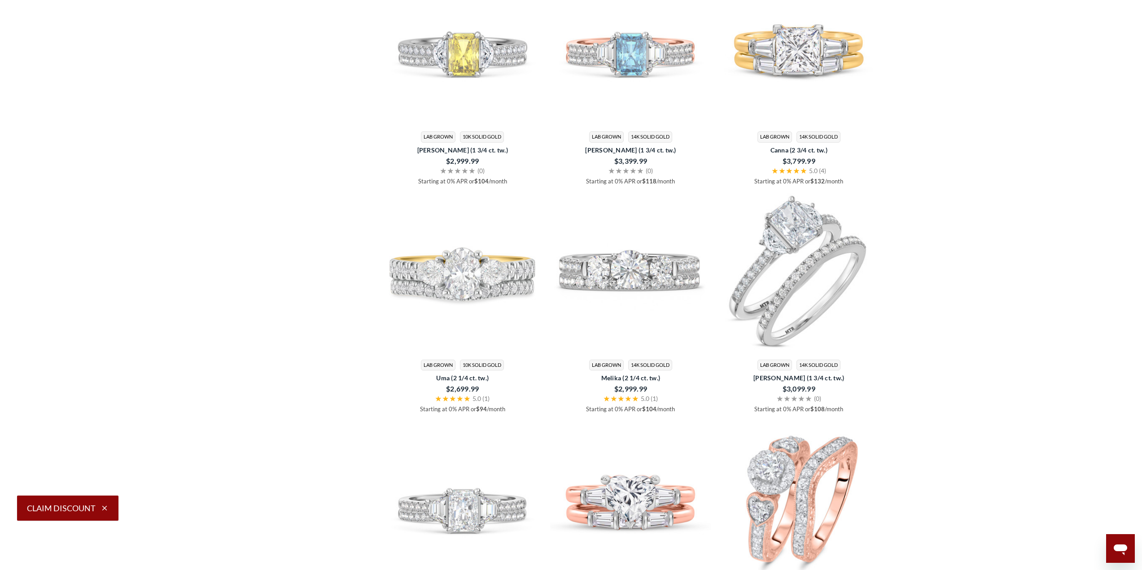
scroll to position [539, 0]
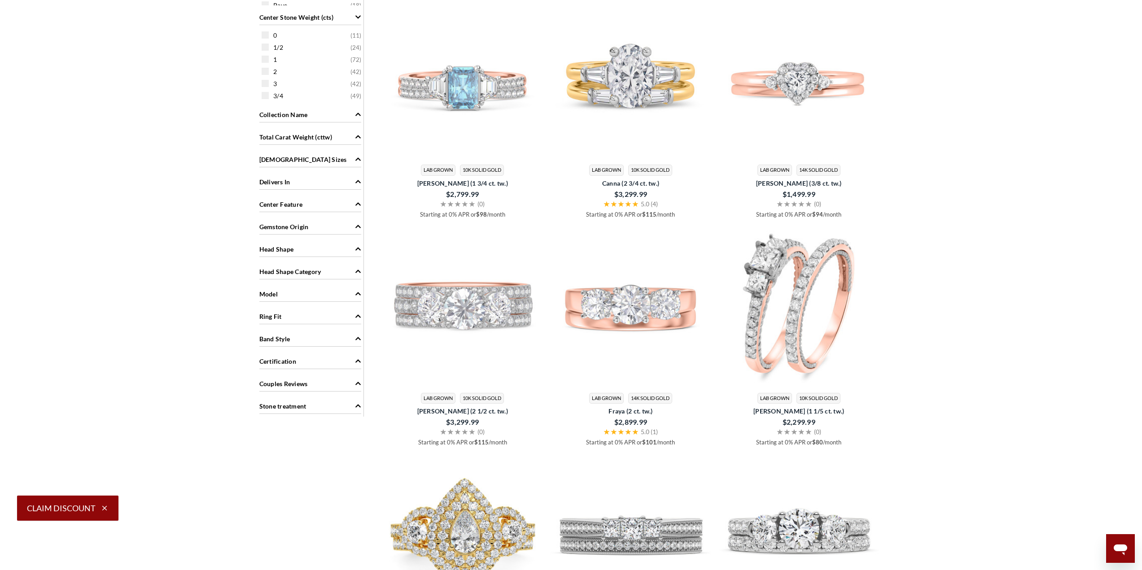
click at [801, 343] on img at bounding box center [798, 306] width 161 height 161
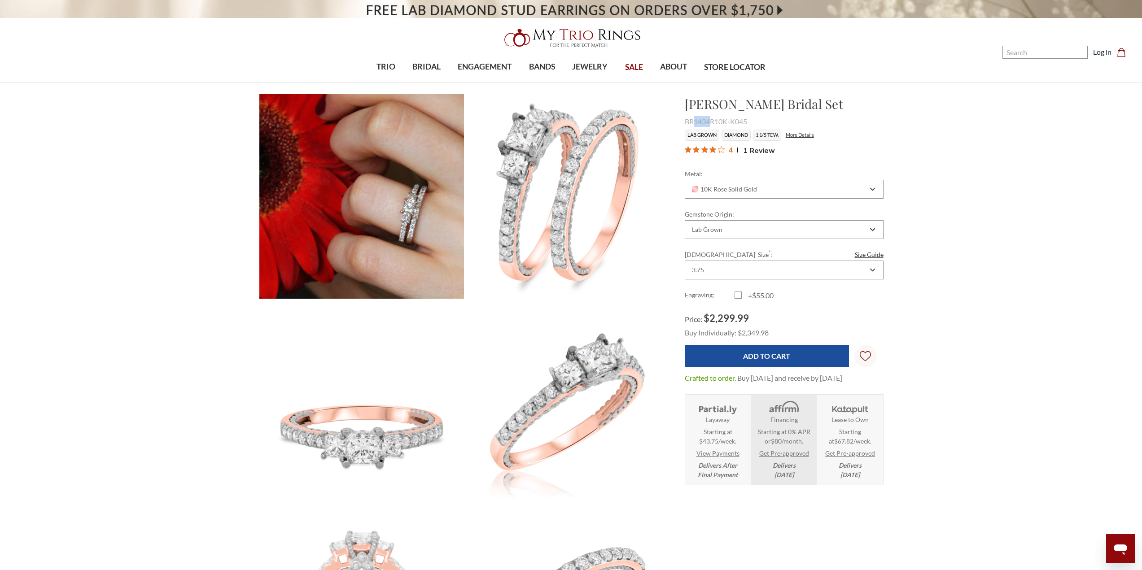
drag, startPoint x: 694, startPoint y: 121, endPoint x: 711, endPoint y: 121, distance: 17.5
click at [711, 121] on div "BR1434R10K-K045" at bounding box center [784, 121] width 199 height 11
copy div "1434"
click at [762, 228] on div "Lab Grown" at bounding box center [779, 229] width 177 height 7
drag, startPoint x: 720, startPoint y: 265, endPoint x: 716, endPoint y: 254, distance: 11.9
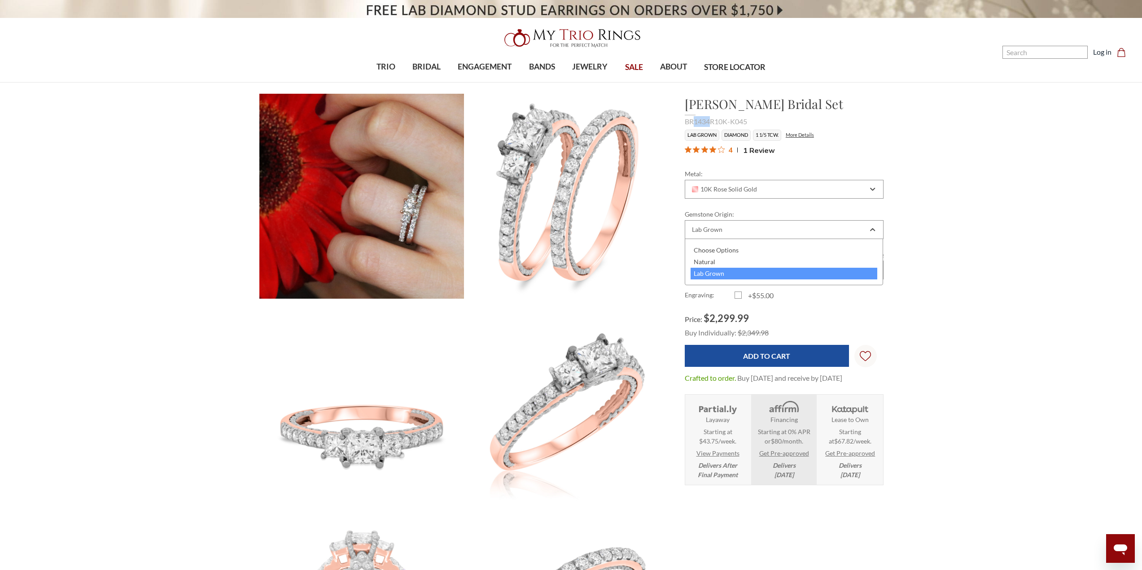
click at [720, 265] on div "Natural" at bounding box center [784, 262] width 187 height 12
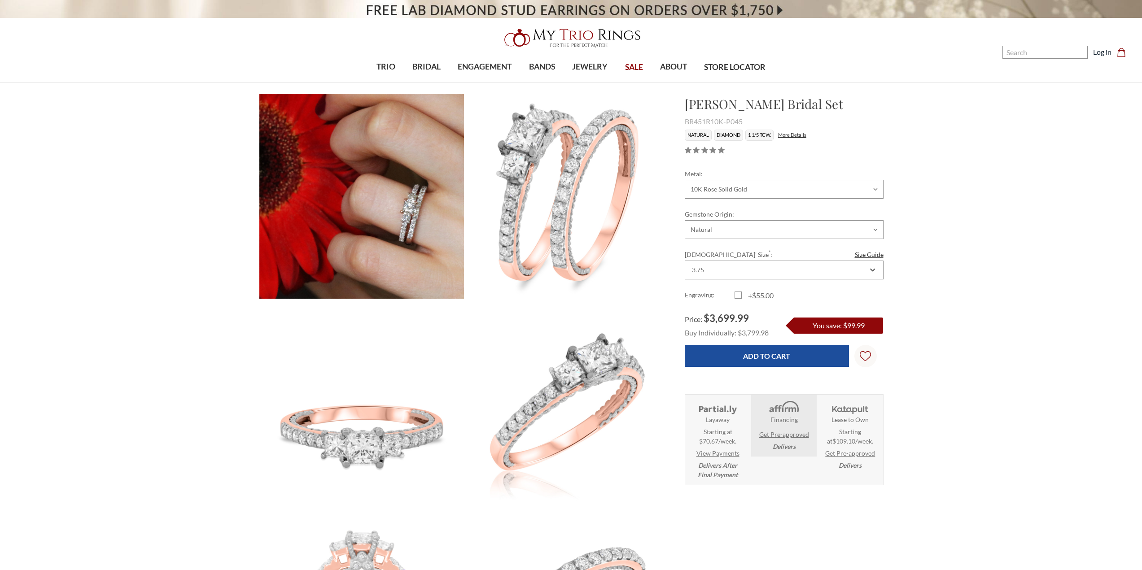
click at [707, 120] on div "BR451R10K-P045" at bounding box center [784, 121] width 199 height 11
drag, startPoint x: 693, startPoint y: 121, endPoint x: 708, endPoint y: 121, distance: 14.8
click at [708, 121] on div "BR451R10K-P045" at bounding box center [784, 121] width 199 height 11
copy div "451"
drag, startPoint x: 685, startPoint y: 101, endPoint x: 725, endPoint y: 105, distance: 40.1
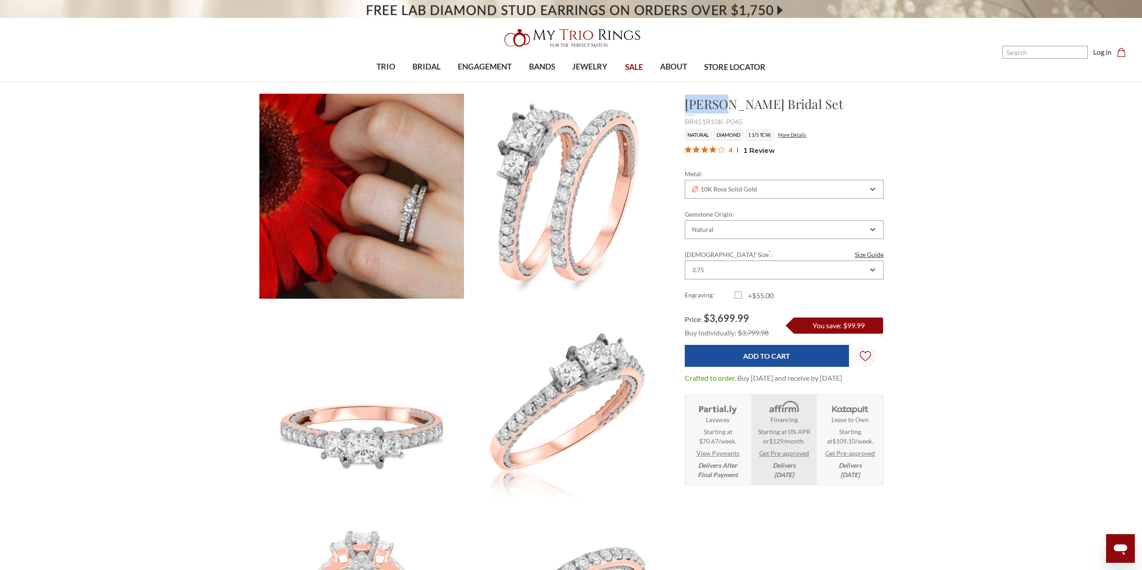
click at [725, 105] on h1 "Palmer Bridal Set" at bounding box center [784, 104] width 199 height 19
copy h1 "Palmer"
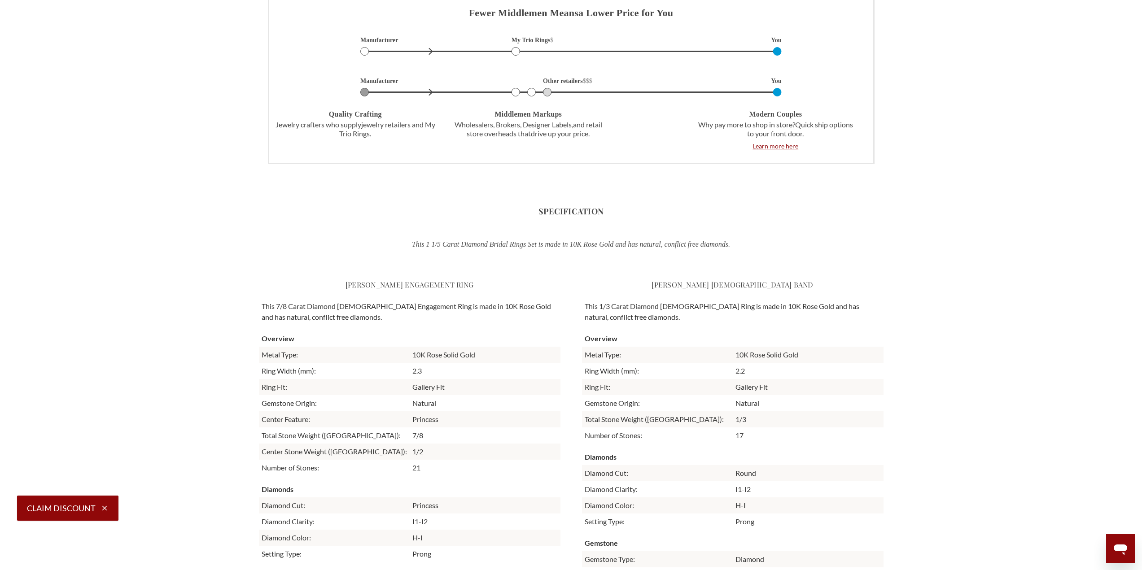
scroll to position [399, 618]
drag, startPoint x: 410, startPoint y: 244, endPoint x: 426, endPoint y: 245, distance: 16.7
click at [426, 245] on p "This 1 1/5 Carat Diamond Bridal Rings Set is made in 10K Rose Gold and has natu…" at bounding box center [571, 244] width 469 height 11
copy p "1 1/5"
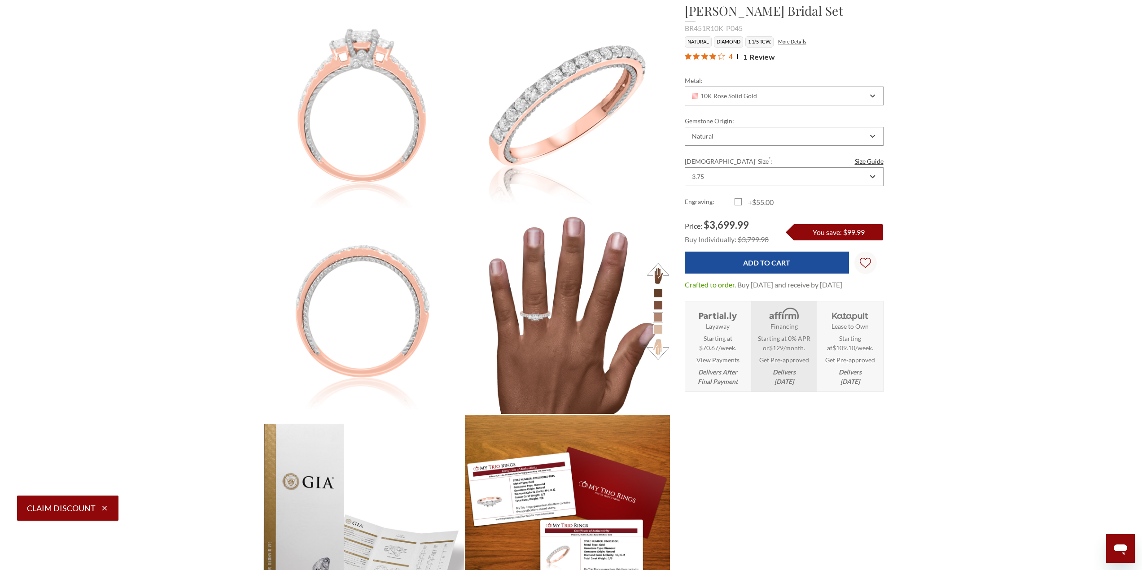
scroll to position [0, 0]
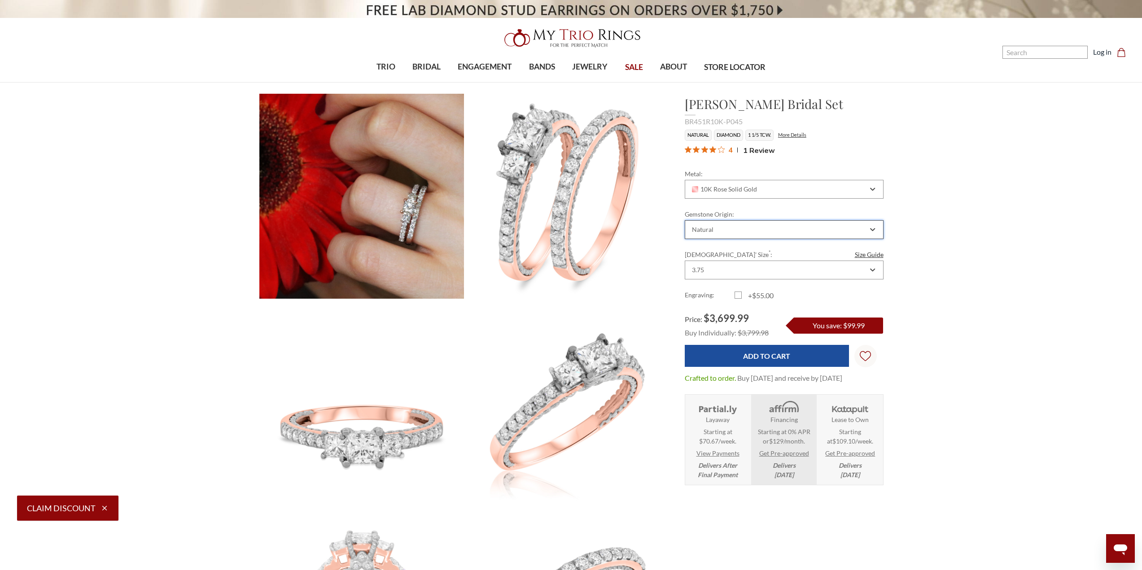
click at [759, 229] on div "Natural" at bounding box center [779, 229] width 177 height 7
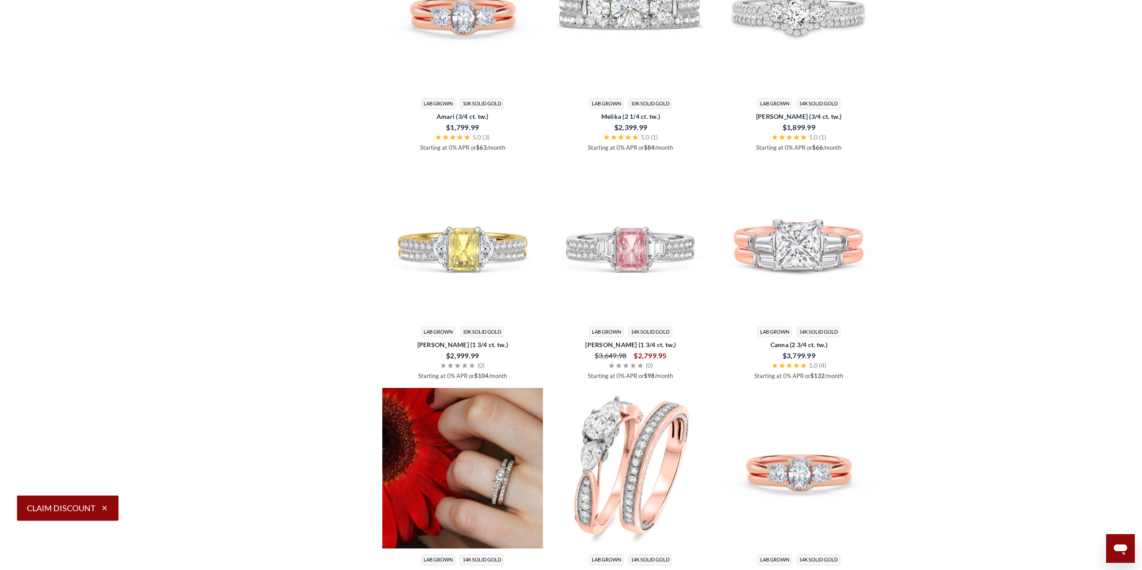
scroll to position [2469, 0]
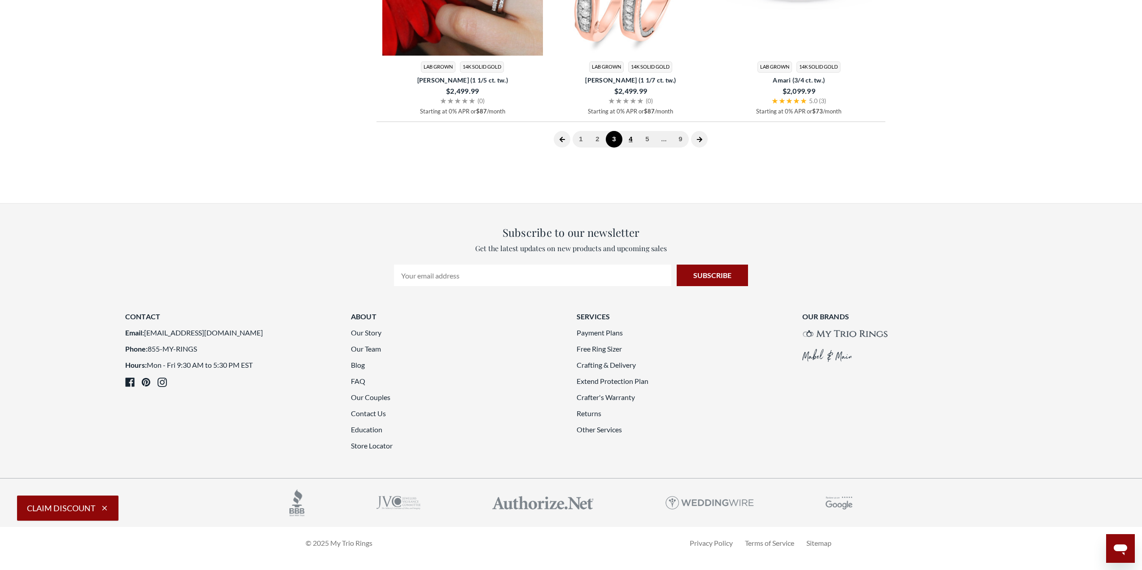
click at [632, 135] on link "4" at bounding box center [630, 139] width 17 height 17
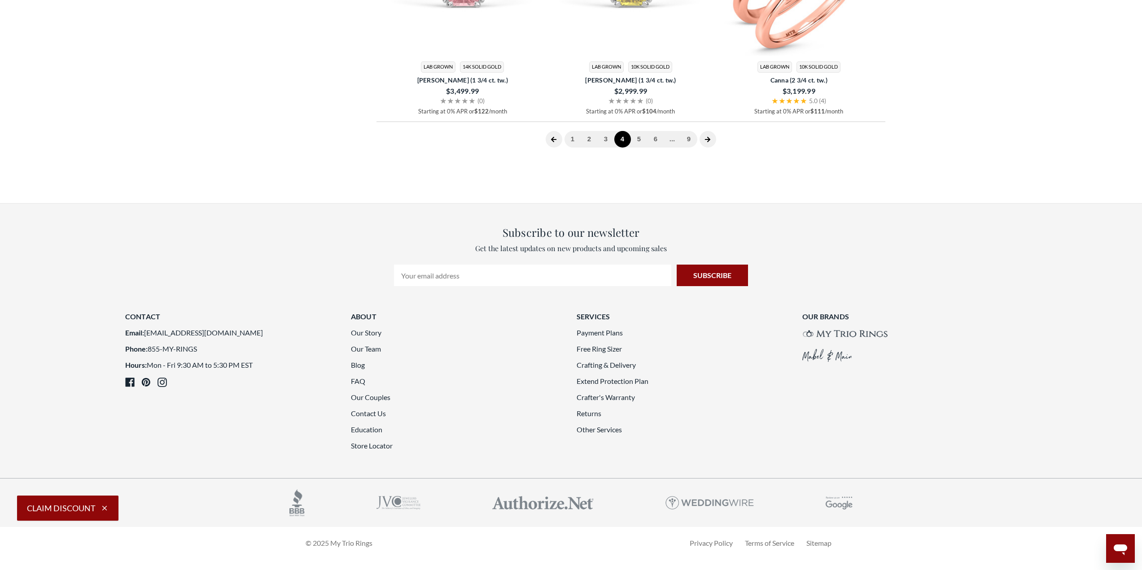
scroll to position [2110, 0]
click at [638, 148] on link "5" at bounding box center [639, 139] width 17 height 17
click at [664, 139] on link "7" at bounding box center [664, 139] width 17 height 17
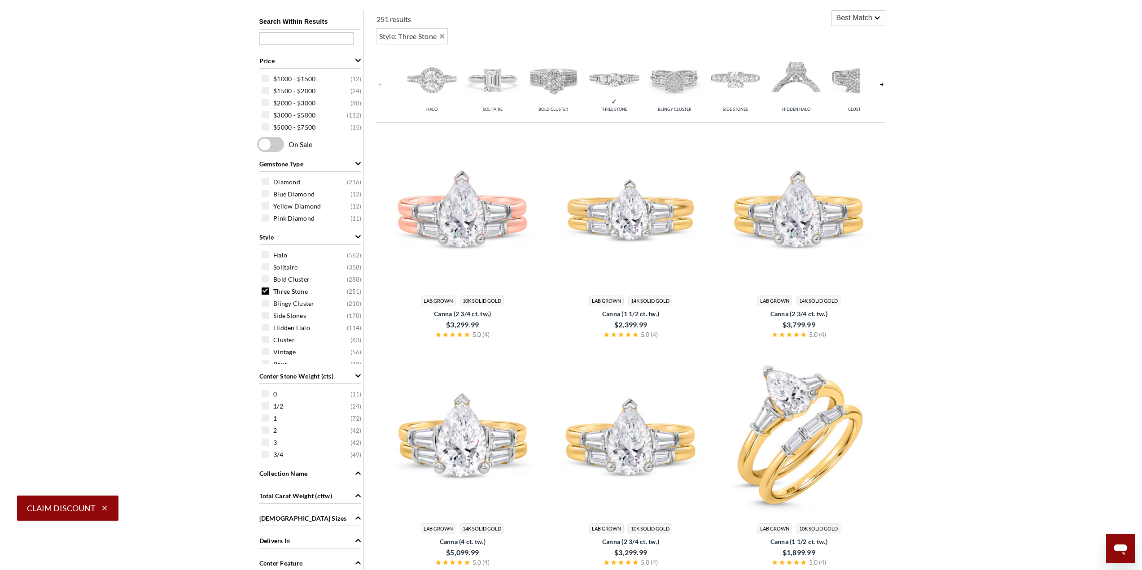
scroll to position [898, 0]
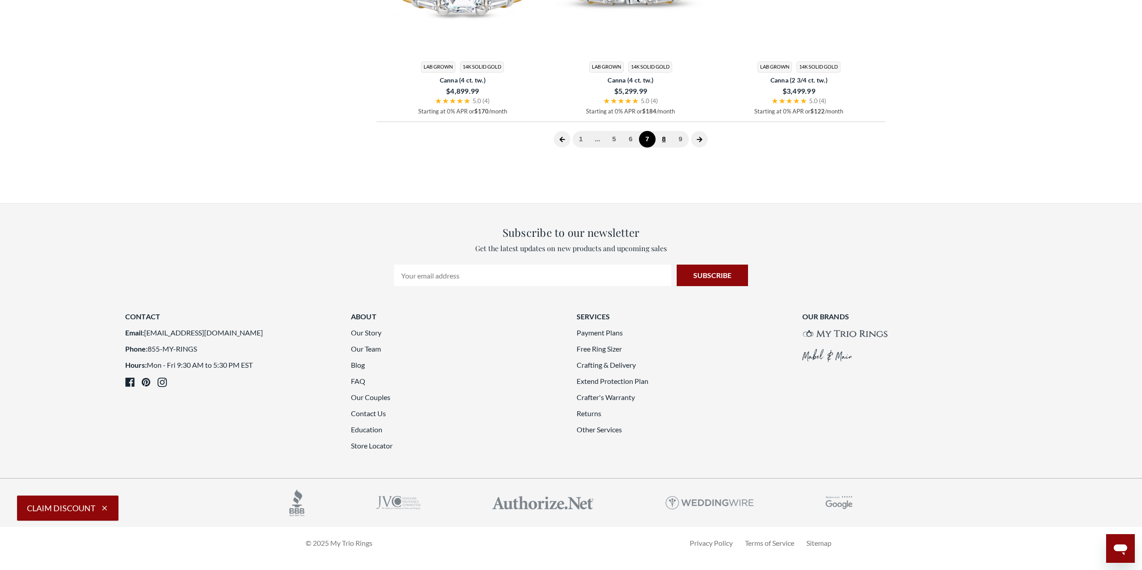
click at [666, 136] on link "8" at bounding box center [664, 139] width 17 height 17
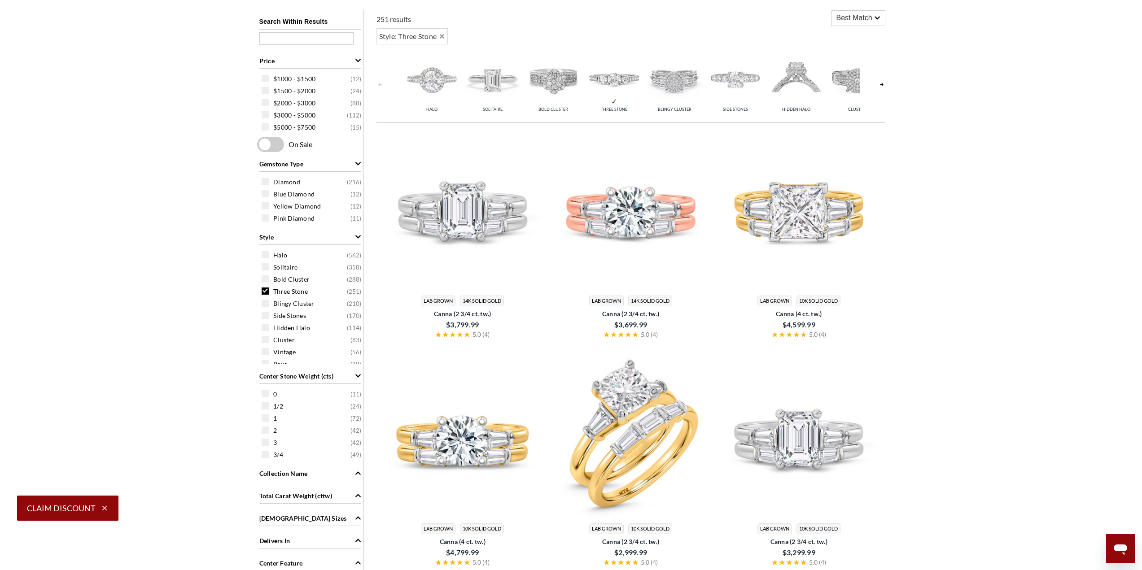
scroll to position [2466, 0]
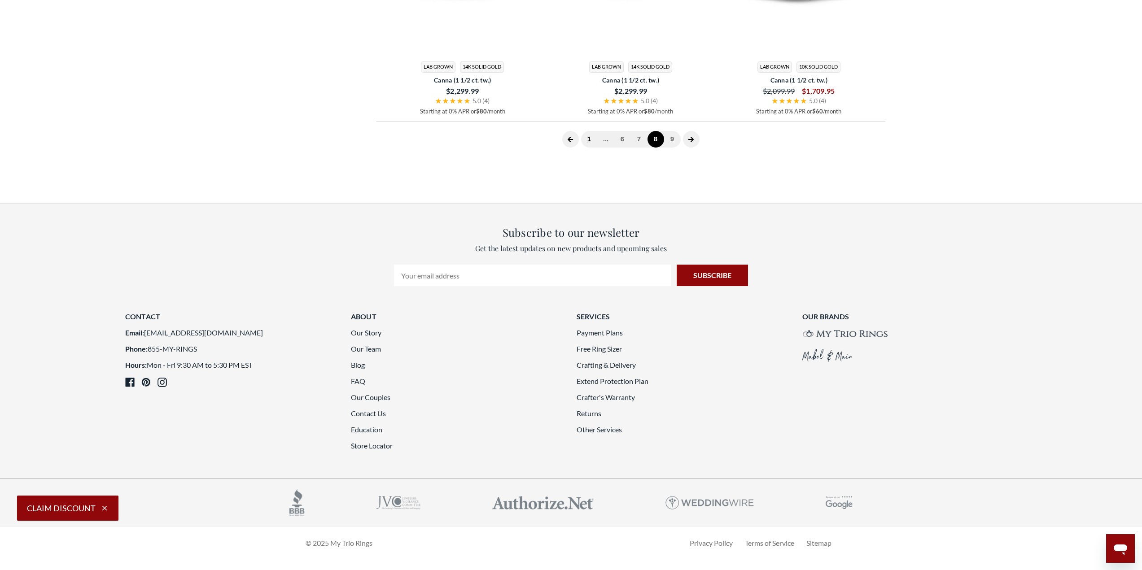
click at [588, 138] on link "1" at bounding box center [589, 139] width 17 height 17
click at [605, 148] on link "2" at bounding box center [604, 139] width 17 height 17
click at [620, 148] on link "3" at bounding box center [622, 139] width 17 height 17
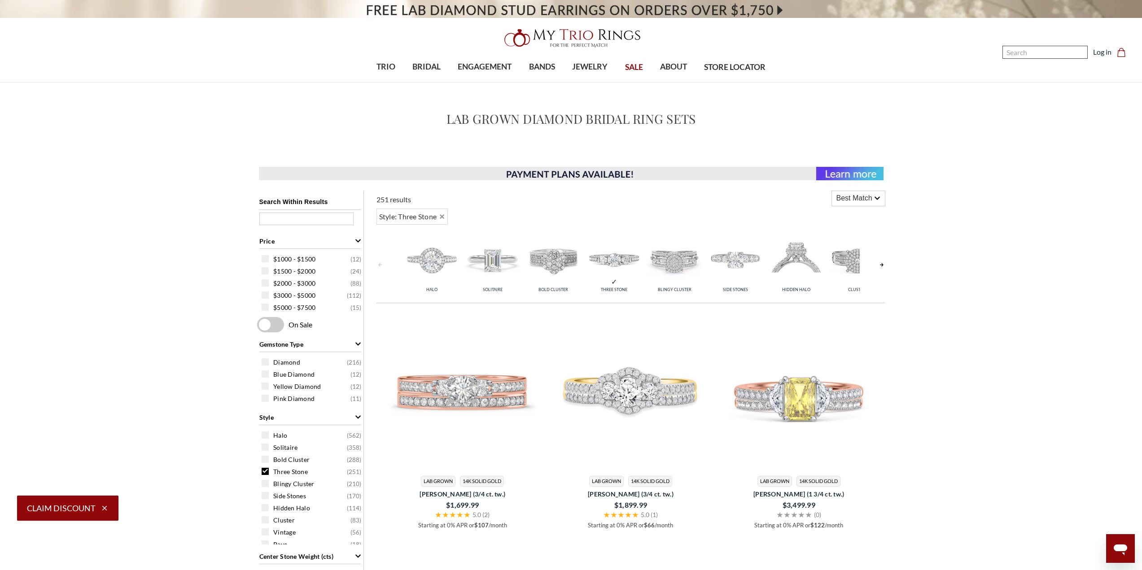
click at [1062, 50] on input "Search" at bounding box center [1045, 52] width 85 height 13
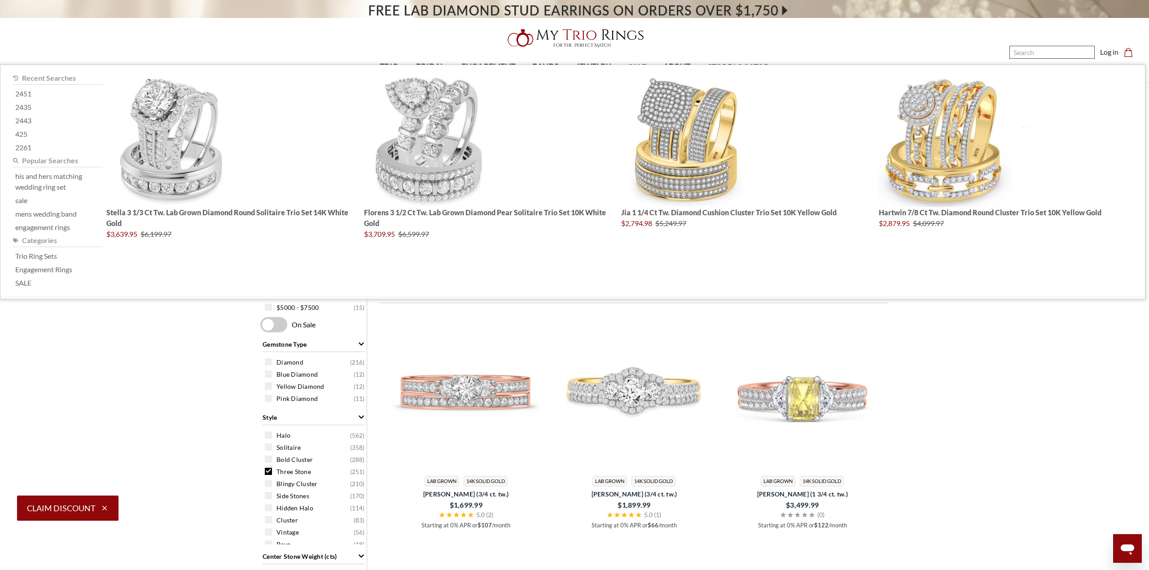
paste input "1676"
type input "1676"
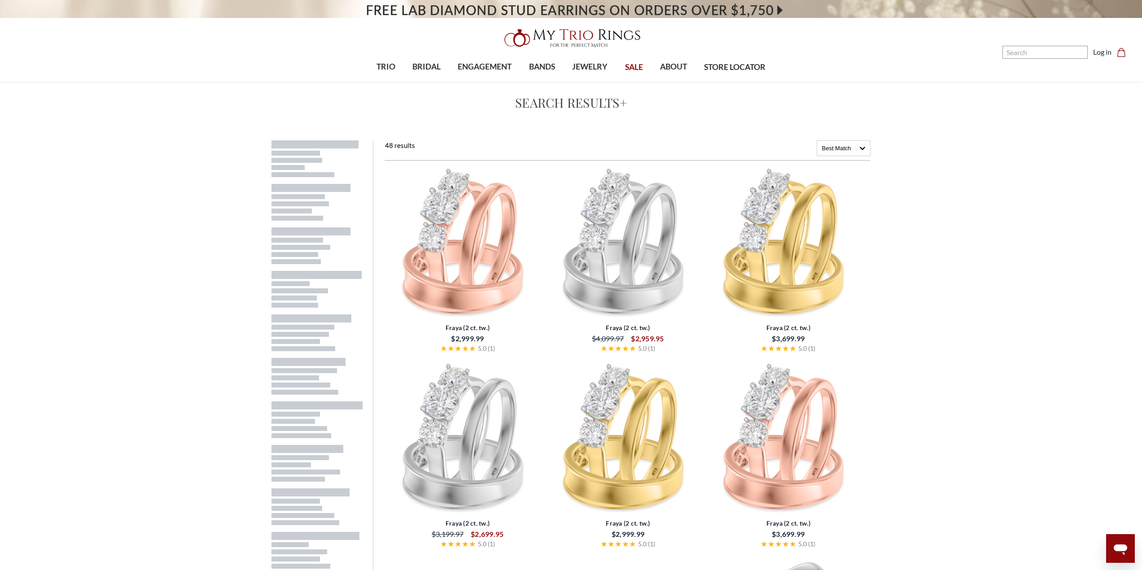
click at [466, 231] on img at bounding box center [467, 243] width 153 height 153
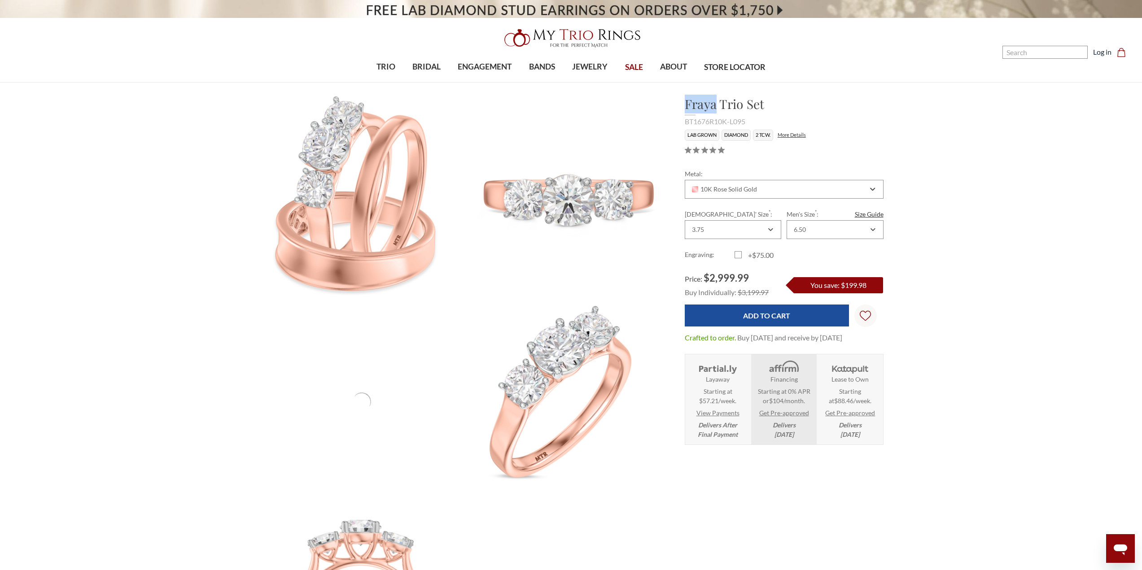
drag, startPoint x: 683, startPoint y: 105, endPoint x: 714, endPoint y: 103, distance: 30.5
click at [714, 103] on div "Fraya Trio Set $2,999.99 BT1676R10K-L095 Lab Grown Diamond 2 TCW. More Details" at bounding box center [784, 127] width 213 height 64
copy h1 "Fraya"
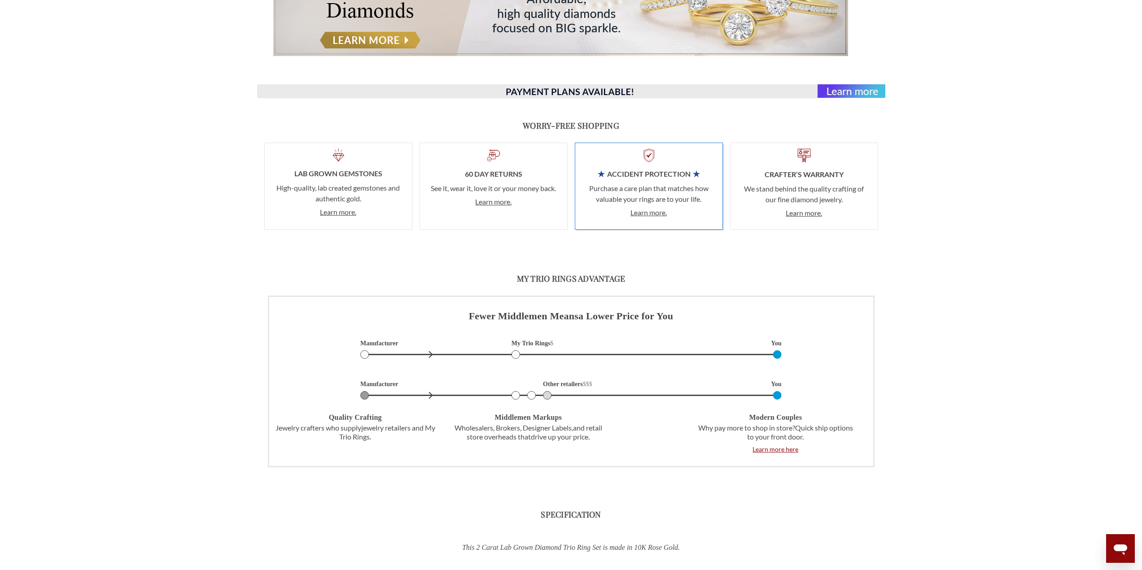
scroll to position [2154, 0]
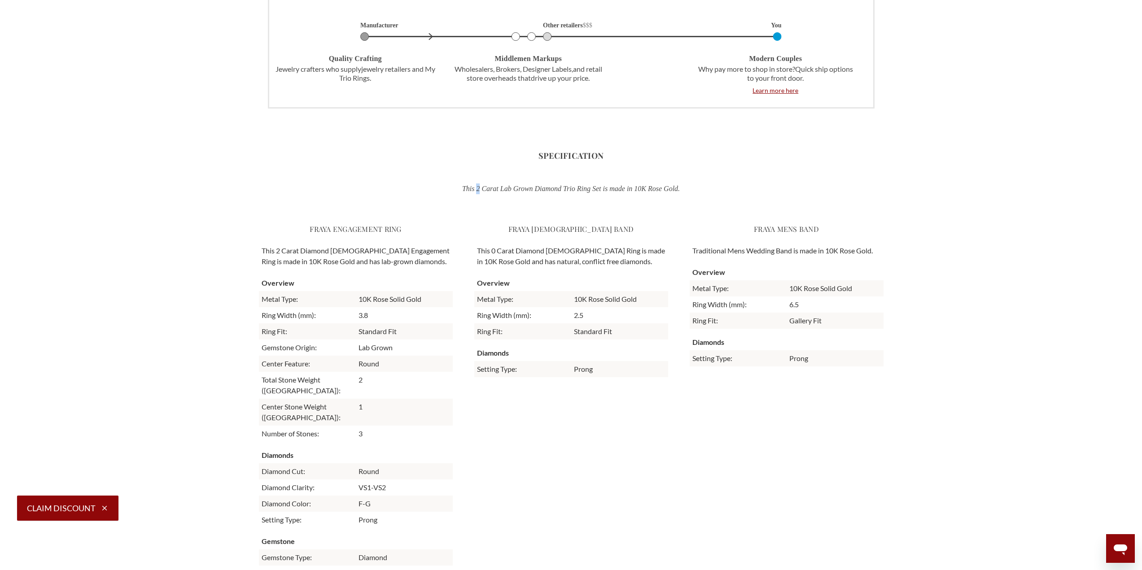
click at [470, 187] on p "This 2 Carat Lab Grown Diamond Trio Ring Set is made in 10K Rose Gold." at bounding box center [571, 189] width 469 height 11
copy p "2"
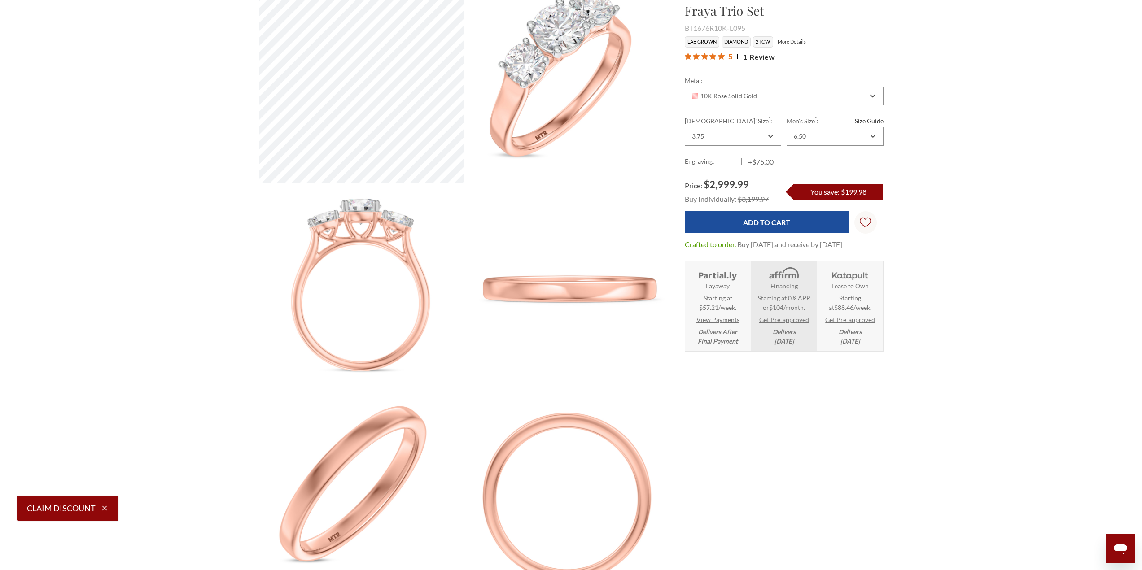
scroll to position [0, 0]
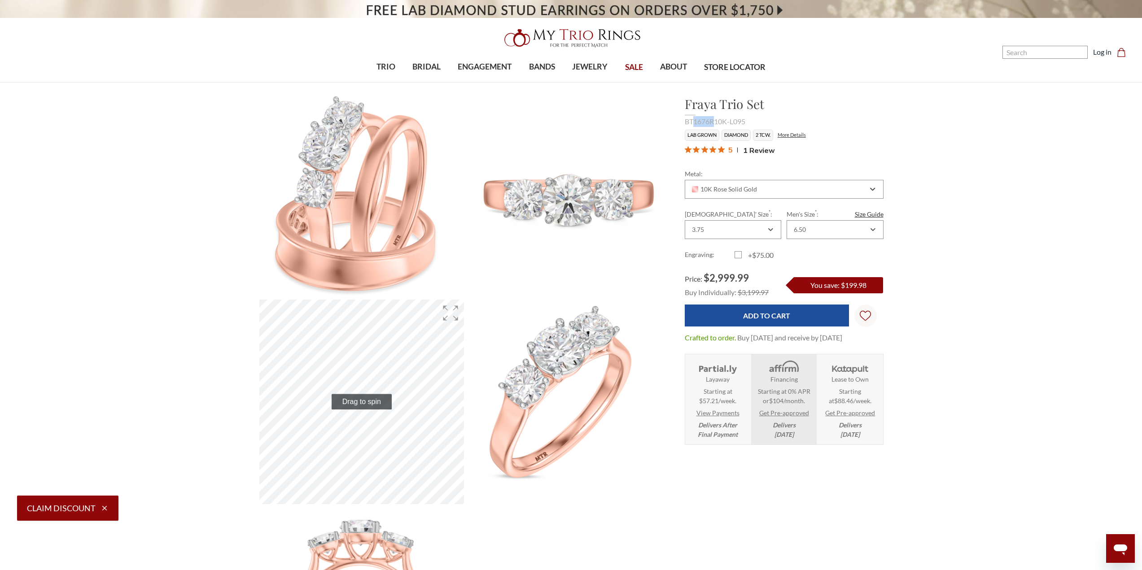
drag, startPoint x: 693, startPoint y: 121, endPoint x: 713, endPoint y: 120, distance: 20.2
click at [713, 120] on div "BT1676R10K-L095" at bounding box center [784, 121] width 199 height 11
click at [715, 116] on div "Fraya Trio Set $2,999.99 BT1676R10K-L095 Lab Grown Diamond 2 TCW. More Details …" at bounding box center [784, 127] width 199 height 64
click at [700, 122] on div "BT1676R10K-L095" at bounding box center [784, 121] width 199 height 11
drag, startPoint x: 693, startPoint y: 122, endPoint x: 709, endPoint y: 121, distance: 16.6
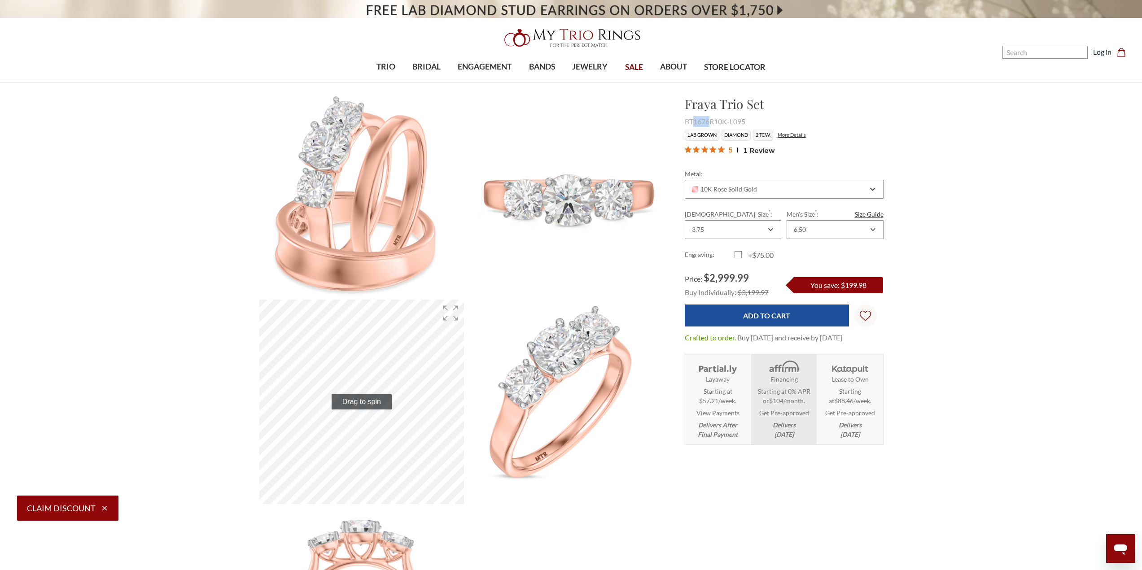
click at [709, 121] on div "BT1676R10K-L095" at bounding box center [784, 121] width 199 height 11
copy div "1676"
